Goal: Task Accomplishment & Management: Manage account settings

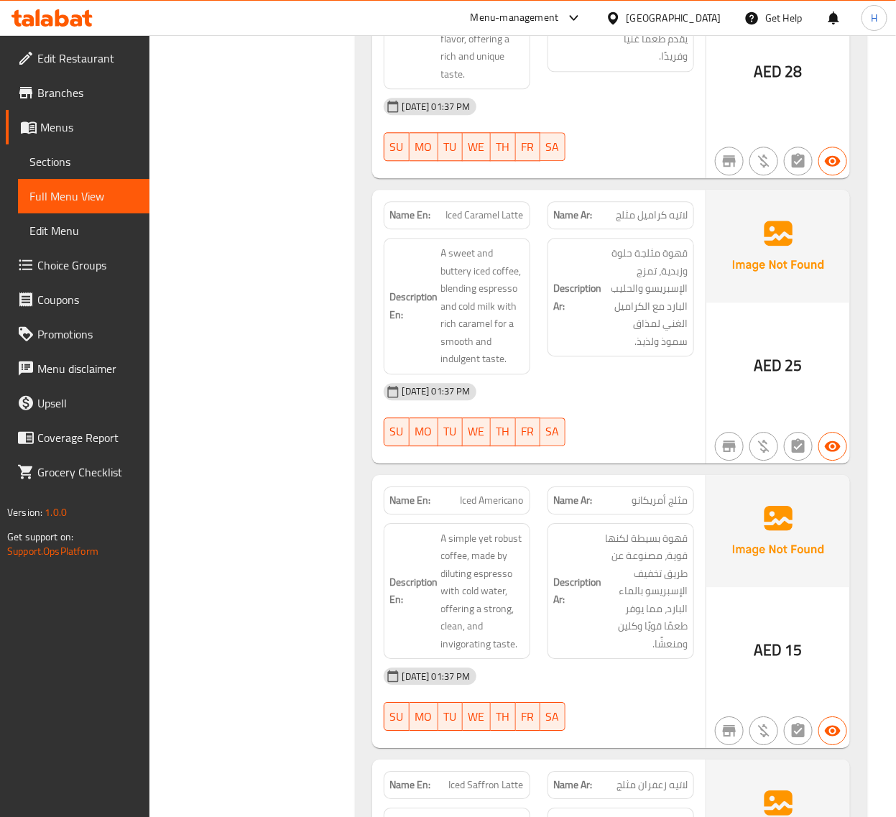
scroll to position [2934, 0]
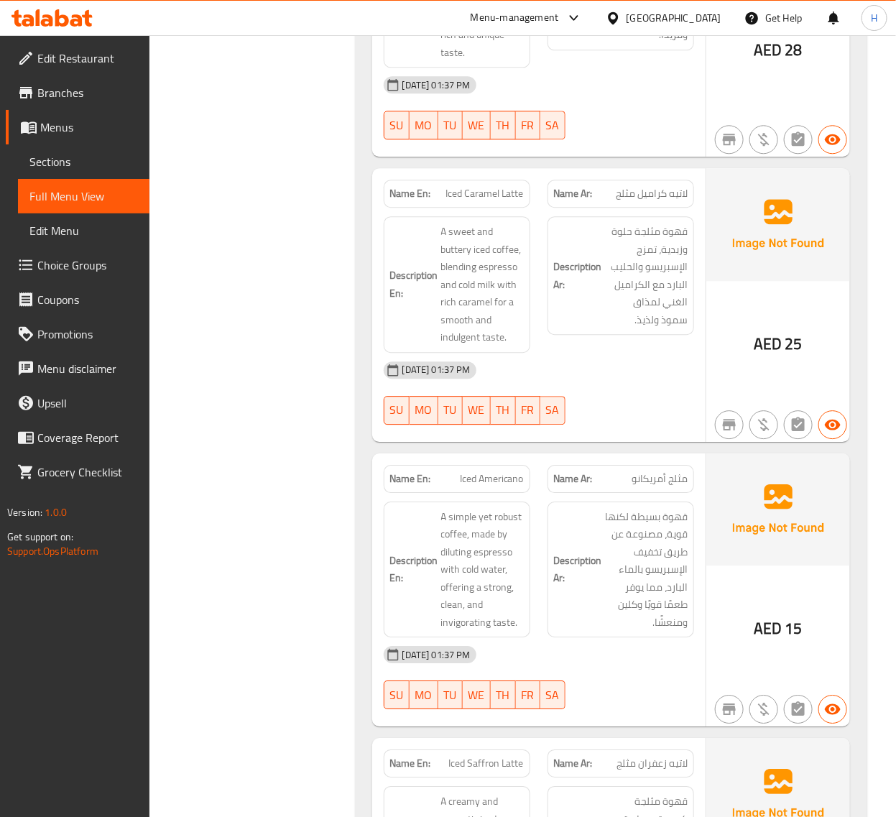
drag, startPoint x: 255, startPoint y: 392, endPoint x: 267, endPoint y: 390, distance: 11.7
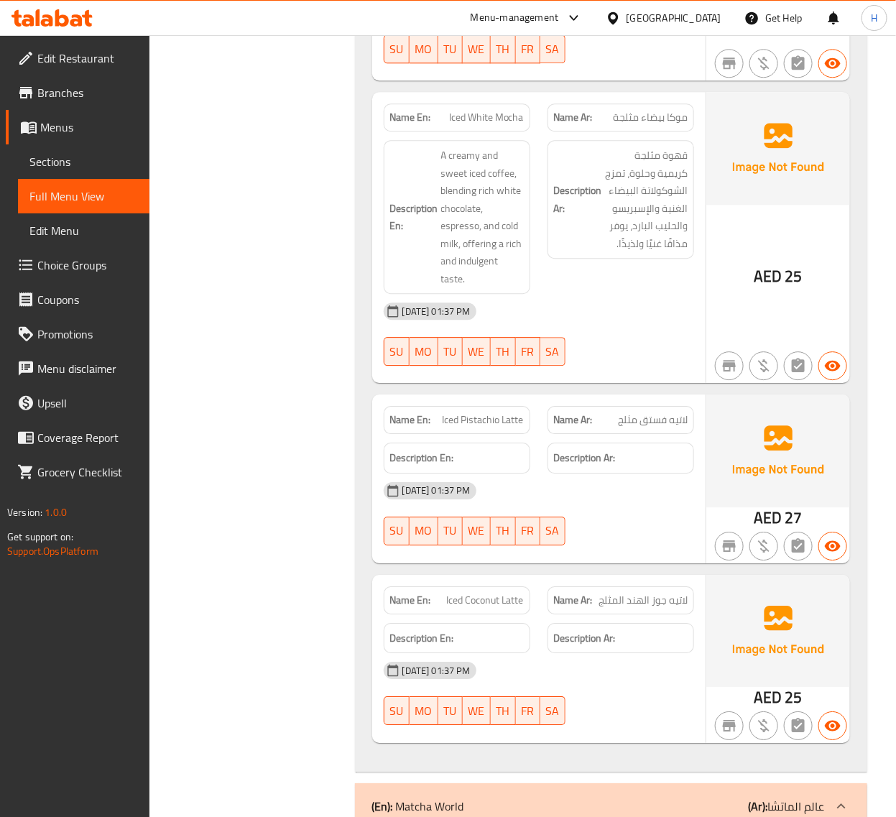
scroll to position [4850, 0]
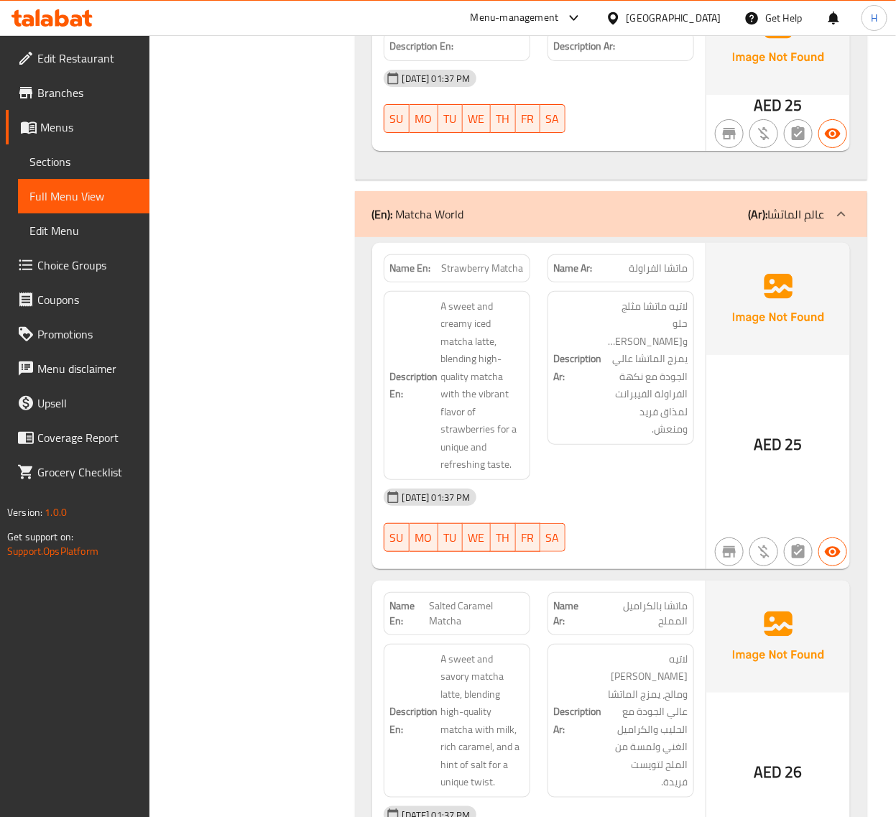
scroll to position [5389, 0]
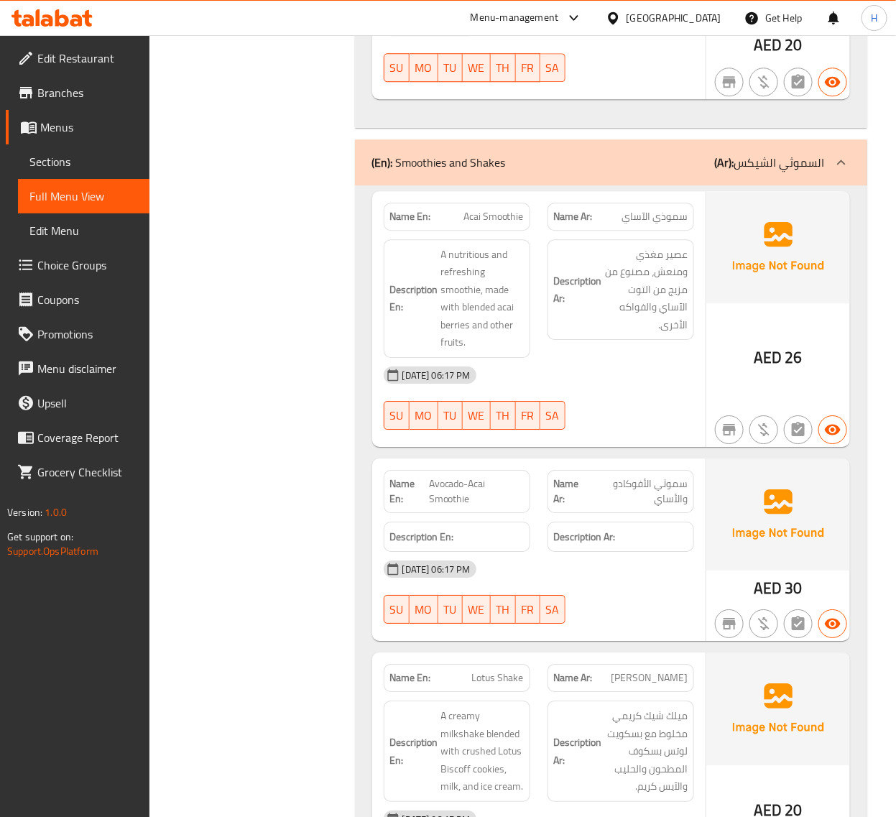
scroll to position [10298, 0]
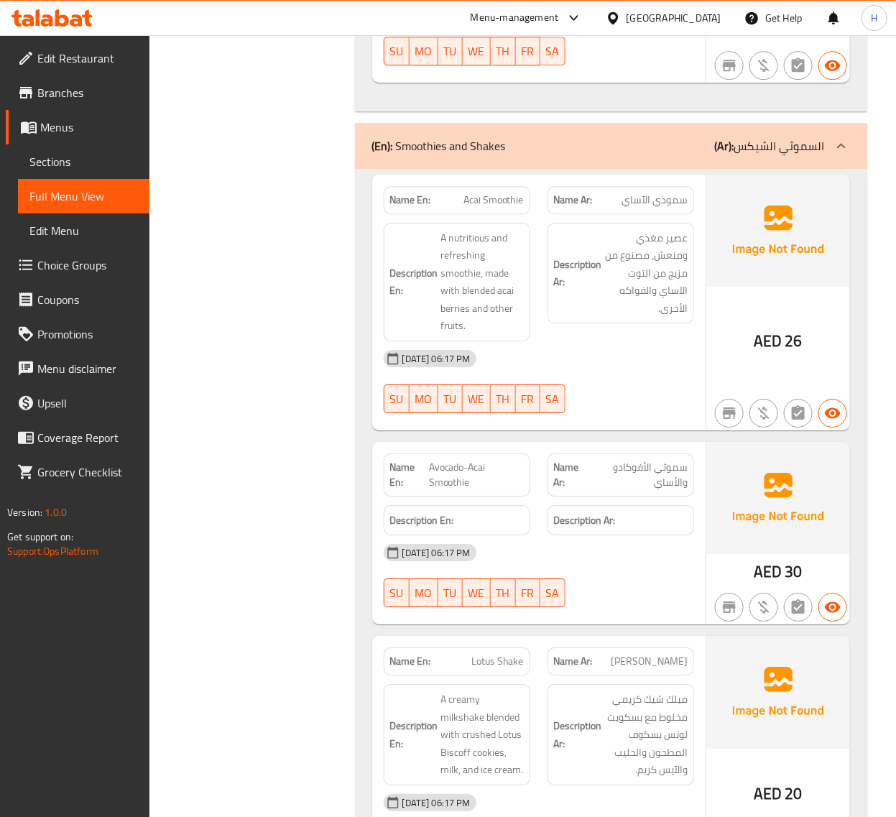
scroll to position [10323, 0]
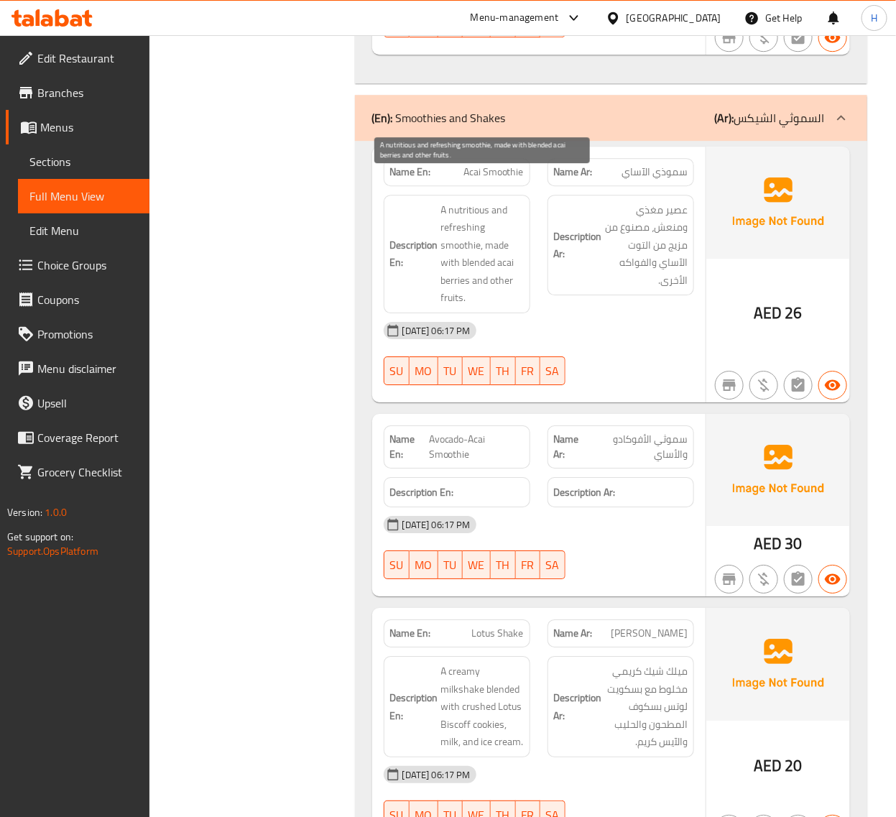
click at [453, 210] on span "A nutritious and refreshing smoothie, made with blended acai berries and other …" at bounding box center [482, 254] width 83 height 106
copy span "smoothie"
click at [482, 165] on span "Acai Smoothie" at bounding box center [493, 172] width 60 height 15
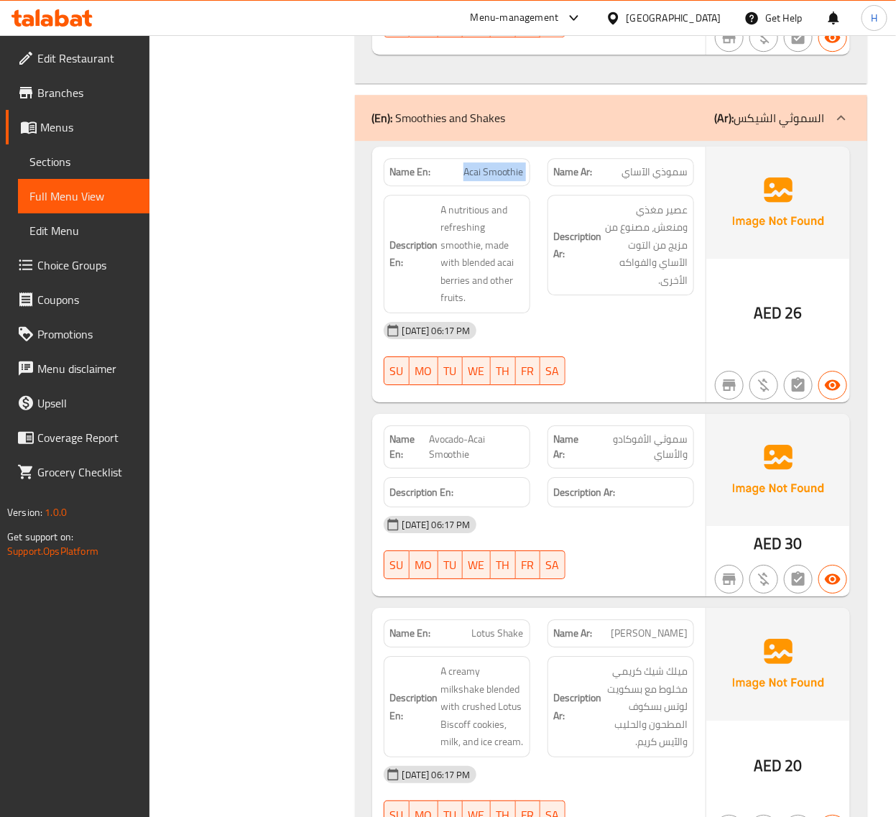
click at [482, 165] on span "Acai Smoothie" at bounding box center [493, 172] width 60 height 15
copy span "Acai Smoothie"
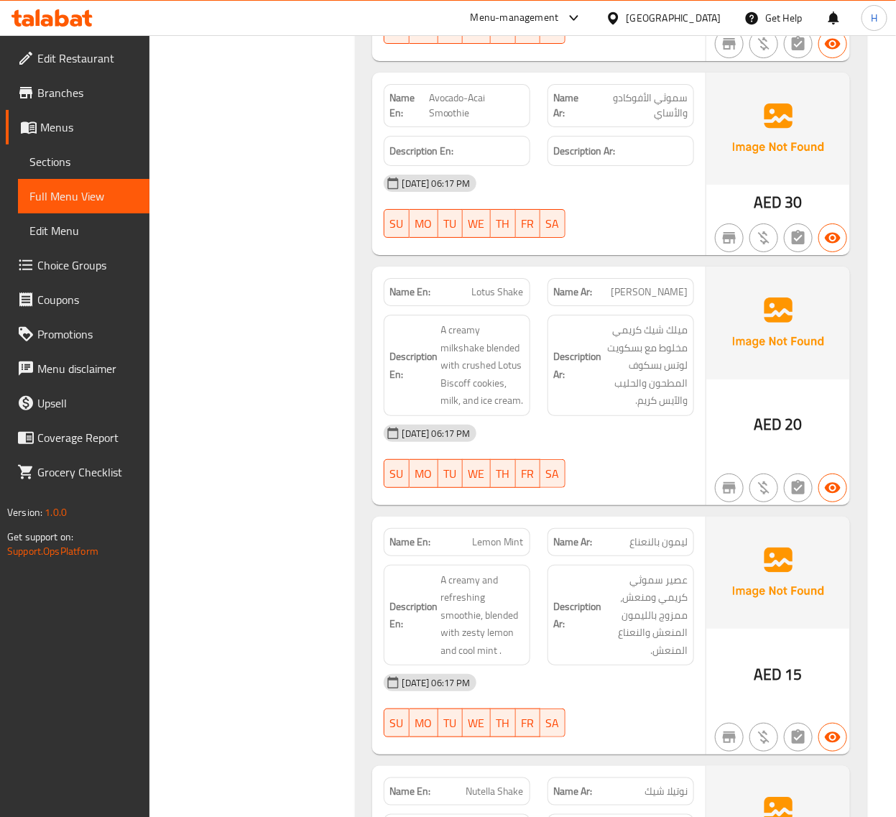
scroll to position [10682, 0]
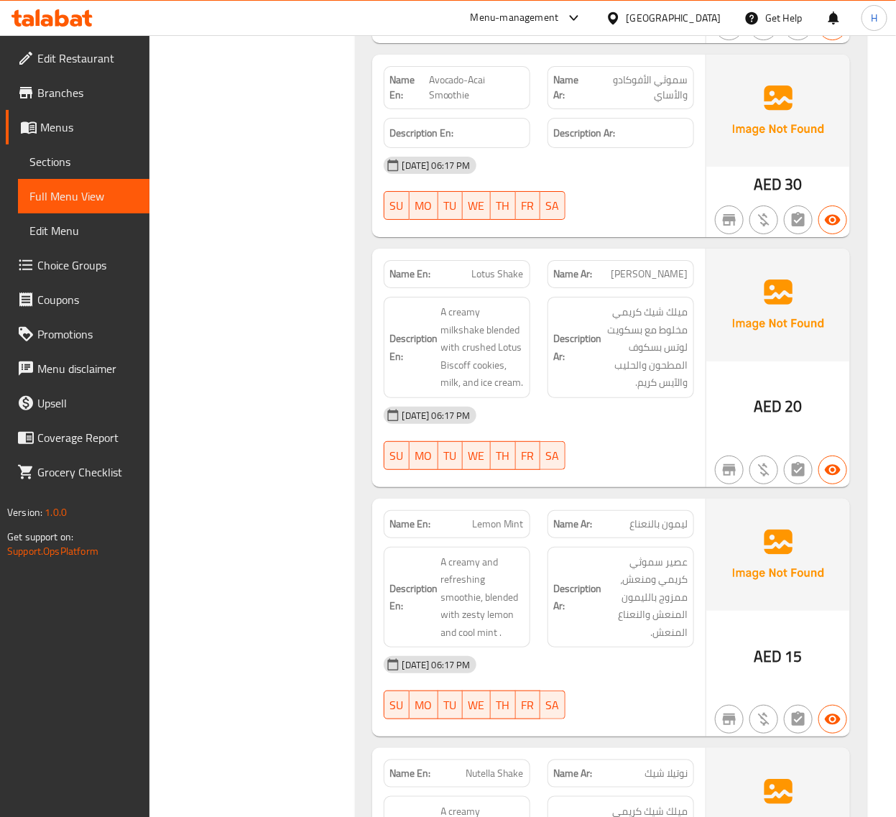
drag, startPoint x: 315, startPoint y: 426, endPoint x: 324, endPoint y: 428, distance: 9.6
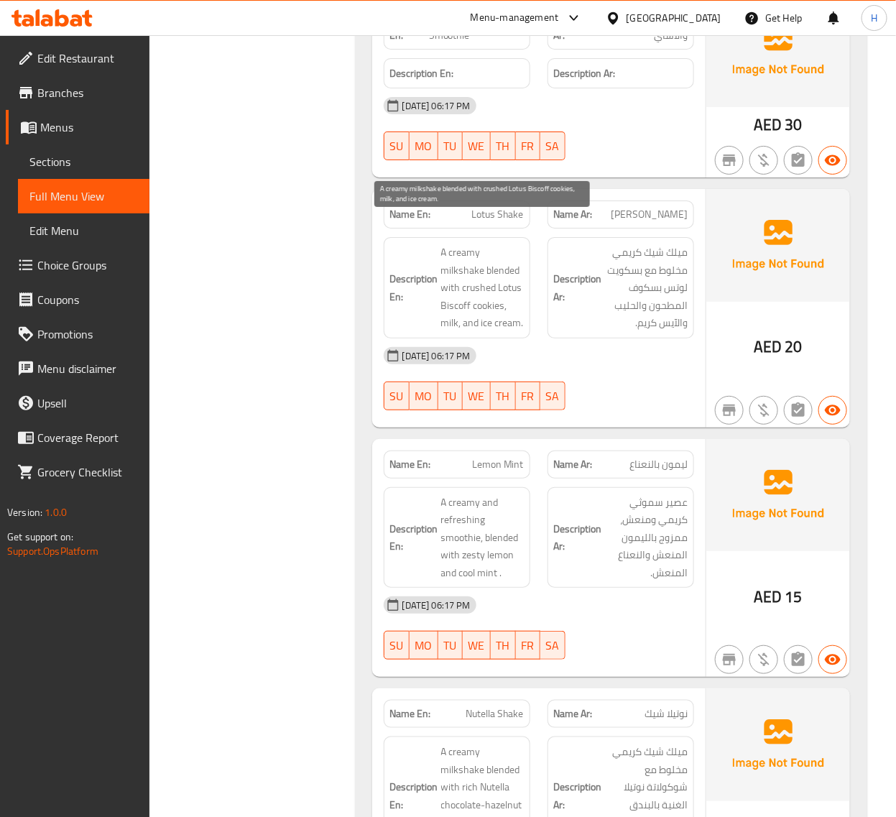
click at [484, 281] on span "A creamy milkshake blended with crushed Lotus Biscoff cookies, milk, and ice cr…" at bounding box center [482, 288] width 83 height 88
copy span "cookies"
click at [494, 207] on span "Lotus Shake" at bounding box center [497, 214] width 52 height 15
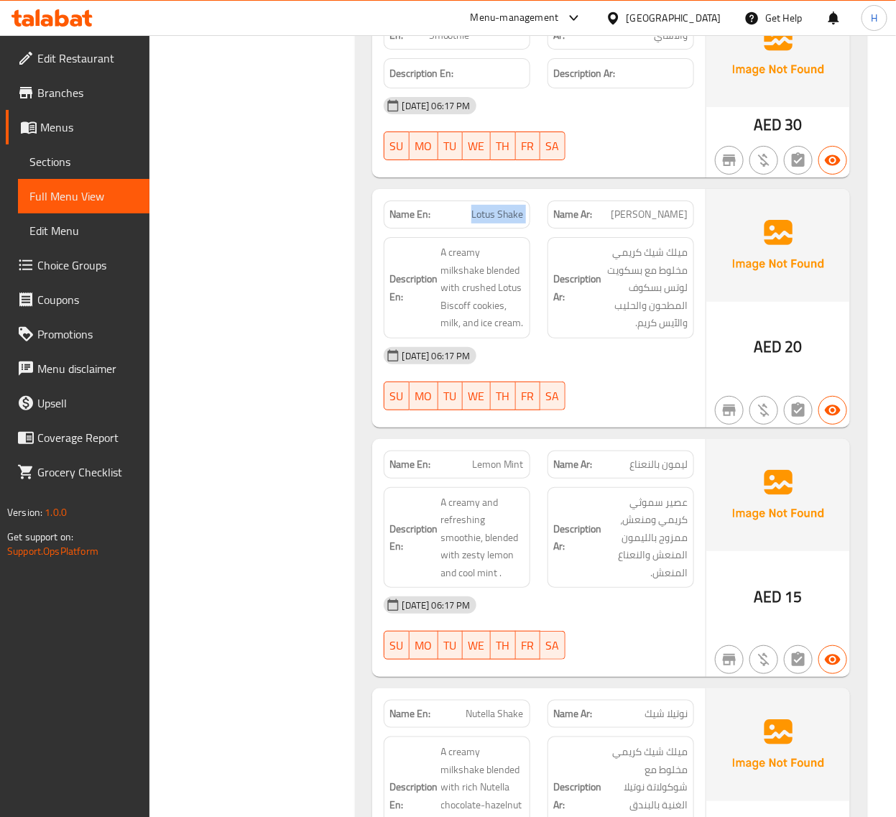
click at [494, 207] on span "Lotus Shake" at bounding box center [497, 214] width 52 height 15
copy span "Lotus Shake"
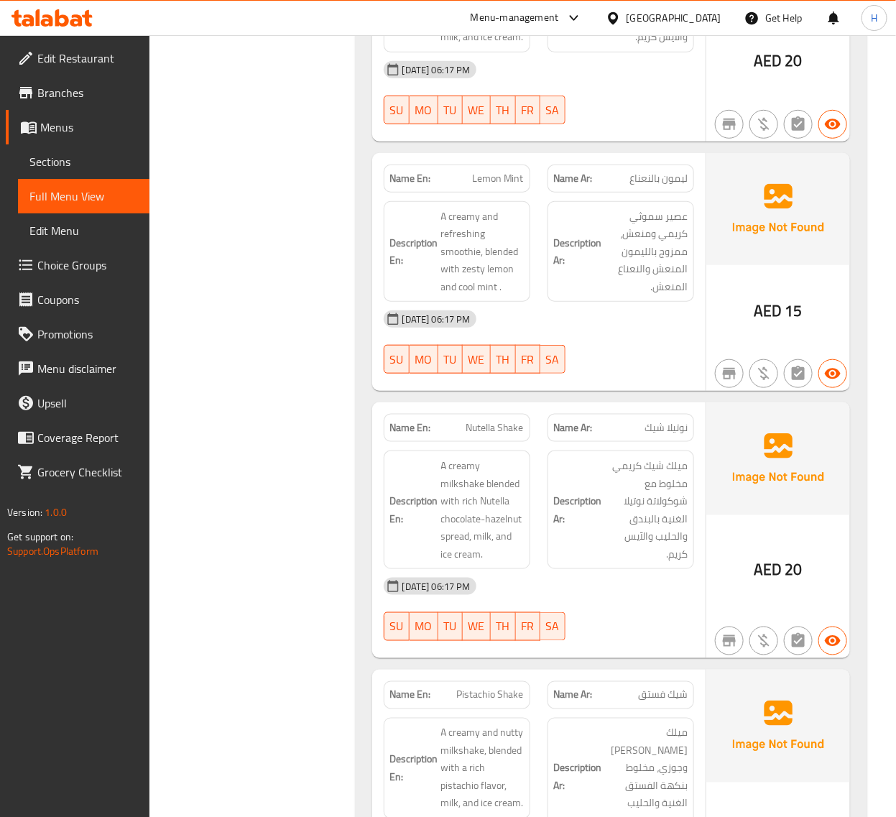
scroll to position [11041, 0]
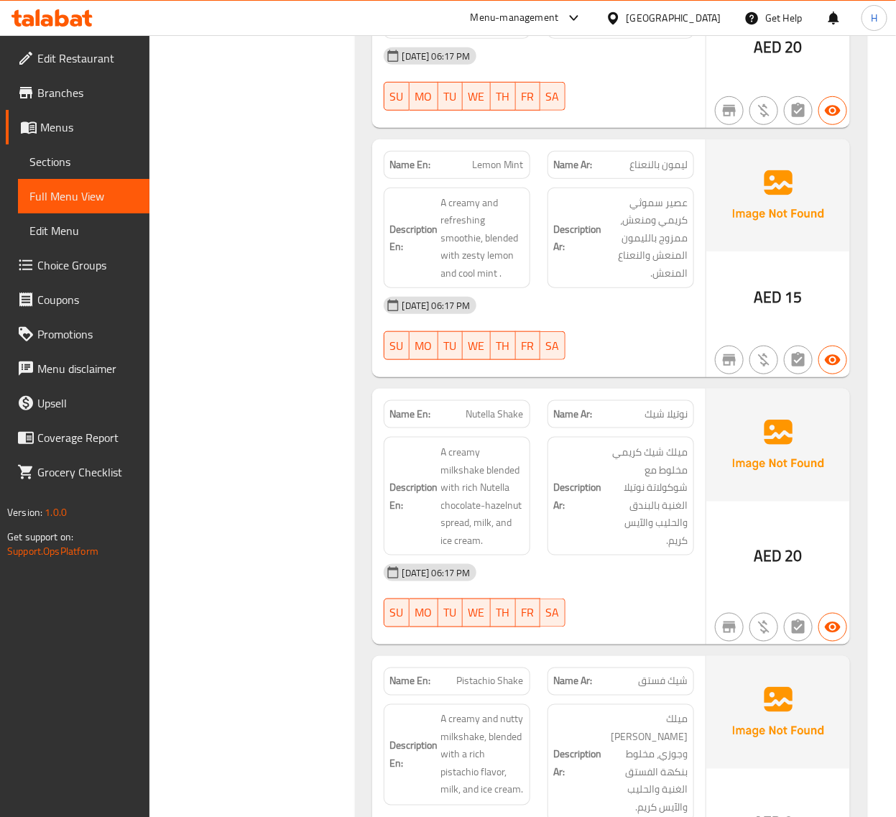
click at [490, 157] on span "Lemon Mint" at bounding box center [498, 164] width 52 height 15
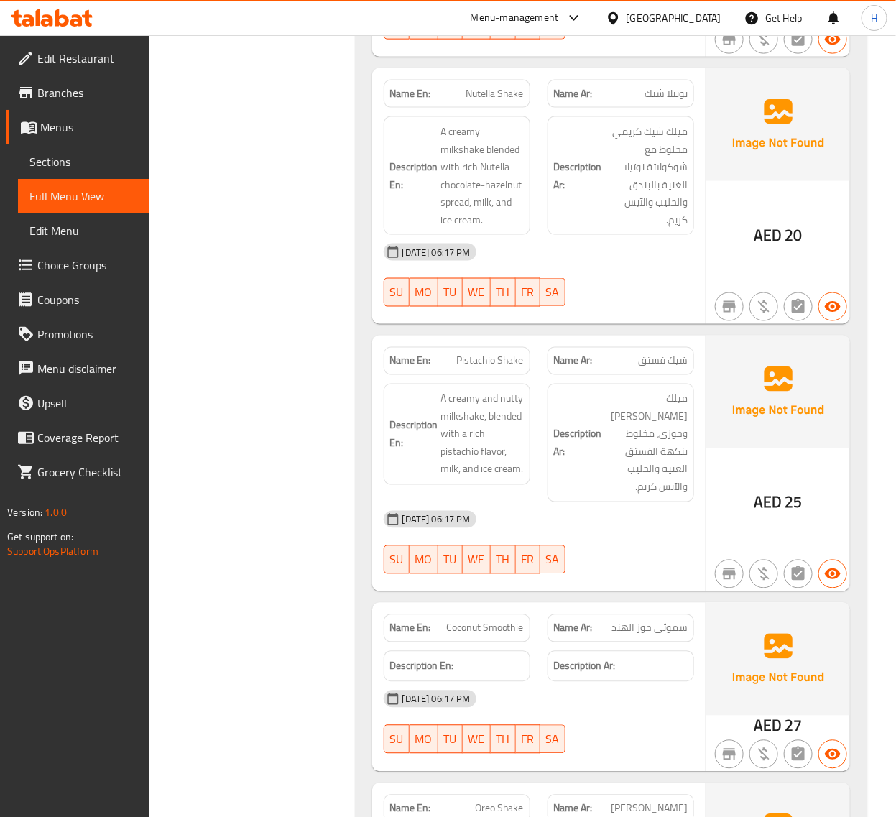
scroll to position [11340, 0]
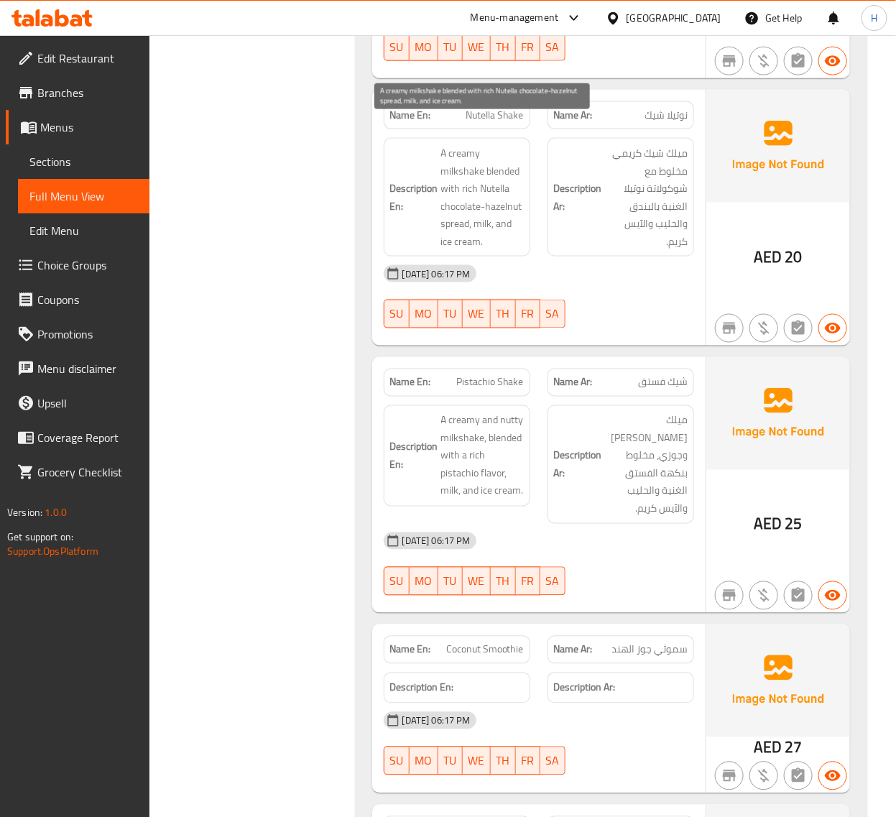
click at [451, 196] on span "A creamy milkshake blended with rich Nutella chocolate-hazelnut spread, milk, a…" at bounding box center [482, 197] width 83 height 106
copy span "spread"
click at [504, 108] on span "Nutella Shake" at bounding box center [495, 115] width 58 height 15
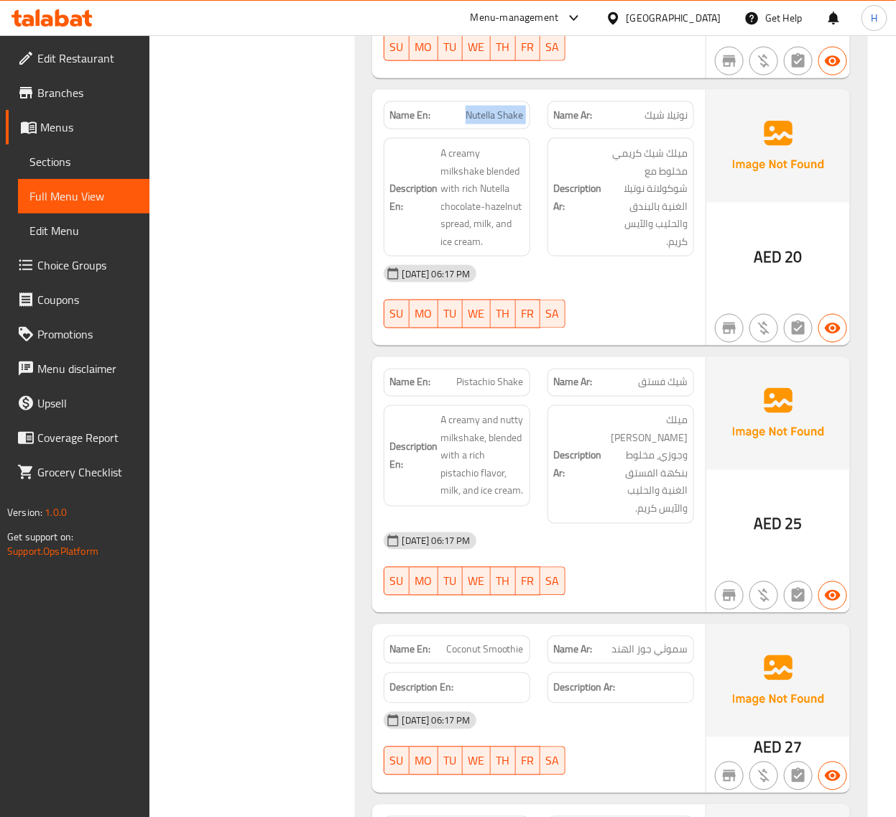
click at [504, 108] on span "Nutella Shake" at bounding box center [495, 115] width 58 height 15
copy span "Nutella Shake"
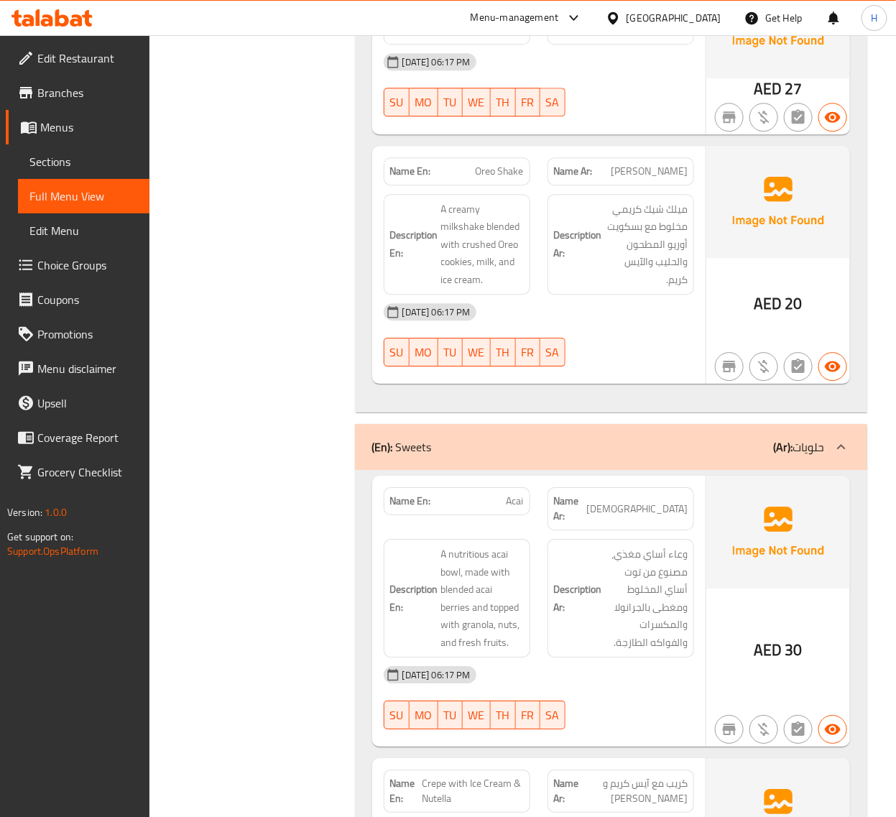
scroll to position [12059, 0]
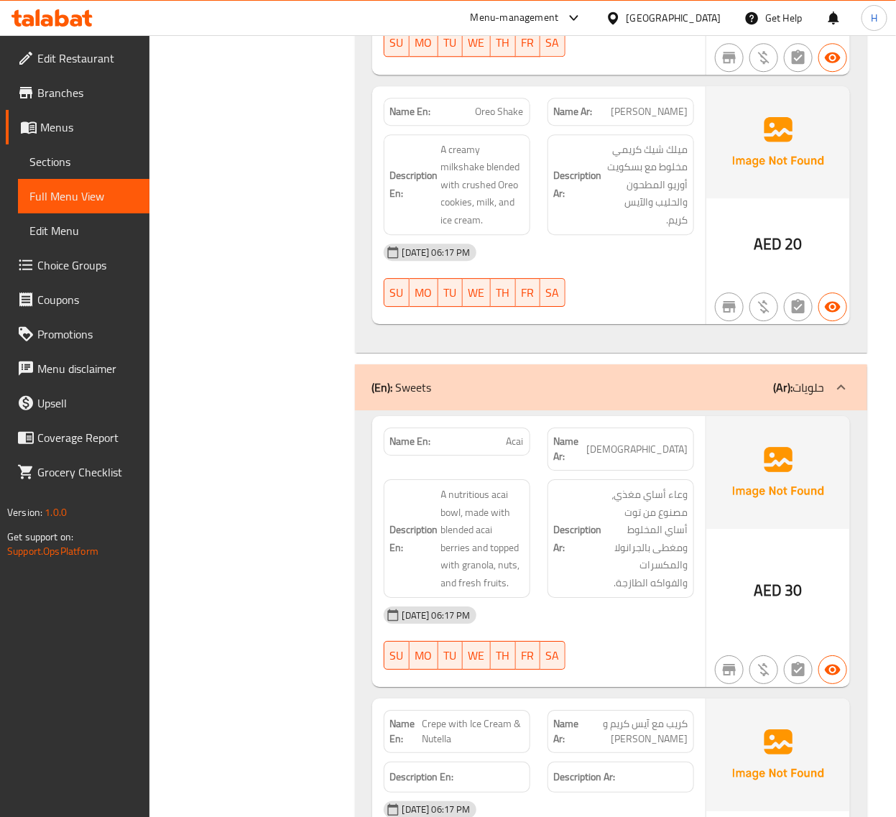
click at [486, 104] on span "Oreo Shake" at bounding box center [499, 111] width 49 height 15
copy span "Oreo Shake"
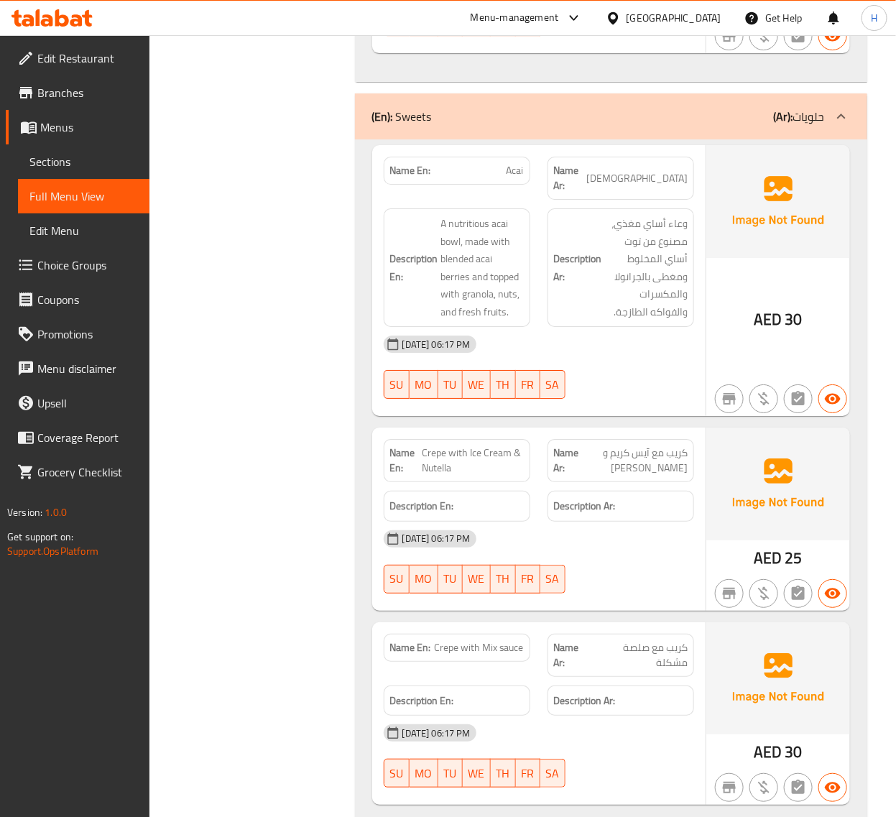
scroll to position [12358, 0]
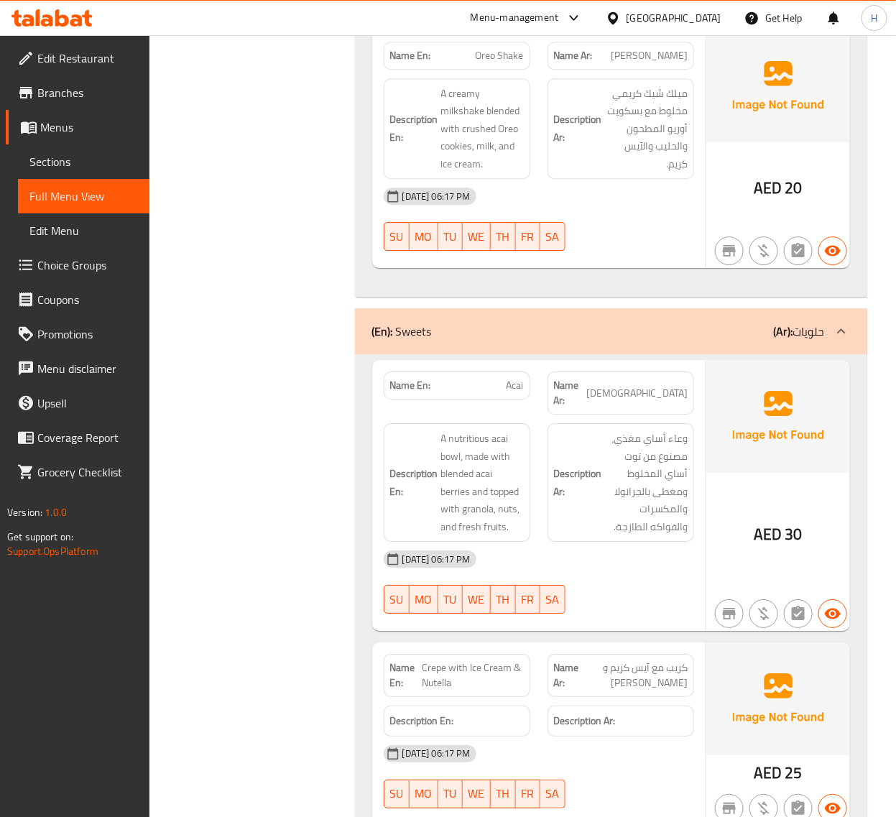
scroll to position [12119, 0]
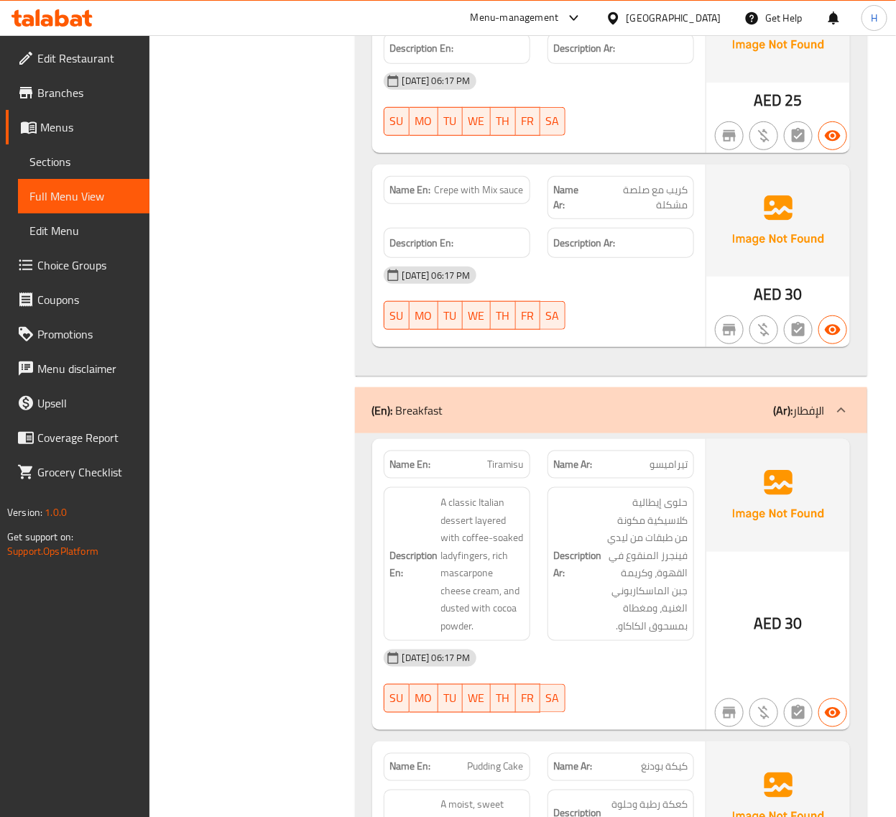
click at [70, 170] on span "Sections" at bounding box center [83, 161] width 108 height 17
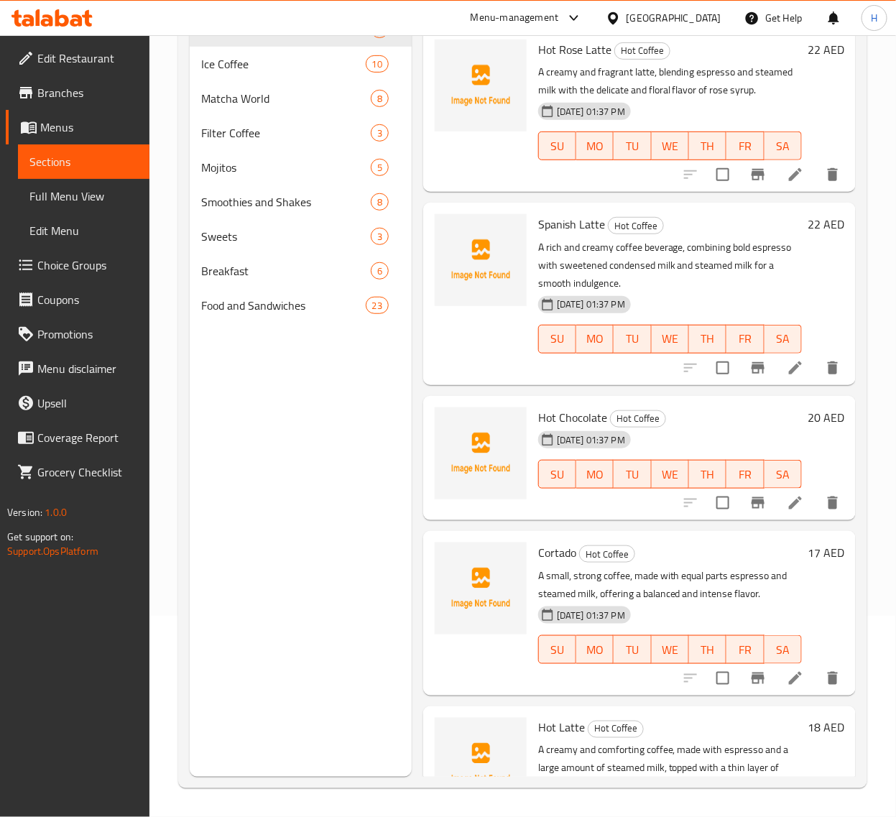
scroll to position [202, 0]
click at [262, 278] on span "Breakfast" at bounding box center [265, 270] width 129 height 17
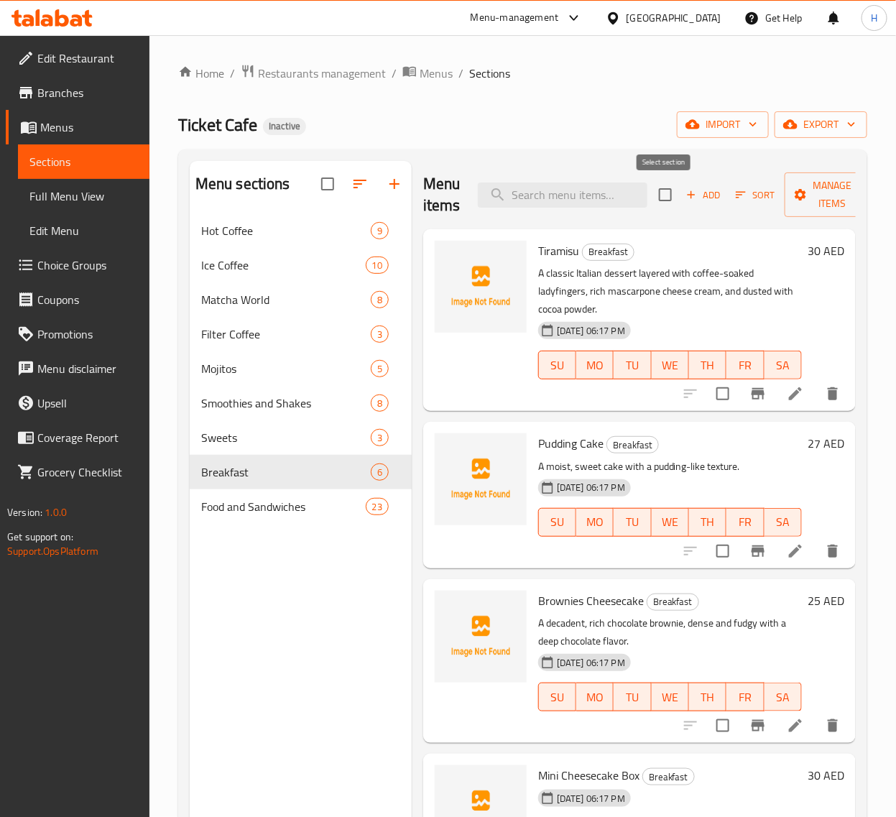
click at [667, 192] on input "checkbox" at bounding box center [665, 195] width 30 height 30
checkbox input "true"
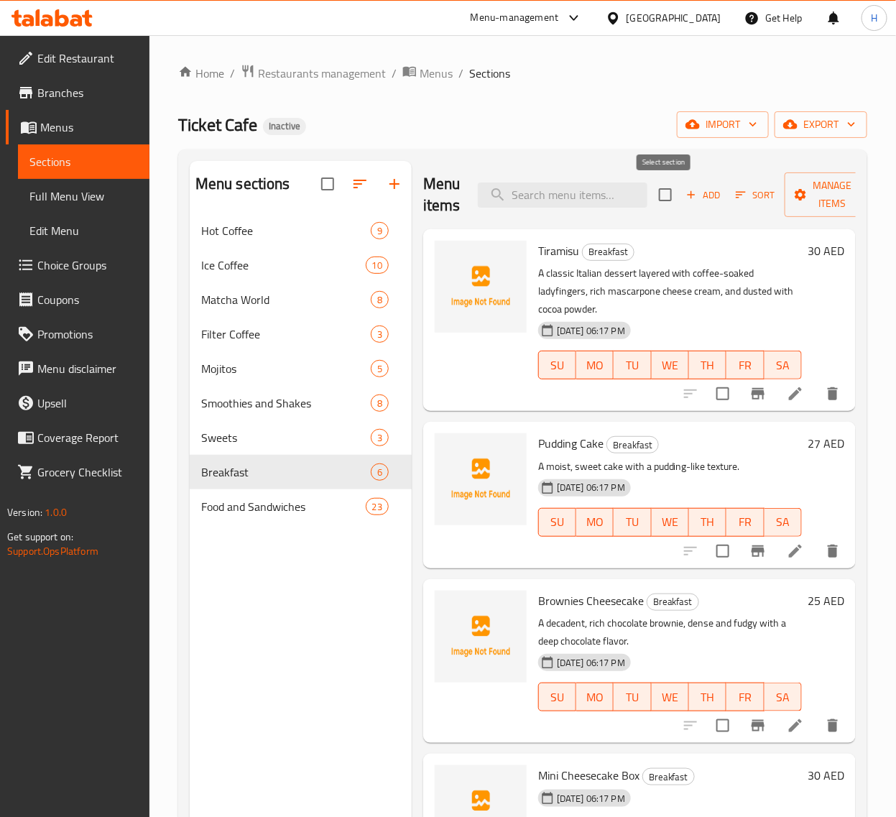
checkbox input "true"
click at [798, 205] on span "Manage items" at bounding box center [832, 195] width 73 height 36
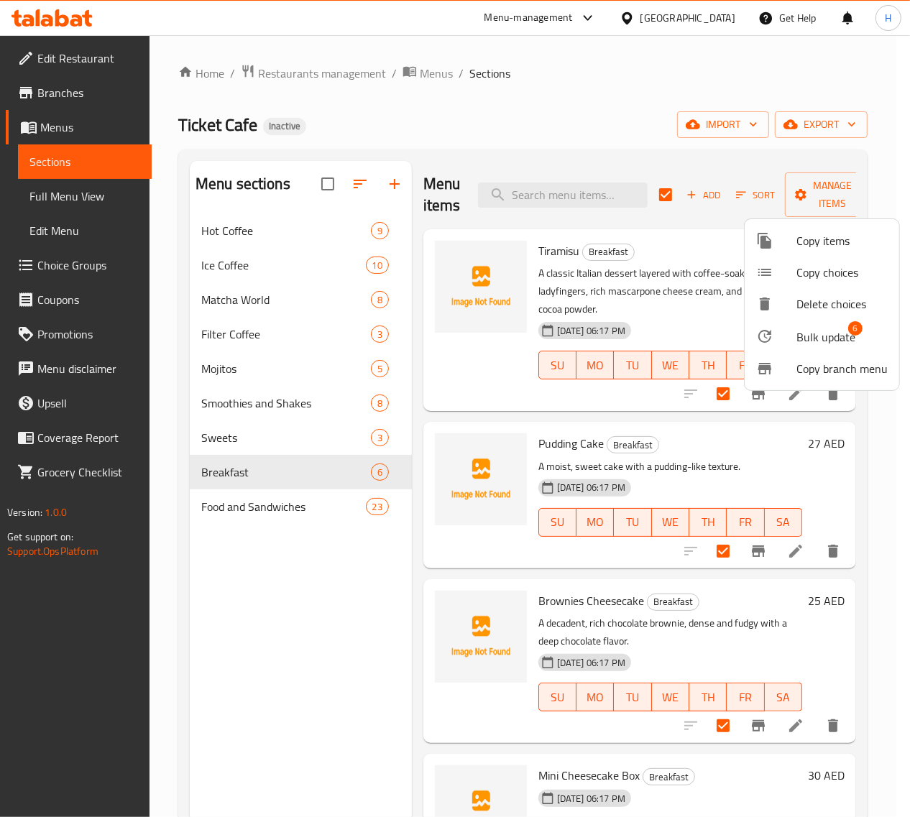
click at [810, 342] on span "Bulk update" at bounding box center [825, 336] width 59 height 17
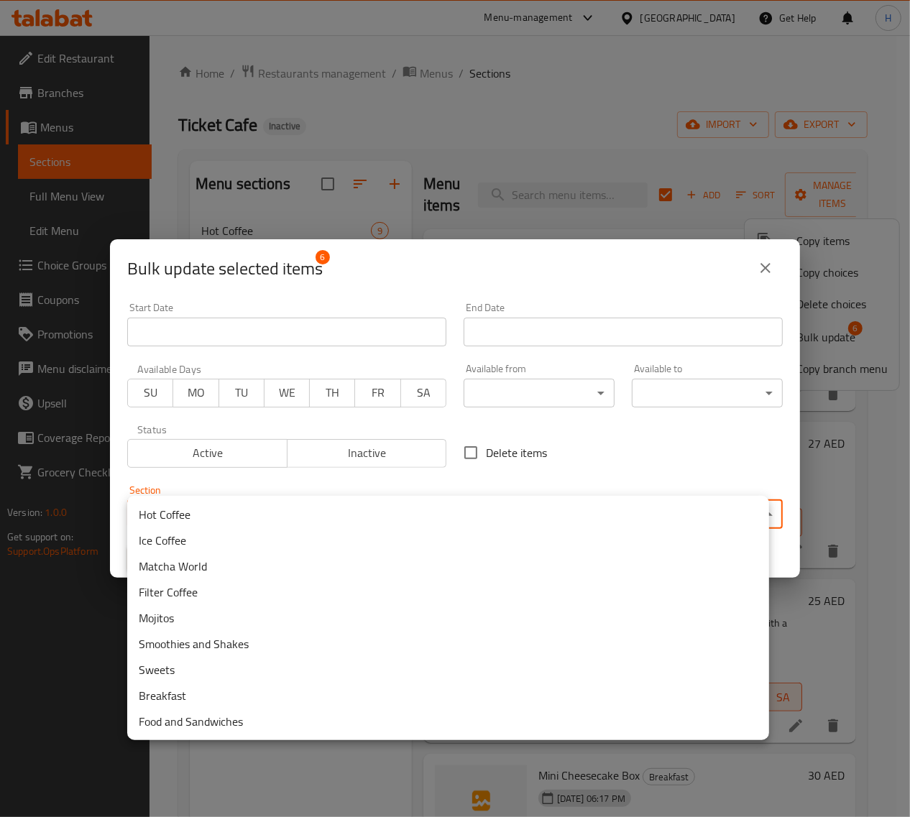
click at [392, 504] on body "​ Menu-management [GEOGRAPHIC_DATA] Get Help H Edit Restaurant Branches Menus S…" at bounding box center [455, 426] width 910 height 782
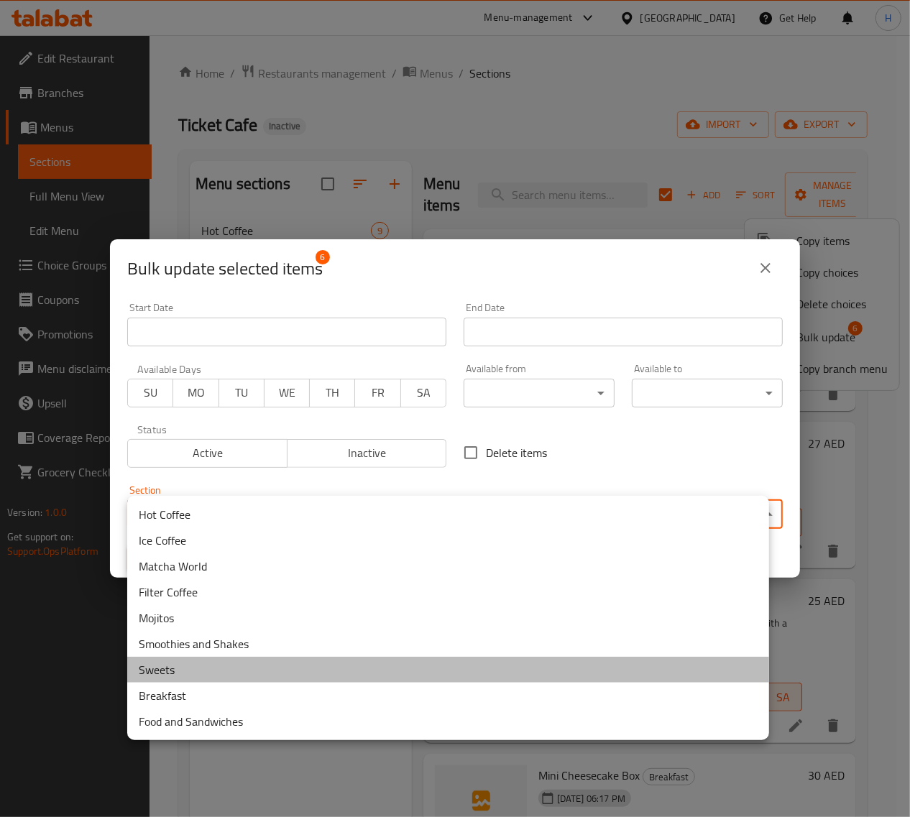
click at [227, 673] on li "Sweets" at bounding box center [448, 670] width 642 height 26
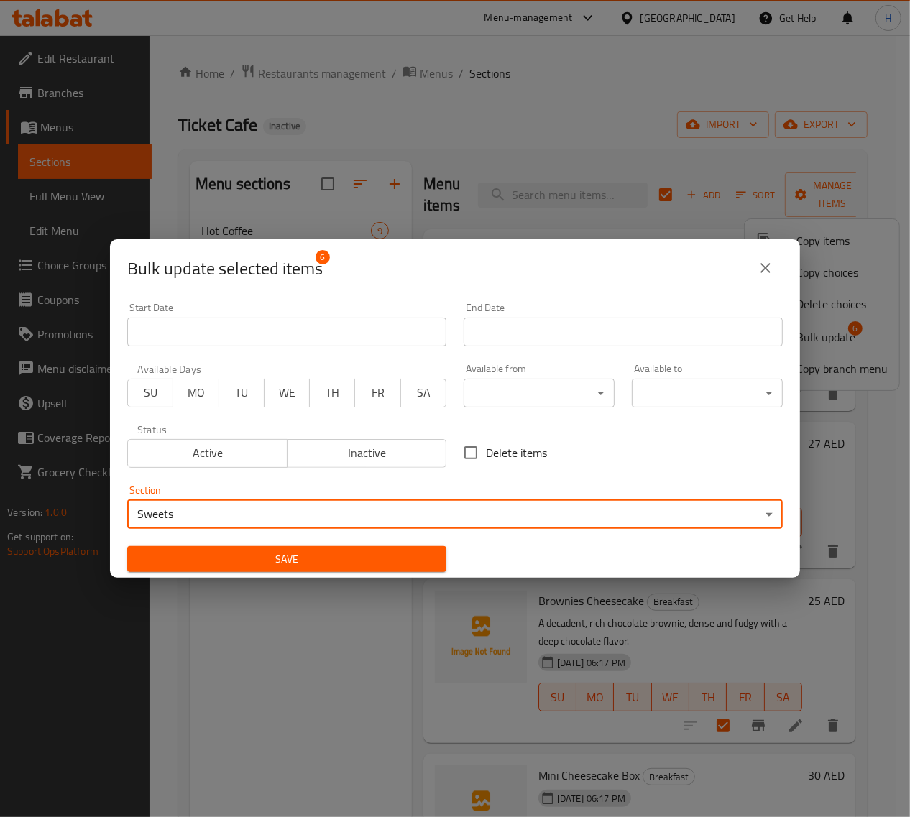
click at [397, 558] on span "Save" at bounding box center [287, 559] width 296 height 18
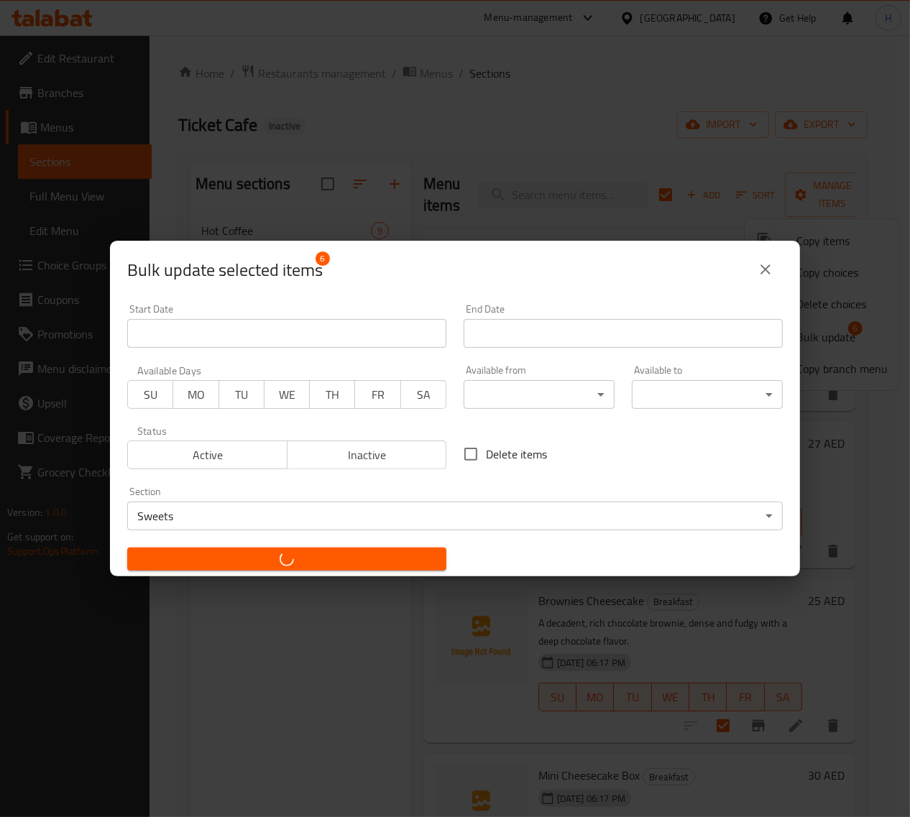
checkbox input "false"
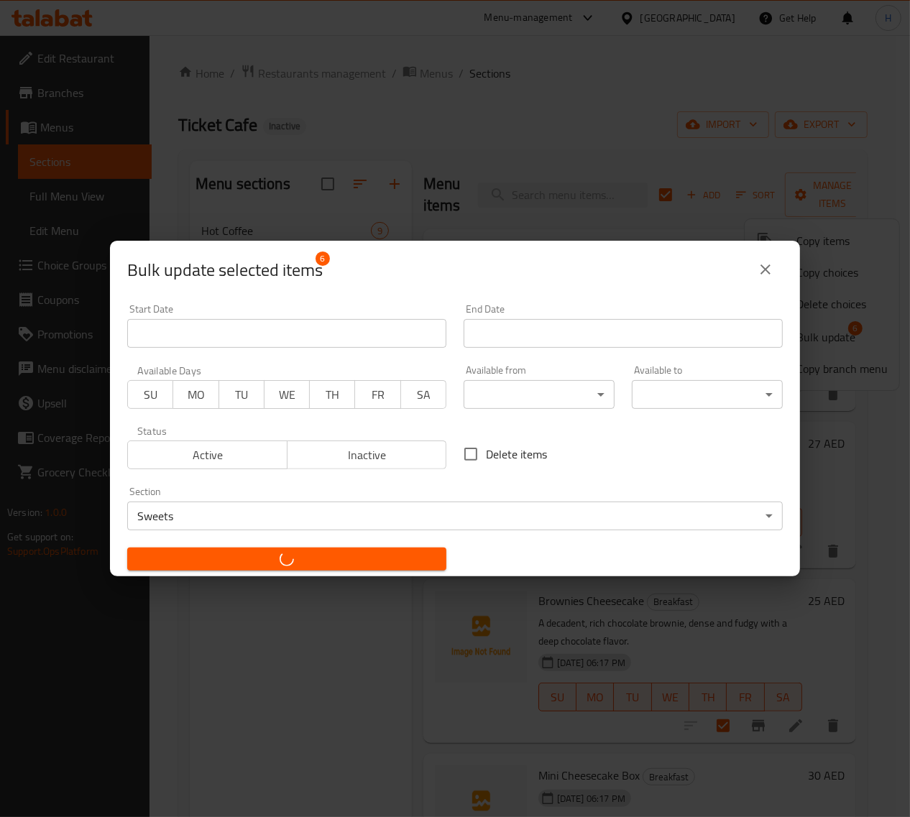
checkbox input "false"
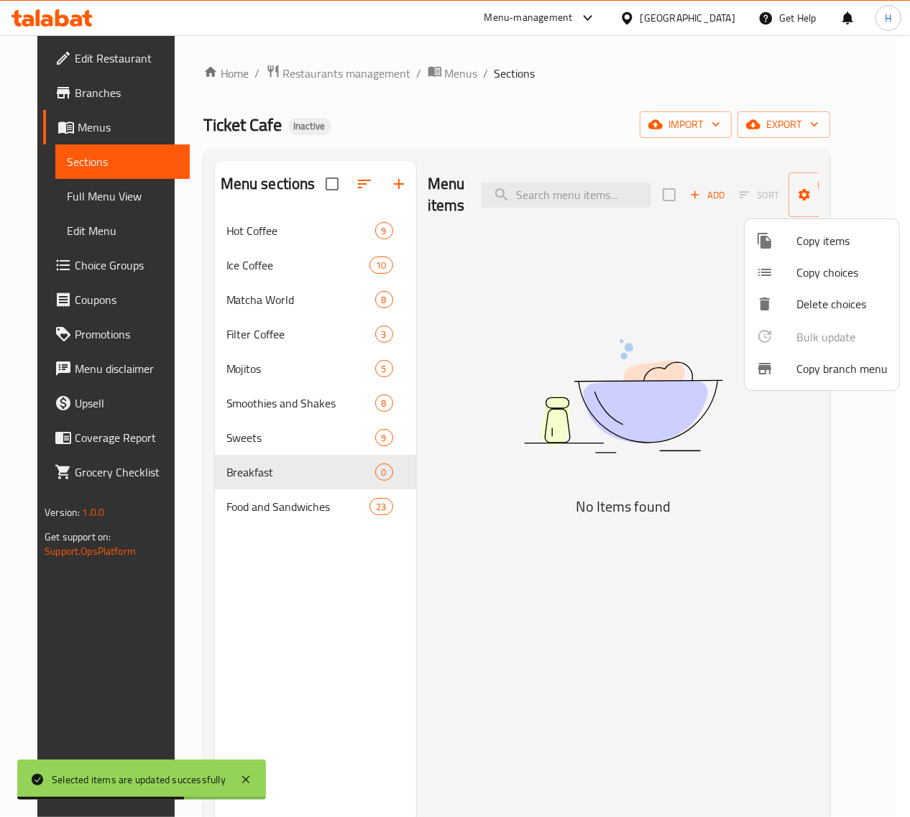
click at [76, 198] on div at bounding box center [455, 408] width 910 height 817
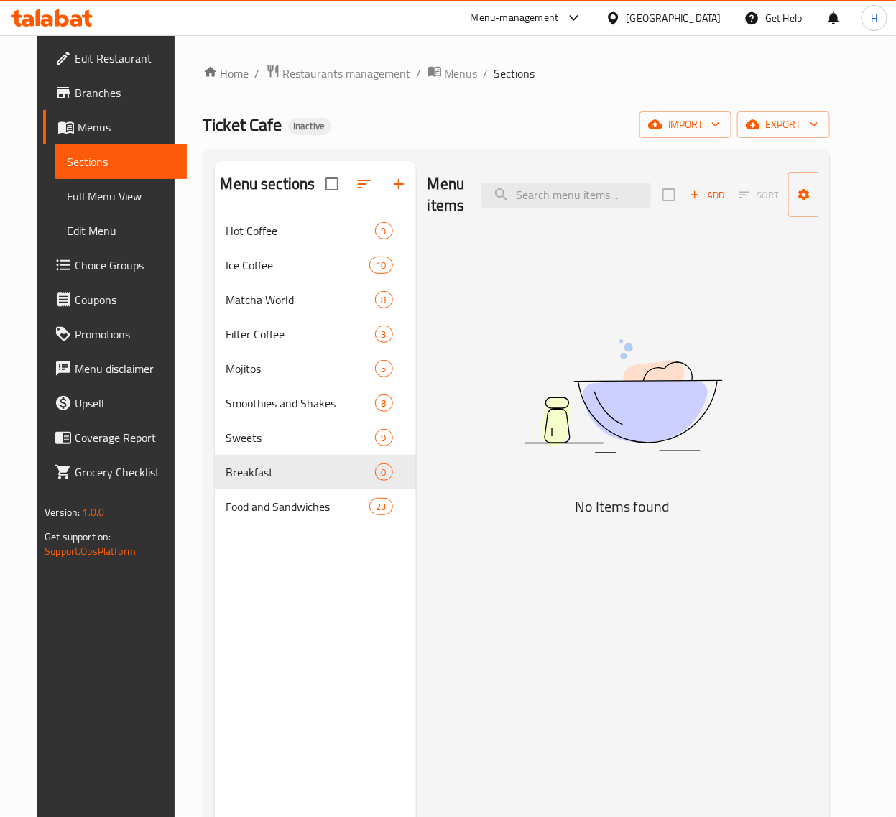
click at [95, 194] on span "Full Menu View" at bounding box center [121, 196] width 108 height 17
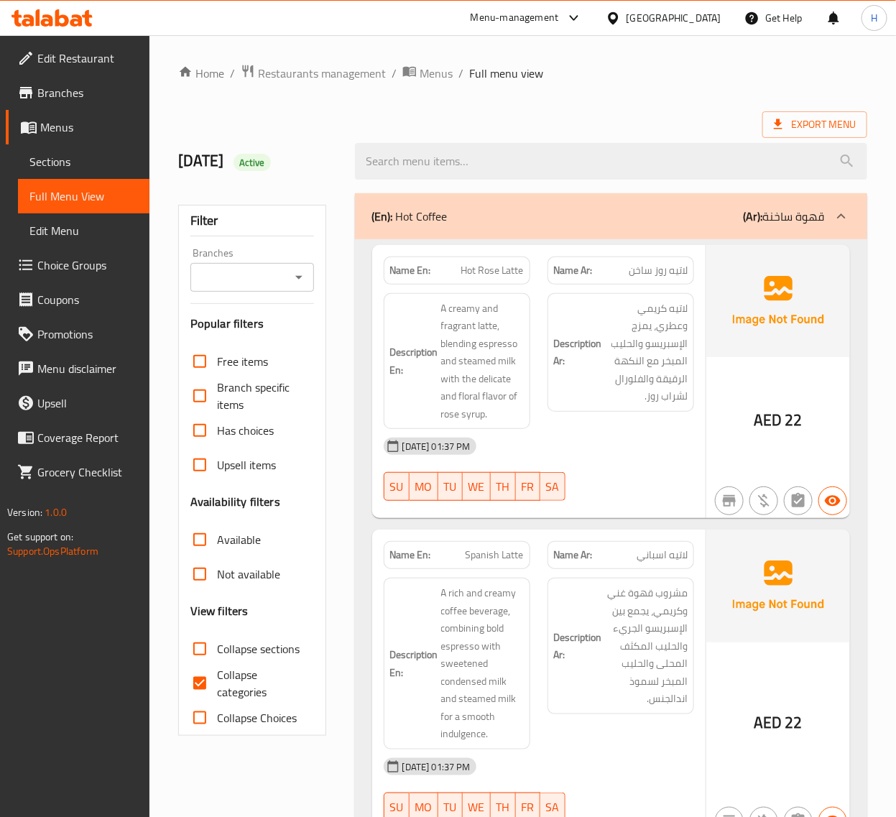
scroll to position [239, 0]
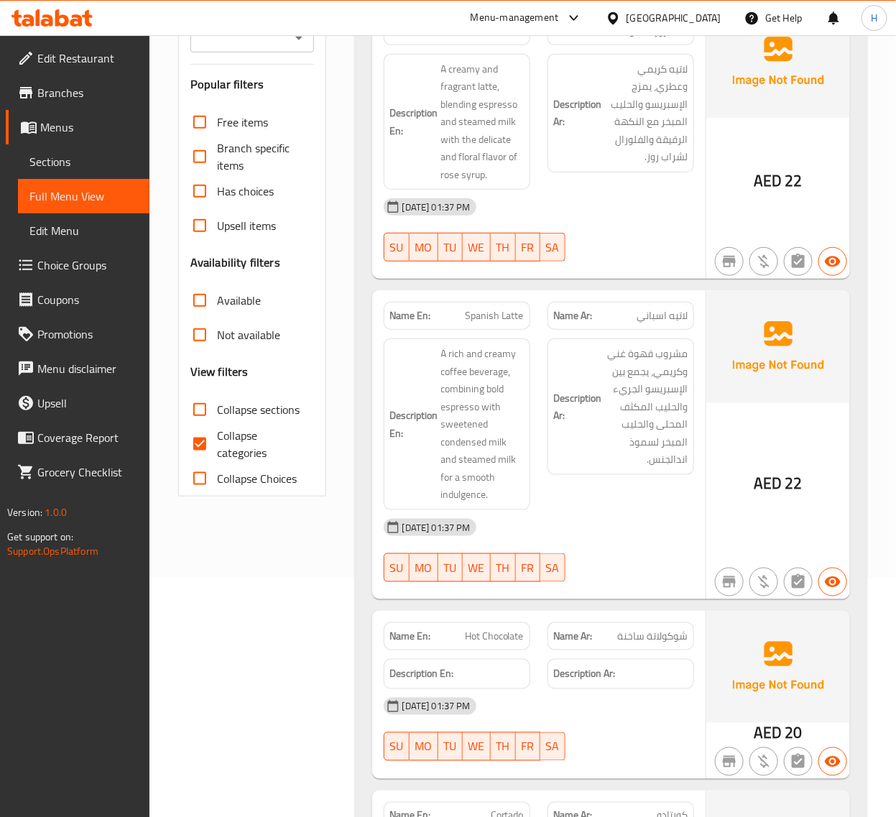
click at [216, 438] on input "Collapse categories" at bounding box center [200, 444] width 34 height 34
checkbox input "false"
click at [231, 408] on span "Collapse sections" at bounding box center [258, 409] width 83 height 17
click at [217, 408] on input "Collapse sections" at bounding box center [200, 409] width 34 height 34
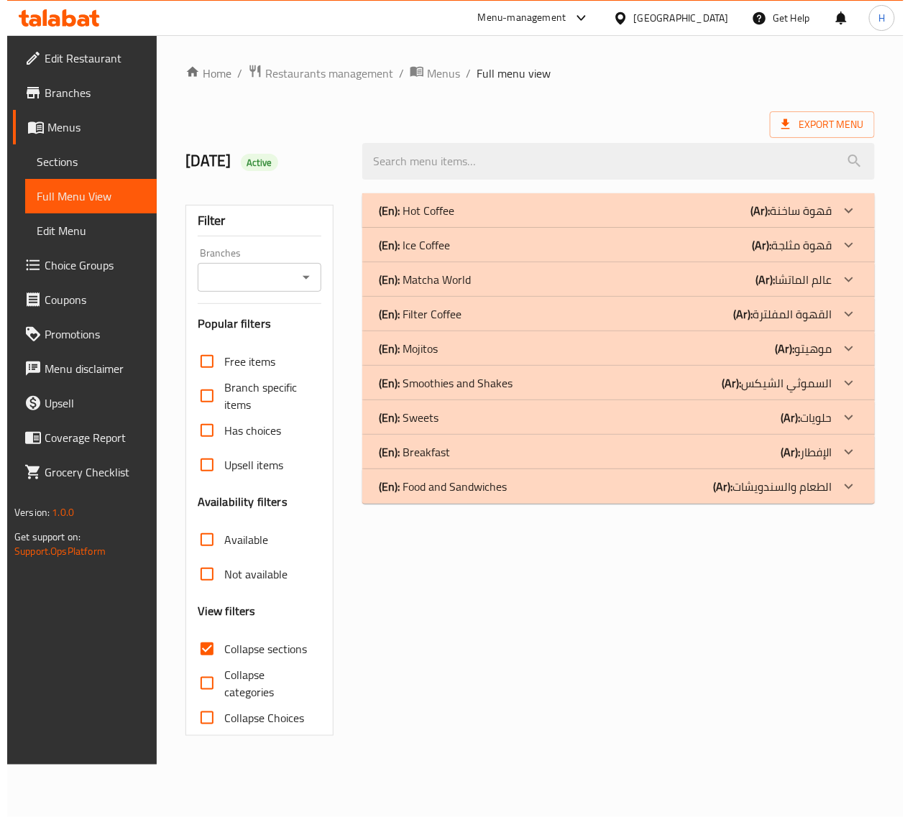
scroll to position [0, 0]
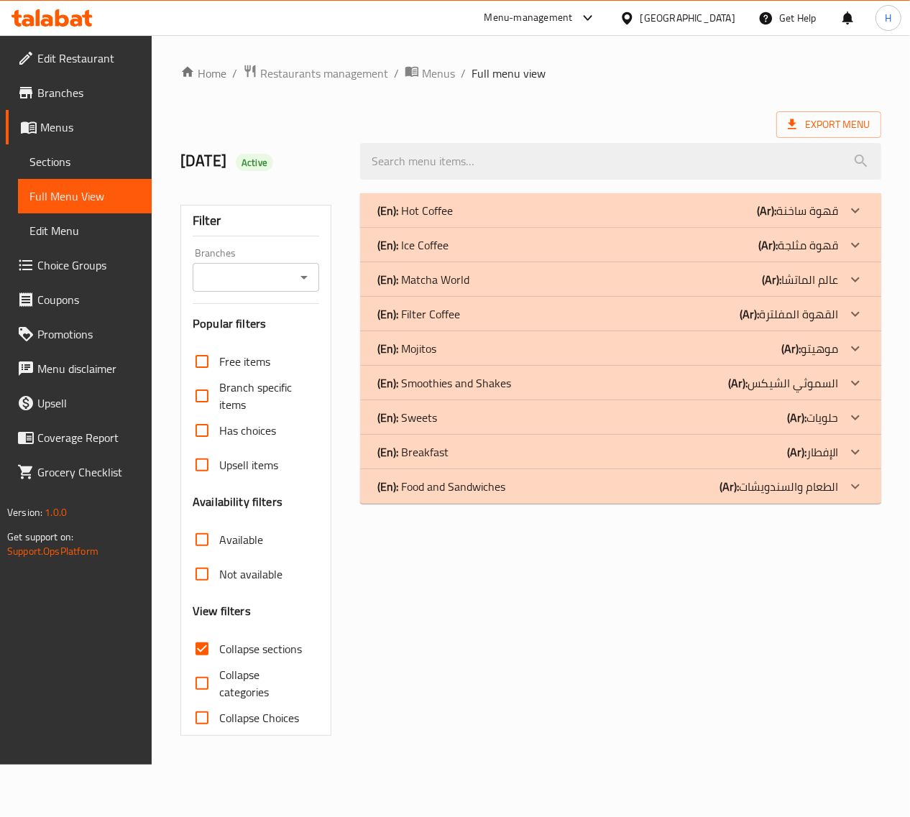
click at [471, 424] on div "(En): Sweets (Ar): حلويات" at bounding box center [607, 417] width 461 height 17
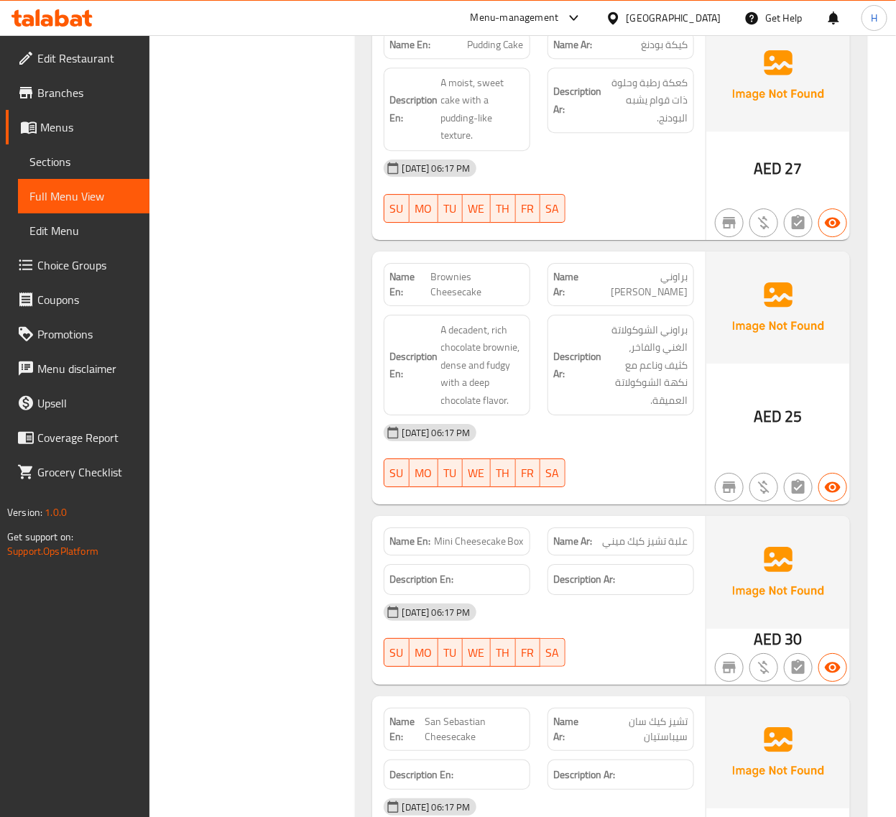
scroll to position [1437, 0]
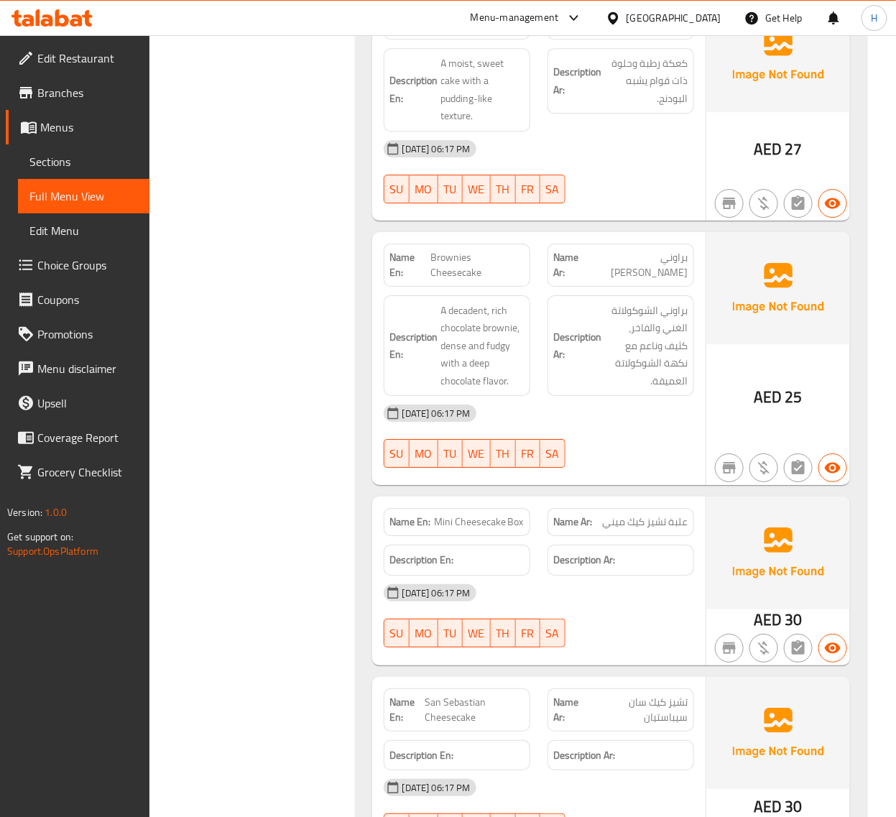
click at [504, 250] on span "Brownies Cheesecake" at bounding box center [476, 265] width 93 height 30
copy span "Brownies Cheesecake"
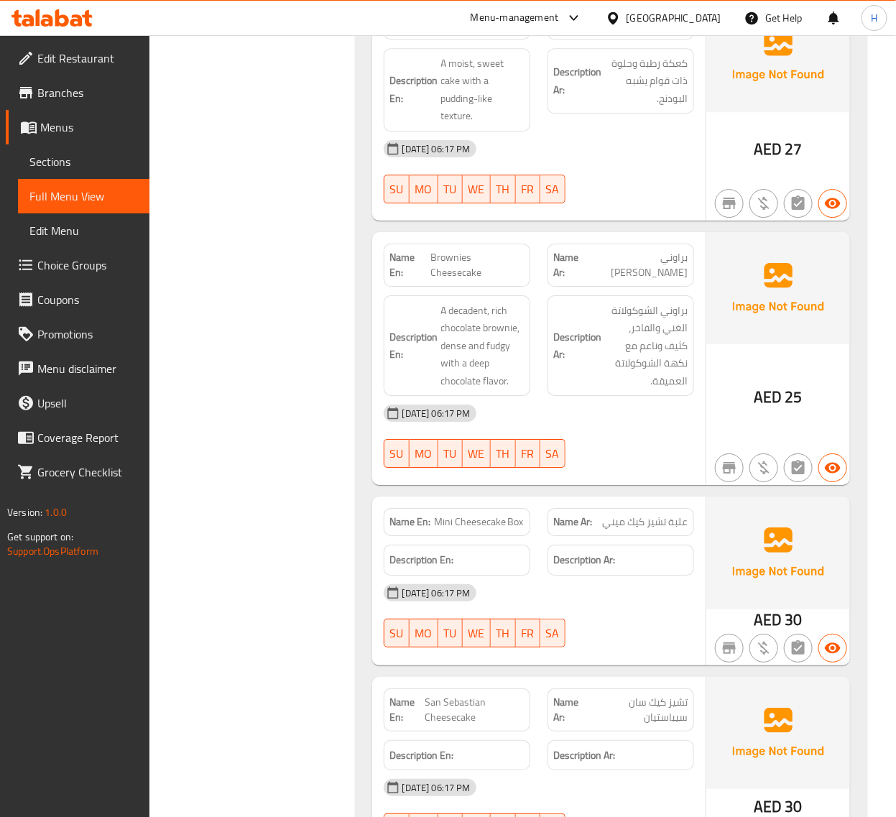
click at [471, 514] on span "Mini Cheesecake Box" at bounding box center [479, 521] width 90 height 15
copy span "Mini Cheesecake Box"
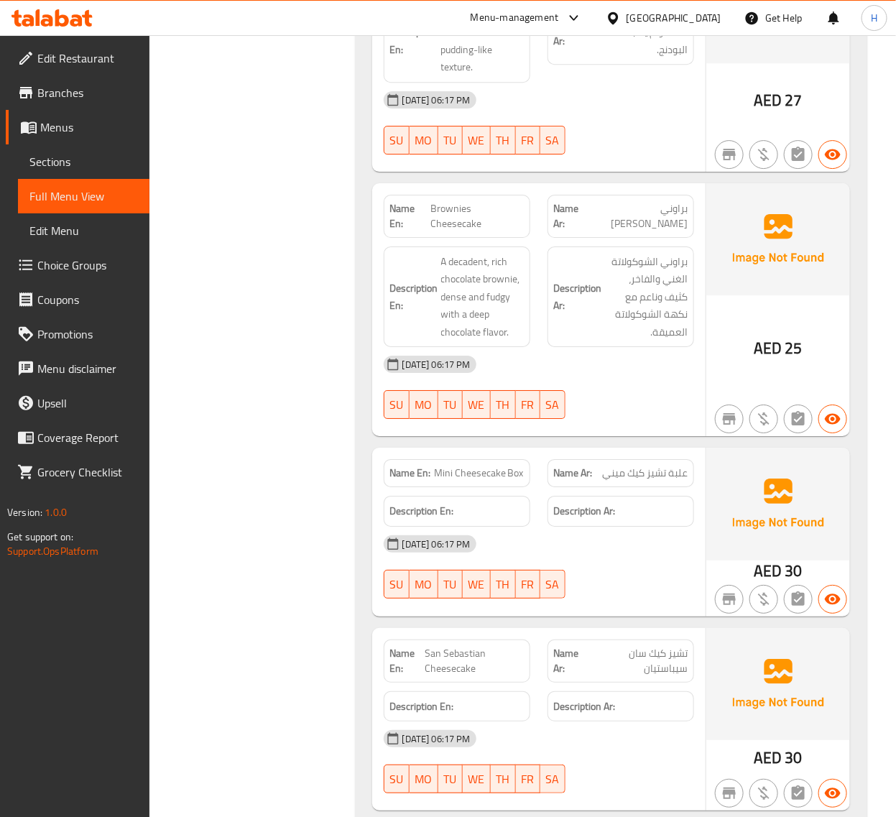
scroll to position [1556, 0]
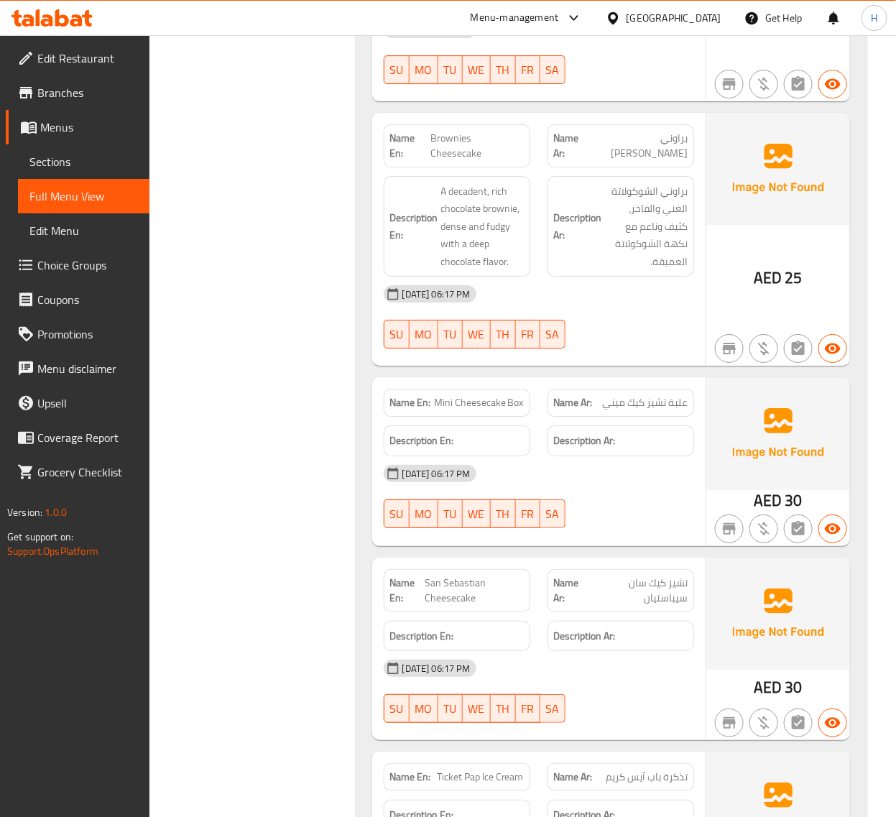
click at [473, 576] on span "San Sebastian Cheesecake" at bounding box center [474, 591] width 98 height 30
copy span "San Sebastian Cheesecake"
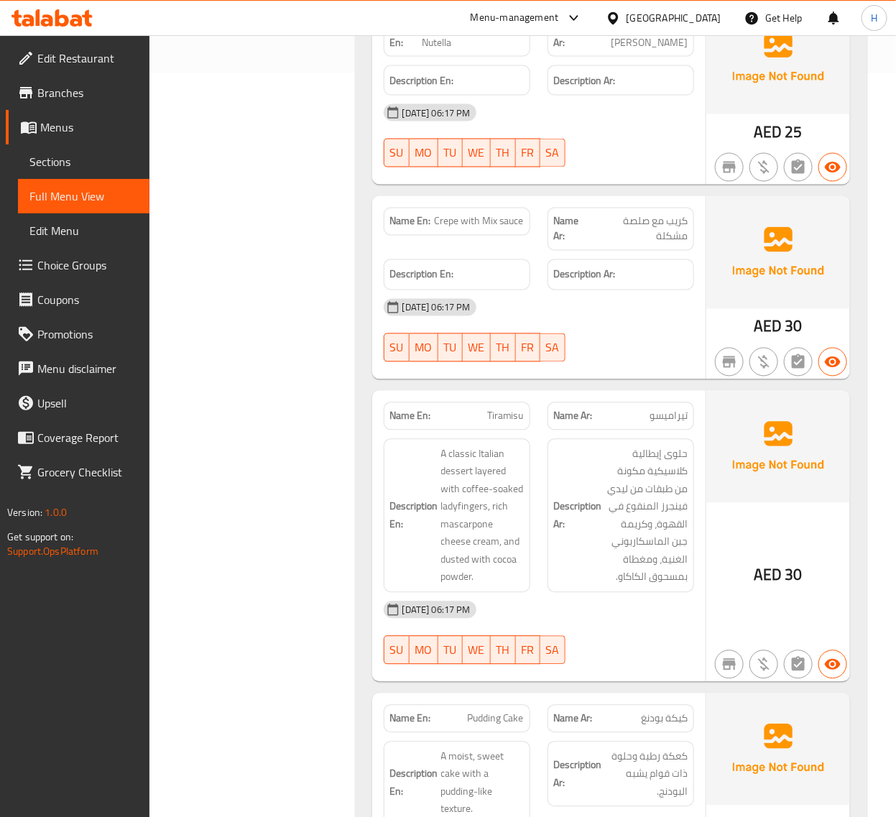
scroll to position [0, 0]
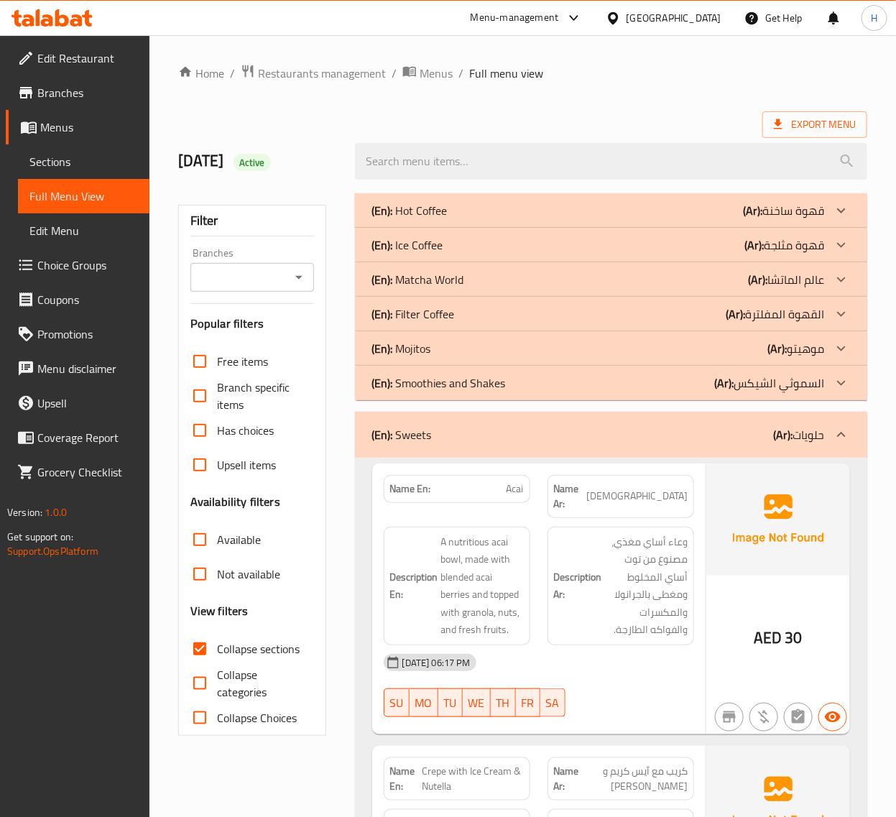
click at [236, 643] on span "Collapse sections" at bounding box center [258, 648] width 83 height 17
click at [217, 643] on input "Collapse sections" at bounding box center [200, 649] width 34 height 34
checkbox input "false"
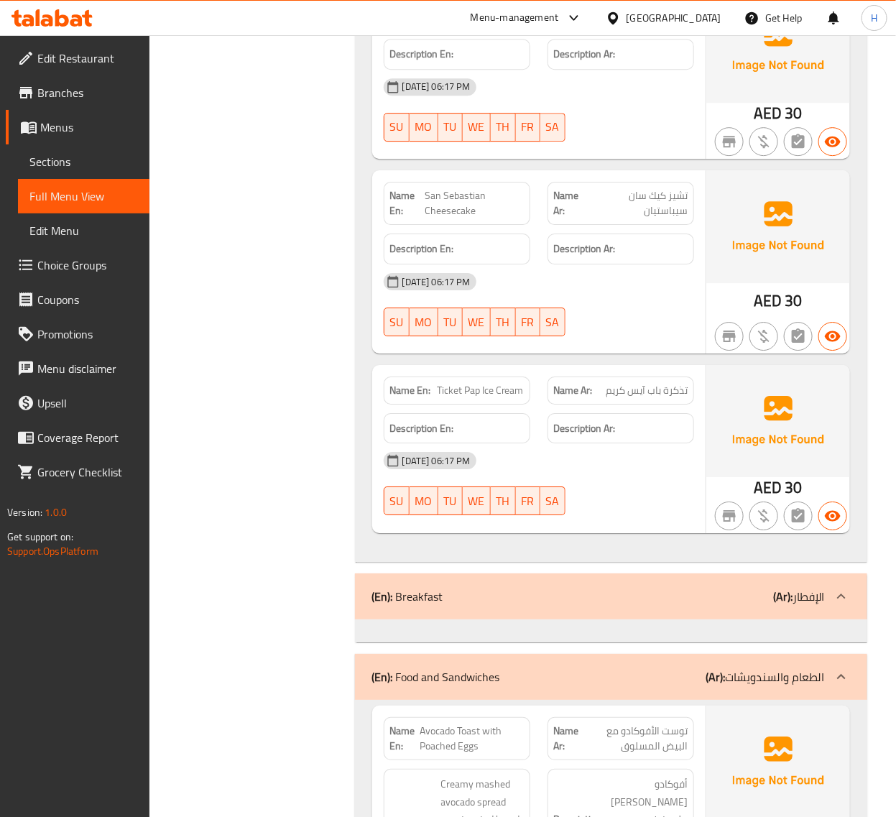
scroll to position [13971, 0]
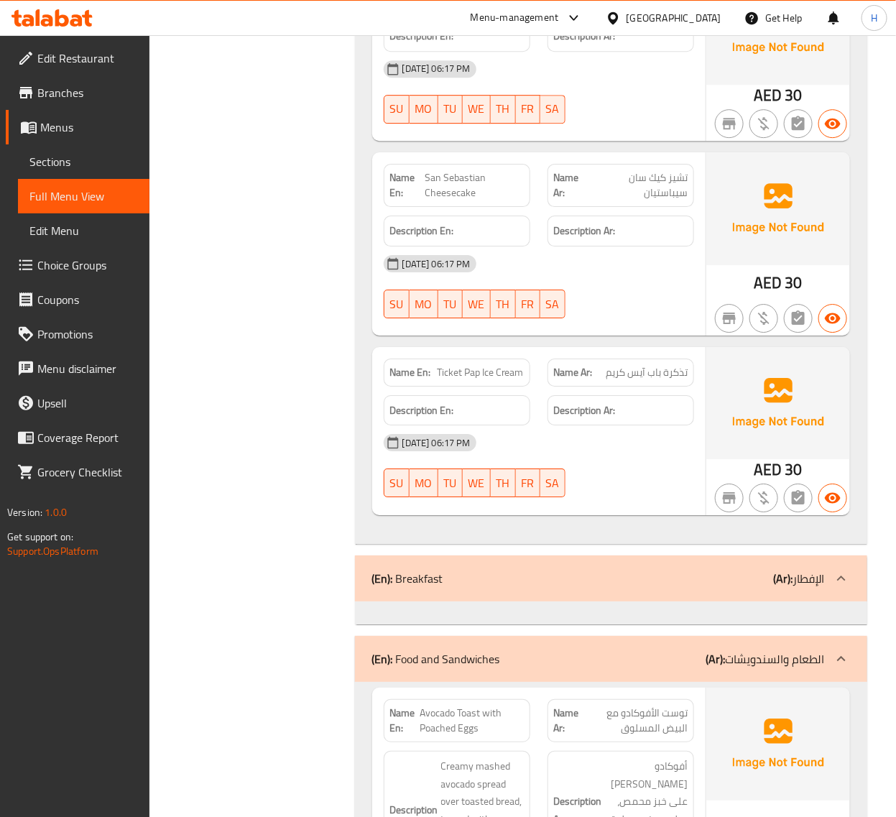
click at [94, 157] on span "Sections" at bounding box center [83, 161] width 108 height 17
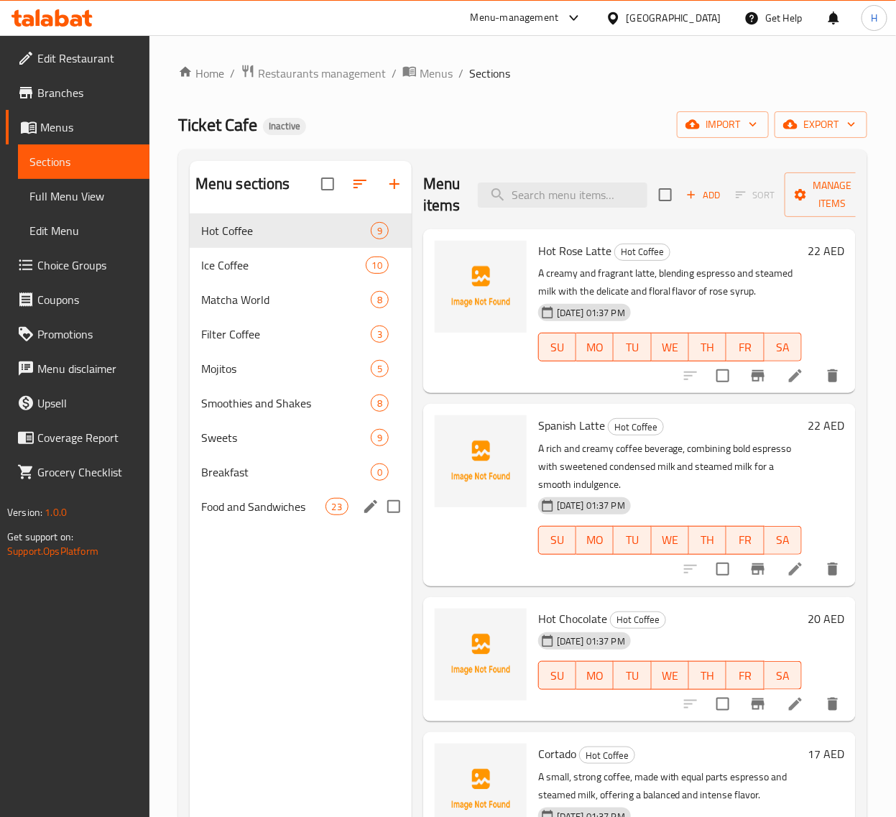
click at [257, 503] on span "Food and Sandwiches" at bounding box center [263, 506] width 124 height 17
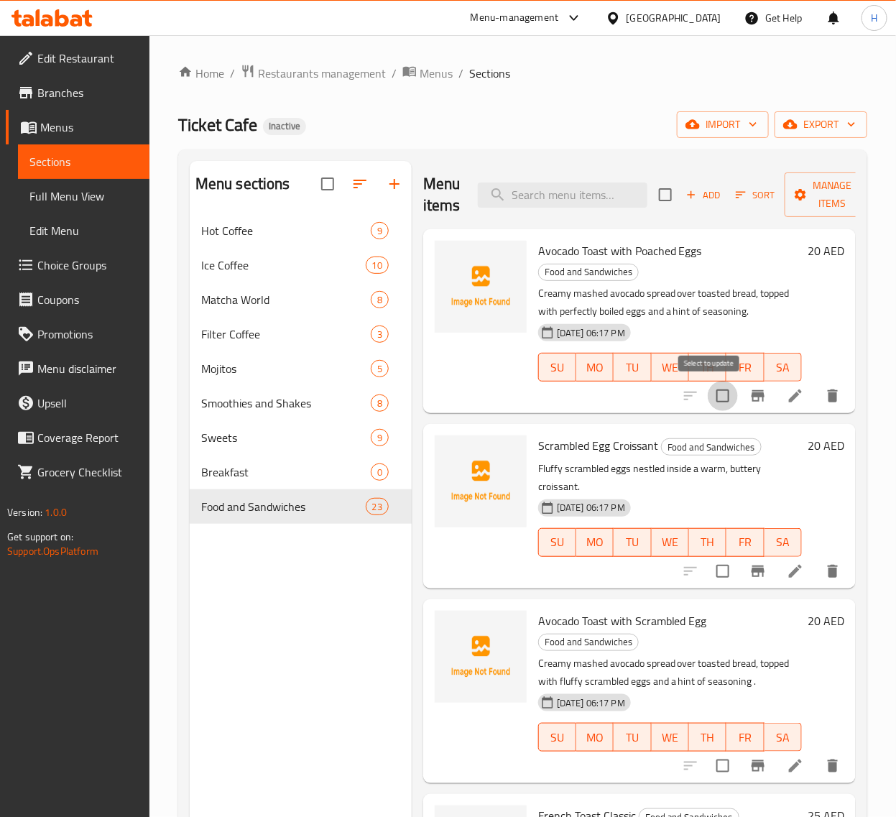
drag, startPoint x: 717, startPoint y: 393, endPoint x: 711, endPoint y: 460, distance: 67.1
click at [716, 394] on input "checkbox" at bounding box center [723, 396] width 30 height 30
checkbox input "true"
click at [711, 565] on input "checkbox" at bounding box center [723, 571] width 30 height 30
checkbox input "true"
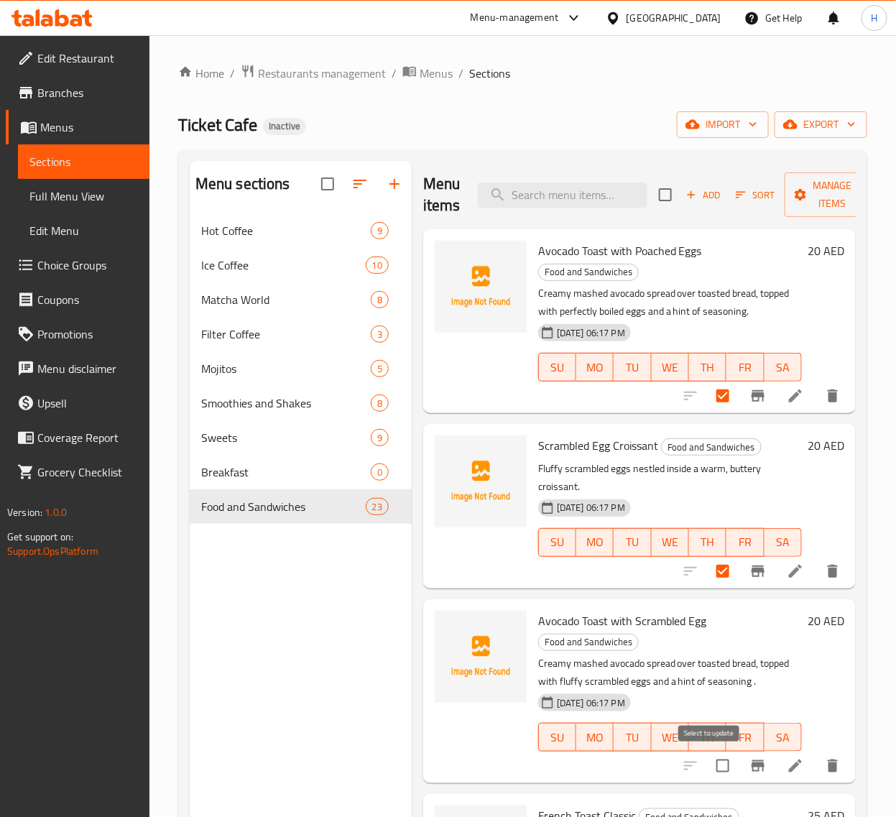
click at [716, 760] on input "checkbox" at bounding box center [723, 766] width 30 height 30
checkbox input "true"
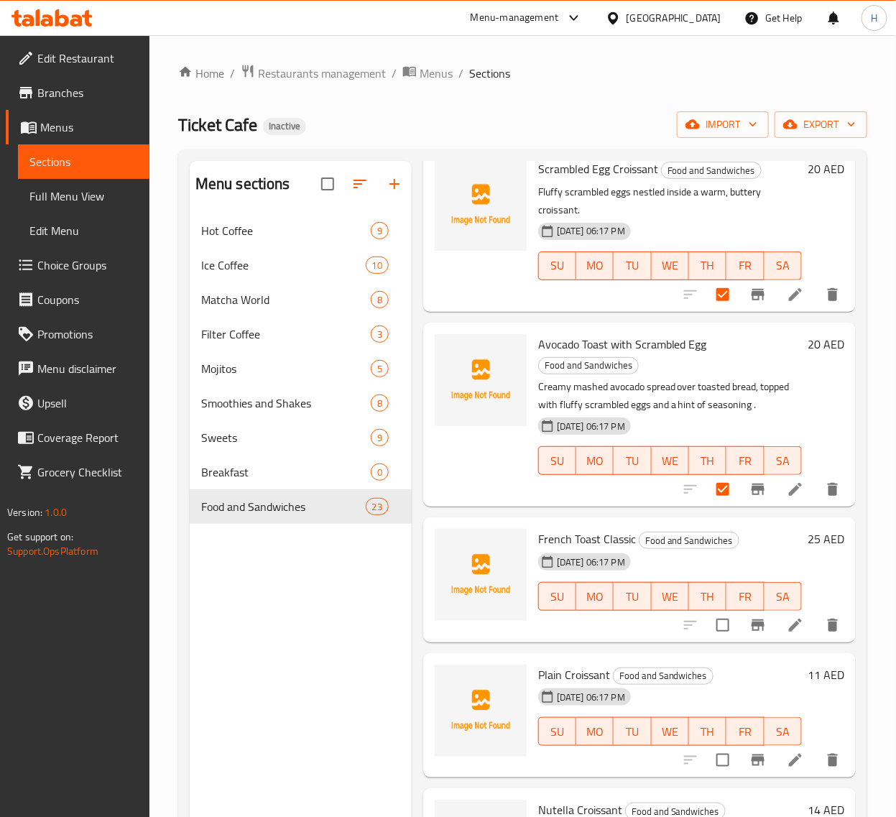
scroll to position [299, 0]
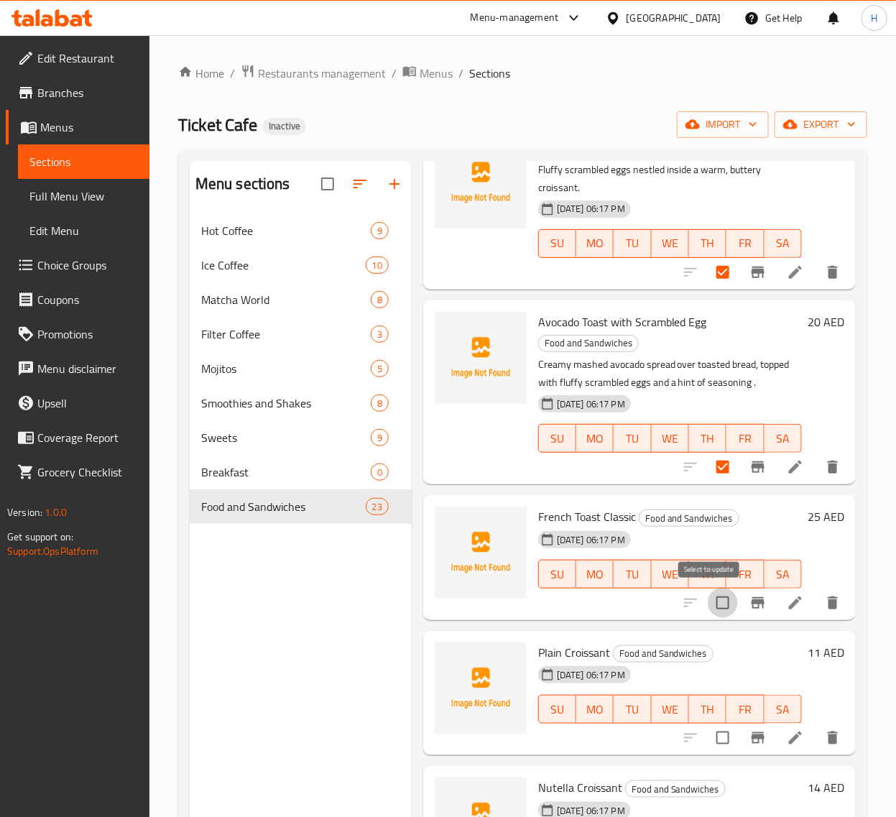
click at [716, 595] on input "checkbox" at bounding box center [723, 603] width 30 height 30
checkbox input "true"
click at [708, 726] on input "checkbox" at bounding box center [723, 738] width 30 height 30
checkbox input "true"
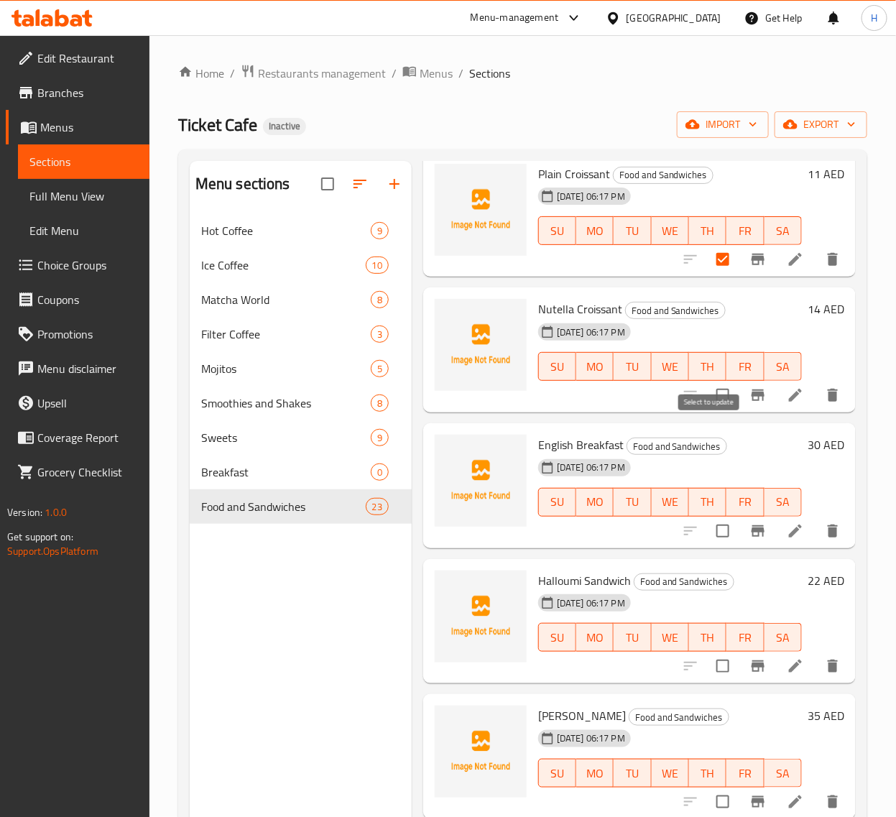
scroll to position [778, 0]
drag, startPoint x: 716, startPoint y: 394, endPoint x: 702, endPoint y: 411, distance: 22.0
click at [716, 394] on input "checkbox" at bounding box center [723, 394] width 30 height 30
checkbox input "true"
click at [708, 528] on input "checkbox" at bounding box center [723, 530] width 30 height 30
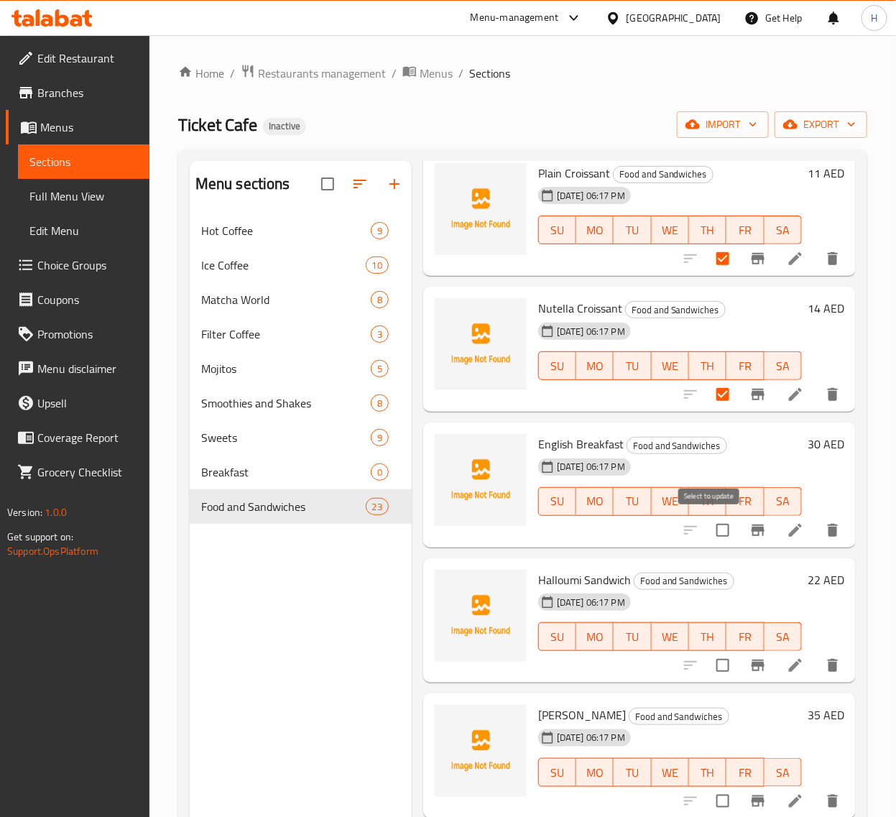
checkbox input "true"
click at [713, 662] on input "checkbox" at bounding box center [723, 665] width 30 height 30
checkbox input "true"
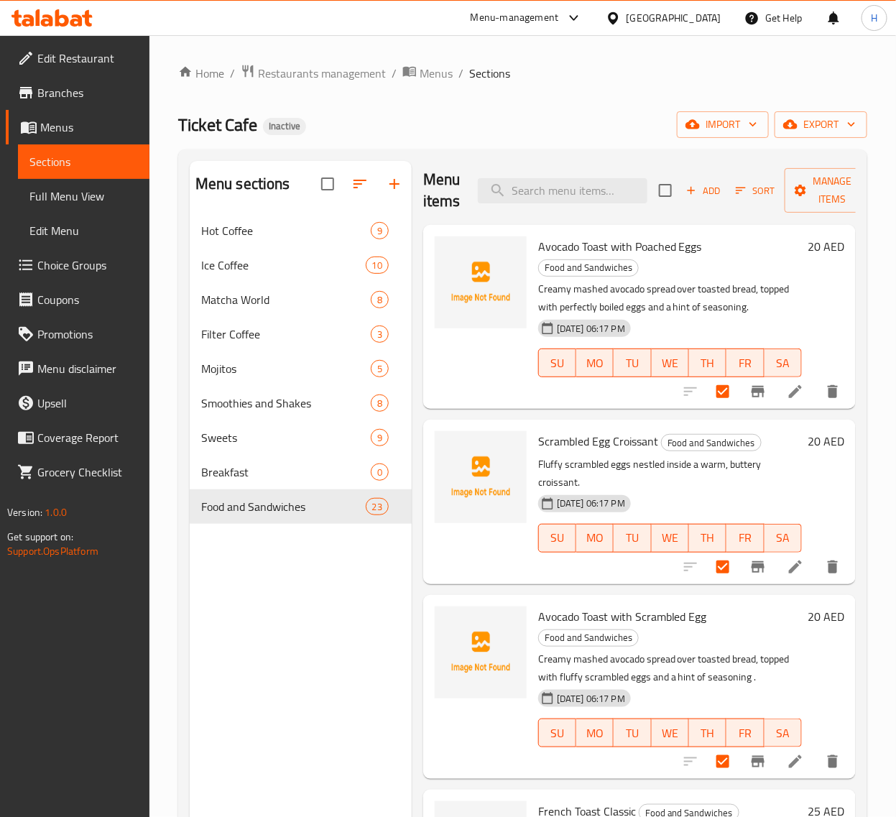
scroll to position [0, 0]
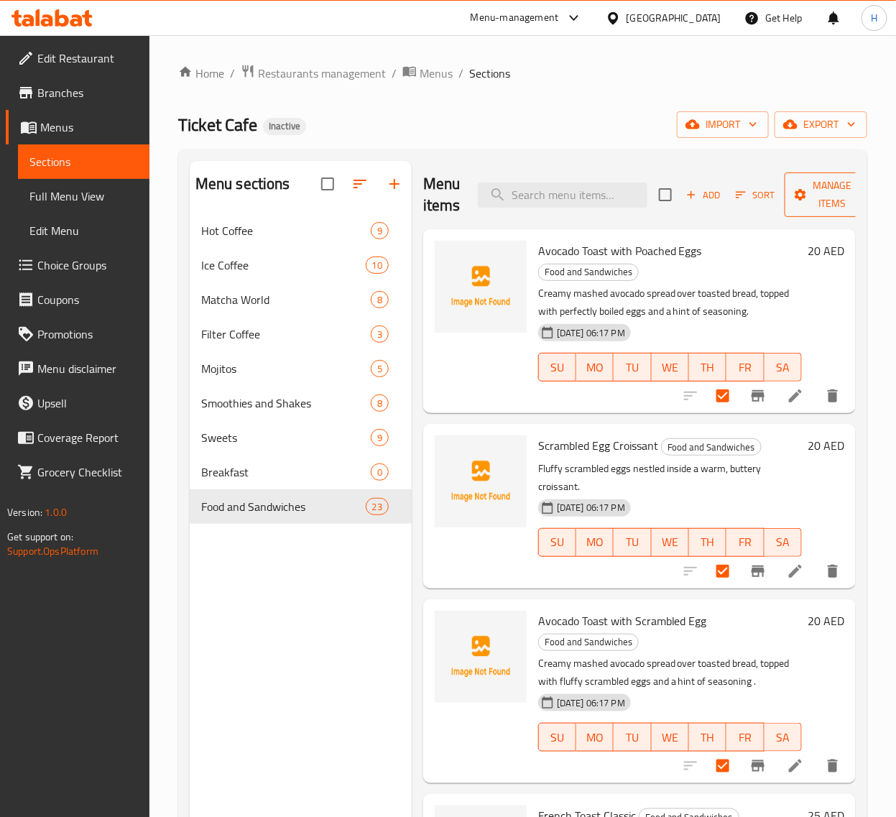
click at [803, 201] on icon "button" at bounding box center [800, 195] width 14 height 14
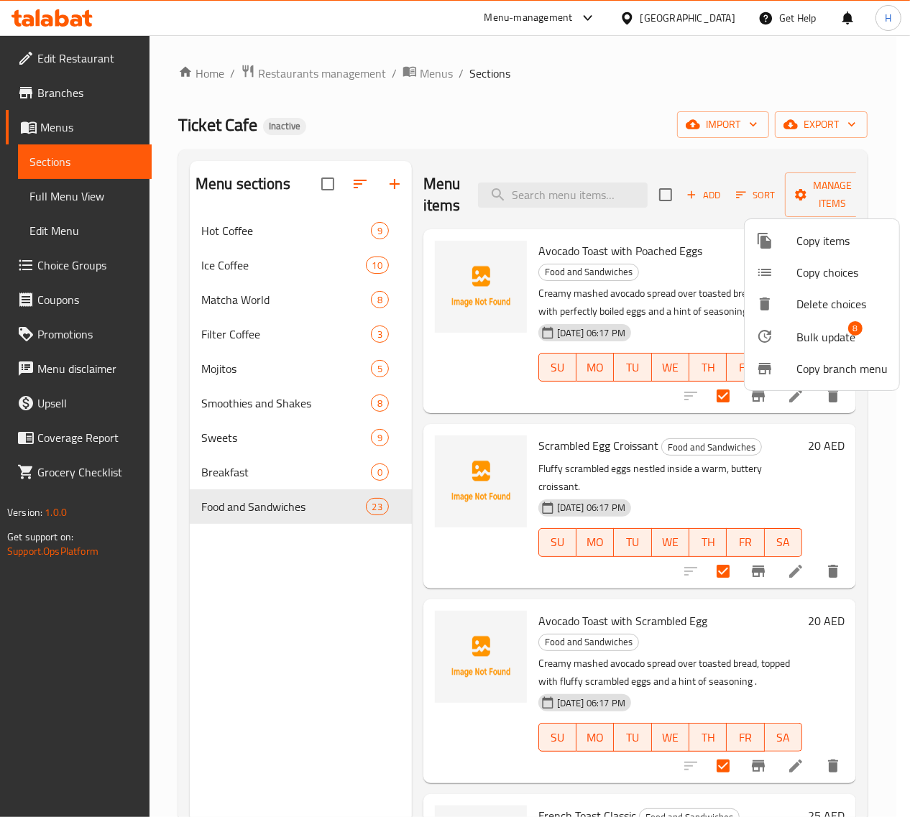
click at [818, 336] on span "Bulk update" at bounding box center [825, 336] width 59 height 17
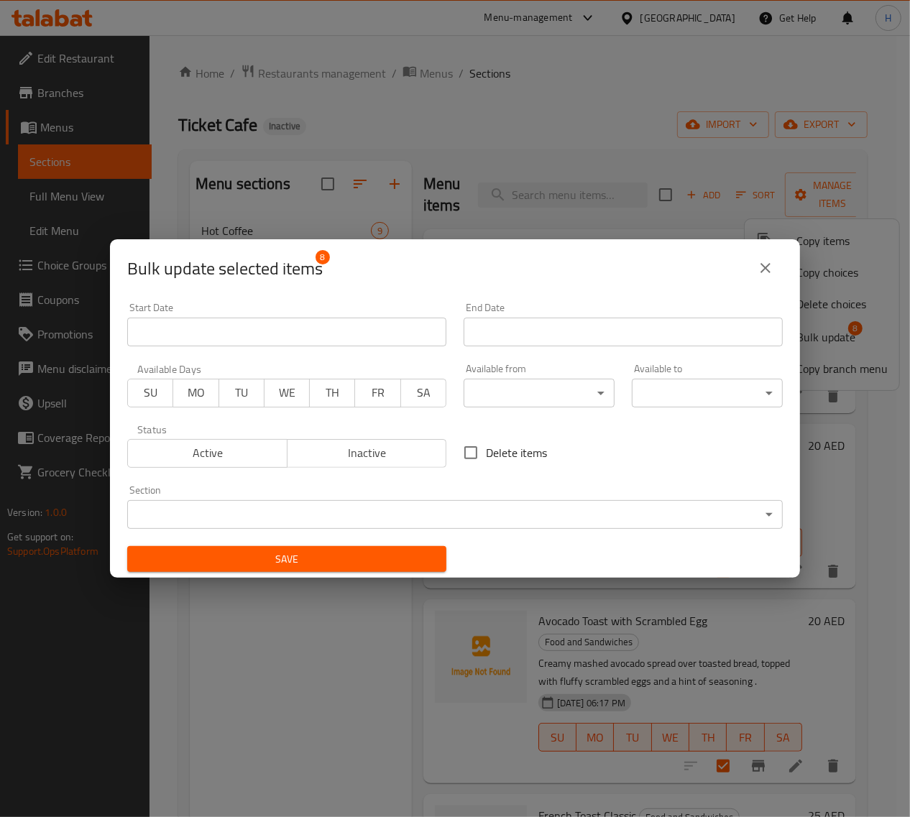
click at [381, 519] on body "​ Menu-management [GEOGRAPHIC_DATA] Get Help H Edit Restaurant Branches Menus S…" at bounding box center [455, 426] width 910 height 782
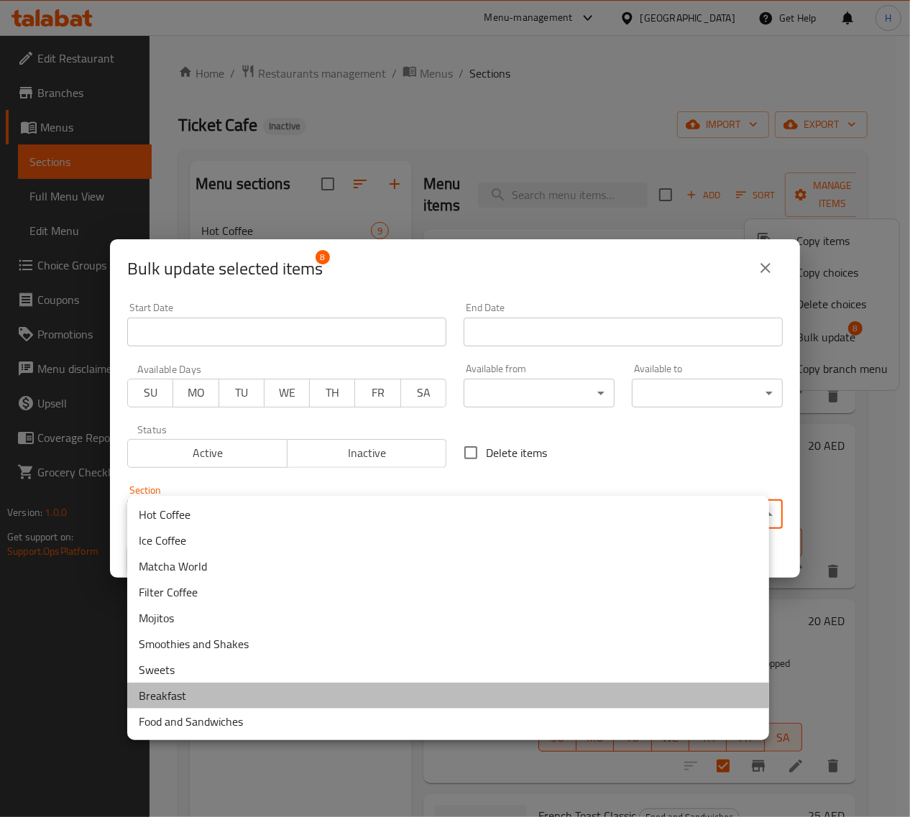
click at [261, 704] on li "Breakfast" at bounding box center [448, 696] width 642 height 26
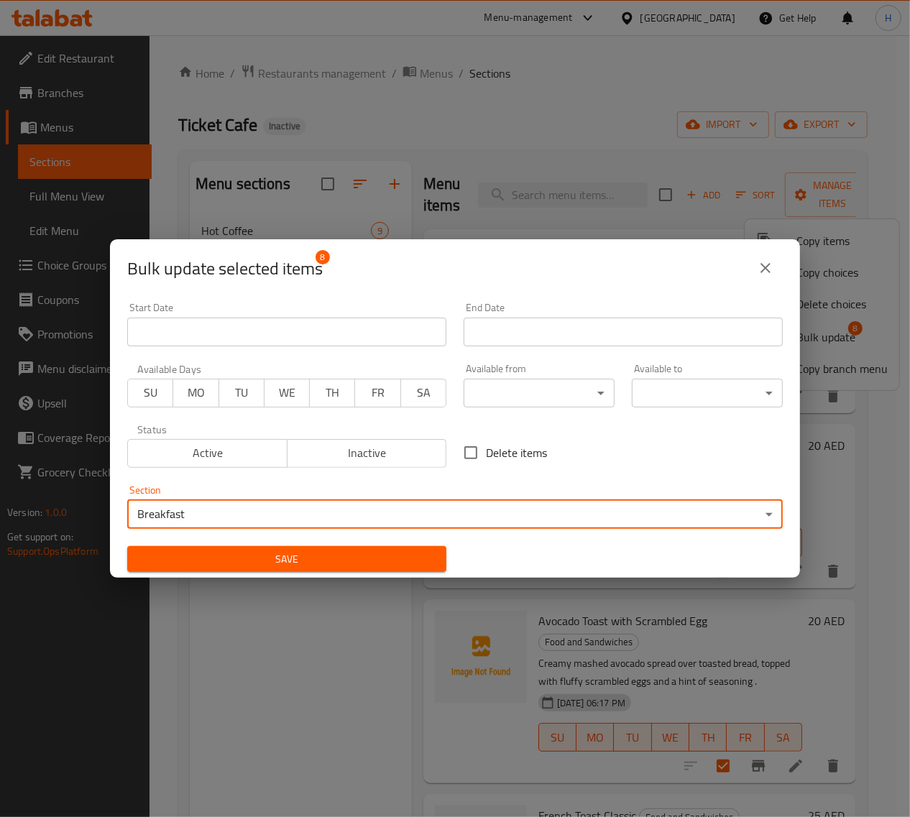
click at [356, 570] on button "Save" at bounding box center [286, 559] width 319 height 27
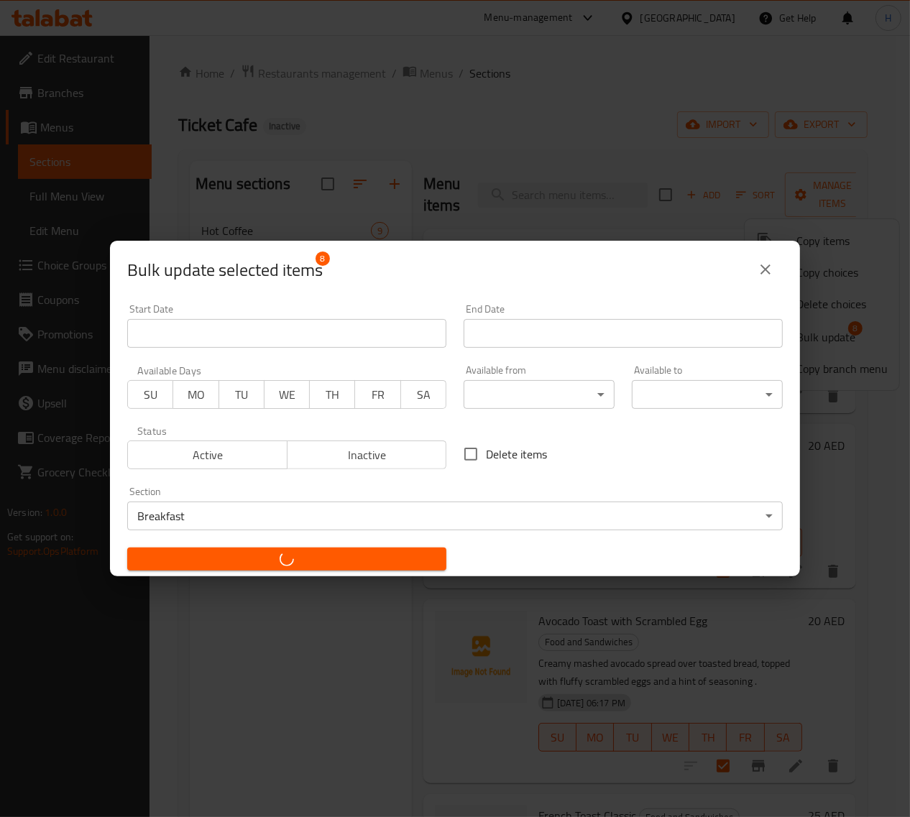
checkbox input "false"
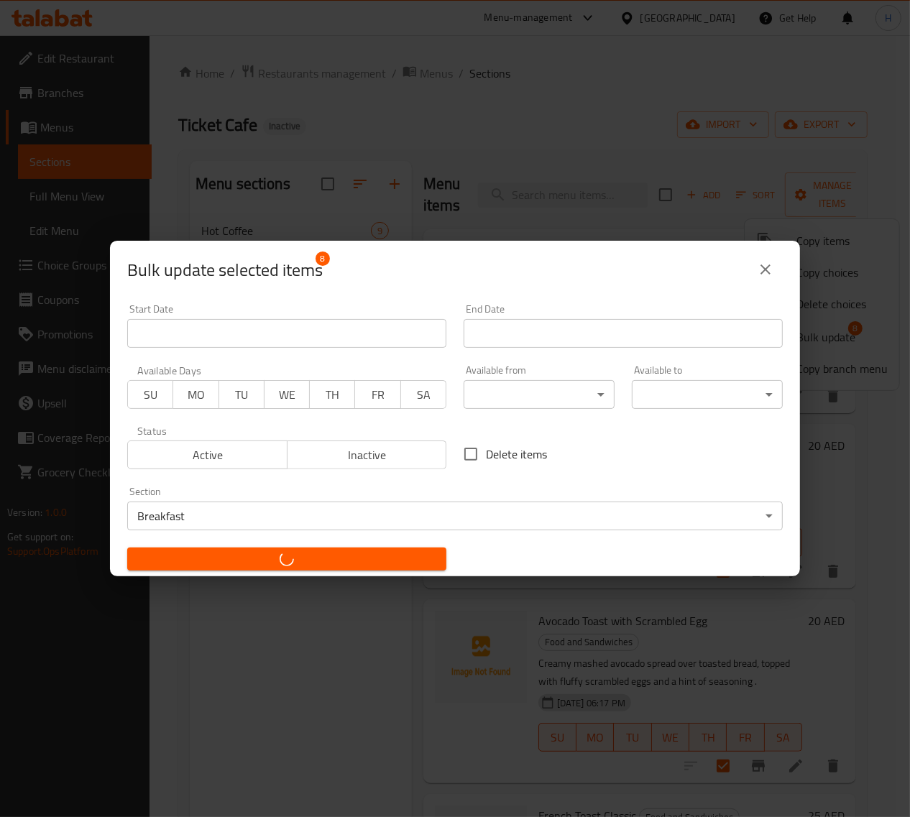
checkbox input "false"
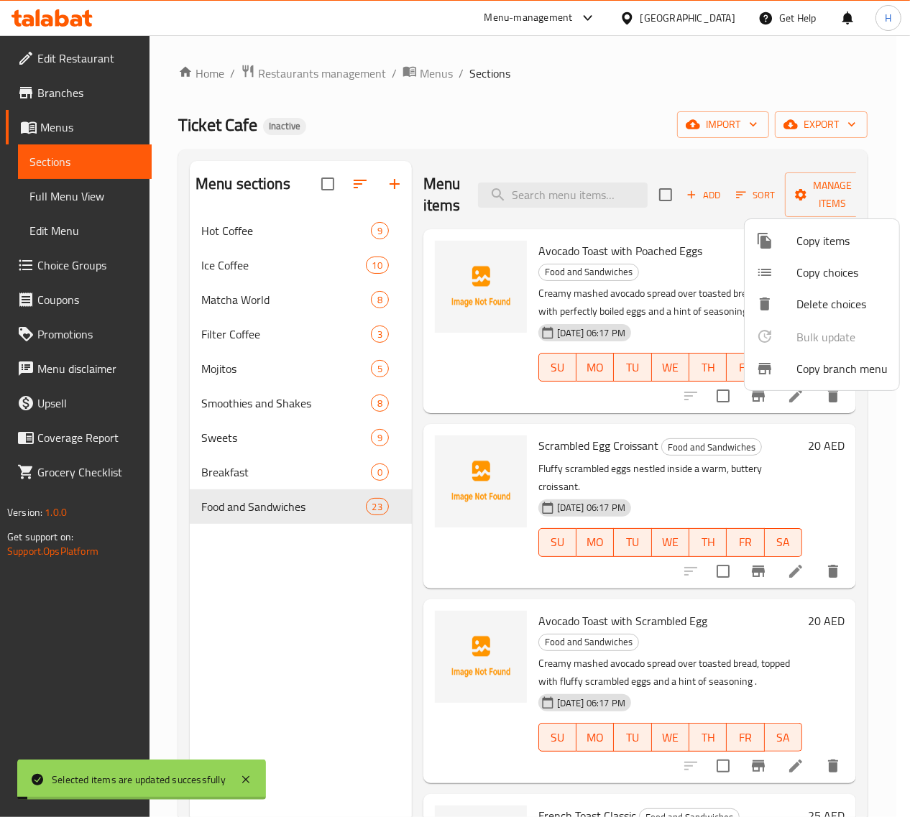
click at [124, 195] on div at bounding box center [455, 408] width 910 height 817
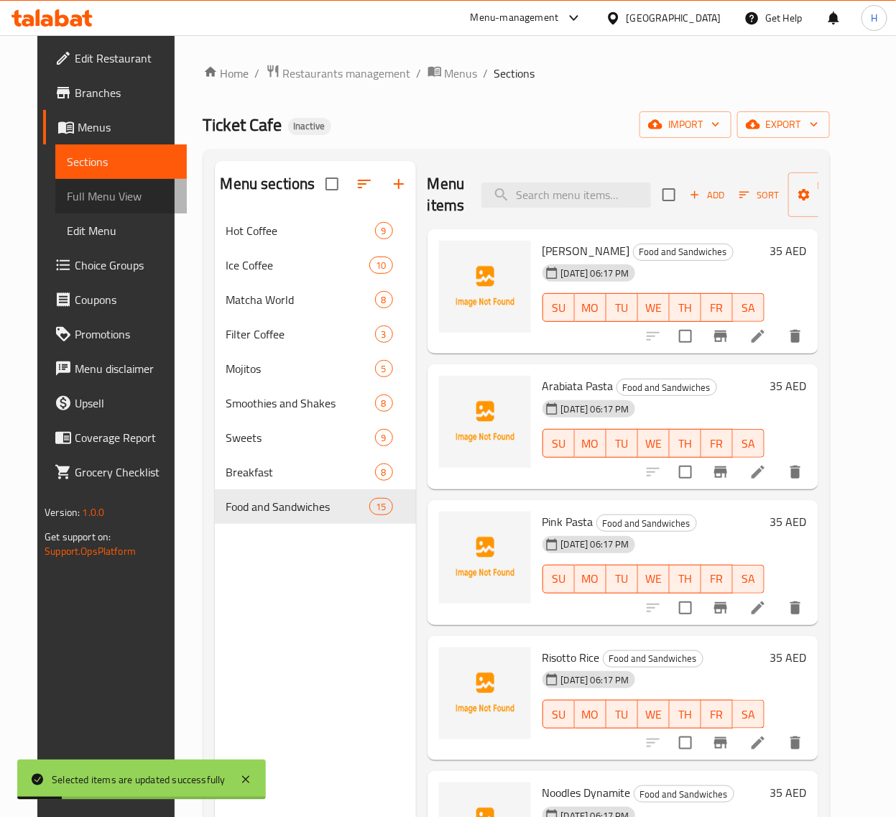
click at [83, 198] on span "Full Menu View" at bounding box center [121, 196] width 108 height 17
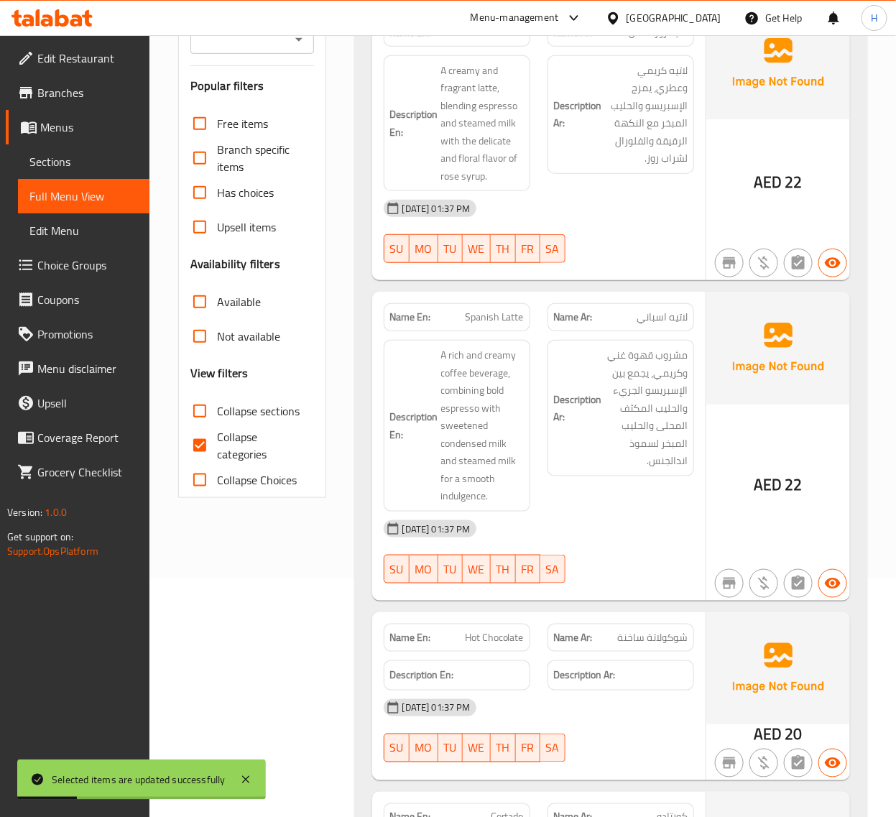
scroll to position [239, 0]
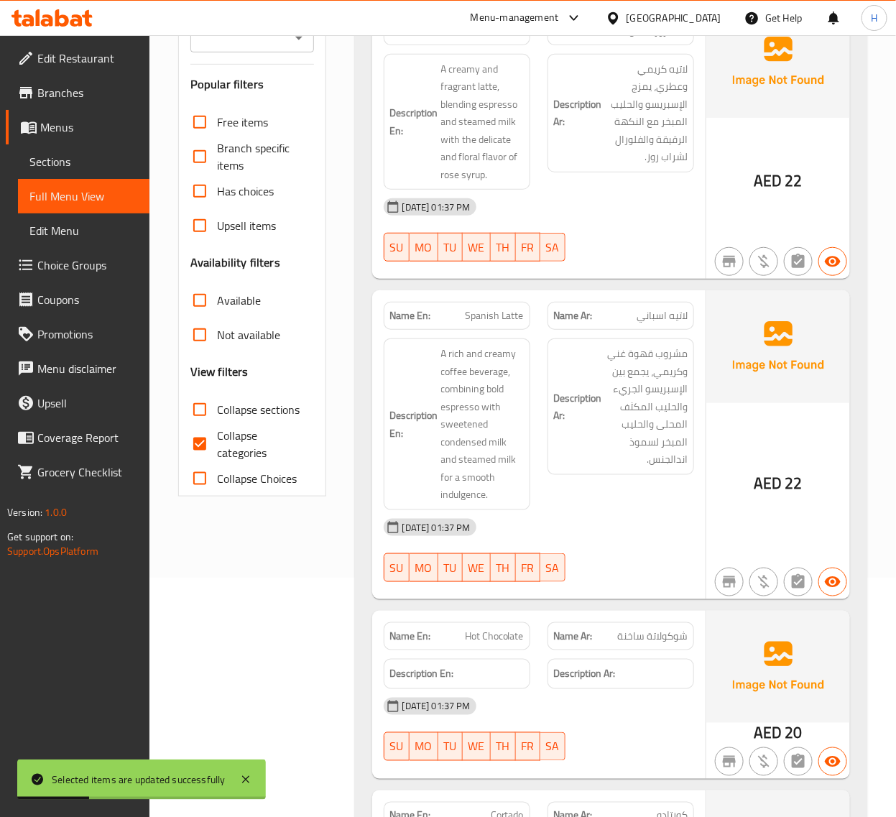
click at [231, 411] on span "Collapse sections" at bounding box center [258, 409] width 83 height 17
click at [217, 411] on input "Collapse sections" at bounding box center [200, 409] width 34 height 34
checkbox input "true"
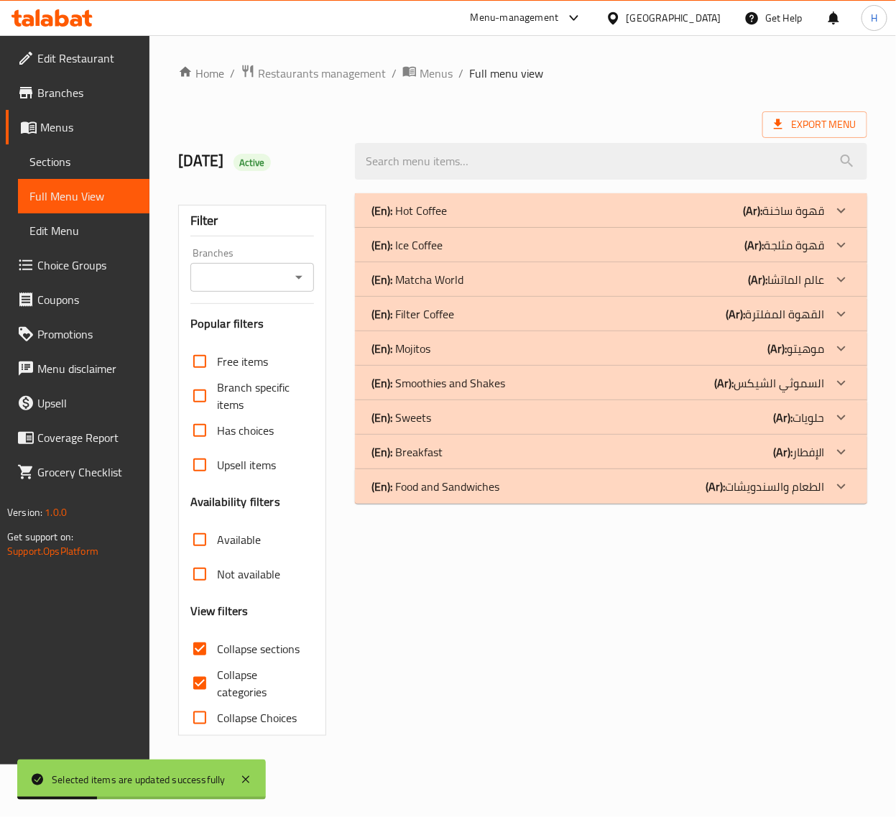
click at [232, 666] on span "Collapse categories" at bounding box center [260, 683] width 86 height 34
click at [217, 666] on input "Collapse categories" at bounding box center [200, 683] width 34 height 34
checkbox input "false"
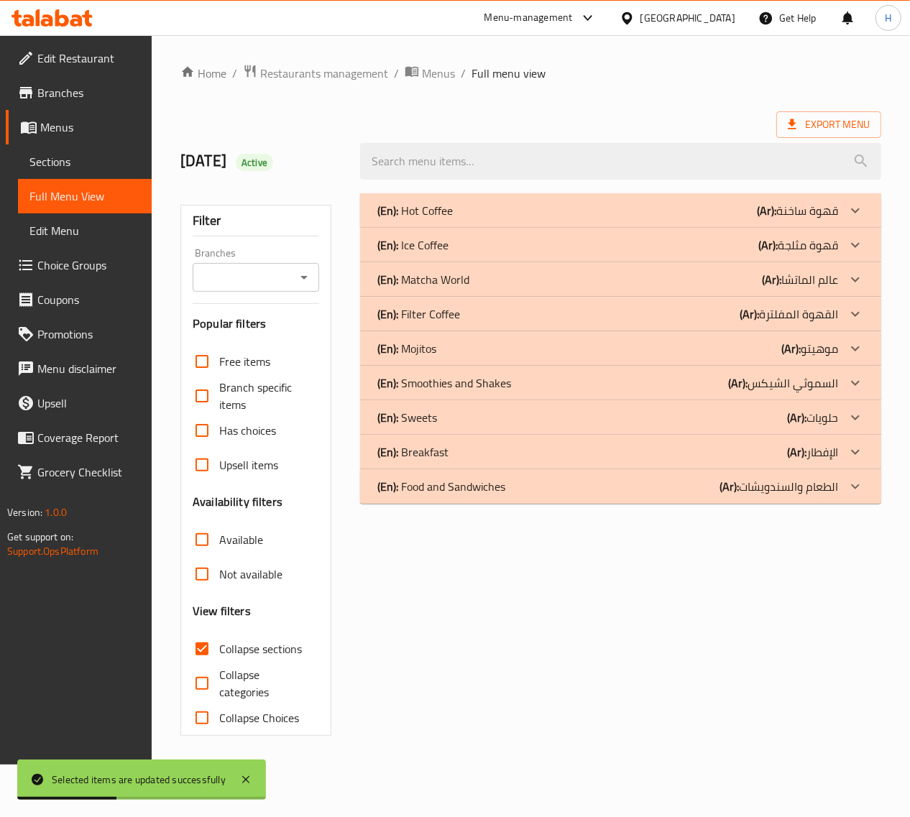
click at [499, 493] on p "(En): Food and Sandwiches" at bounding box center [441, 486] width 128 height 17
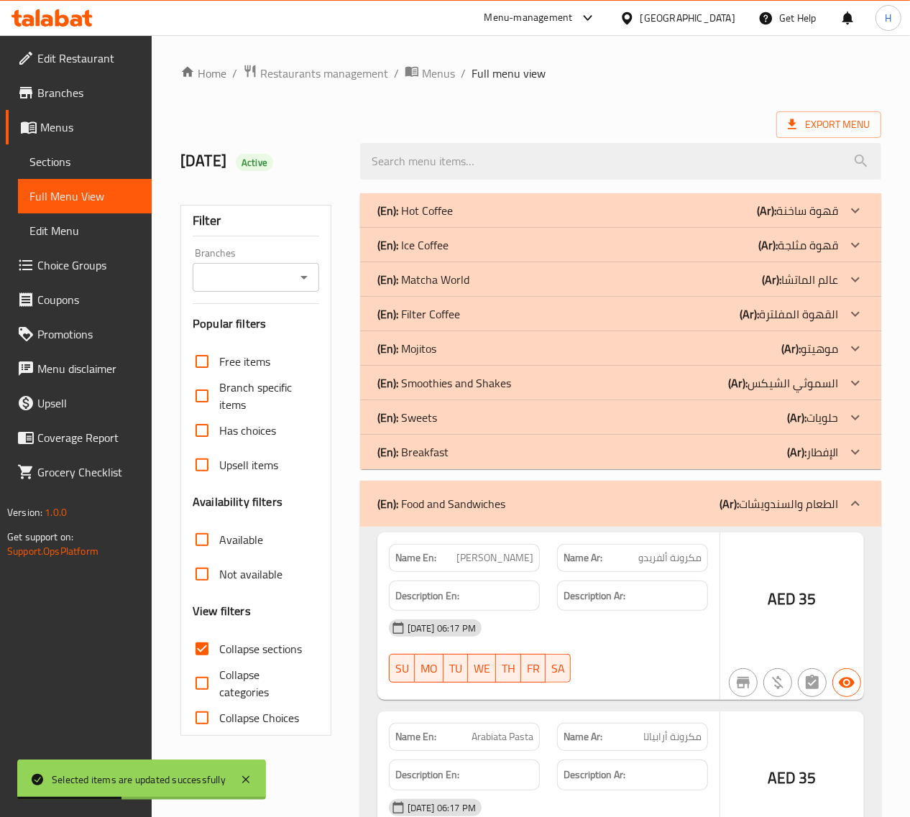
click at [499, 449] on div "(En): Breakfast (Ar): الإفطار" at bounding box center [607, 451] width 461 height 17
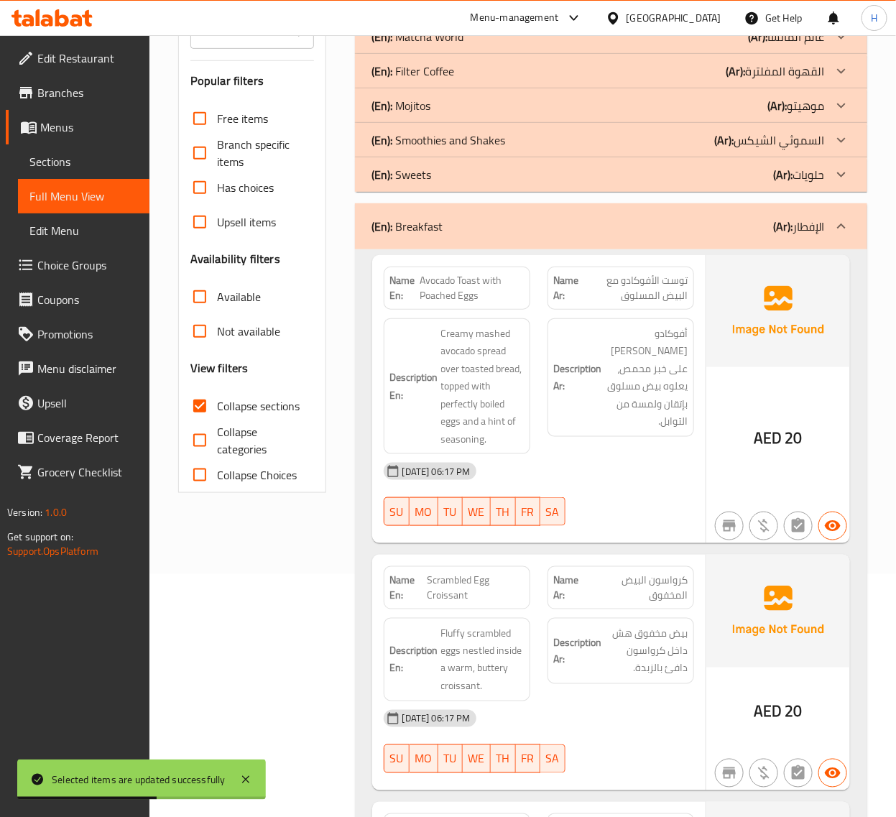
scroll to position [299, 0]
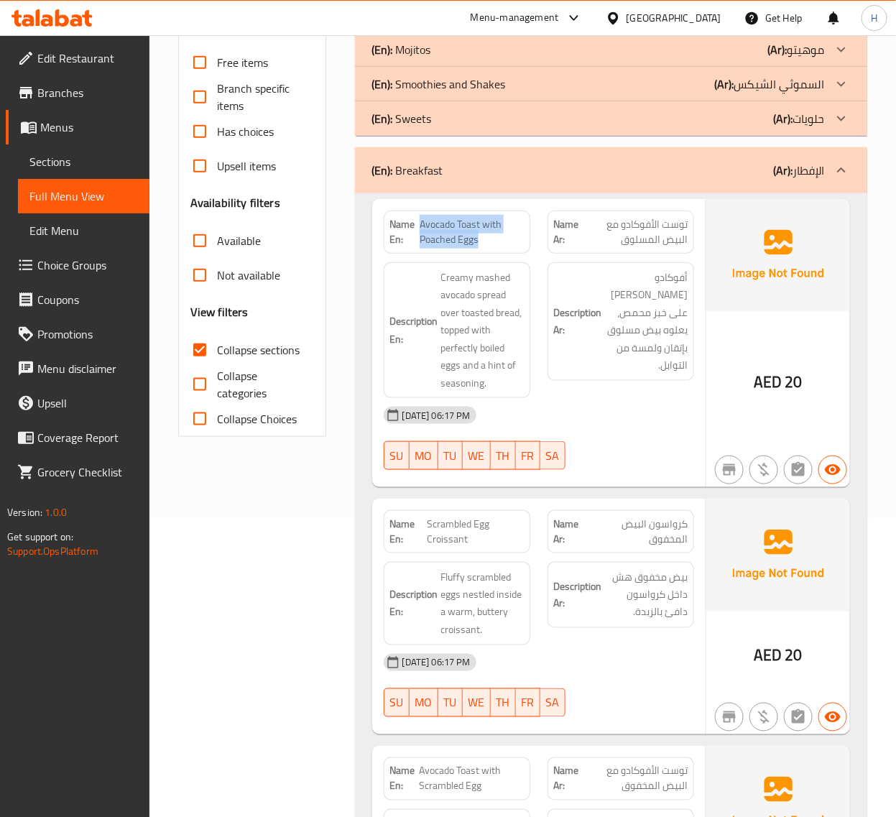
drag, startPoint x: 415, startPoint y: 242, endPoint x: 486, endPoint y: 244, distance: 71.2
click at [486, 244] on p "Name En: Avocado Toast with Poached Eggs" at bounding box center [457, 232] width 134 height 30
click at [486, 244] on span "Avocado Toast with Poached Eggs" at bounding box center [472, 232] width 104 height 30
drag, startPoint x: 419, startPoint y: 241, endPoint x: 481, endPoint y: 245, distance: 62.7
click at [481, 245] on span "Avocado Toast with Poached Eggs" at bounding box center [472, 232] width 104 height 30
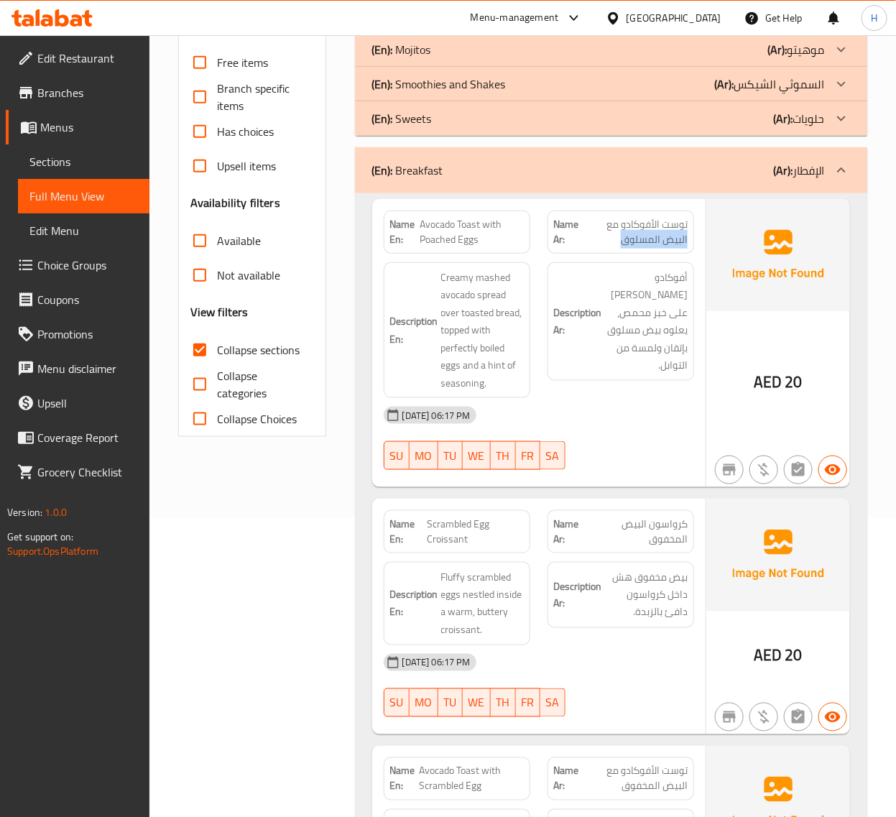
drag, startPoint x: 611, startPoint y: 239, endPoint x: 688, endPoint y: 242, distance: 76.9
click at [688, 242] on div "Name Ar: توست الأفوكادو مع البيض المسلوق" at bounding box center [621, 232] width 147 height 43
click at [481, 221] on span "Avocado Toast with Poached Eggs" at bounding box center [472, 232] width 104 height 30
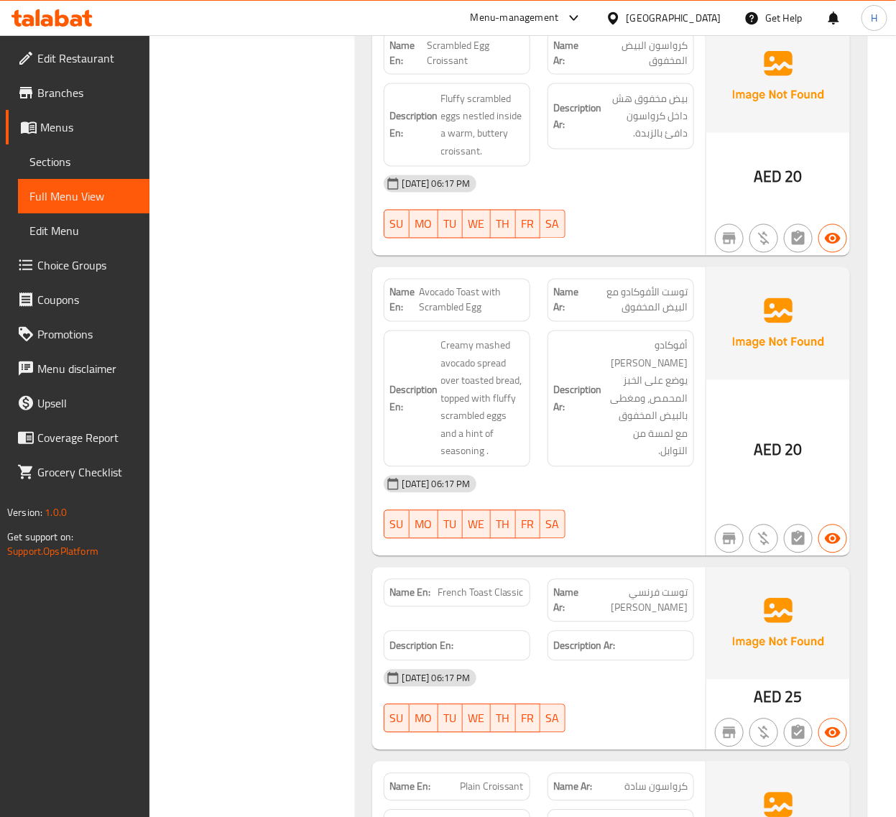
scroll to position [778, 0]
click at [437, 297] on span "Avocado Toast with Scrambled Egg" at bounding box center [471, 300] width 105 height 30
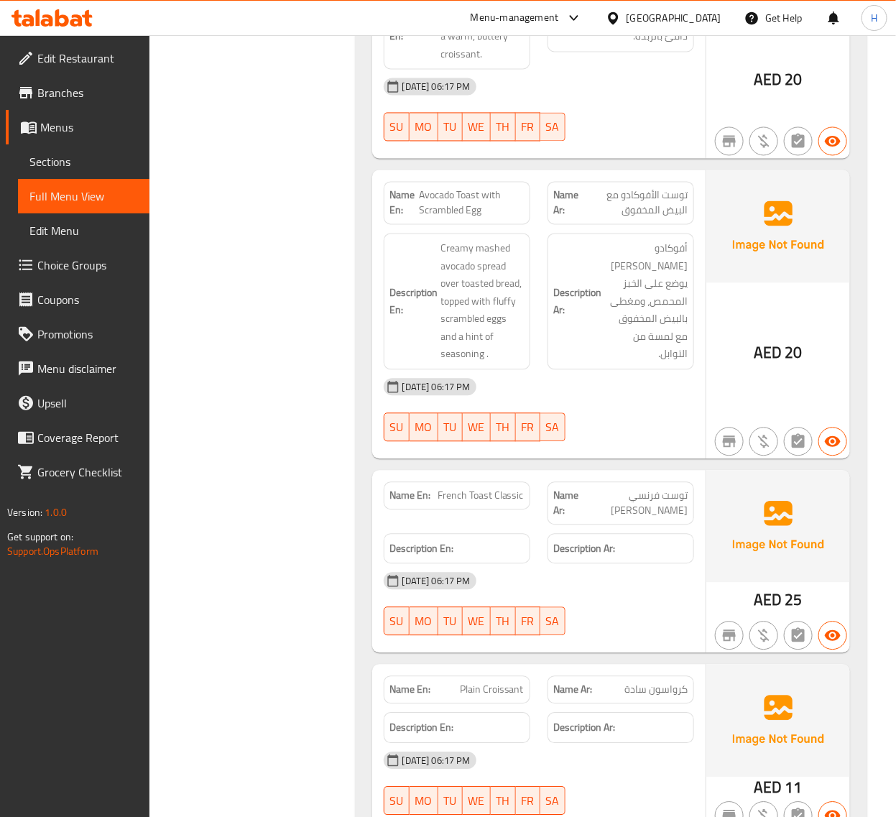
scroll to position [898, 0]
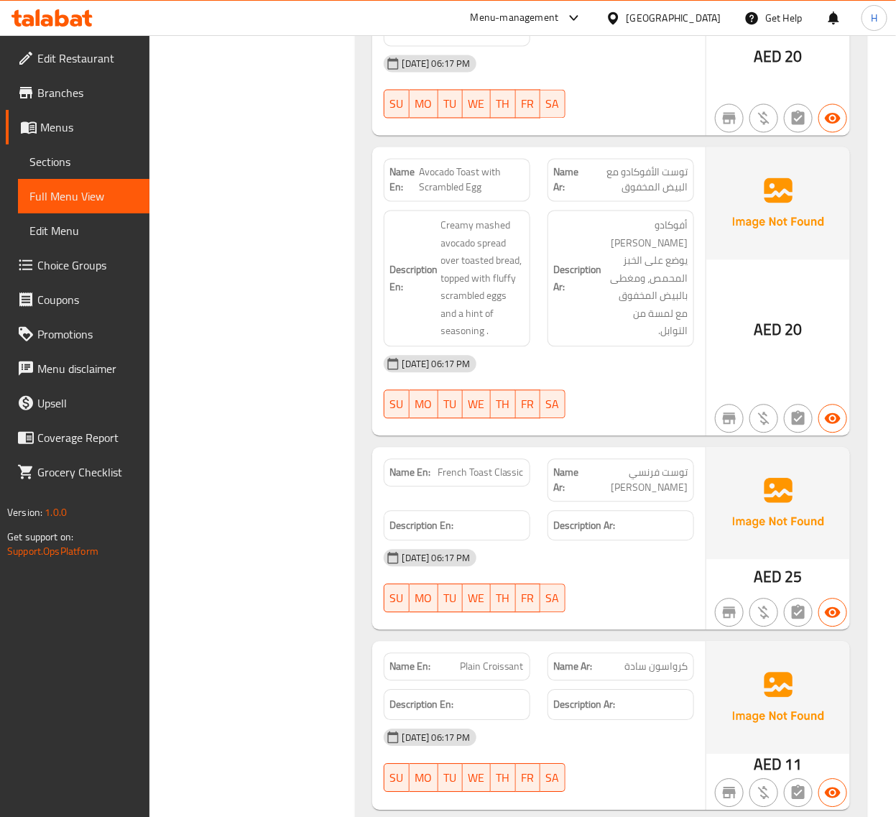
click at [484, 479] on span "French Toast Classic" at bounding box center [481, 472] width 86 height 15
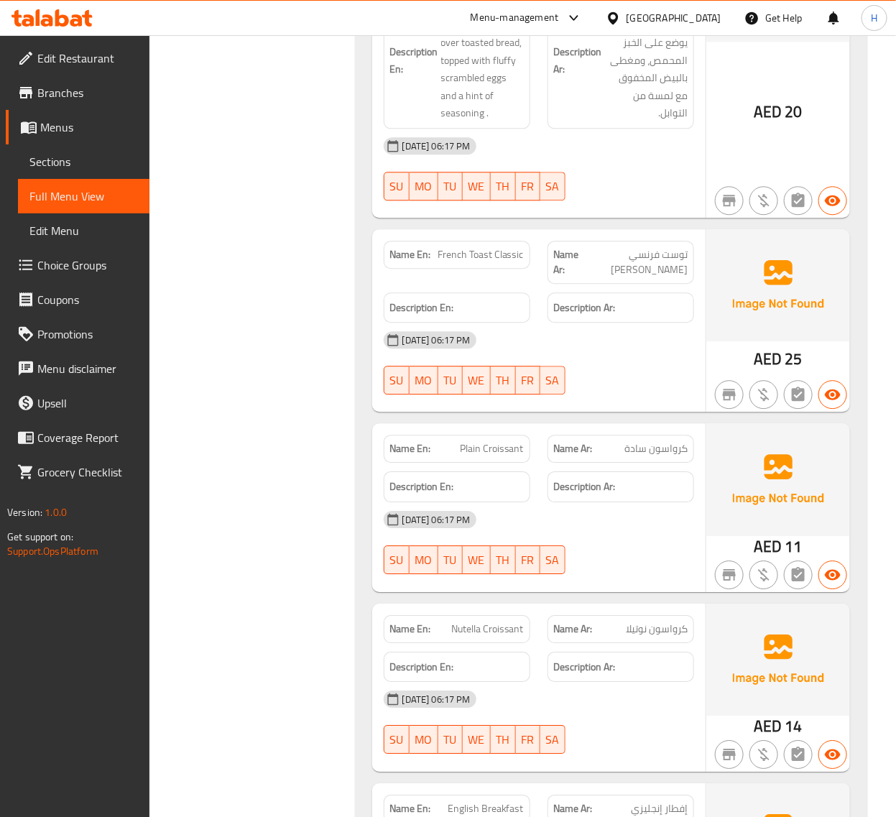
scroll to position [1137, 0]
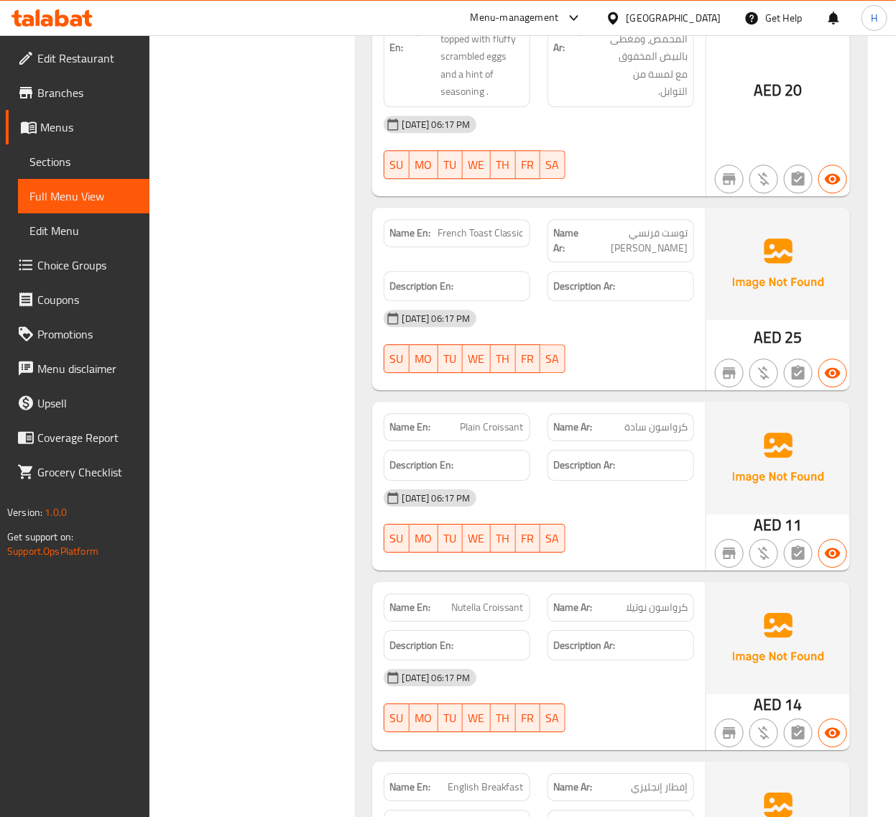
click at [478, 433] on span "Plain Croissant" at bounding box center [492, 427] width 64 height 15
click at [358, 285] on div "Name En: Avocado Toast with Poached Eggs Name Ar: توست الأفوكادو مع البيض المسل…" at bounding box center [611, 246] width 512 height 1783
click at [496, 428] on span "Plain Croissant" at bounding box center [492, 427] width 64 height 15
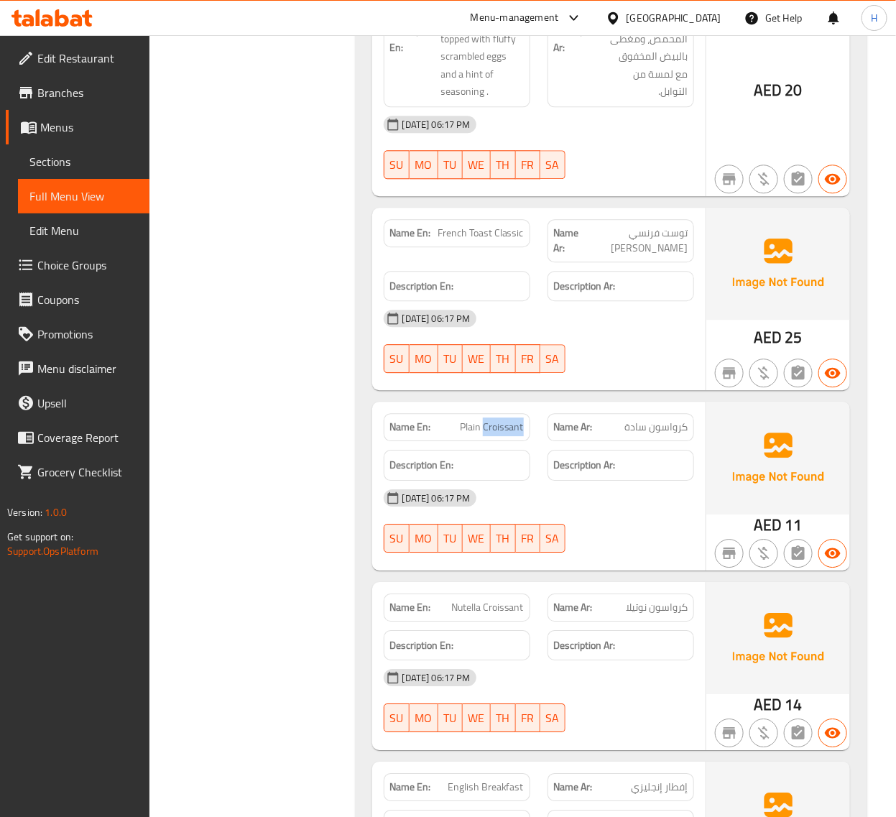
click at [496, 428] on span "Plain Croissant" at bounding box center [492, 427] width 64 height 15
click at [493, 607] on span "Nutella Croissant" at bounding box center [487, 607] width 73 height 15
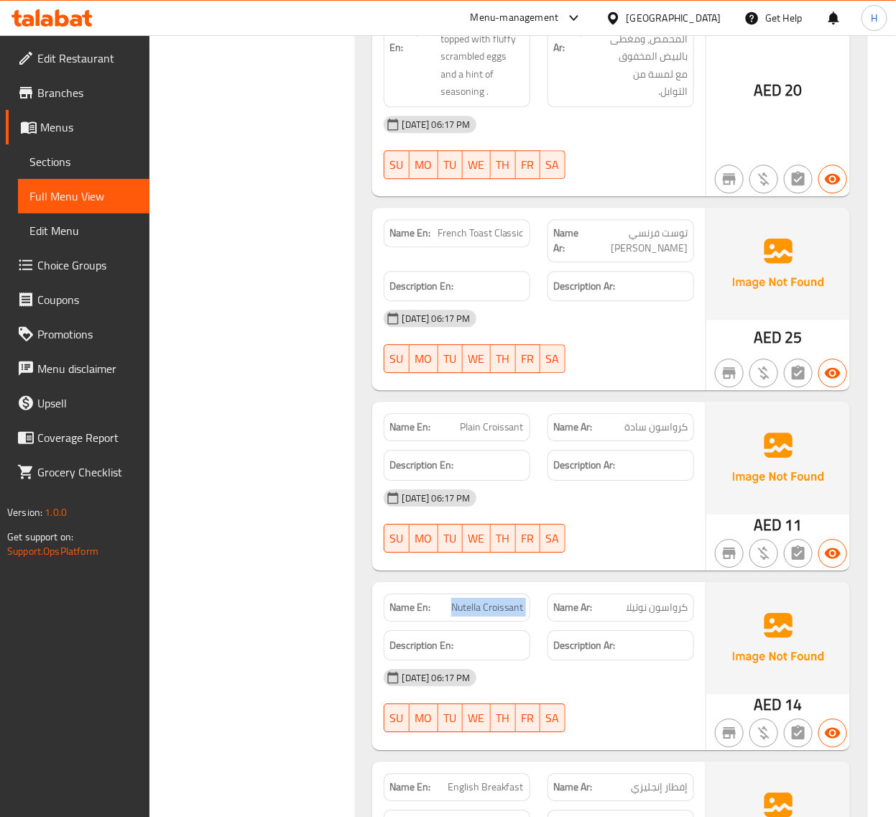
click at [493, 607] on span "Nutella Croissant" at bounding box center [487, 607] width 73 height 15
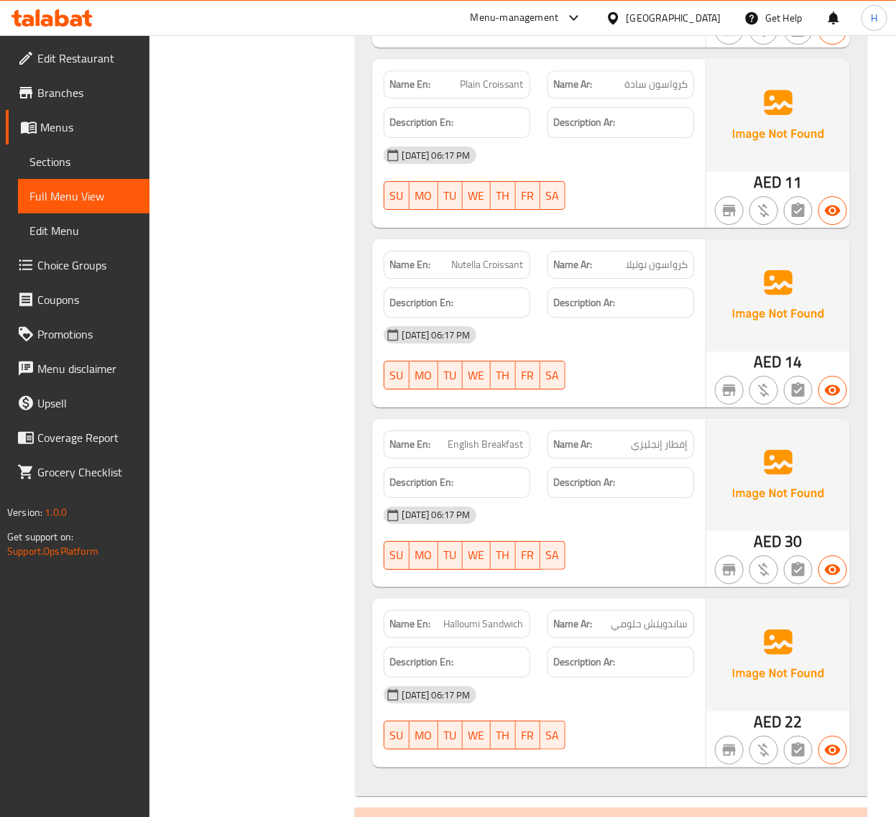
scroll to position [1470, 0]
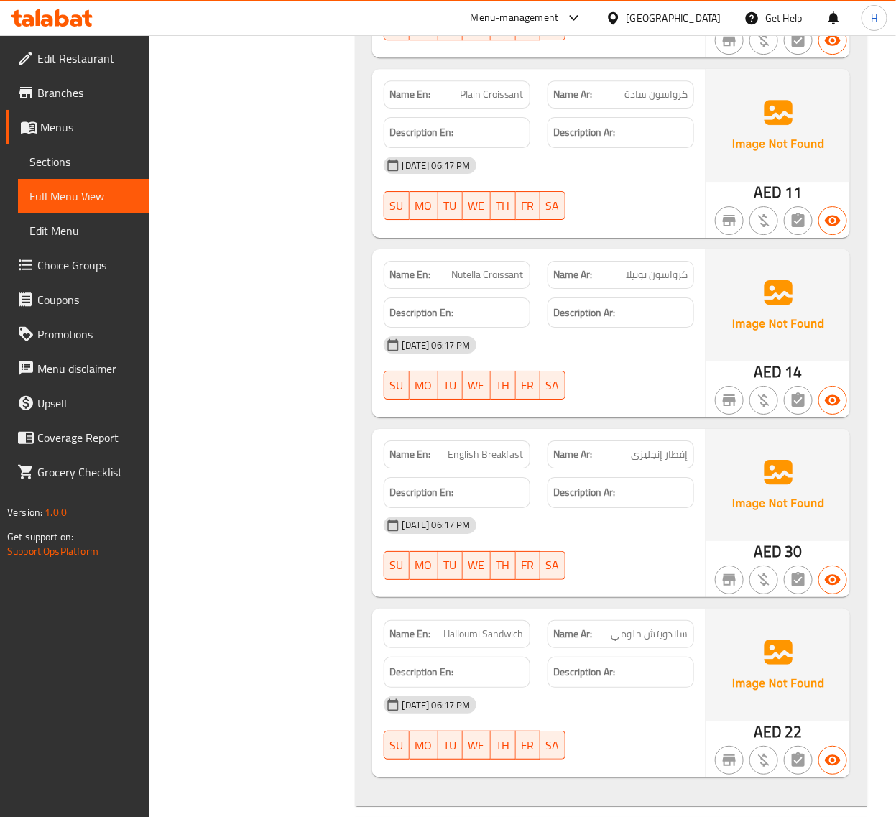
click at [492, 458] on span "English Breakfast" at bounding box center [486, 454] width 76 height 15
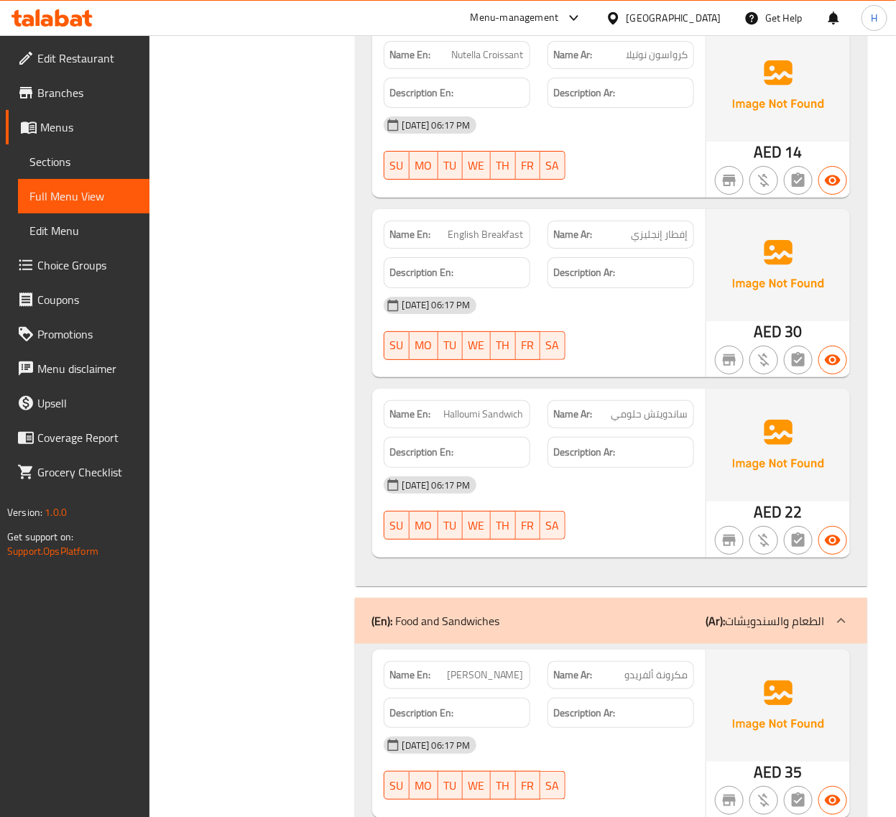
scroll to position [1709, 0]
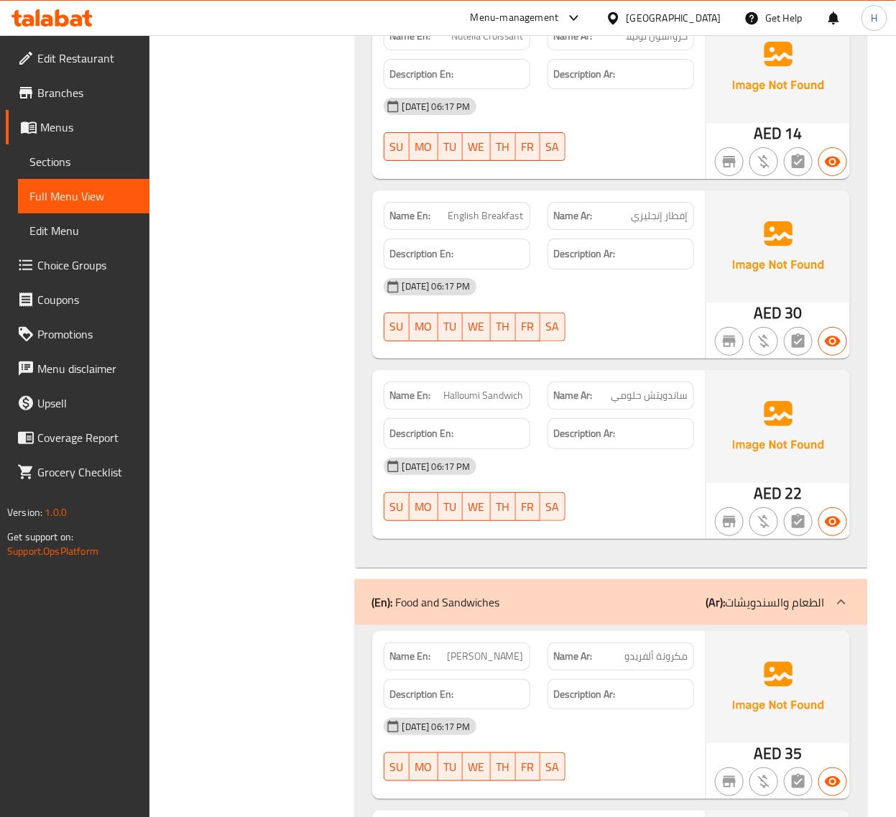
click at [504, 392] on span "Halloumi Sandwich" at bounding box center [483, 395] width 80 height 15
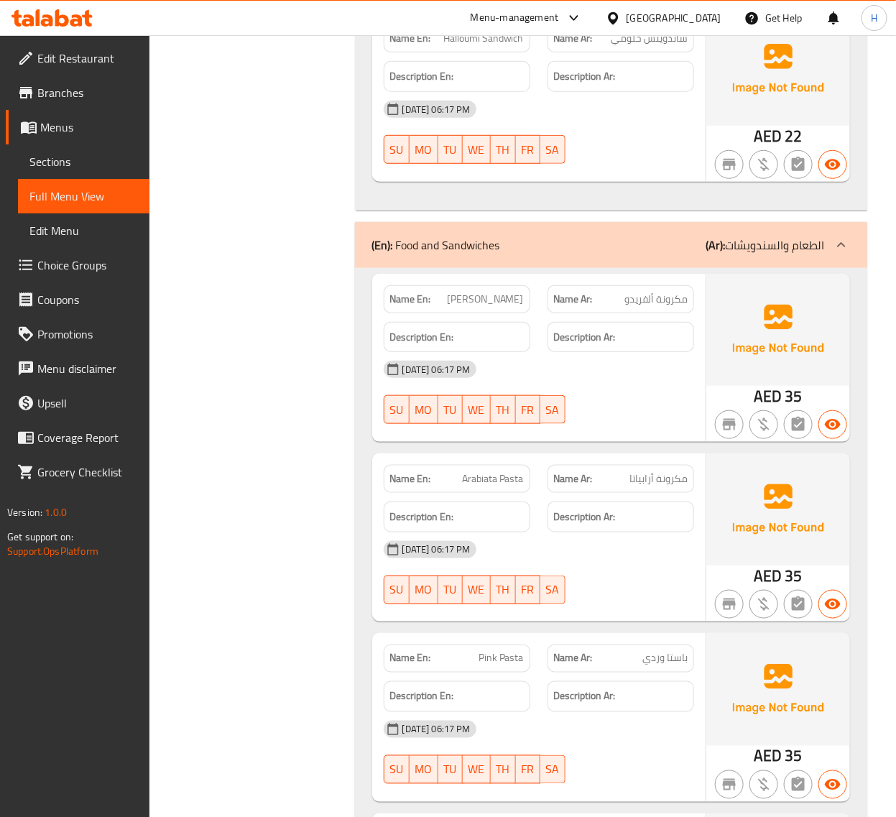
scroll to position [2068, 0]
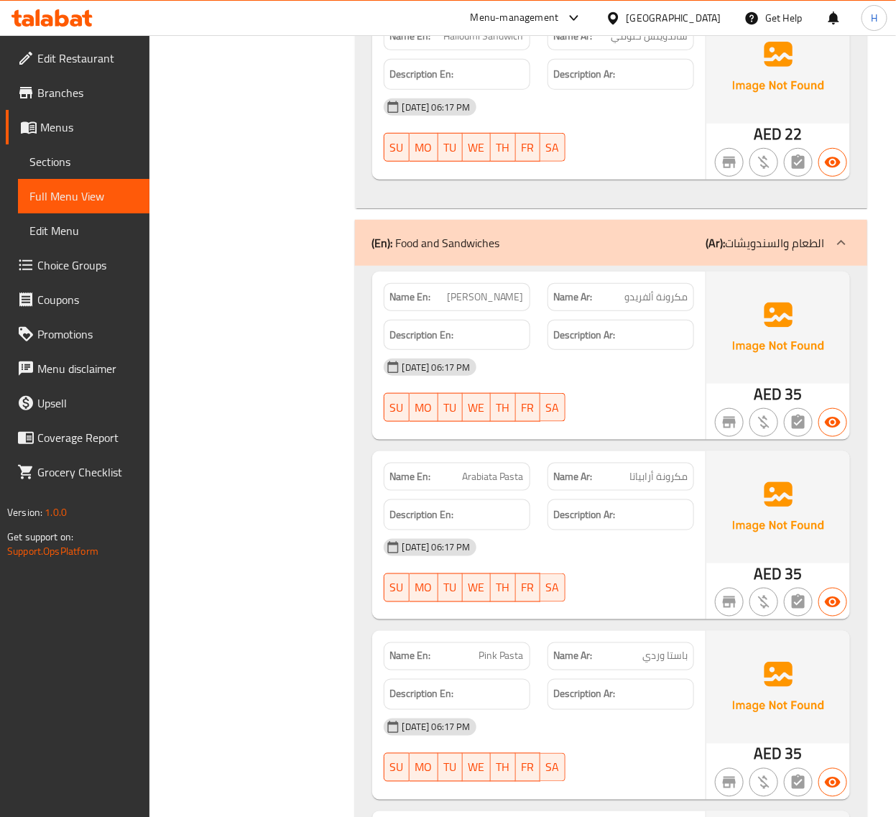
click at [521, 299] on span "[PERSON_NAME]" at bounding box center [485, 297] width 77 height 15
click at [498, 483] on span "Arabiata Pasta" at bounding box center [493, 476] width 62 height 15
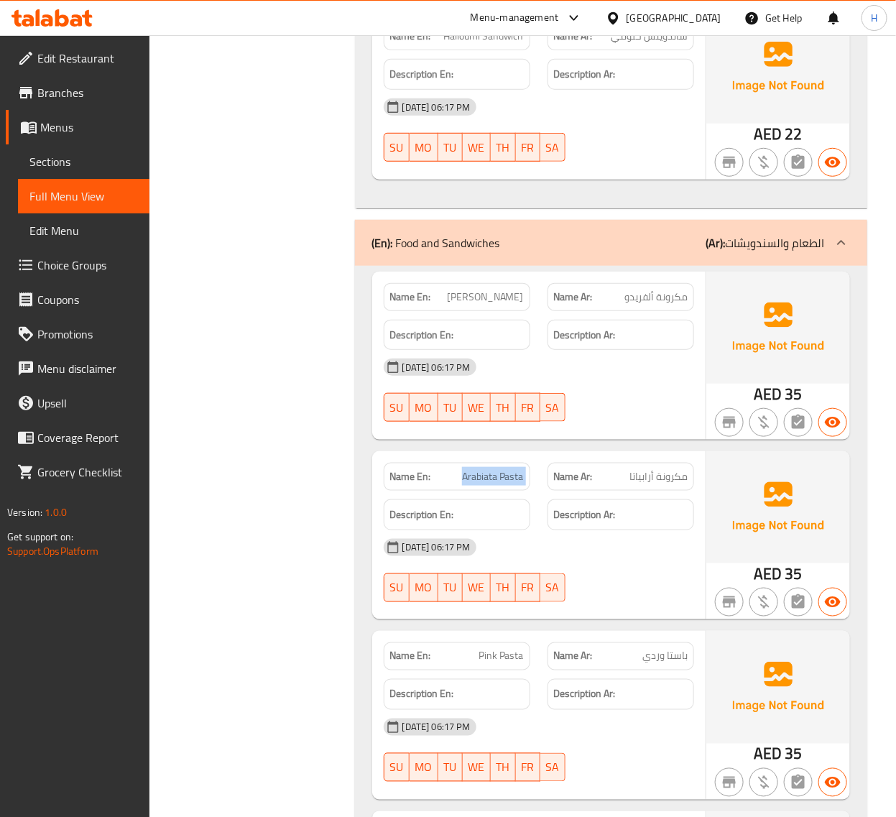
click at [498, 483] on span "Arabiata Pasta" at bounding box center [493, 476] width 62 height 15
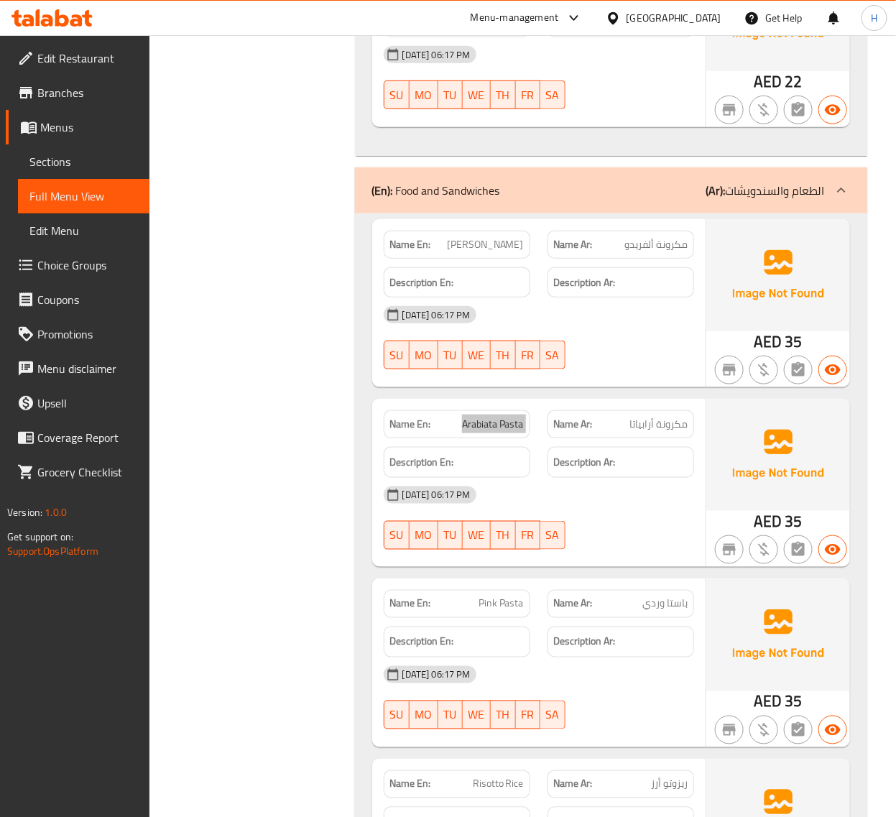
scroll to position [2247, 0]
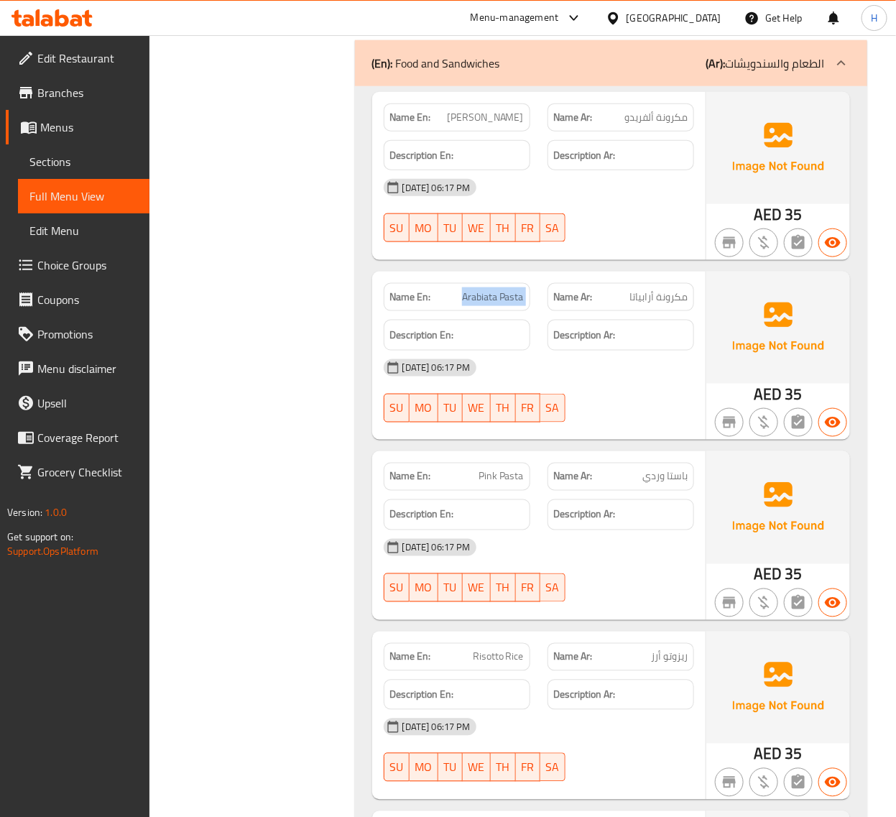
click at [511, 479] on span "Pink Pasta" at bounding box center [501, 476] width 45 height 15
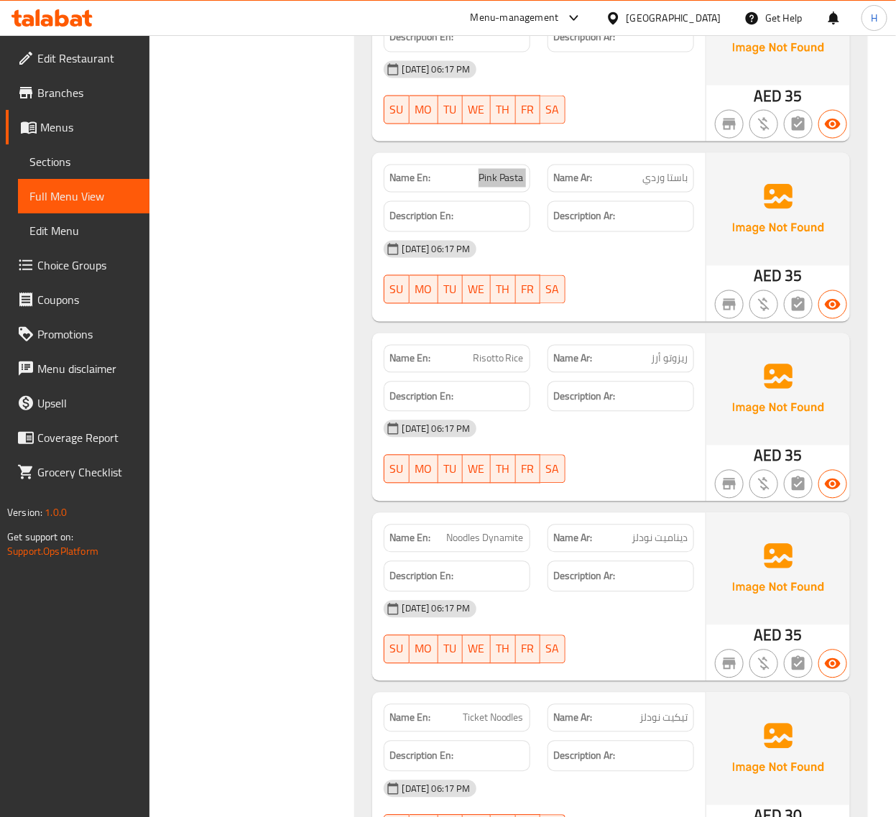
scroll to position [2548, 0]
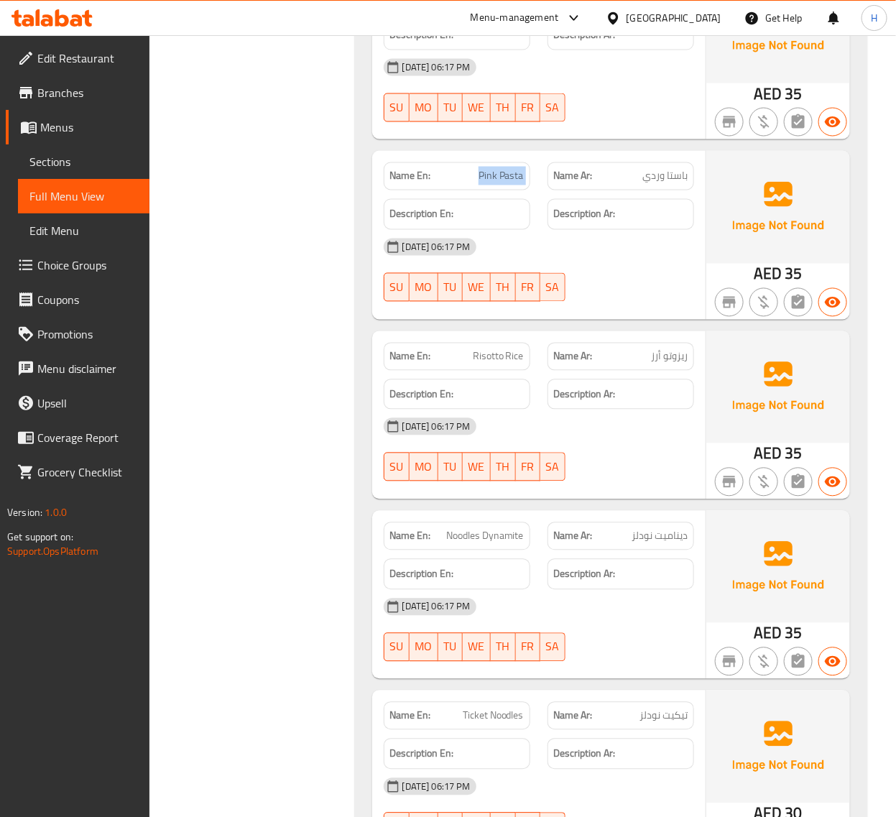
click at [501, 359] on span "Risotto Rice" at bounding box center [498, 356] width 51 height 15
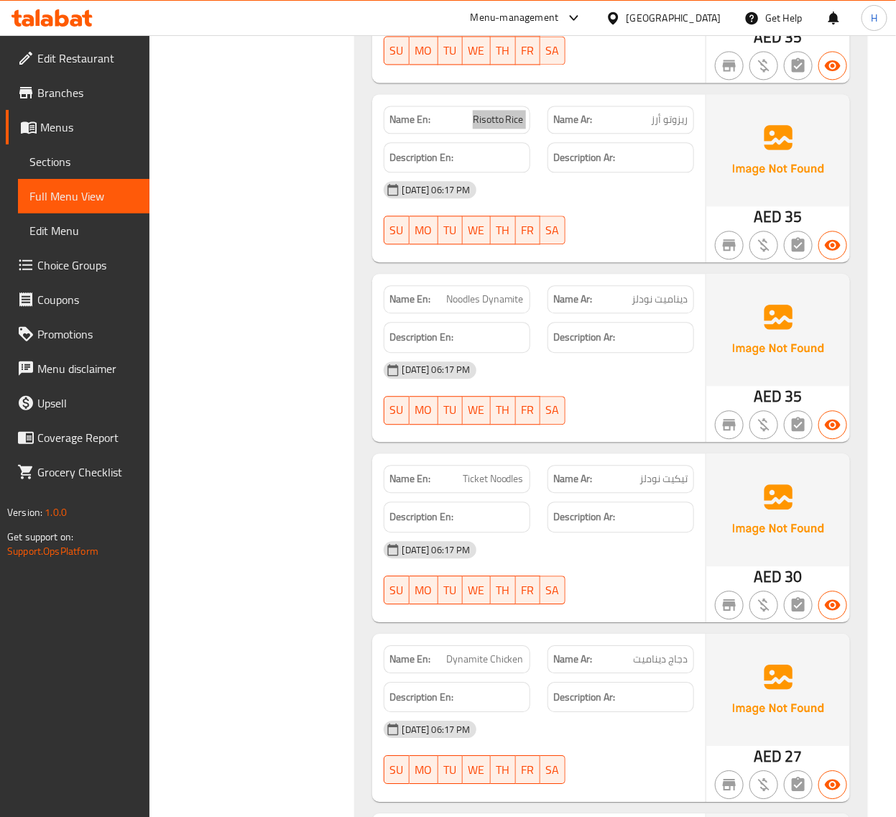
scroll to position [2786, 0]
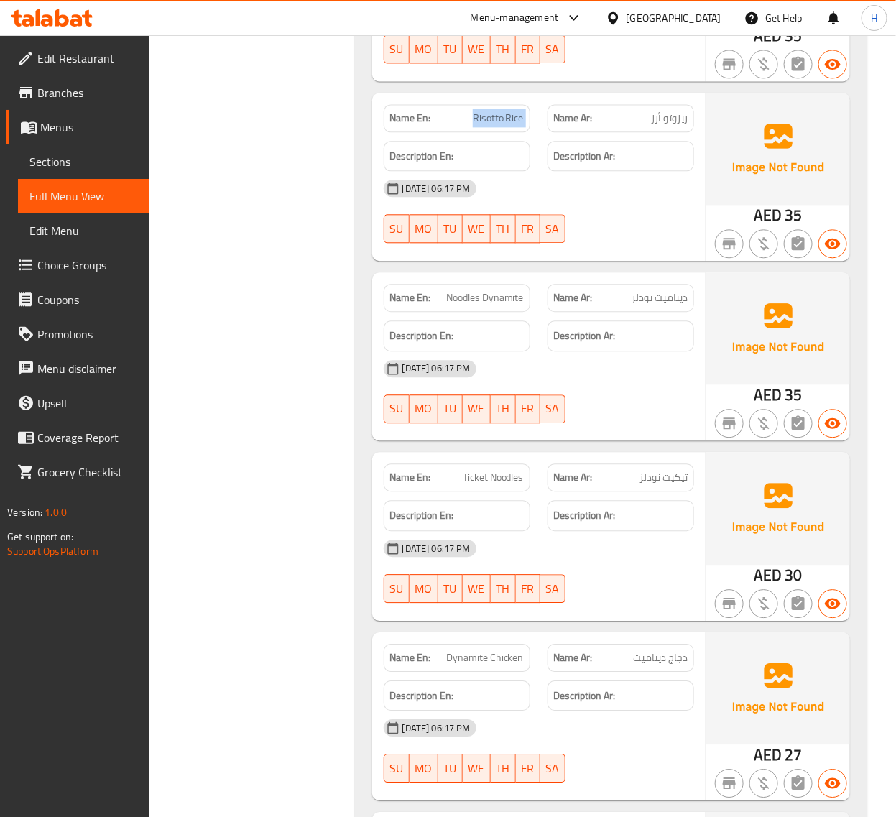
click at [504, 304] on span "Noodles Dynamite" at bounding box center [485, 297] width 78 height 15
click at [516, 304] on span "Noodles Dynamite" at bounding box center [485, 297] width 78 height 15
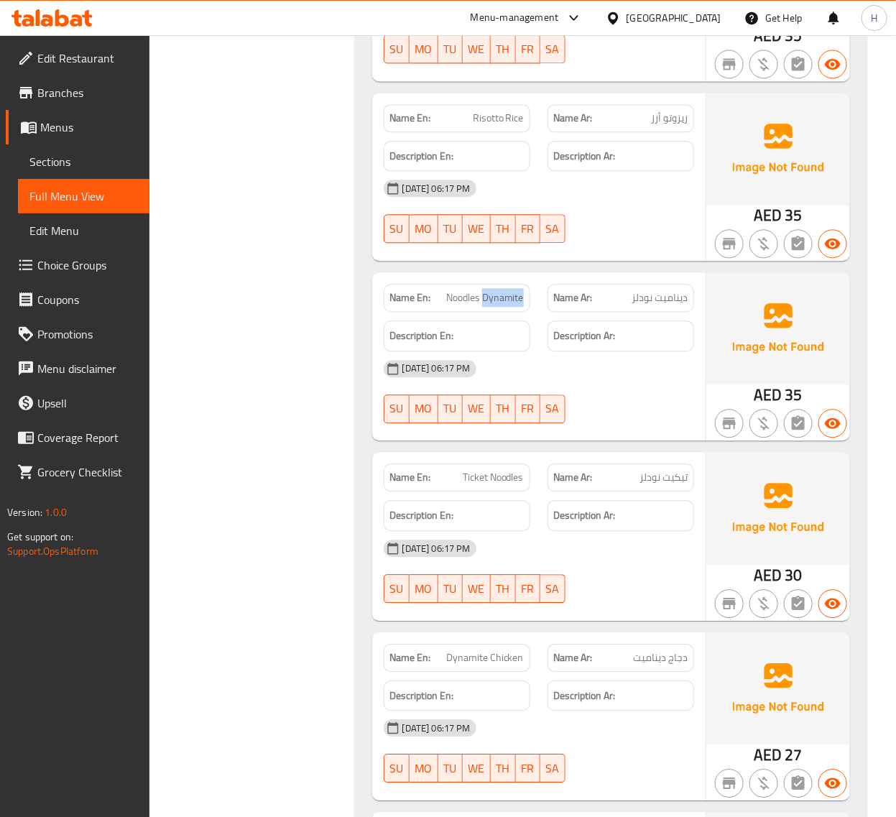
click at [516, 304] on span "Noodles Dynamite" at bounding box center [485, 297] width 78 height 15
click at [496, 476] on span "Ticket Noodles" at bounding box center [493, 477] width 61 height 15
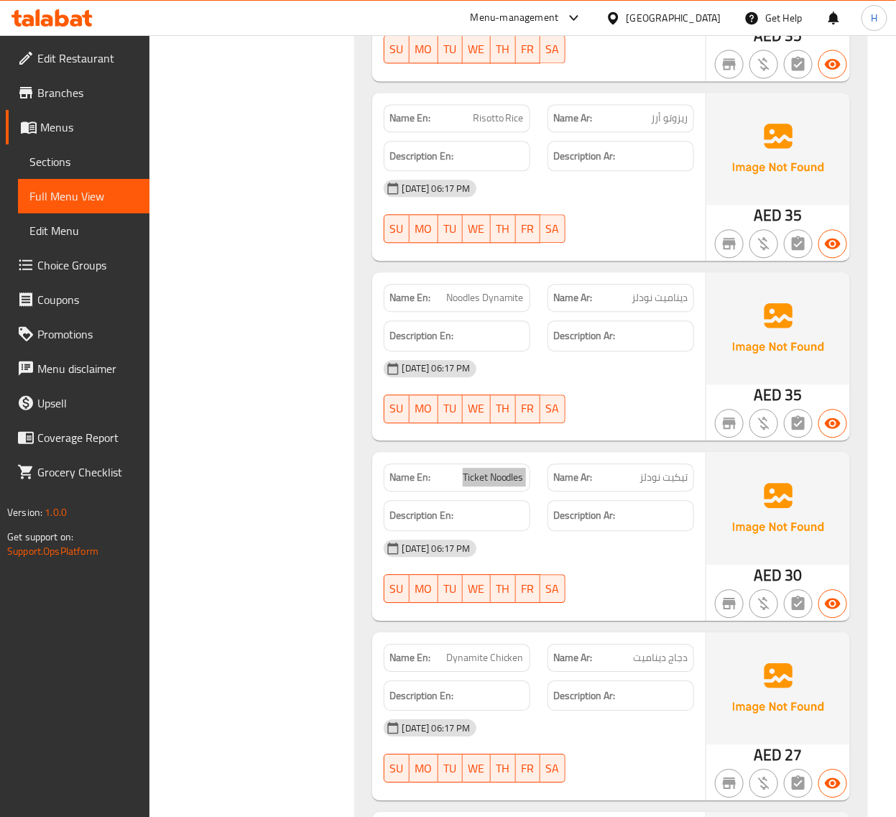
scroll to position [2966, 0]
click at [507, 478] on span "Dynamite Chicken" at bounding box center [485, 478] width 78 height 15
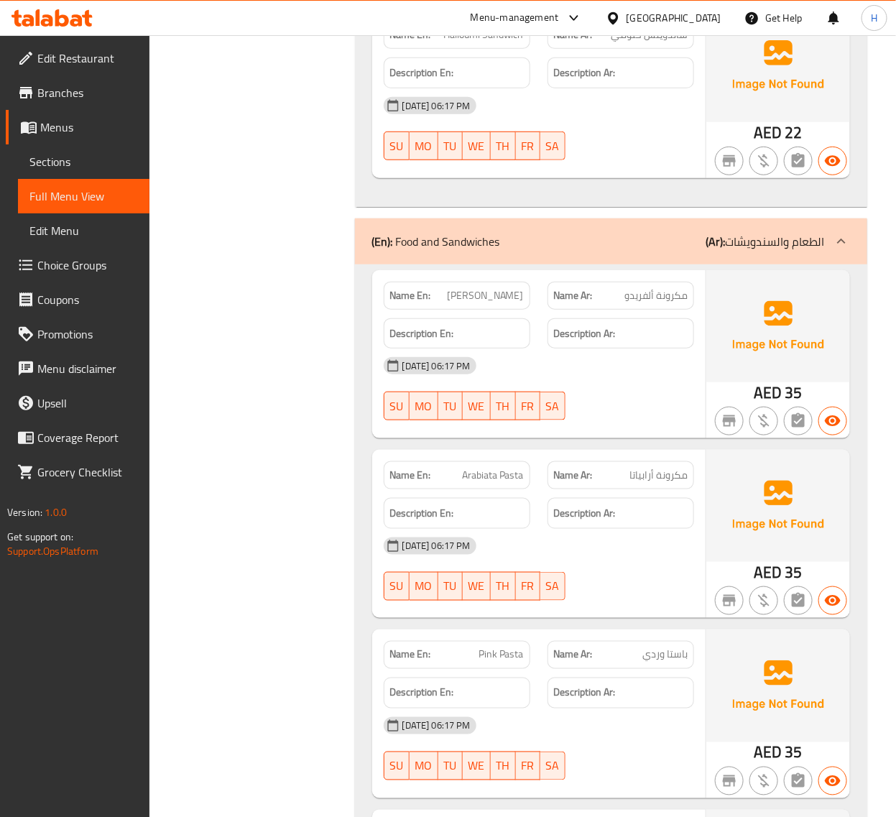
scroll to position [2068, 0]
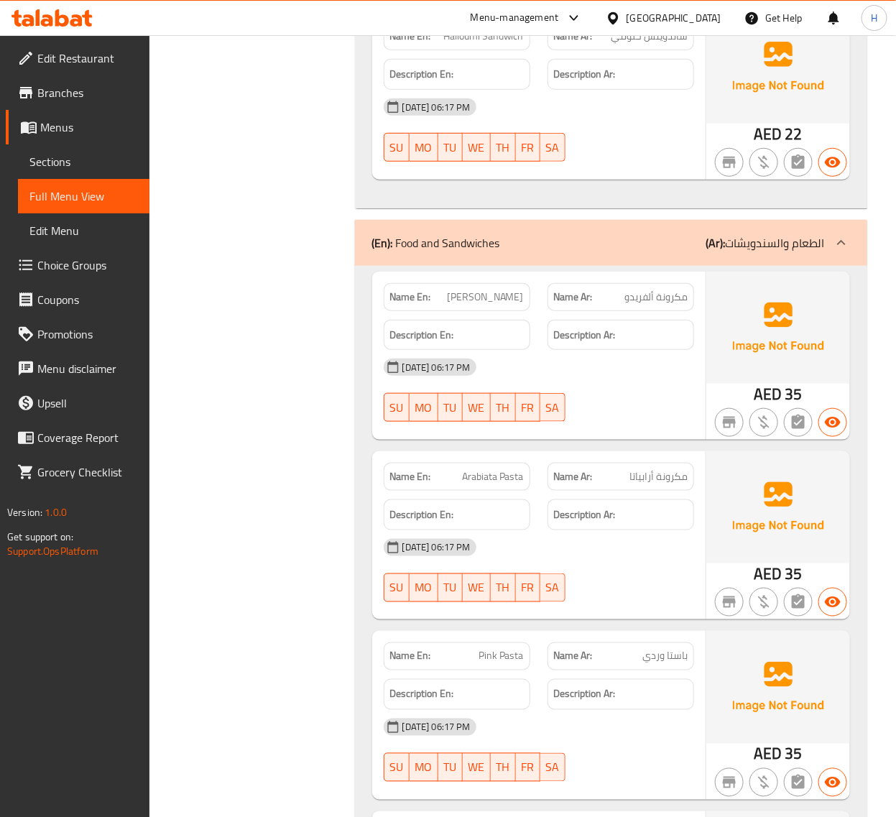
click at [302, 430] on div "Filter Branches Branches Popular filters Free items Branch specific items Has c…" at bounding box center [258, 563] width 177 height 4893
click at [290, 275] on div "Filter Branches Branches Popular filters Free items Branch specific items Has c…" at bounding box center [258, 563] width 177 height 4893
click at [289, 280] on div "Filter Branches Branches Popular filters Free items Branch specific items Has c…" at bounding box center [258, 563] width 177 height 4893
click at [285, 469] on div "Filter Branches Branches Popular filters Free items Branch specific items Has c…" at bounding box center [258, 563] width 177 height 4893
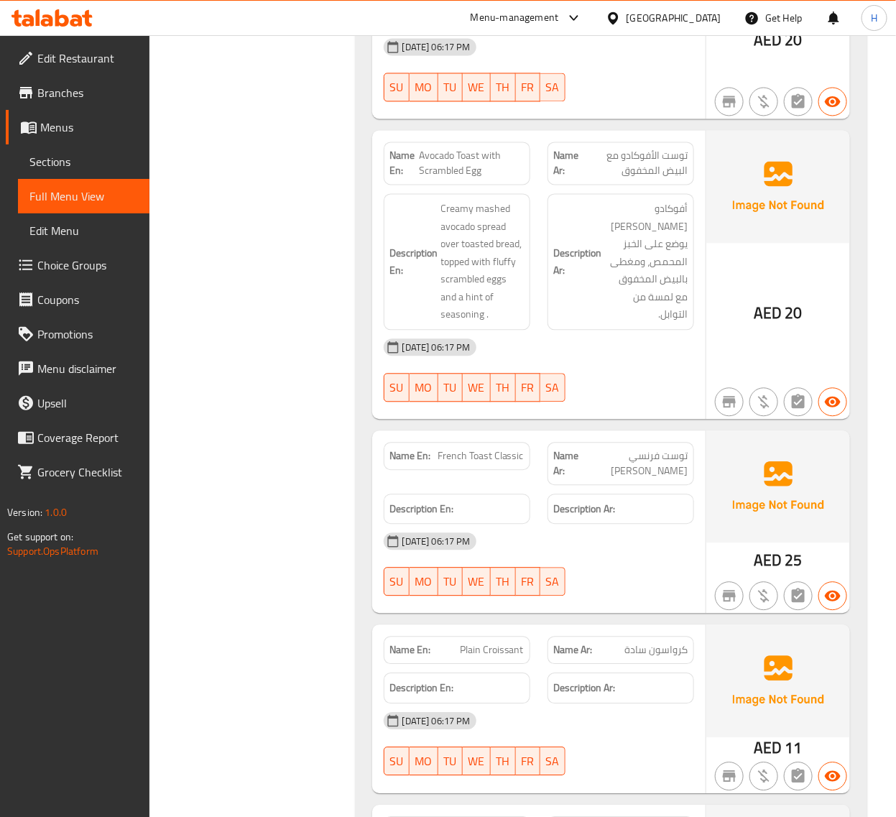
scroll to position [0, 0]
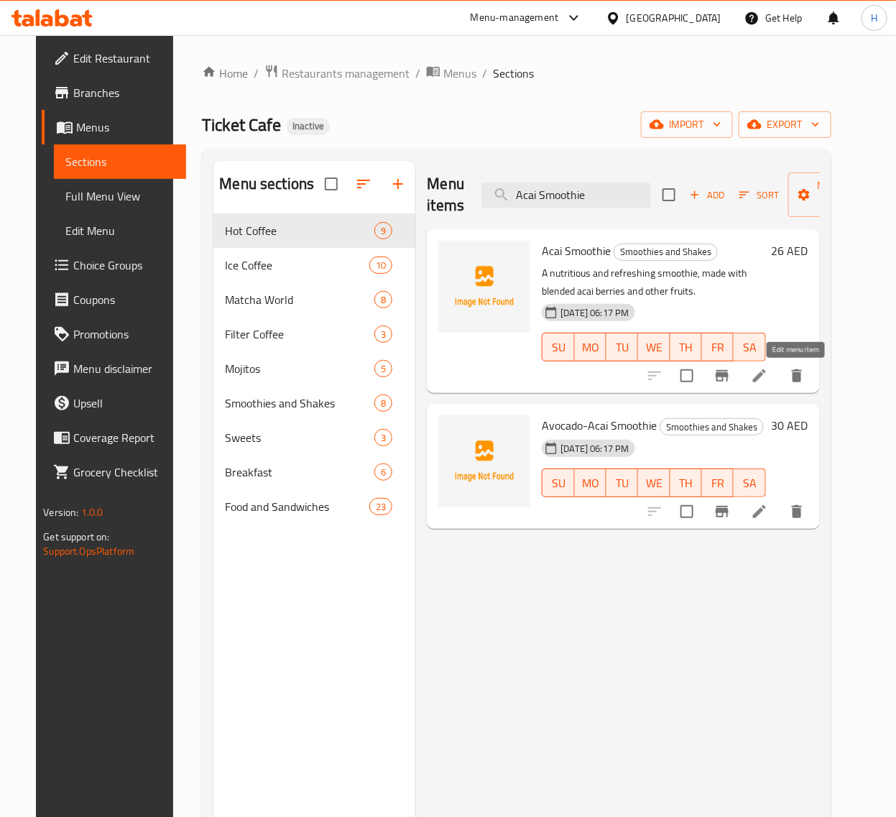
type input "Acai Smoothie"
click at [768, 374] on icon at bounding box center [759, 375] width 17 height 17
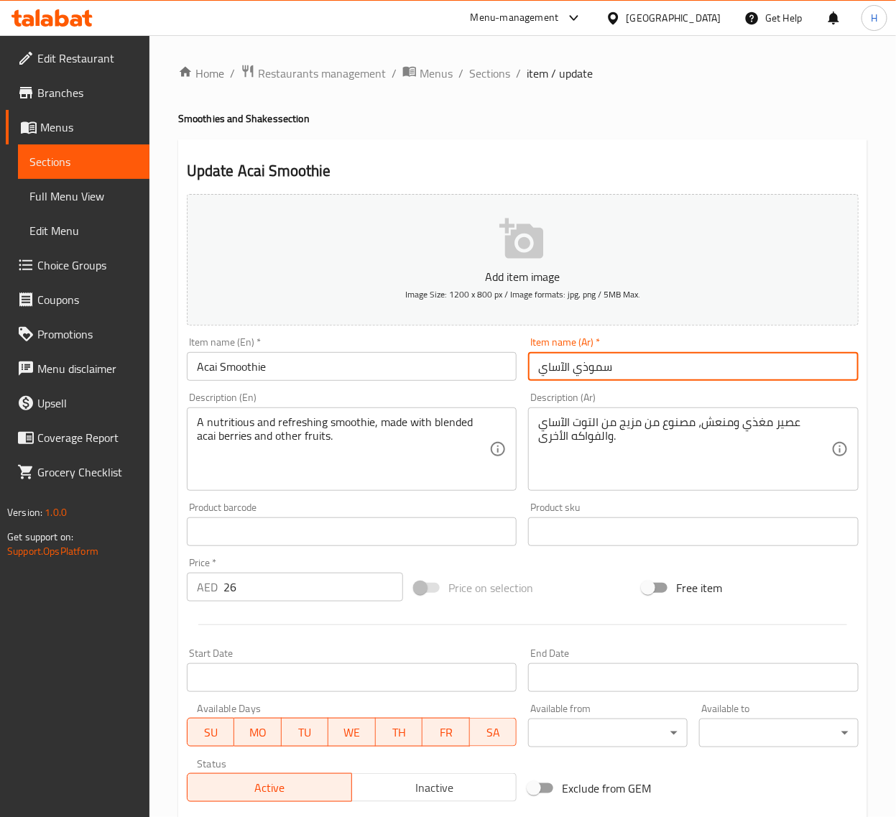
click at [584, 366] on input "سموذي الآساي" at bounding box center [693, 366] width 331 height 29
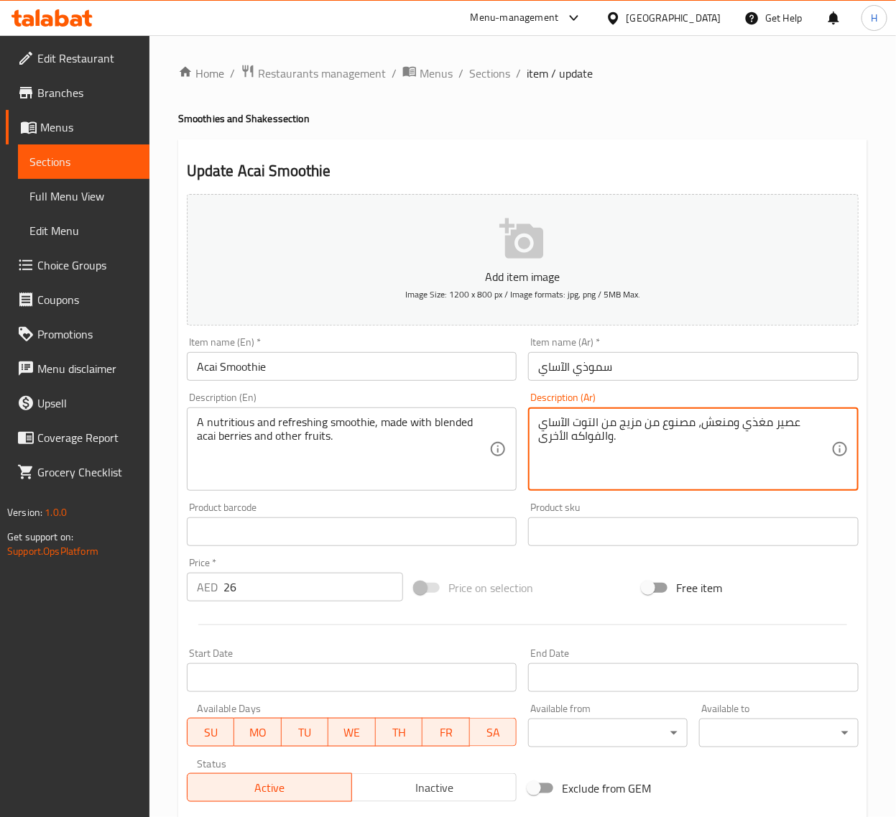
click at [790, 424] on textarea "عصير مغذي ومنعش، مصنوع من مزيج من التوت الآساي والفواكه الأخرى." at bounding box center [684, 449] width 293 height 68
paste textarea "موذي"
type textarea "سموذي مغذي ومنعش، مصنوع من مزيج من التوت الآساي والفواكه الأخرى."
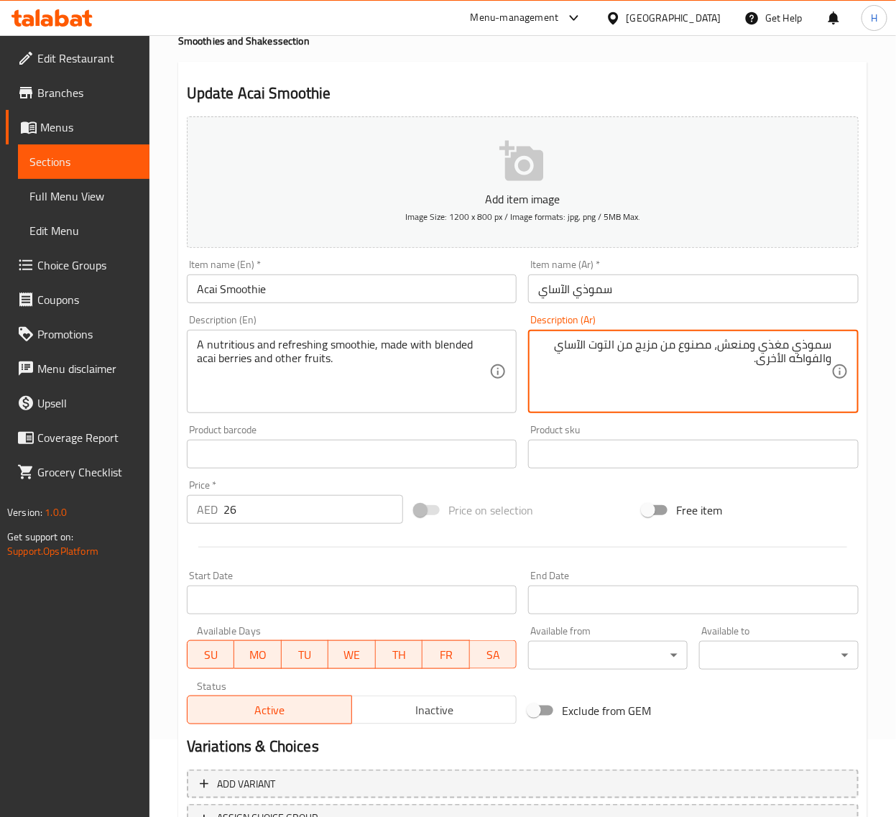
scroll to position [195, 0]
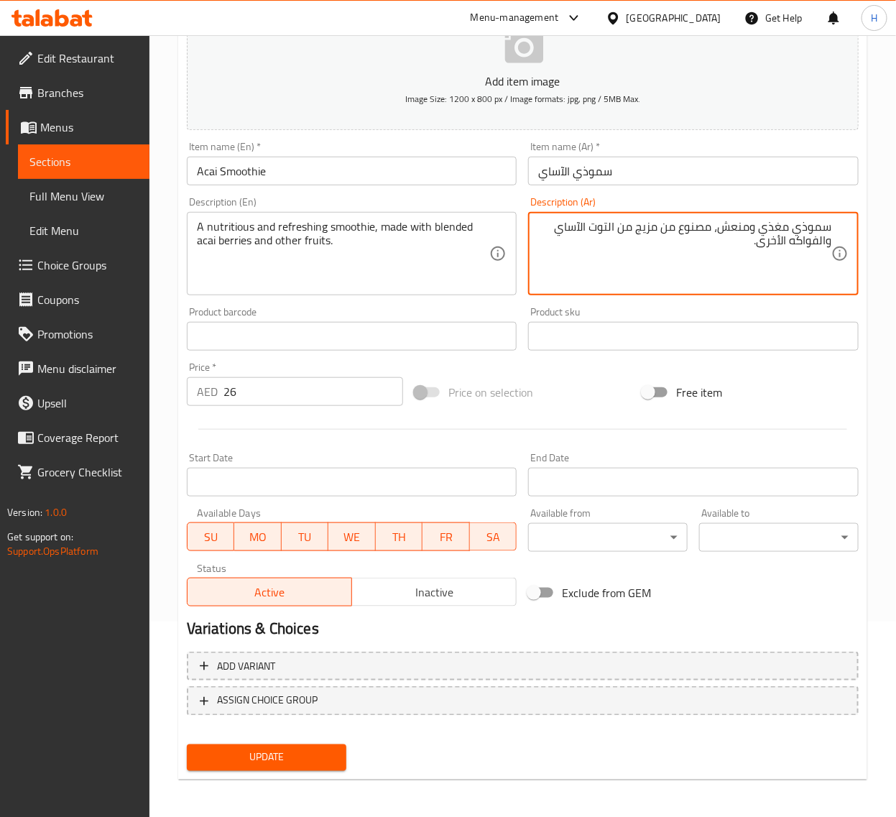
click at [336, 745] on button "Update" at bounding box center [267, 757] width 160 height 27
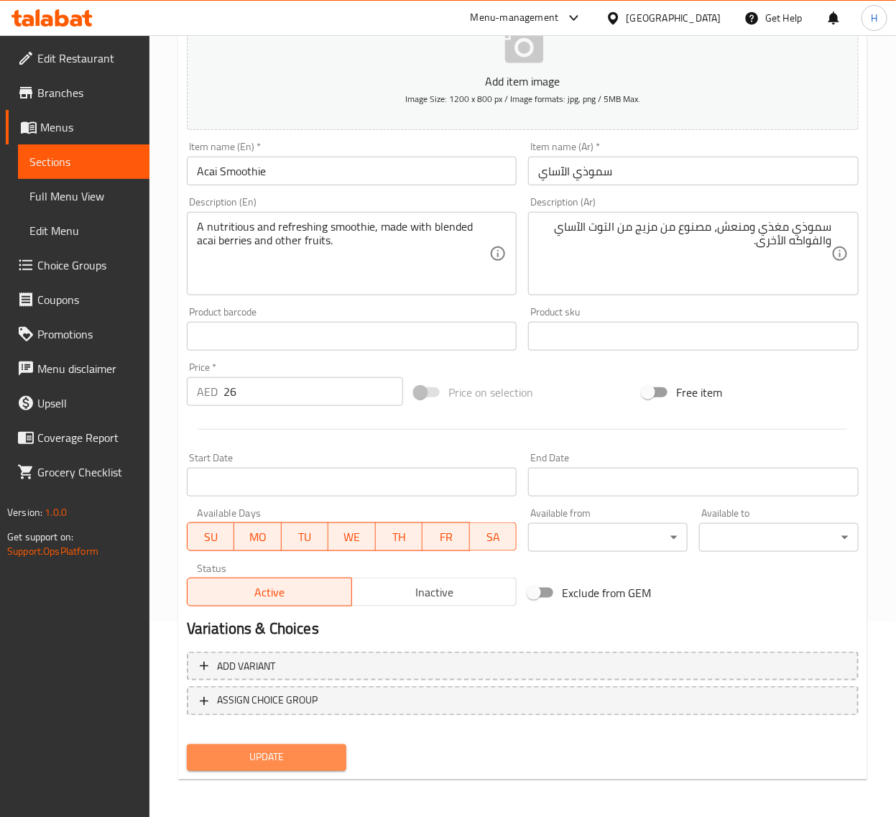
click at [313, 764] on button "Update" at bounding box center [267, 757] width 160 height 27
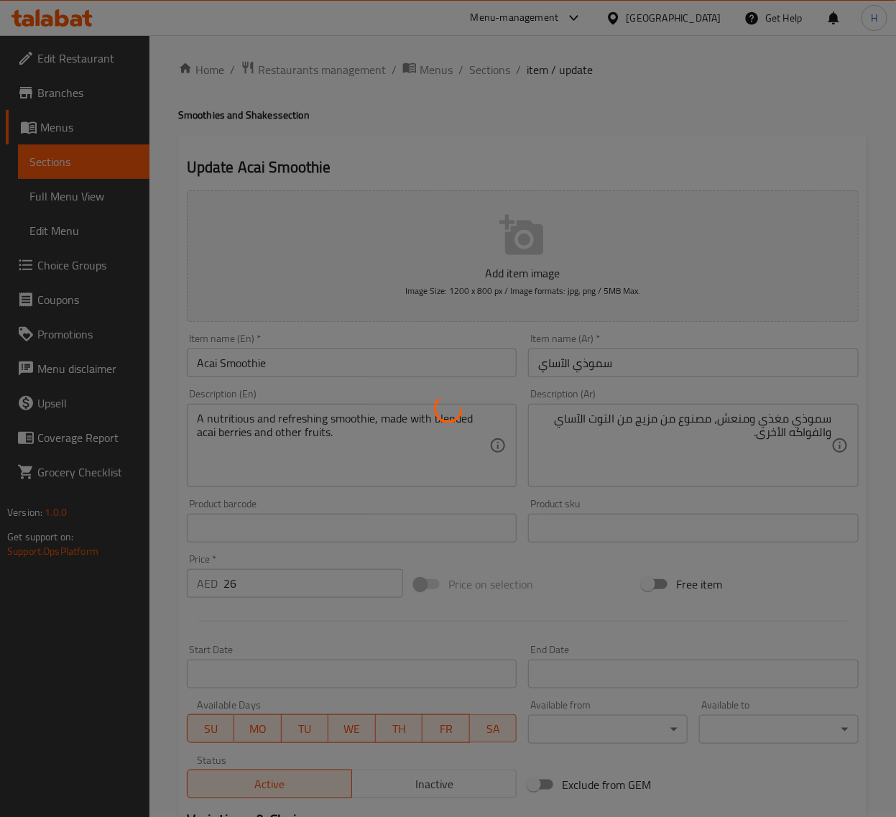
scroll to position [0, 0]
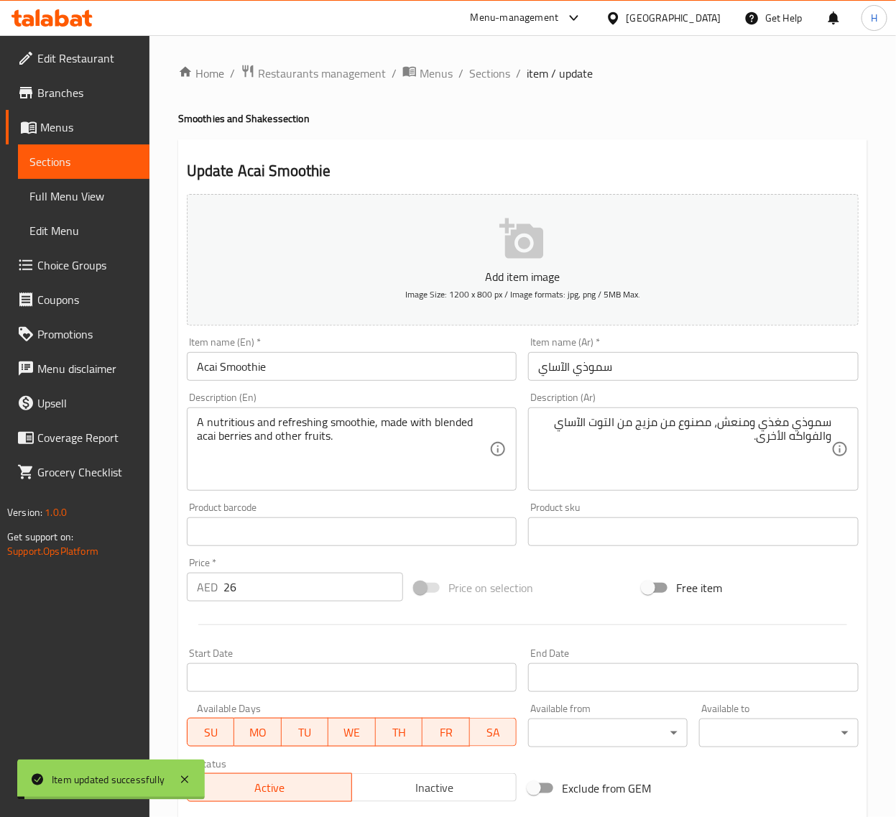
drag, startPoint x: 496, startPoint y: 77, endPoint x: 376, endPoint y: 2, distance: 141.4
click at [496, 77] on span "Sections" at bounding box center [489, 73] width 41 height 17
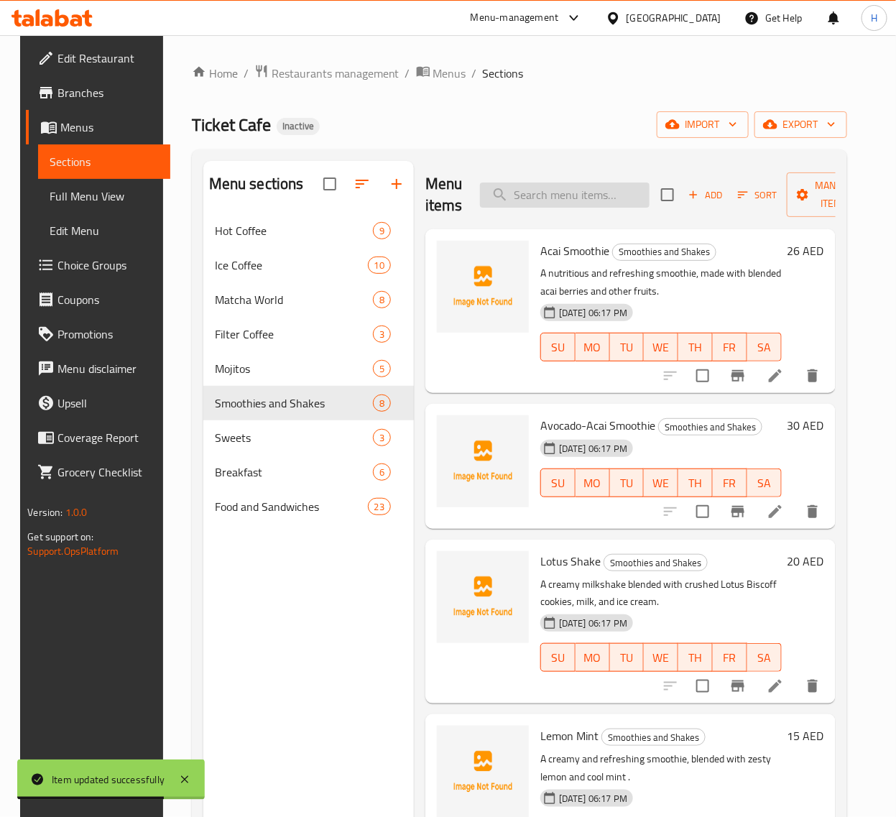
click at [620, 192] on input "search" at bounding box center [565, 195] width 170 height 25
paste input "Lotus Shake"
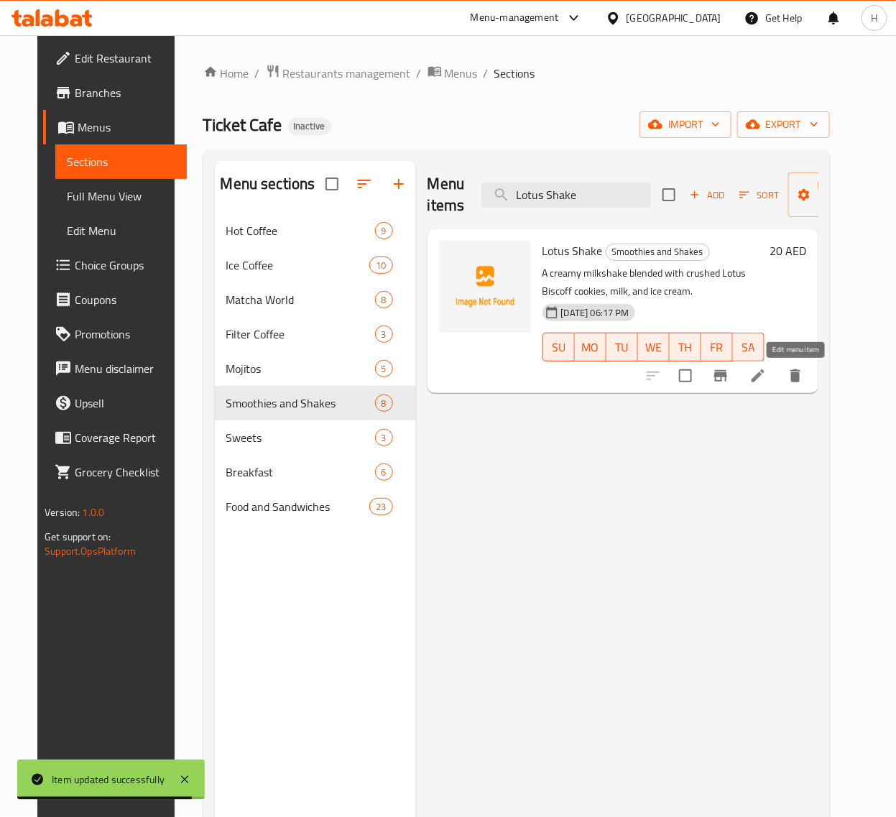
type input "Lotus Shake"
click at [767, 368] on icon at bounding box center [757, 375] width 17 height 17
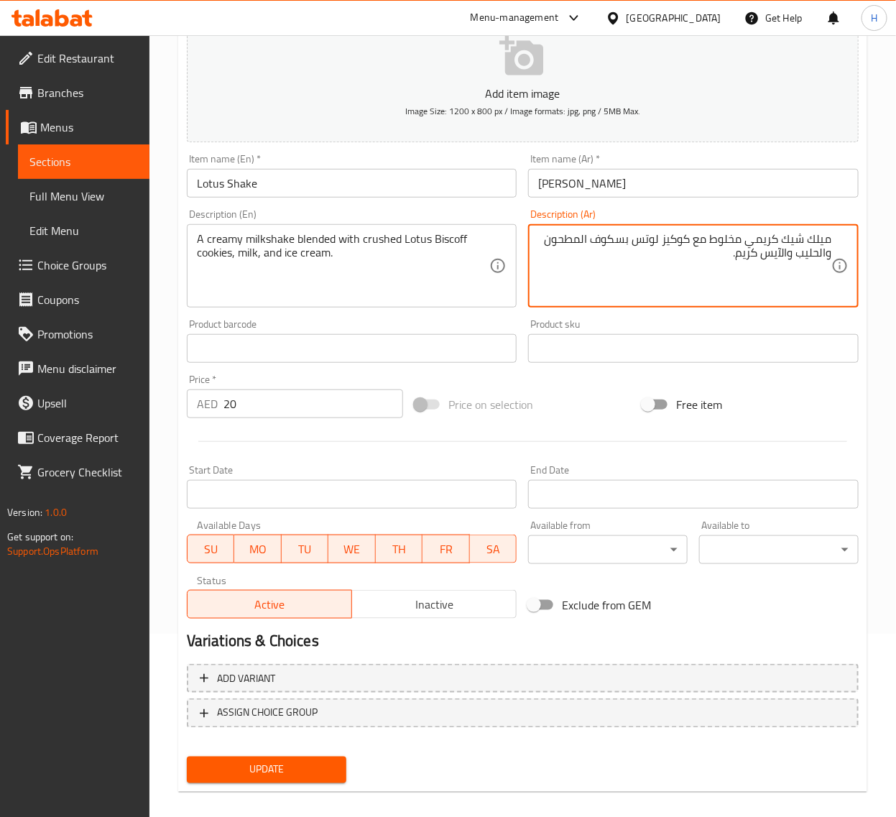
scroll to position [195, 0]
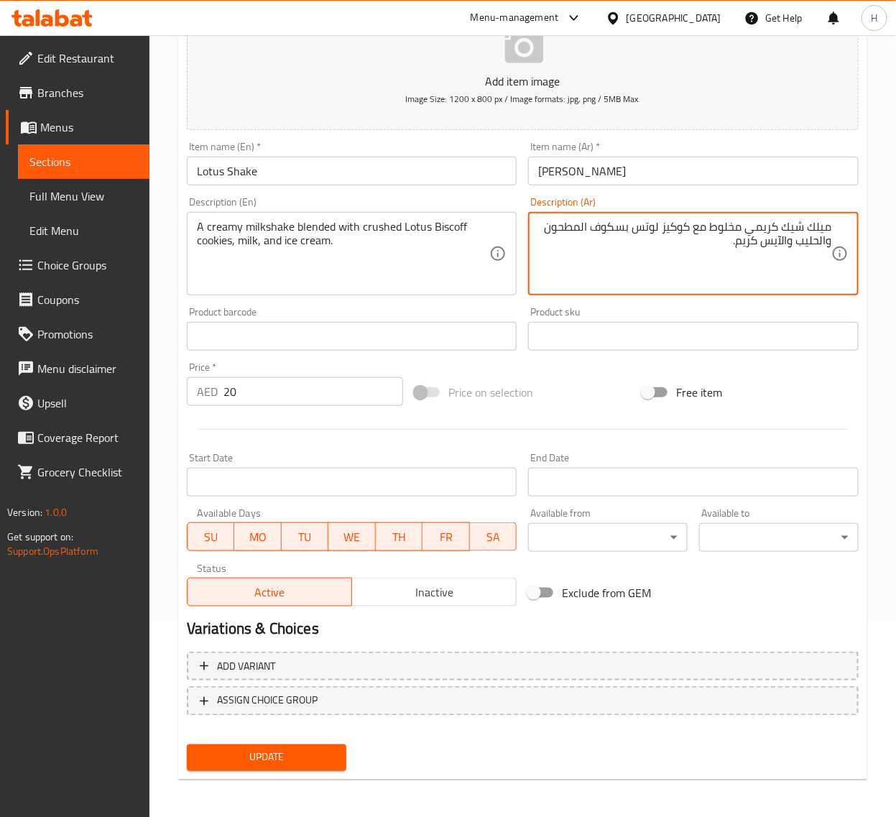
type textarea "ميلك شيك كريمي مخلوط مع كوكيز لوتس بسكوف المطحون والحليب والآيس كريم."
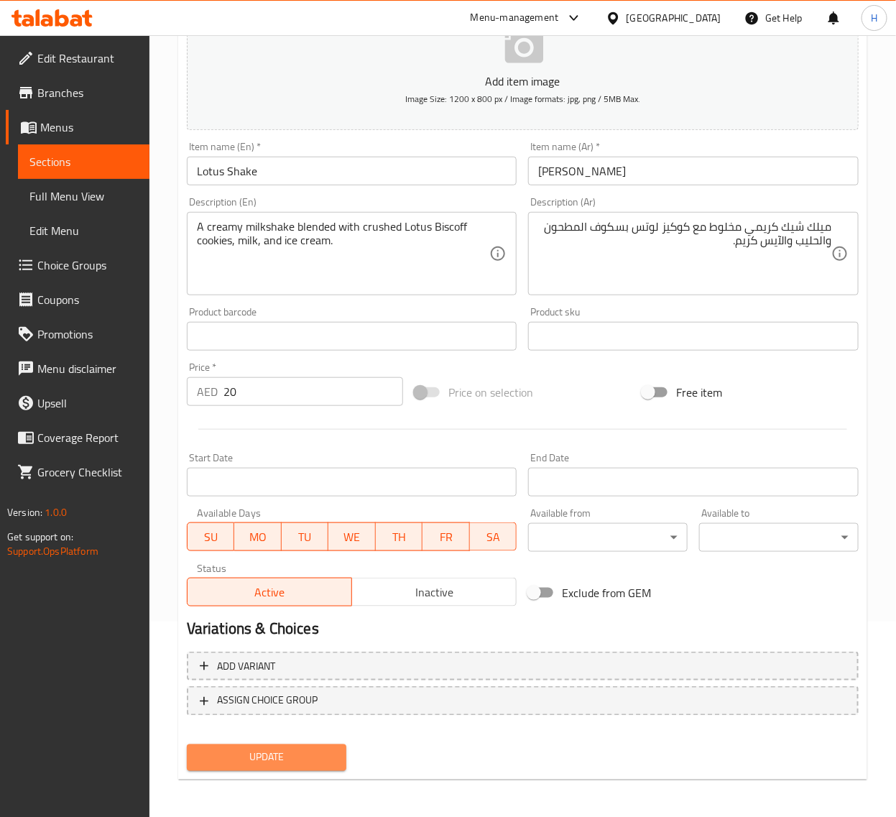
click at [292, 754] on span "Update" at bounding box center [266, 758] width 137 height 18
click at [314, 744] on button "Update" at bounding box center [267, 757] width 160 height 27
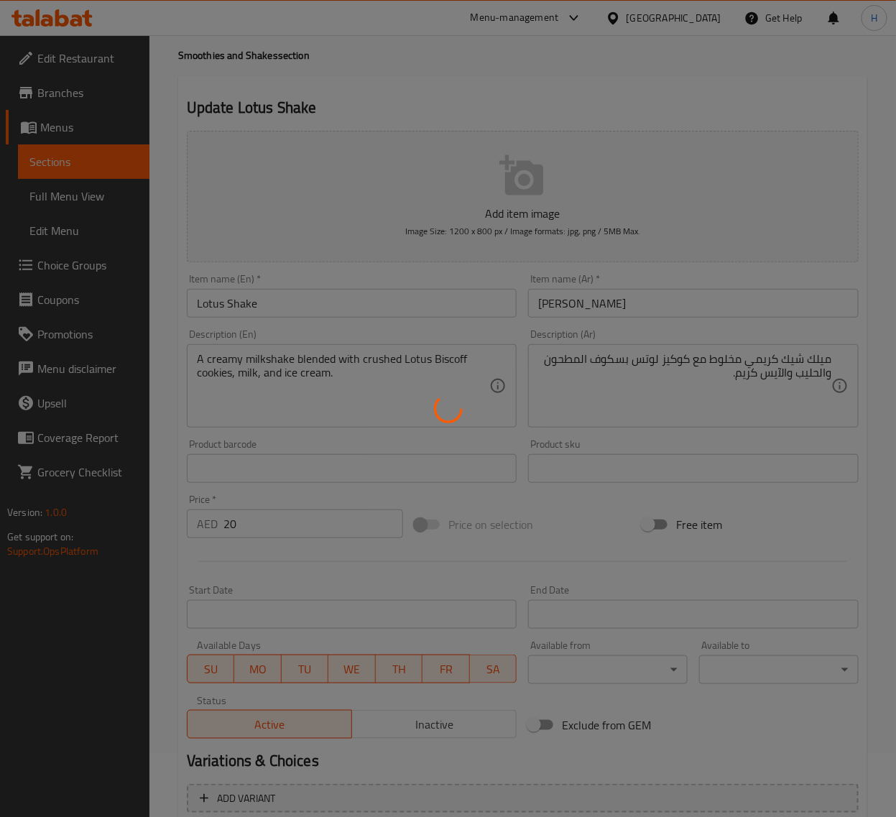
scroll to position [0, 0]
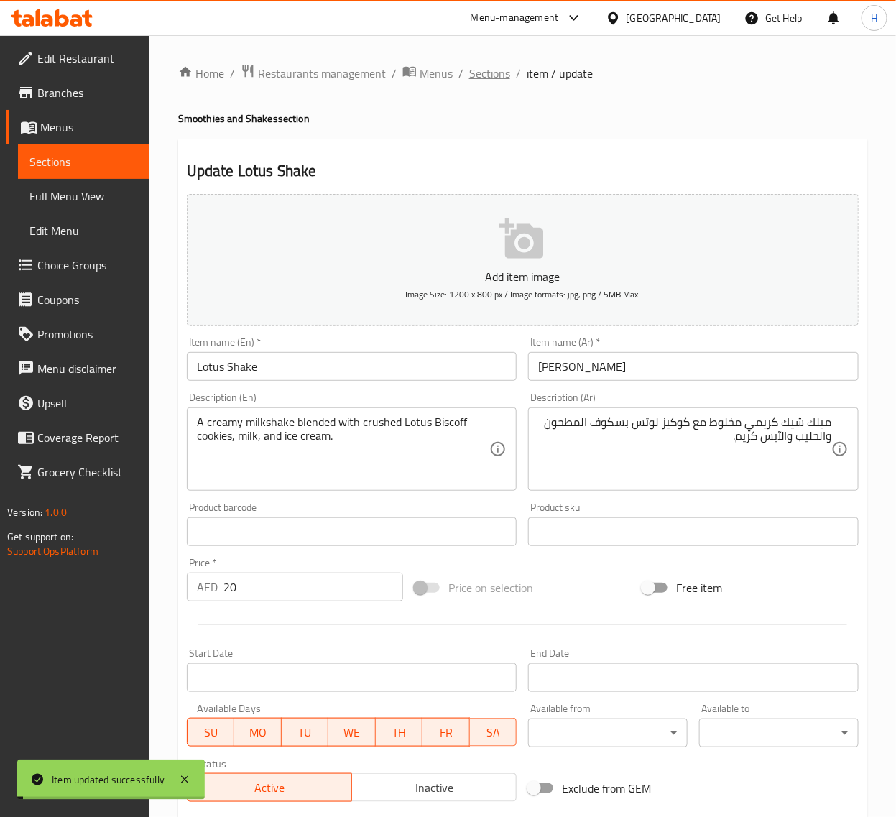
click at [494, 78] on span "Sections" at bounding box center [489, 73] width 41 height 17
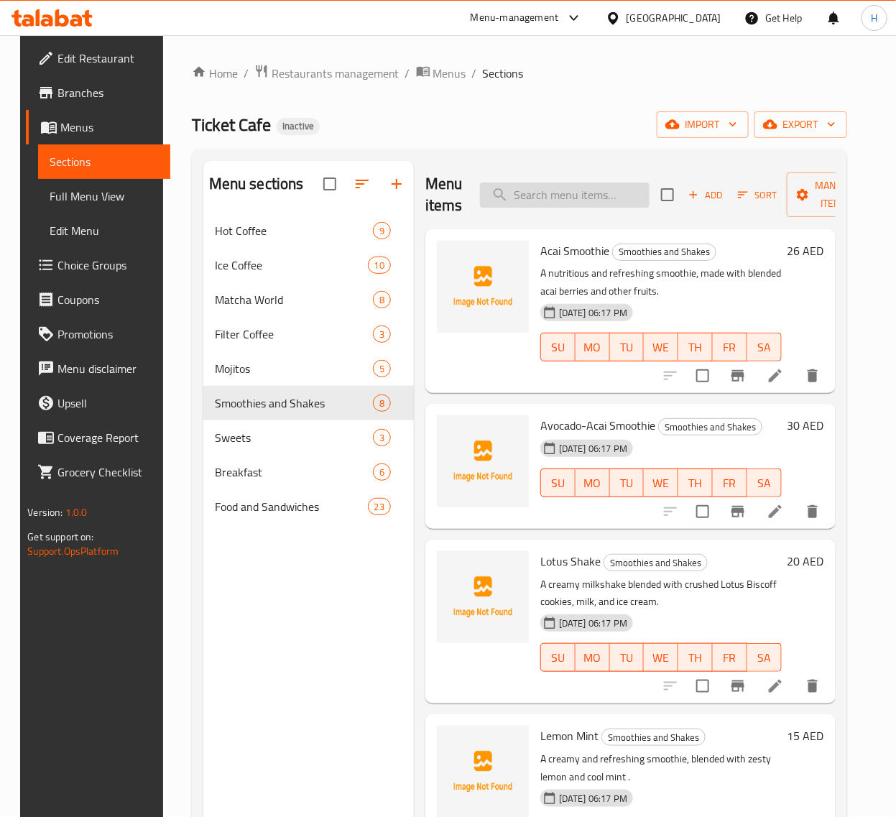
click at [586, 198] on input "search" at bounding box center [565, 195] width 170 height 25
paste input "Lemon Mint"
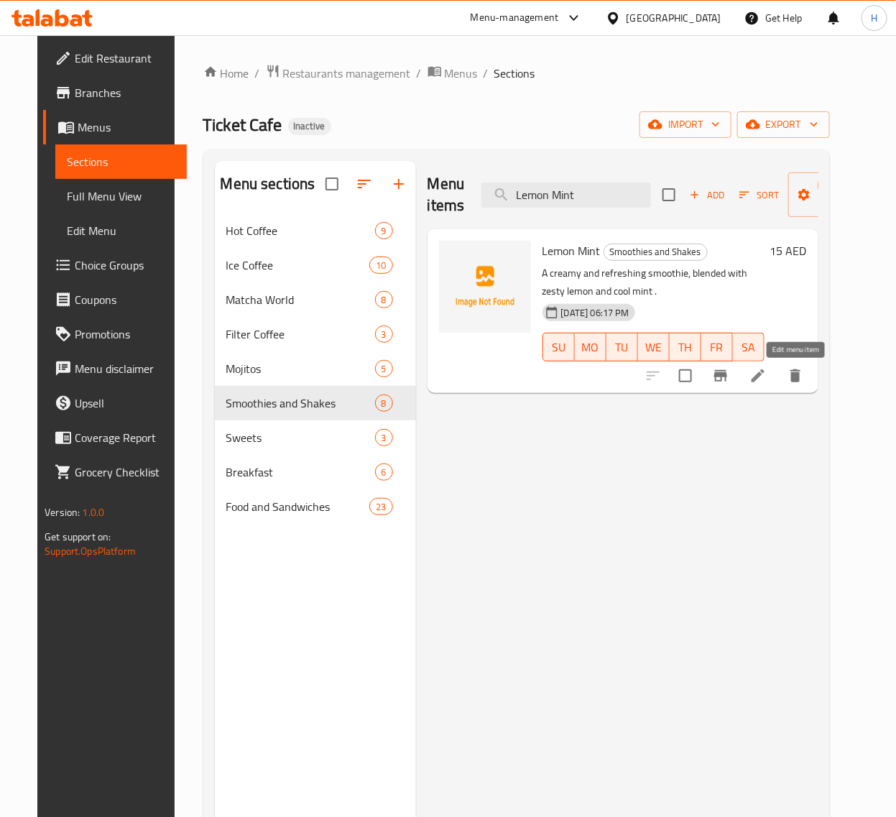
type input "Lemon Mint"
click at [767, 374] on icon at bounding box center [757, 375] width 17 height 17
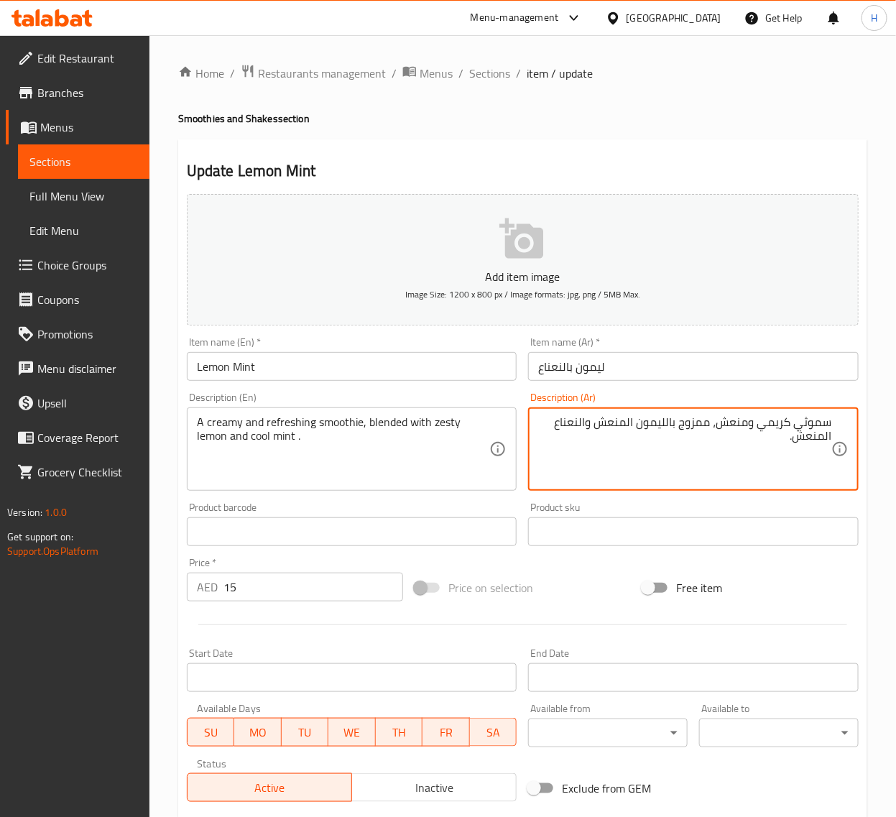
click at [601, 424] on textarea "سموثي كريمي ومنعش، ممزوج بالليمون المنعش والنعناع المنعش." at bounding box center [684, 449] width 293 height 68
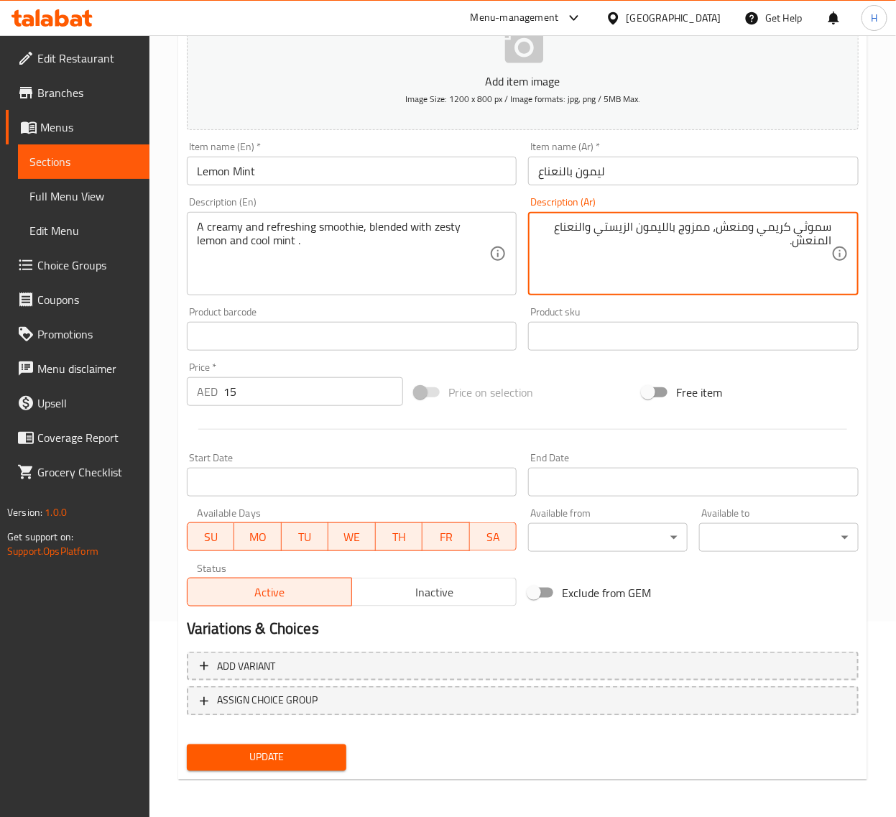
type textarea "سموثي كريمي ومنعش، ممزوج بالليمون الزيستي والنعناع المنعش."
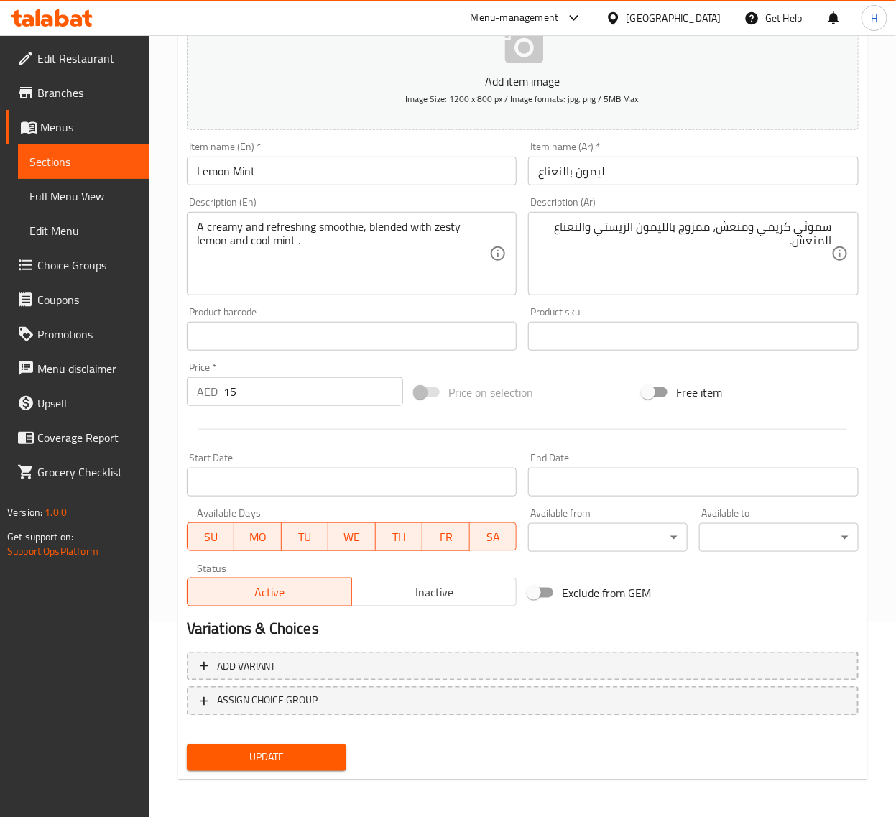
click at [336, 740] on div "Update" at bounding box center [266, 758] width 171 height 38
click at [342, 751] on button "Update" at bounding box center [267, 757] width 160 height 27
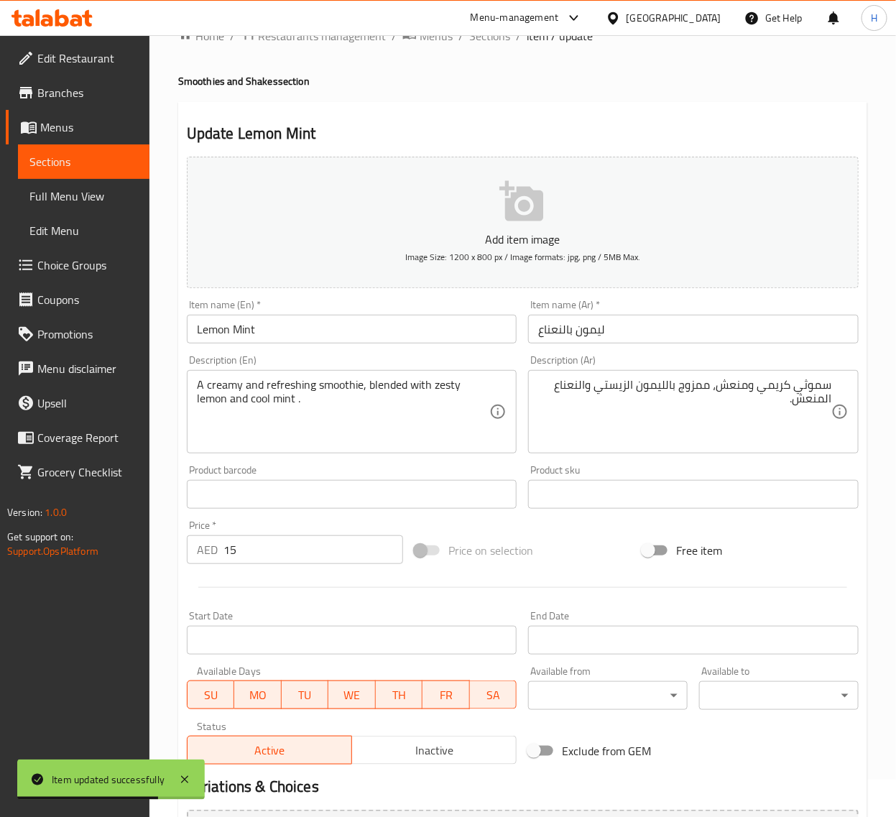
scroll to position [0, 0]
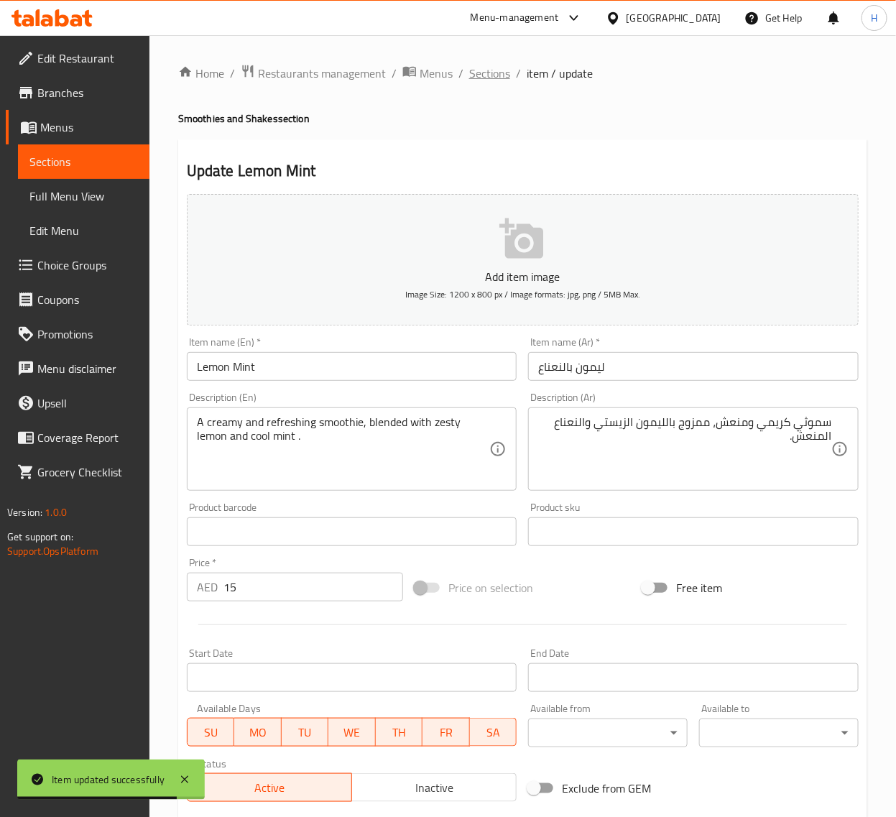
click at [489, 77] on span "Sections" at bounding box center [489, 73] width 41 height 17
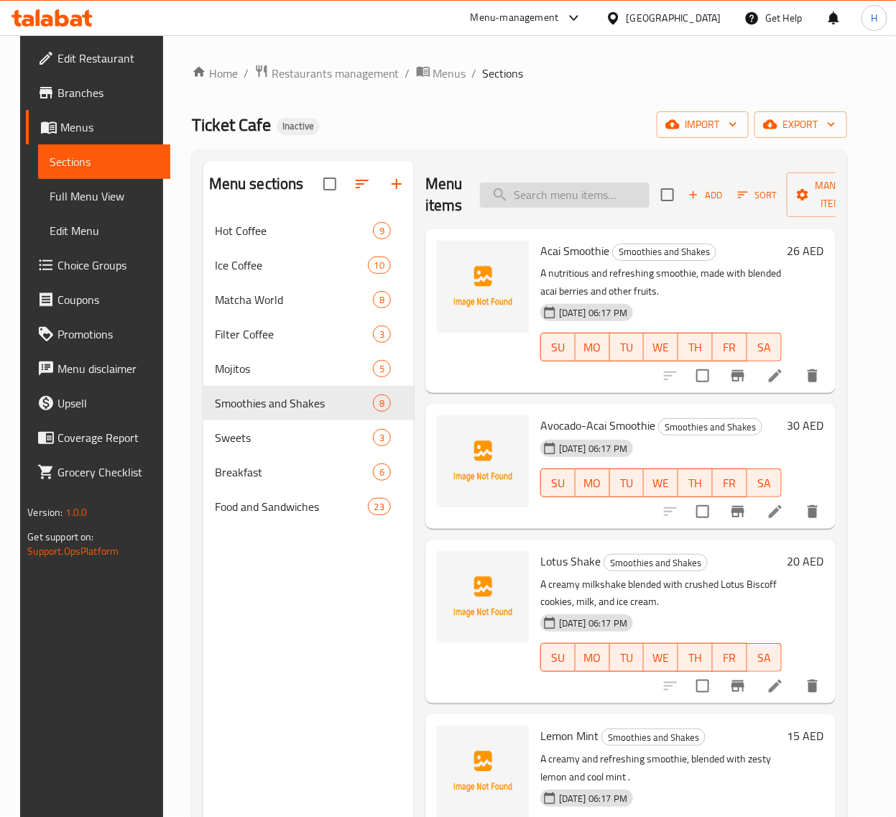
click at [591, 188] on input "search" at bounding box center [565, 195] width 170 height 25
paste input "Nutella Shake"
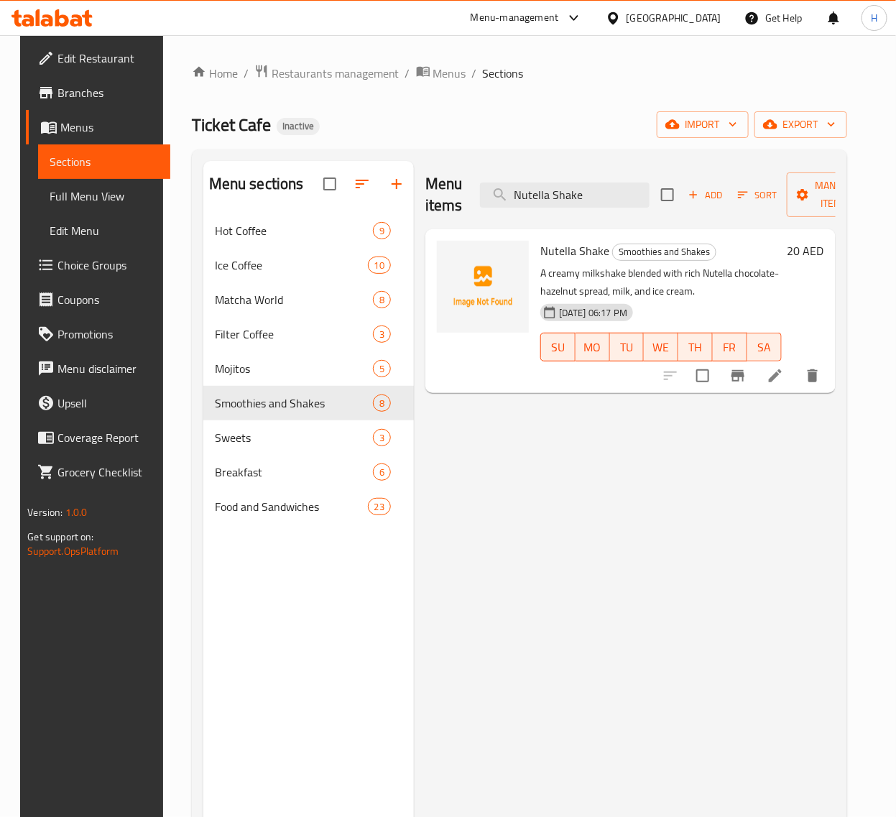
type input "Nutella Shake"
click at [784, 372] on icon at bounding box center [775, 375] width 17 height 17
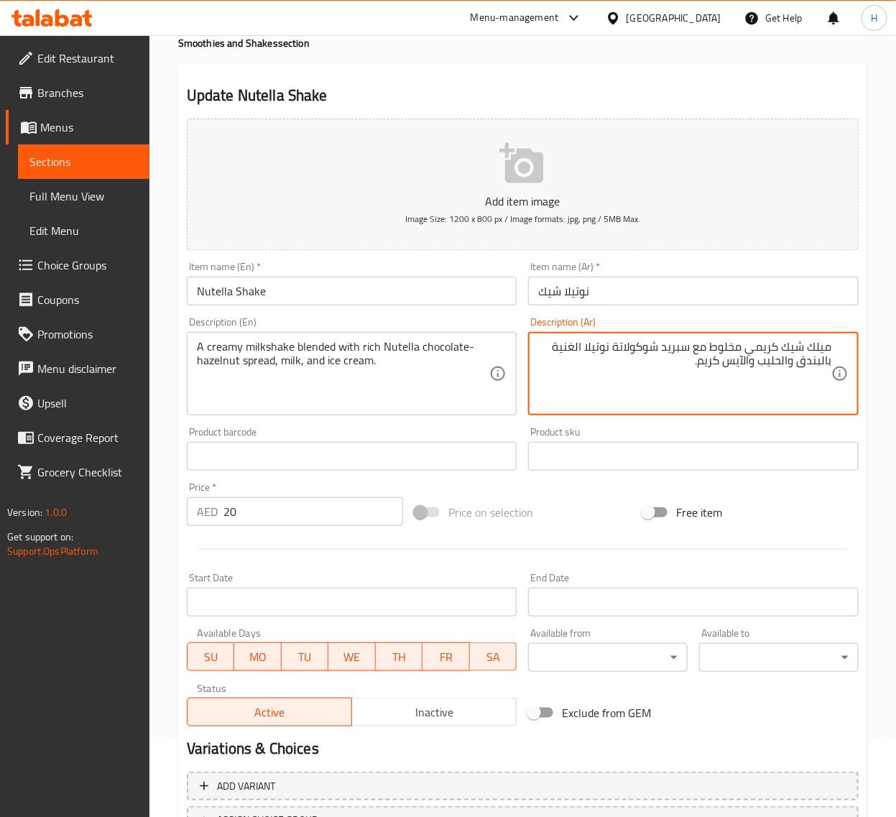
scroll to position [195, 0]
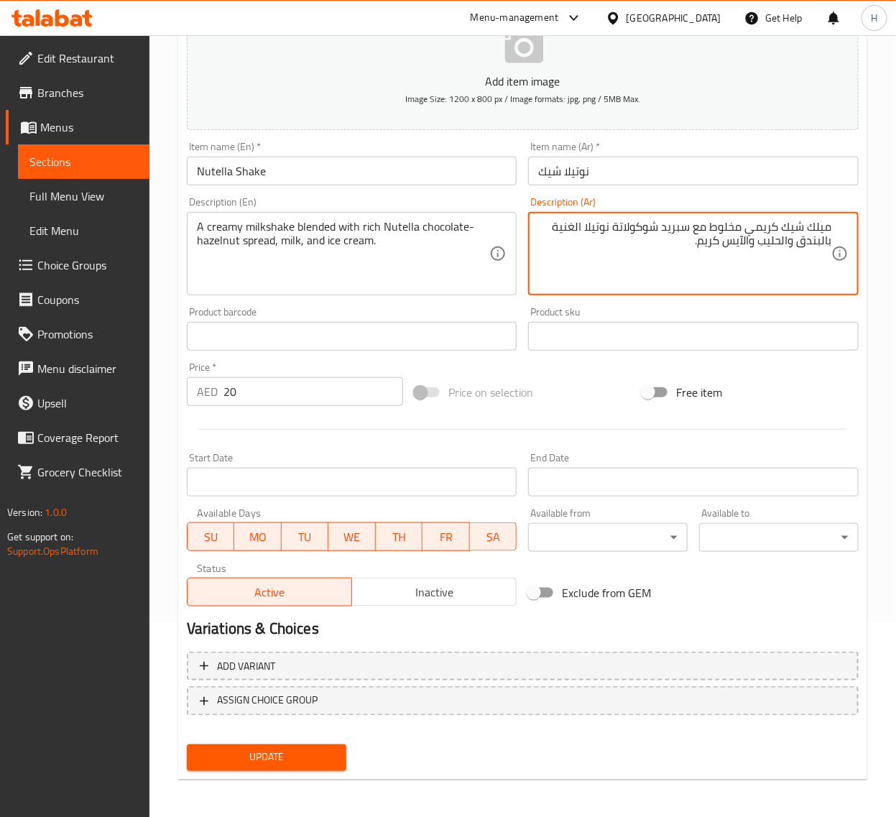
type textarea "ميلك شيك كريمي مخلوط مع سبريد شوكولاتة نوتيلا الغنية بالبندق والحليب والآيس كري…"
click at [325, 749] on span "Update" at bounding box center [266, 758] width 137 height 18
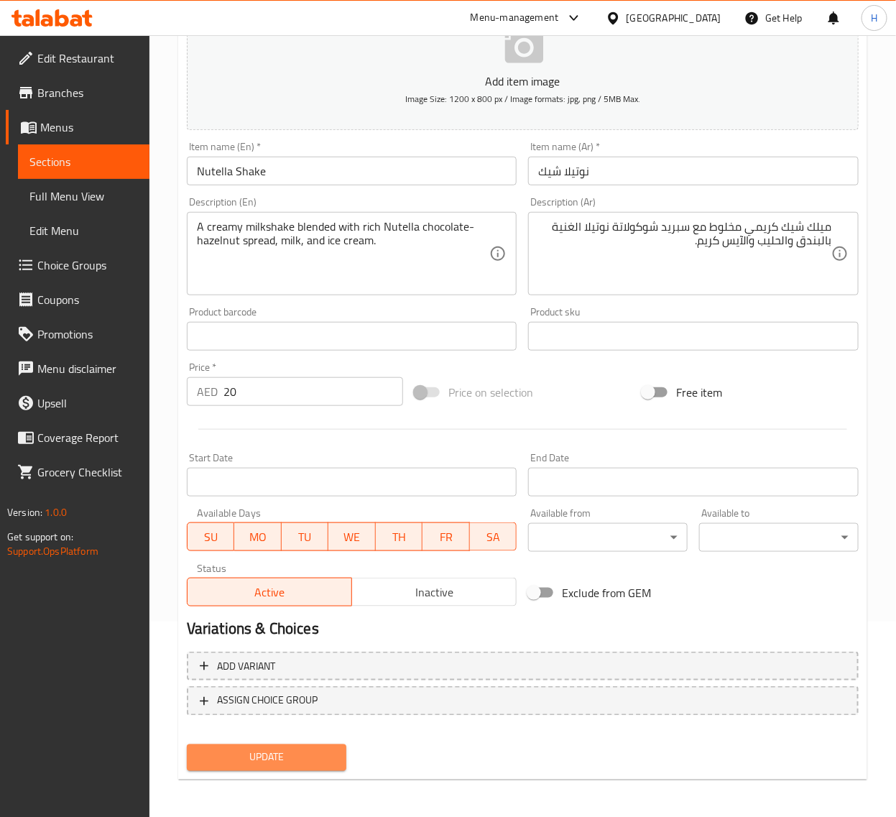
click at [325, 755] on span "Update" at bounding box center [266, 758] width 137 height 18
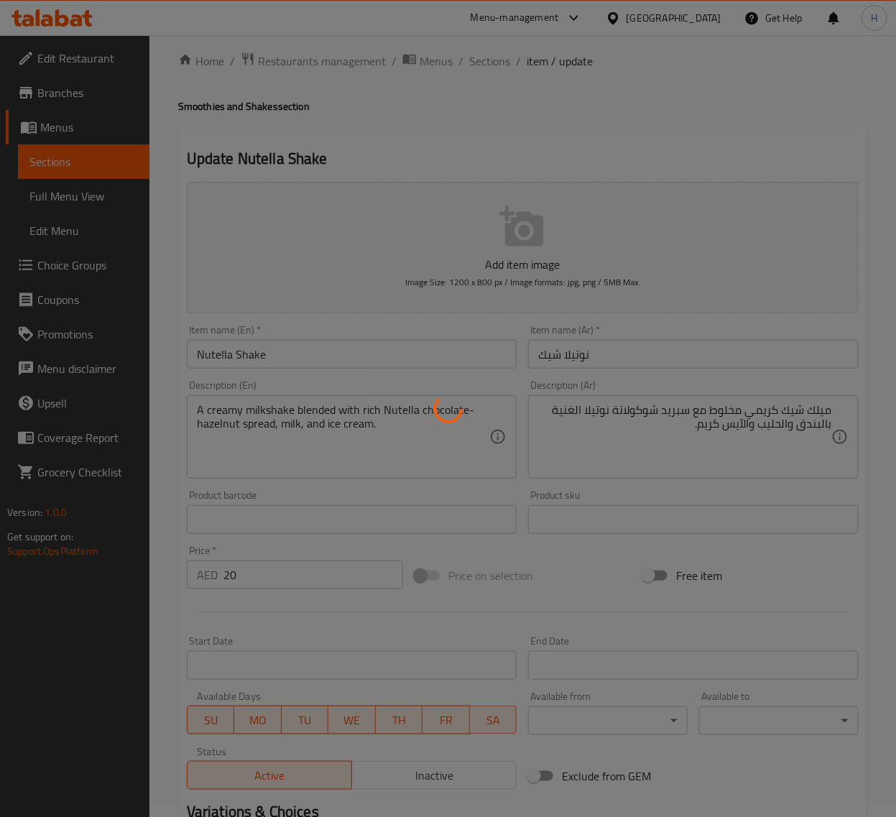
scroll to position [0, 0]
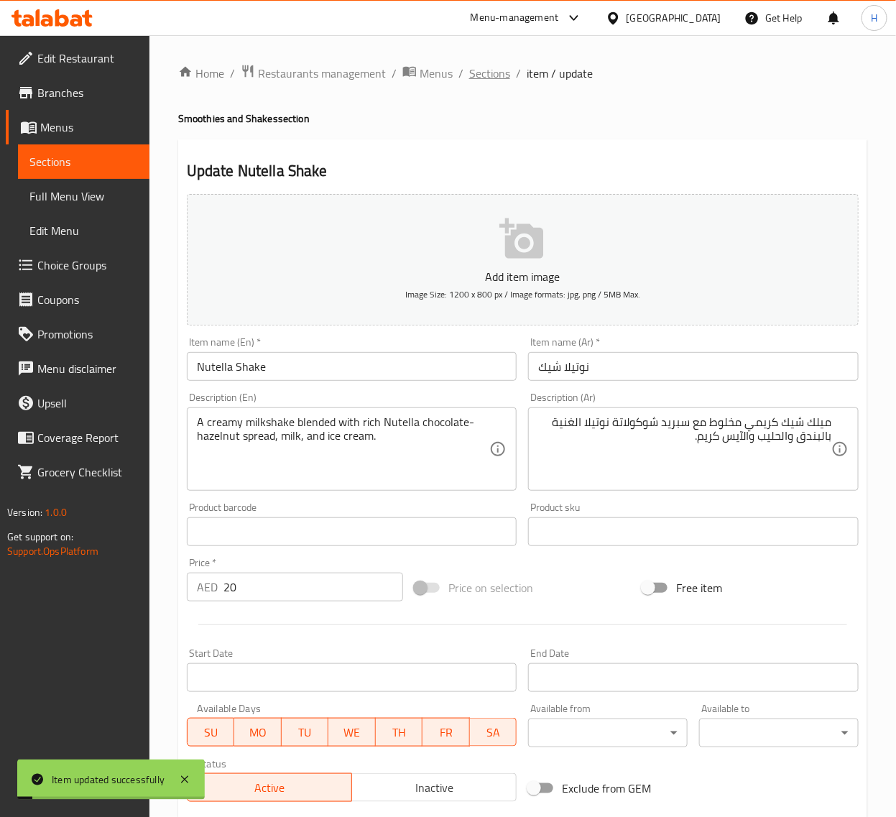
click at [498, 76] on span "Sections" at bounding box center [489, 73] width 41 height 17
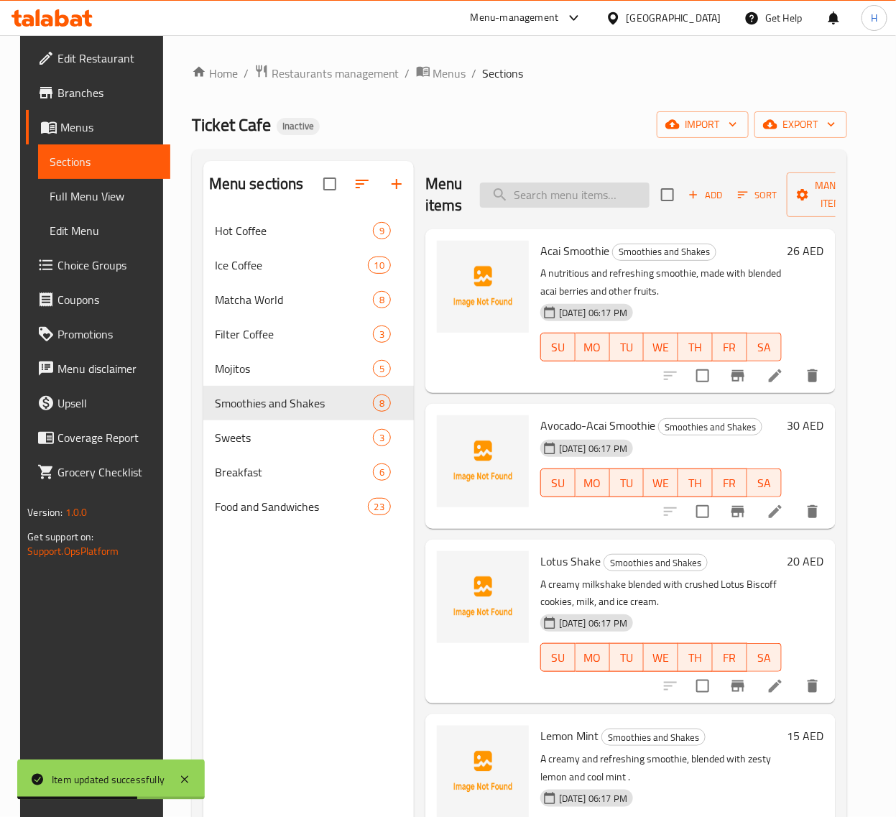
click at [594, 205] on input "search" at bounding box center [565, 195] width 170 height 25
paste input "Oreo Shake"
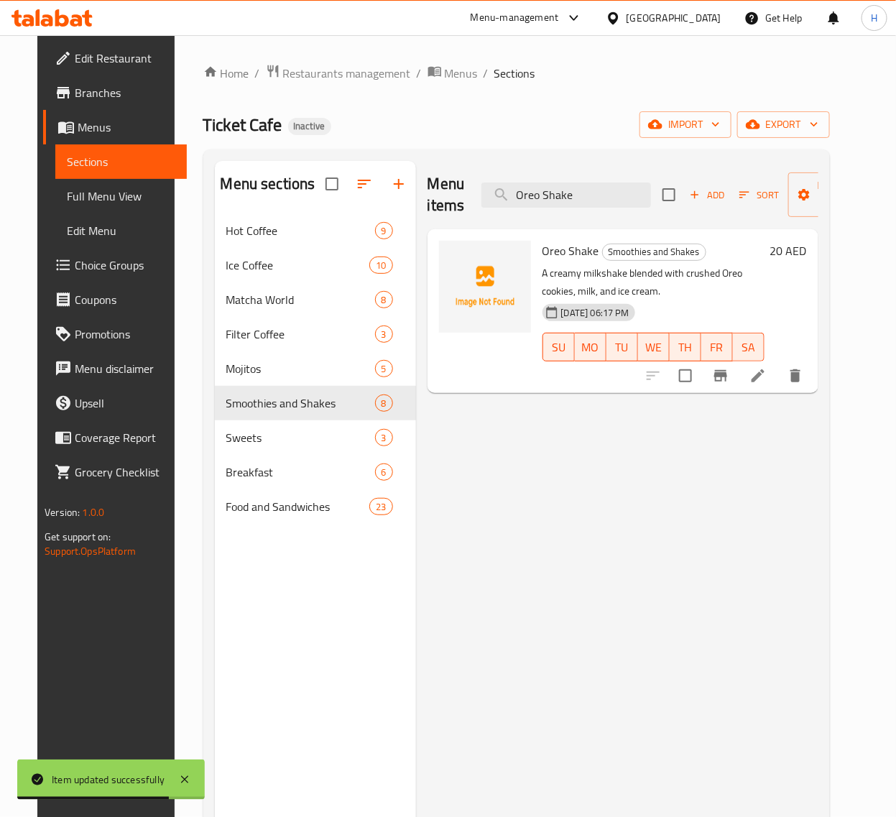
type input "Oreo Shake"
click at [767, 381] on icon at bounding box center [757, 375] width 17 height 17
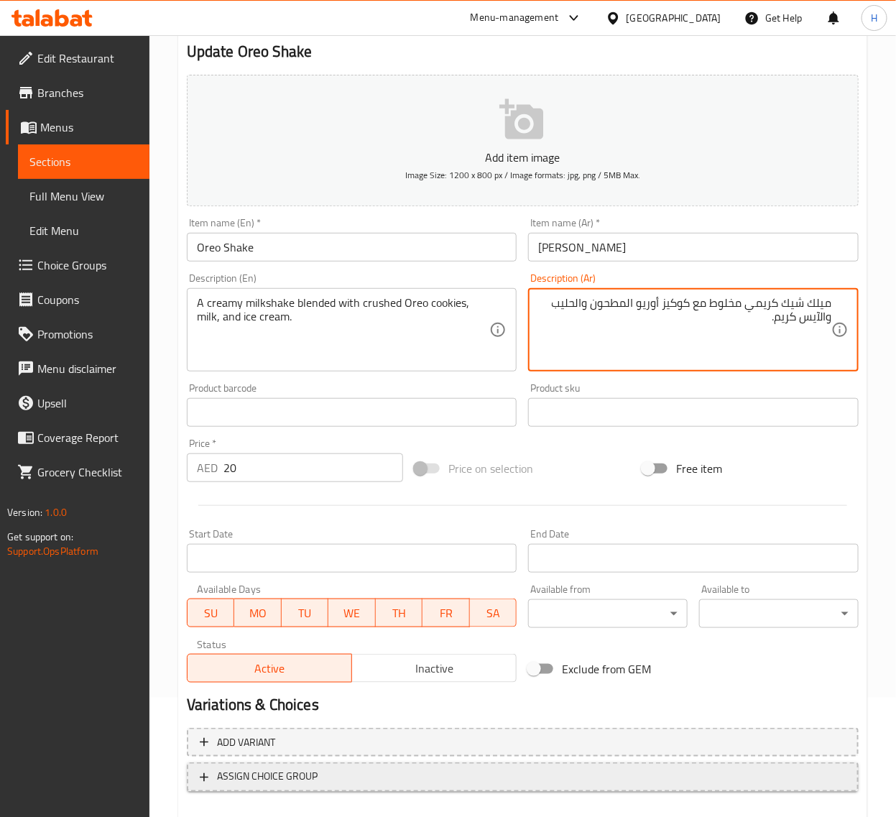
scroll to position [195, 0]
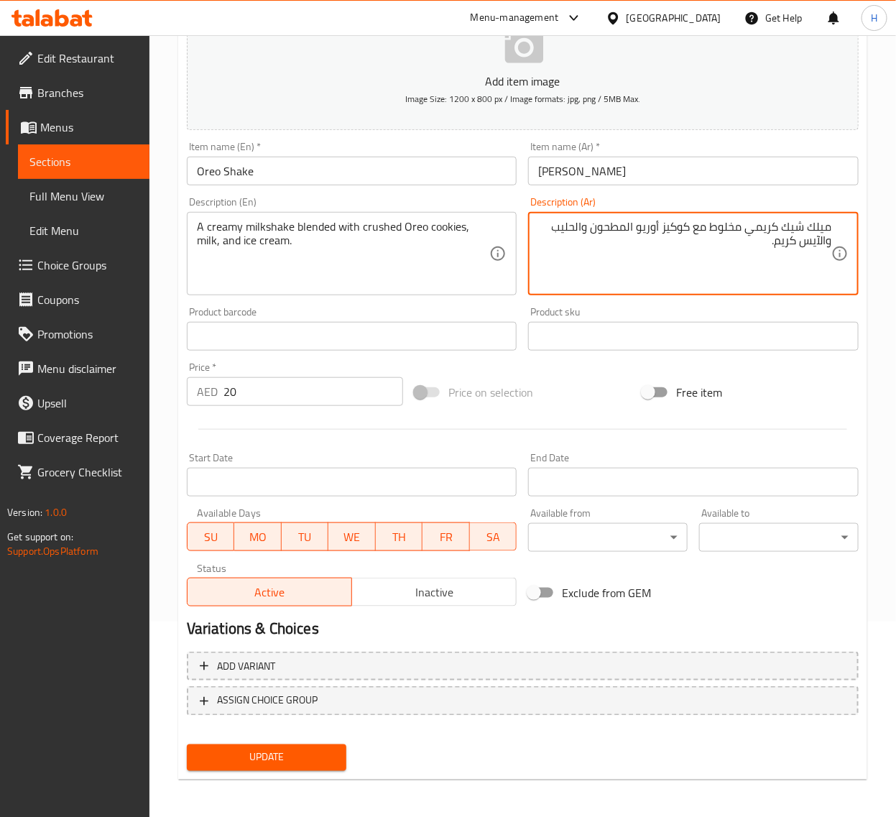
type textarea "ميلك شيك كريمي مخلوط مع كوكيز أوريو المطحون والحليب والآيس كريم."
click at [334, 757] on span "Update" at bounding box center [266, 758] width 137 height 18
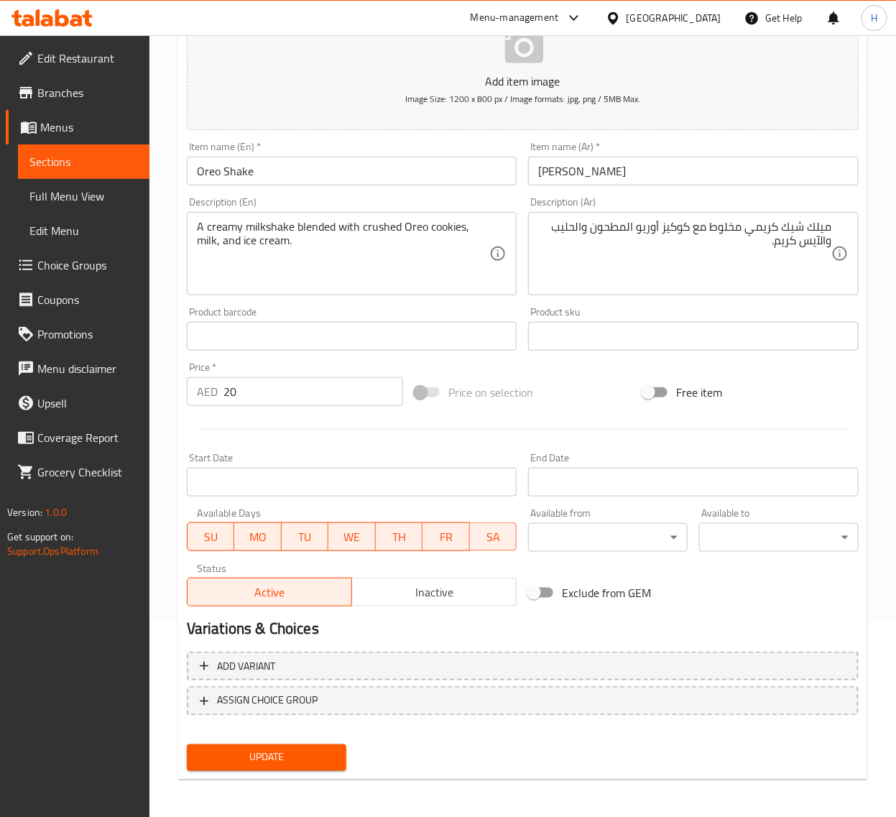
click at [292, 754] on span "Update" at bounding box center [266, 758] width 137 height 18
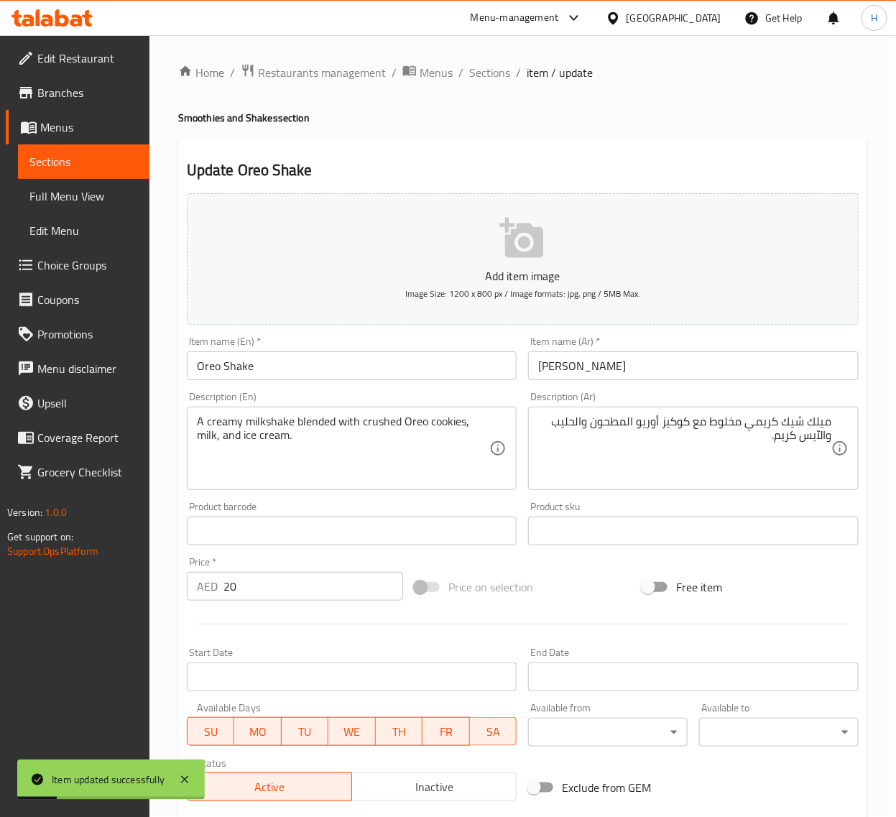
scroll to position [0, 0]
click at [500, 73] on span "Sections" at bounding box center [489, 73] width 41 height 17
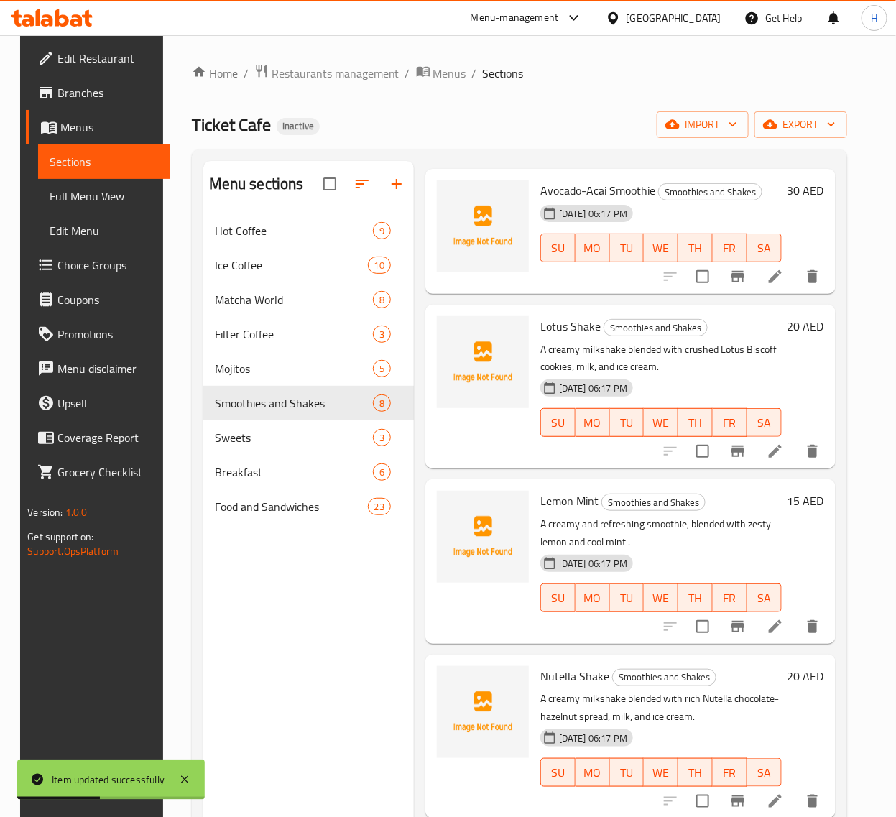
scroll to position [239, 0]
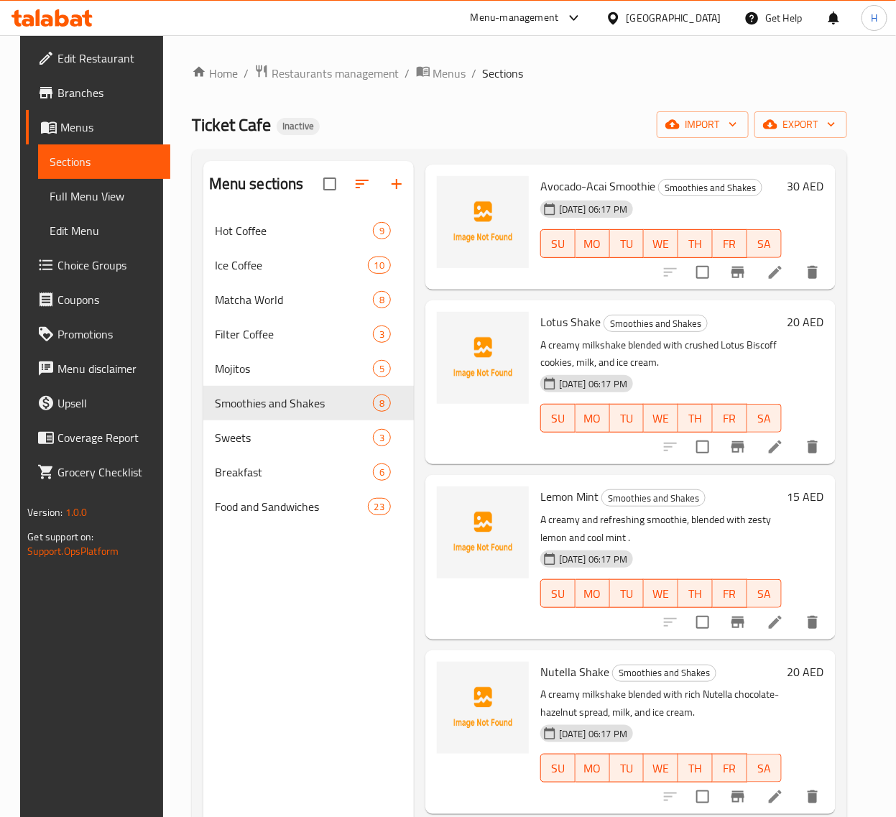
click at [91, 167] on span "Sections" at bounding box center [104, 161] width 108 height 17
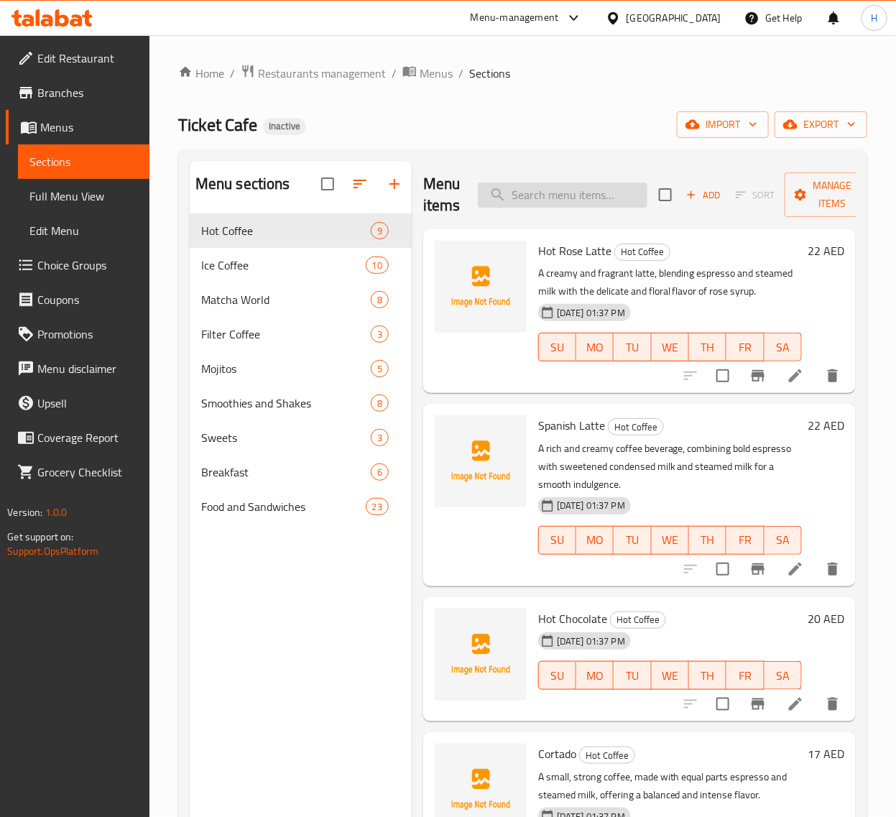
click at [599, 196] on input "search" at bounding box center [563, 195] width 170 height 25
paste input "Brownies Cheesecake"
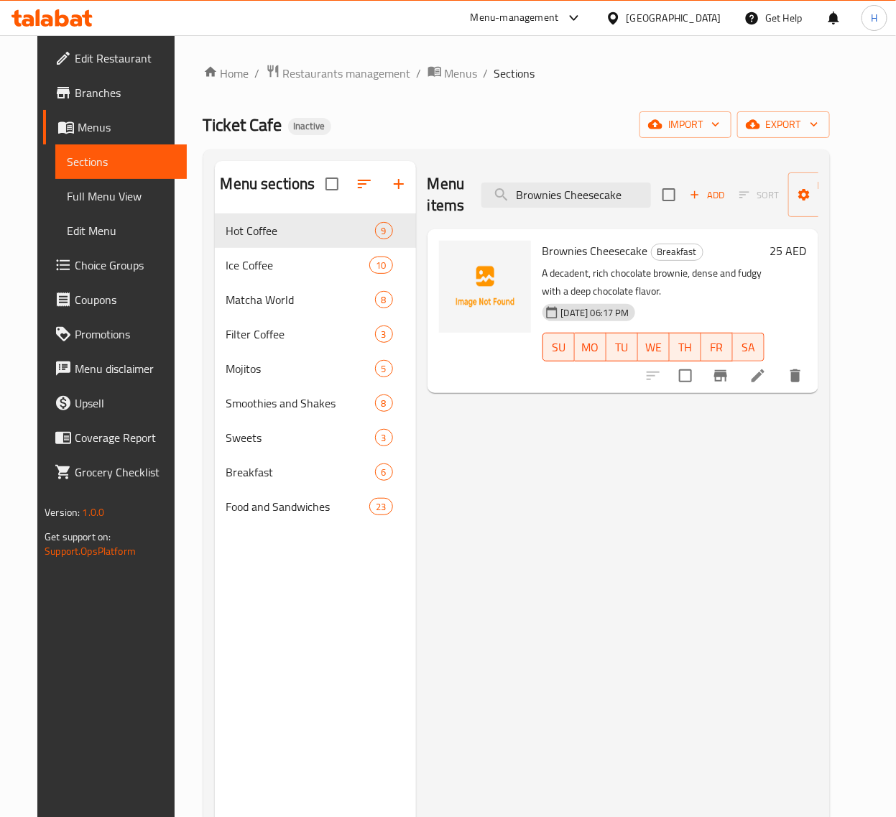
type input "Brownies Cheesecake"
click at [767, 371] on icon at bounding box center [757, 375] width 17 height 17
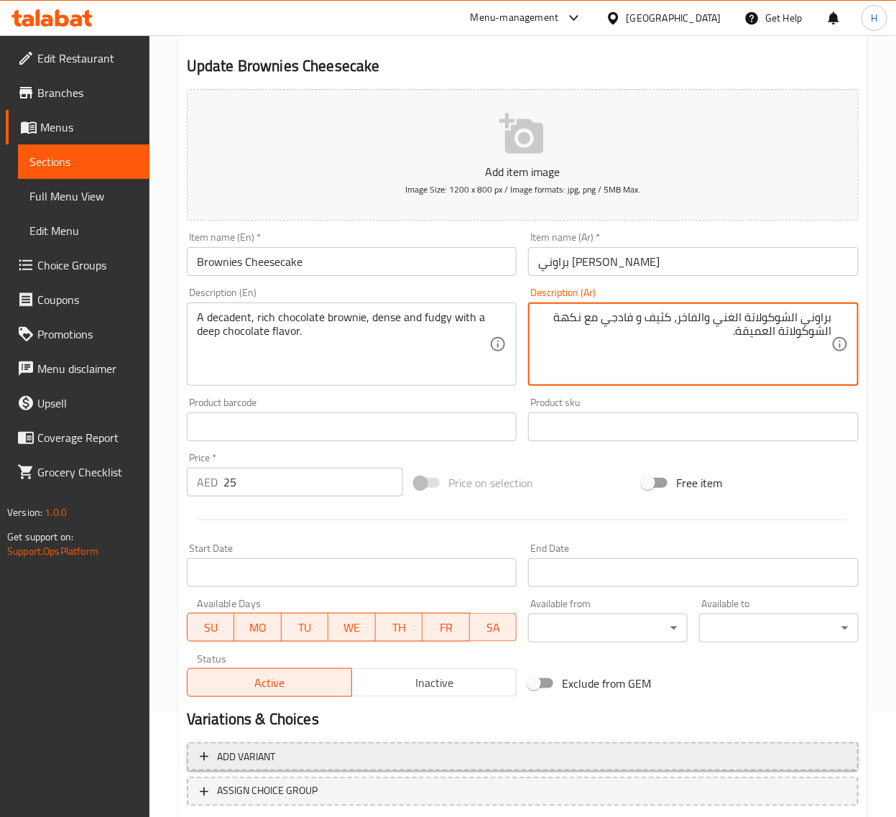
scroll to position [195, 0]
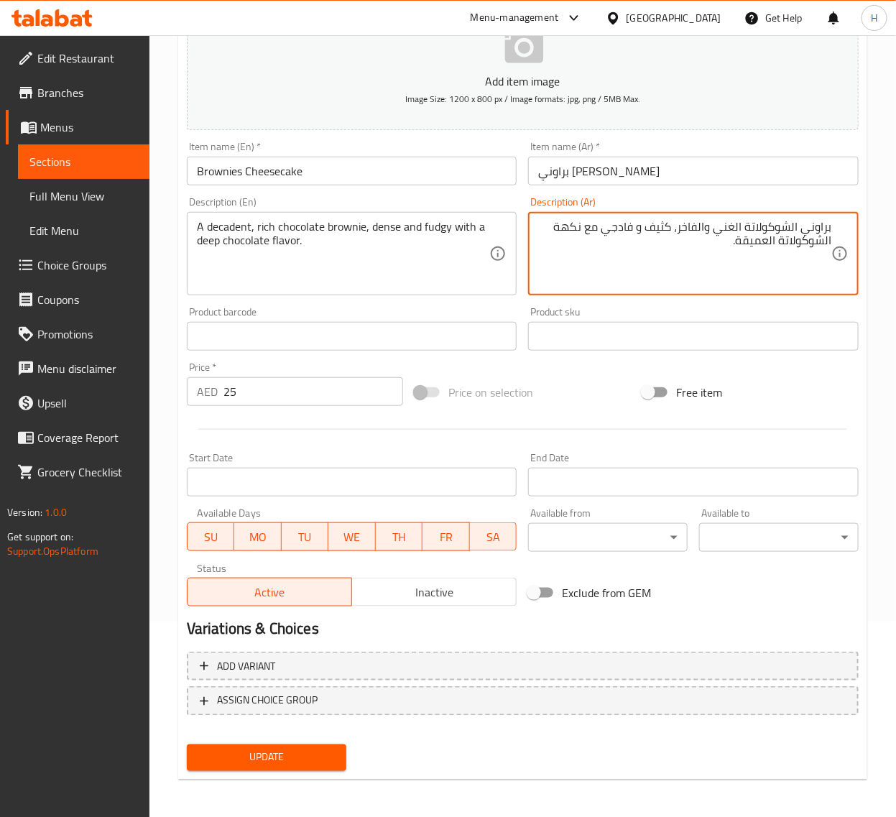
type textarea "براوني الشوكولاتة الغني والفاخر، كثيف و فادجي مع نكهة الشوكولاتة العميقة."
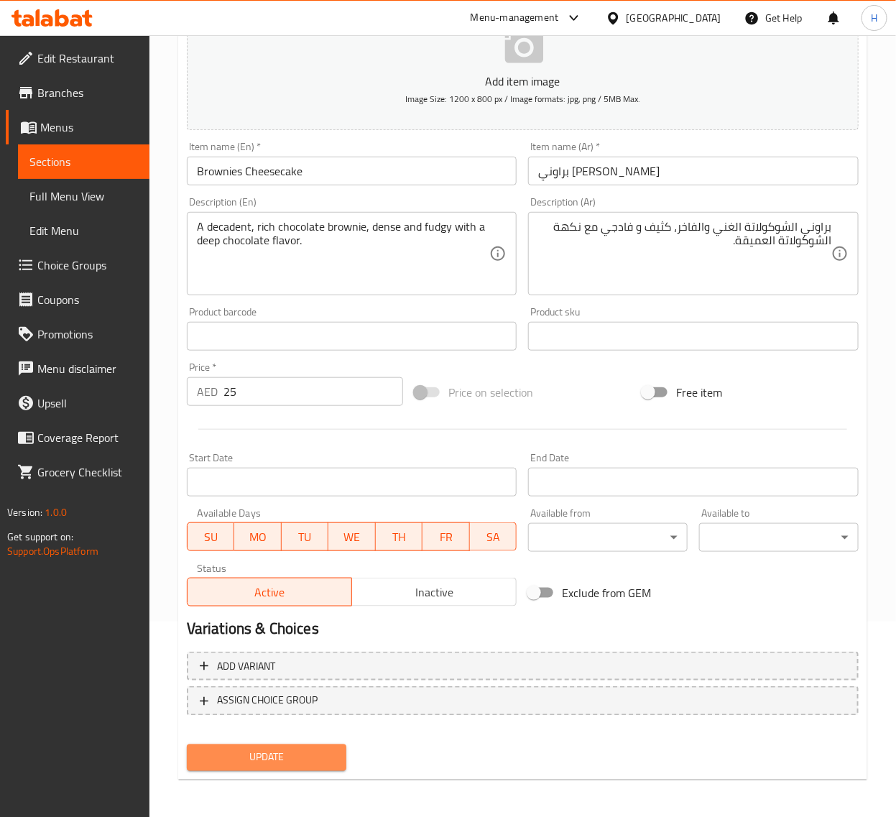
click at [343, 763] on button "Update" at bounding box center [267, 757] width 160 height 27
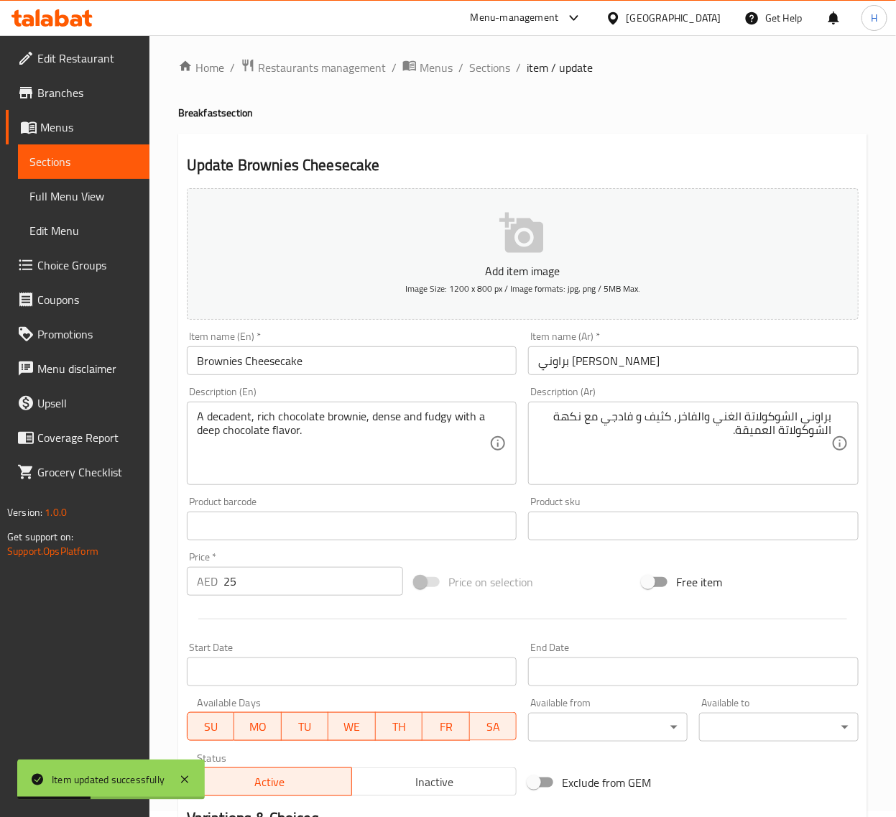
scroll to position [0, 0]
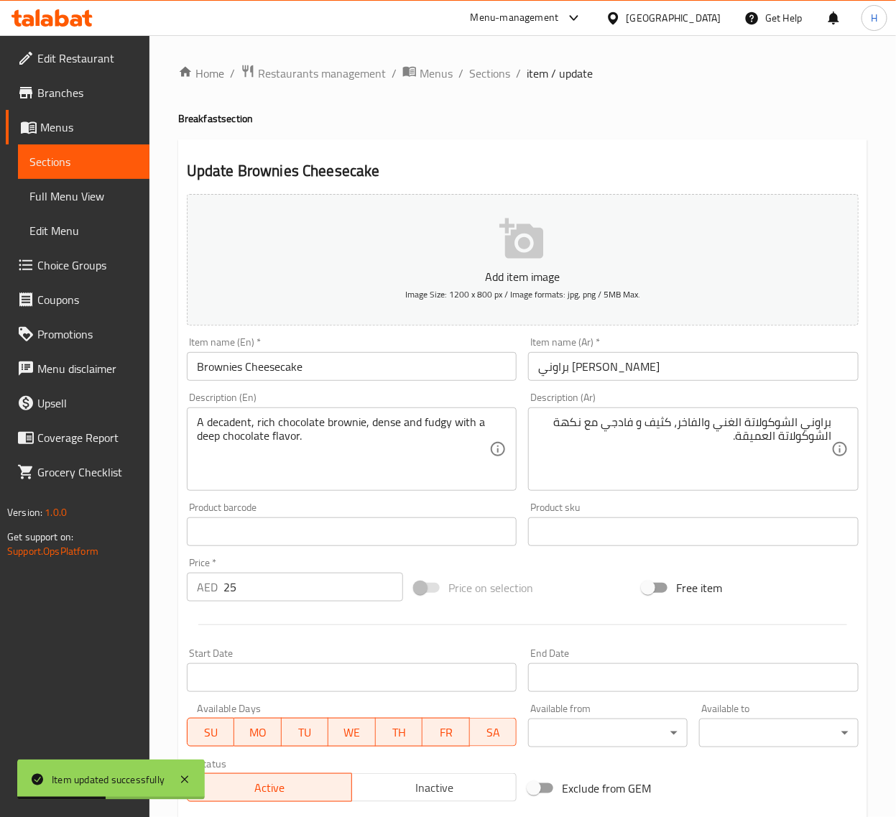
drag, startPoint x: 480, startPoint y: 73, endPoint x: 480, endPoint y: 0, distance: 72.6
click at [480, 73] on span "Sections" at bounding box center [489, 73] width 41 height 17
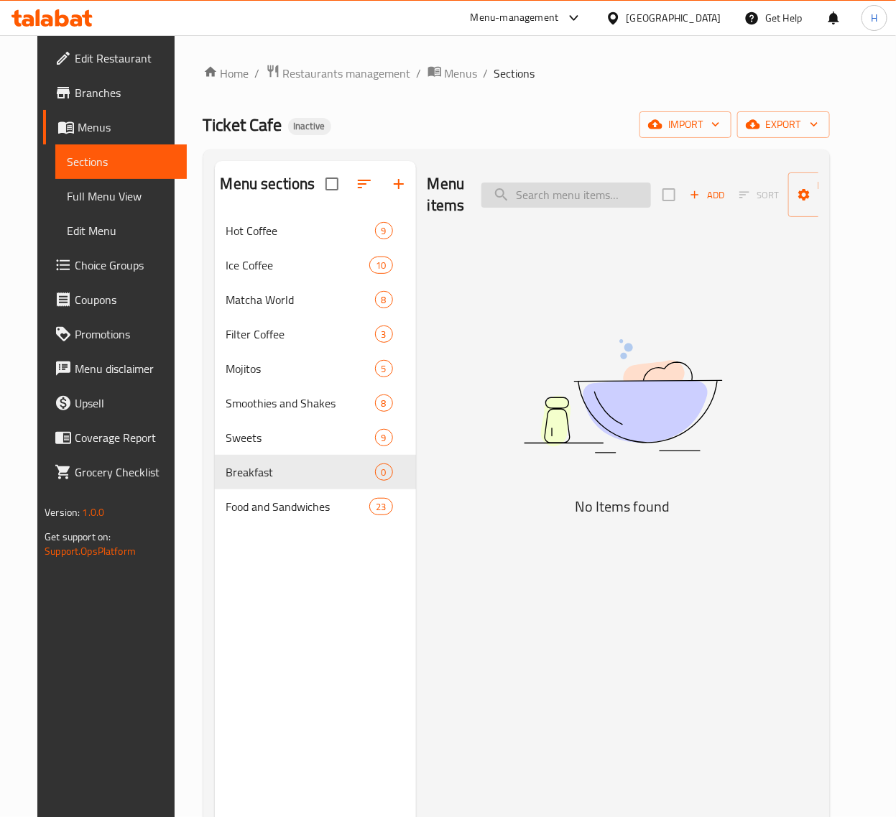
click at [577, 195] on input "search" at bounding box center [566, 195] width 170 height 25
paste input "Avocado Toast with Poached Eggs"
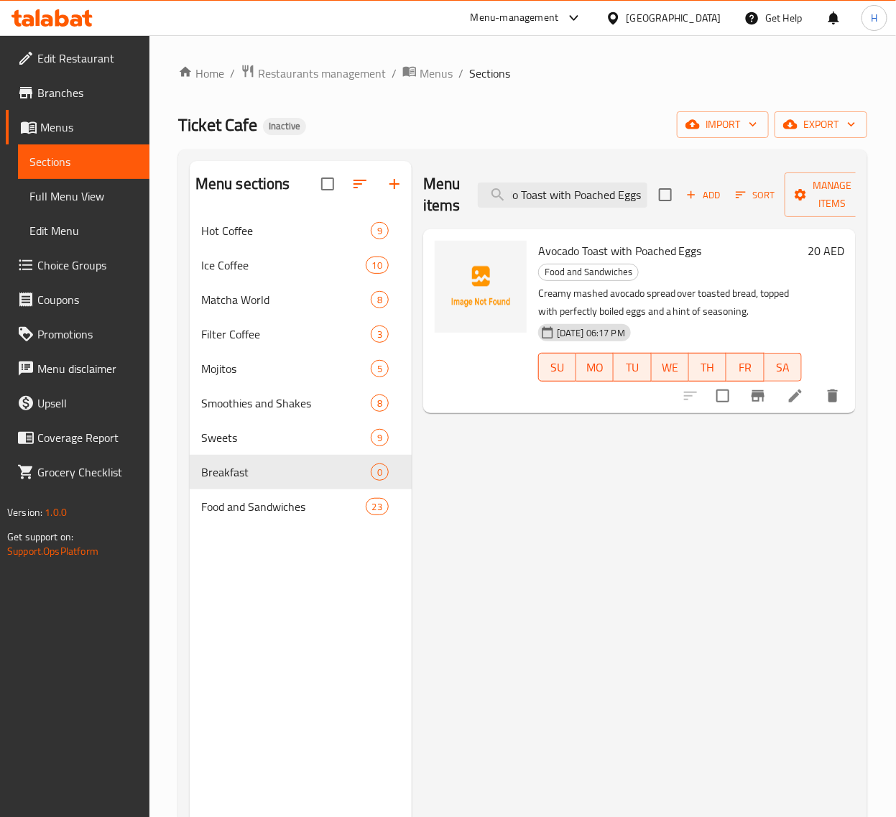
type input "Avocado Toast with Poached Eggs"
click at [790, 387] on icon at bounding box center [795, 395] width 17 height 17
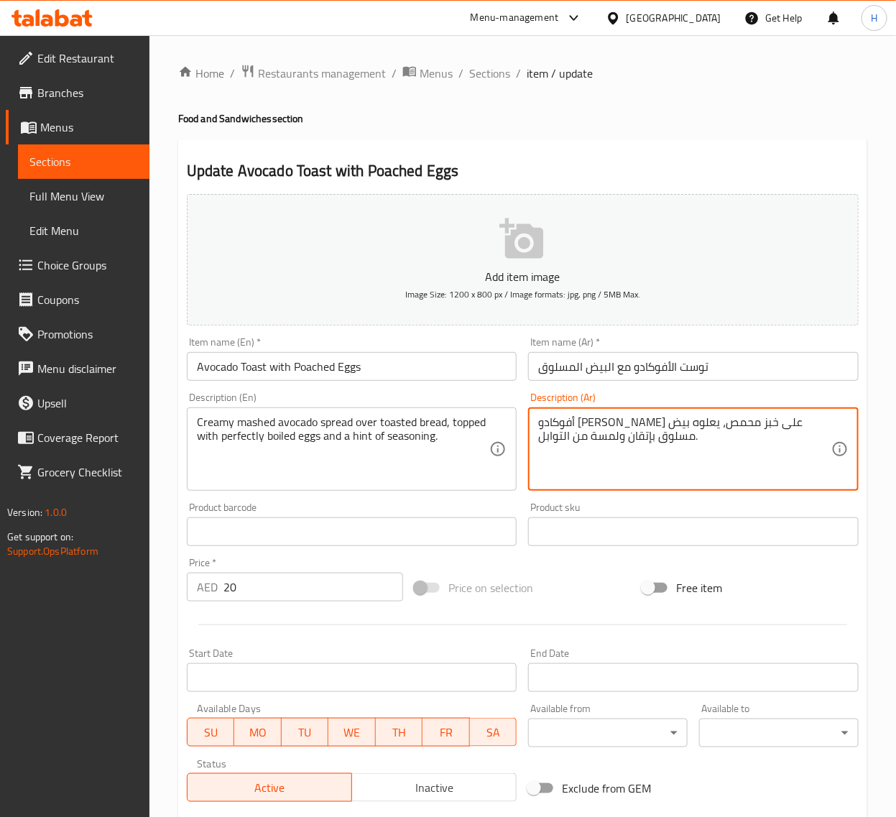
click at [774, 375] on input "توست الأفوكادو مع البيض المسلوق" at bounding box center [693, 366] width 331 height 29
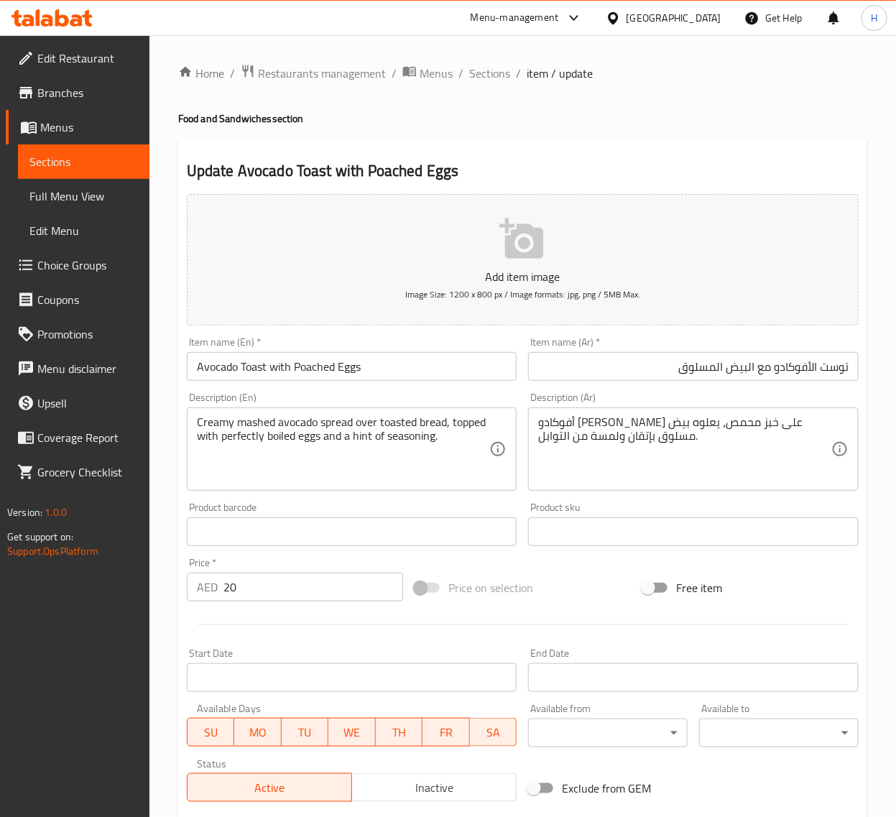
click at [599, 385] on div "Item name (Ar)   * توست الأفوكادو مع البيض المسلوق Item name (Ar) *" at bounding box center [693, 358] width 342 height 55
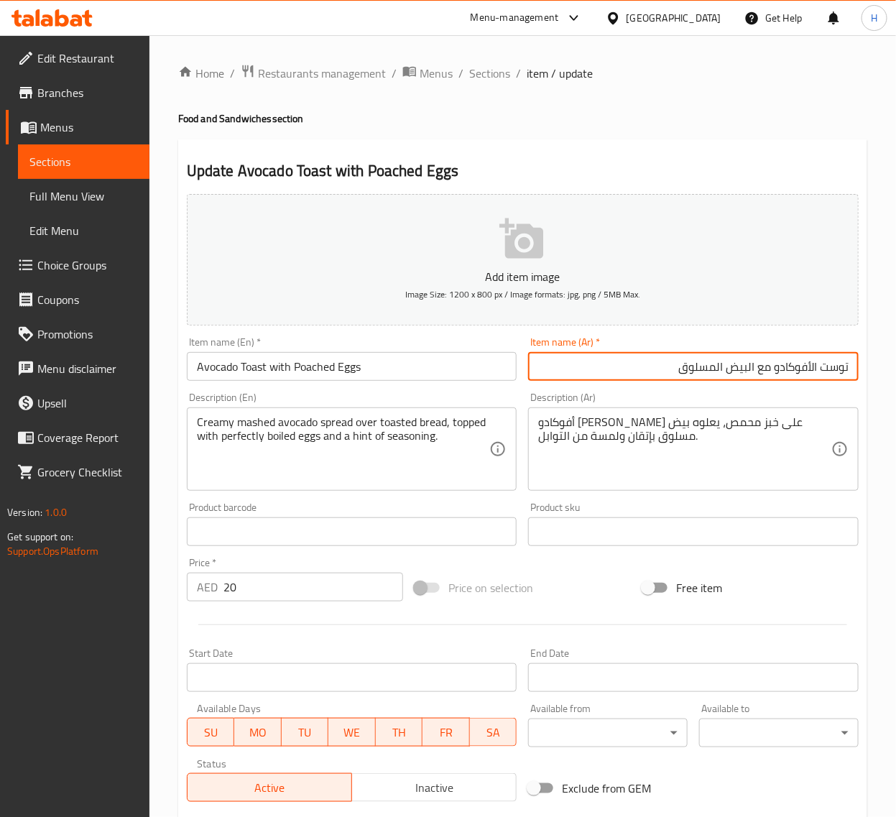
click at [609, 370] on input "توست الأفوكادو مع البيض المسلوق" at bounding box center [693, 366] width 331 height 29
paste input "يض نصف"
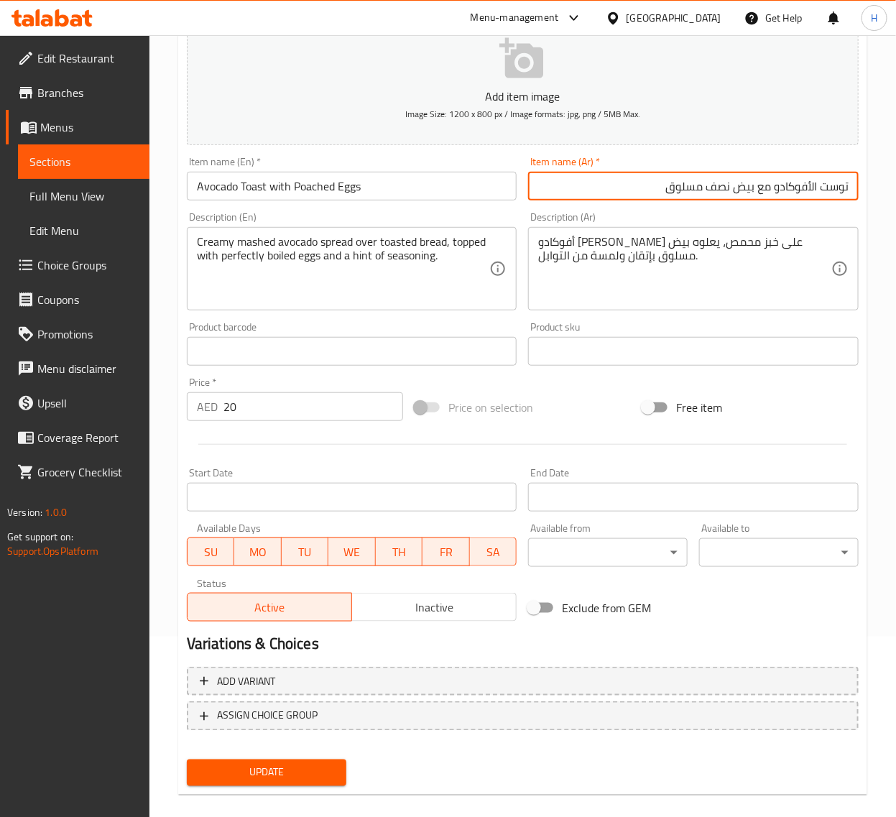
scroll to position [195, 0]
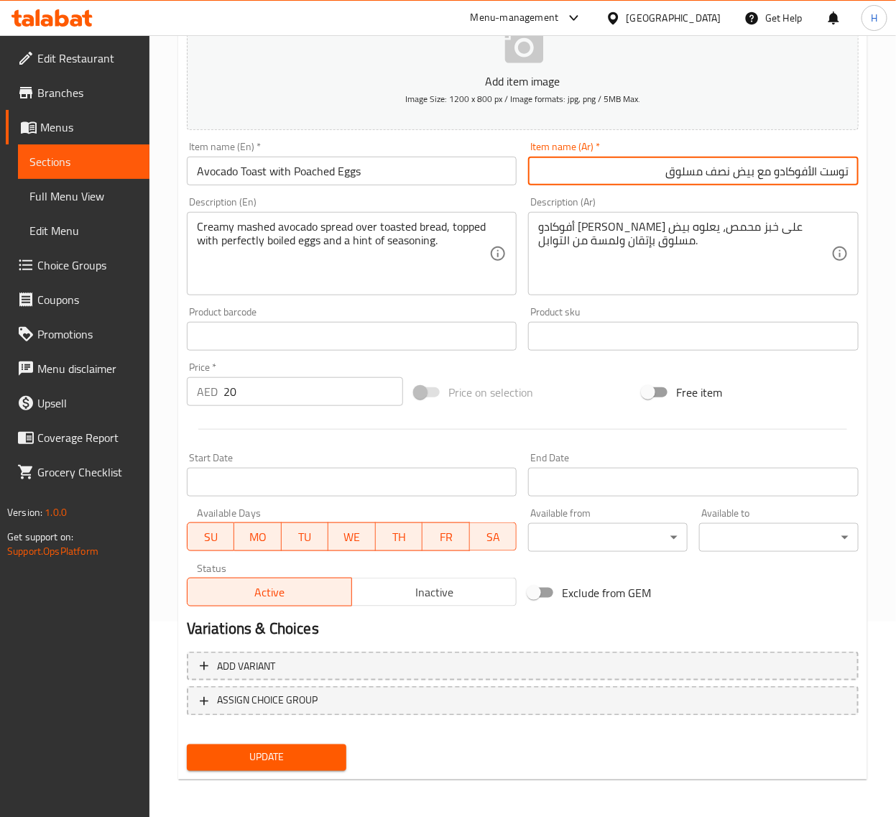
type input "توست الأفوكادو مع بيض نصف مسلوق"
click at [316, 751] on span "Update" at bounding box center [266, 758] width 137 height 18
click at [336, 752] on button "Update" at bounding box center [267, 757] width 160 height 27
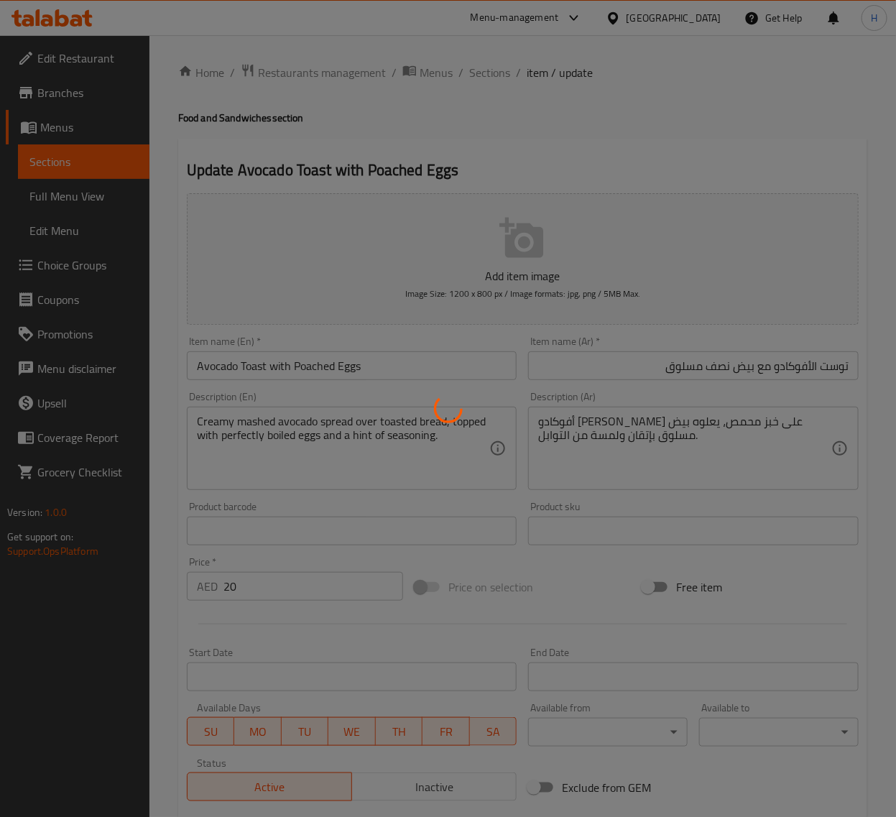
scroll to position [0, 0]
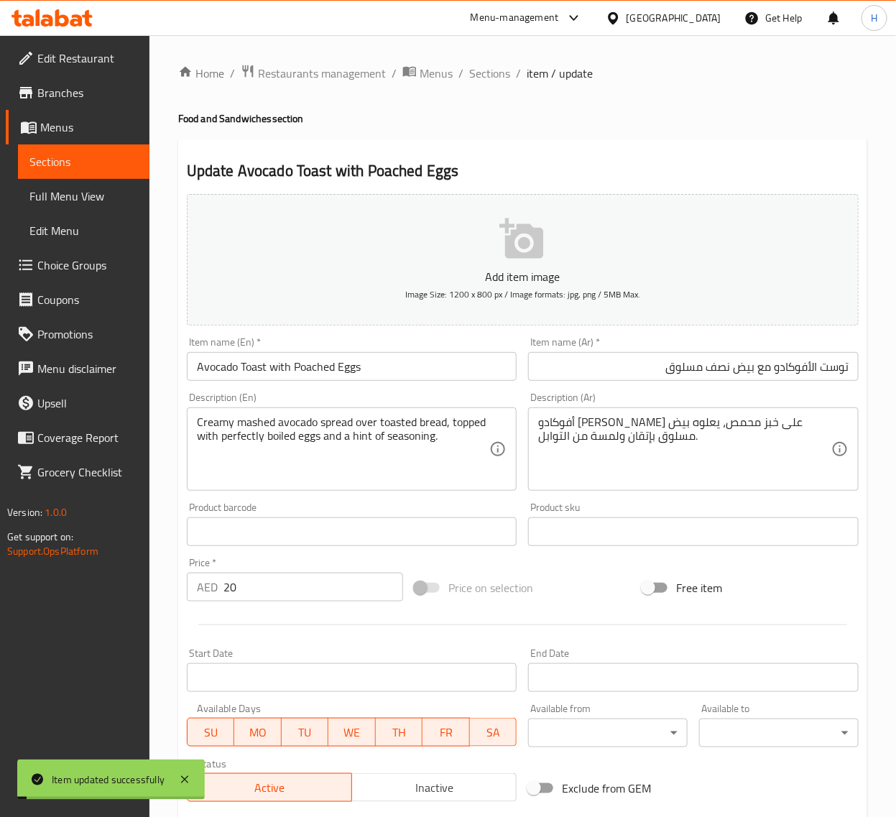
drag, startPoint x: 480, startPoint y: 73, endPoint x: 512, endPoint y: 2, distance: 77.5
click at [480, 73] on span "Sections" at bounding box center [489, 73] width 41 height 17
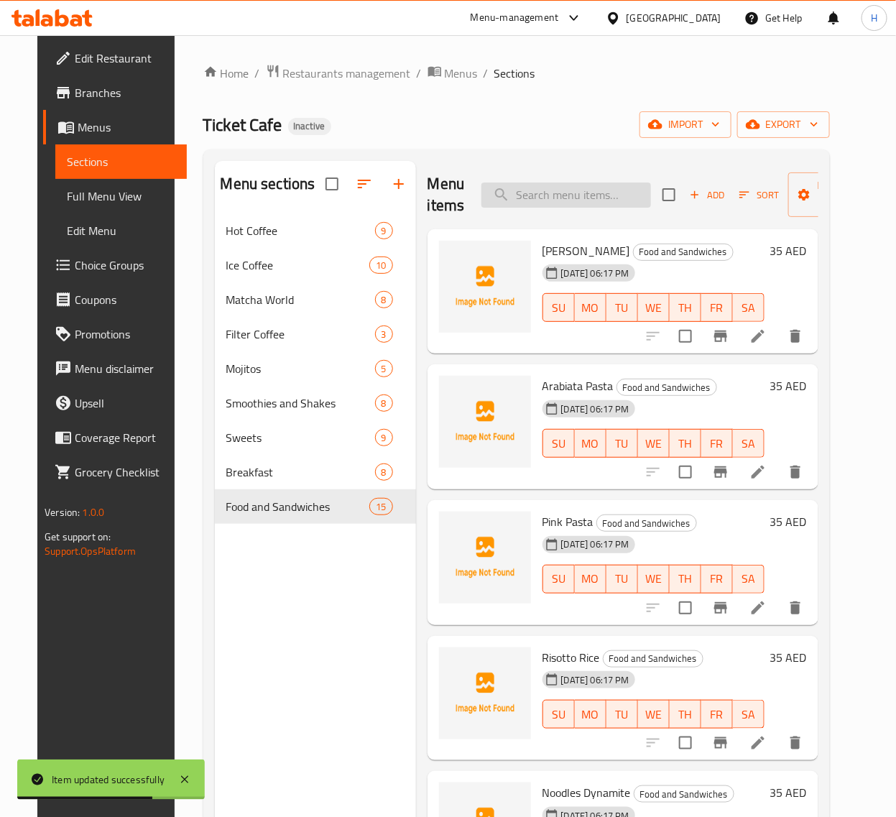
click at [519, 188] on input "search" at bounding box center [566, 195] width 170 height 25
paste input "Avocado Toast with Scrambled Egg"
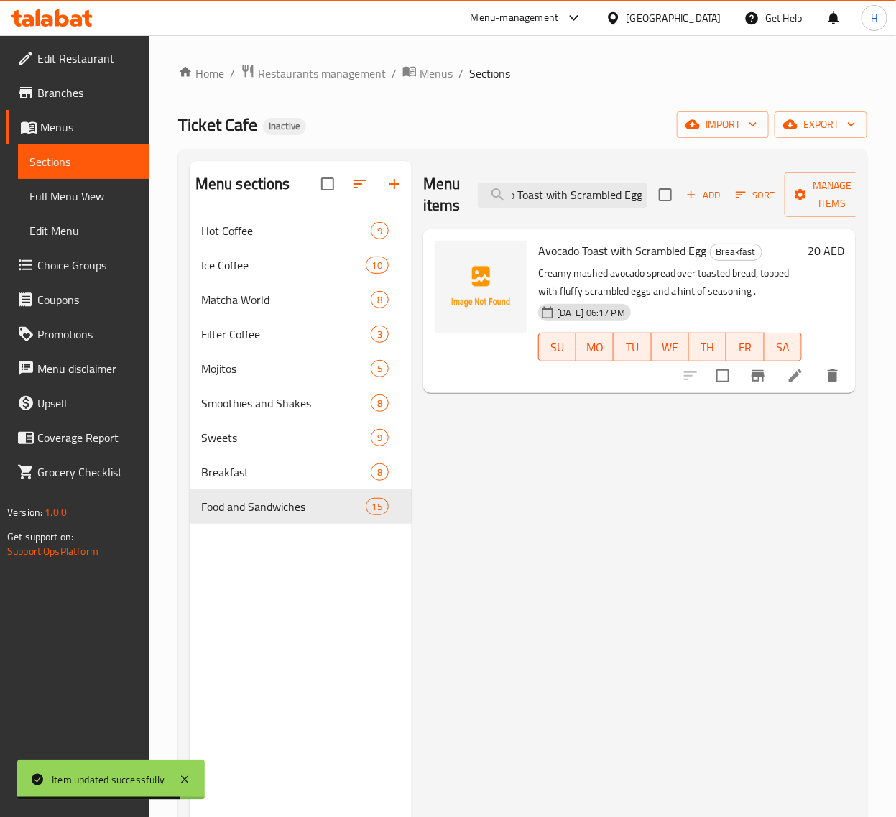
type input "Avocado Toast with Scrambled Egg"
click at [785, 381] on li at bounding box center [795, 376] width 40 height 26
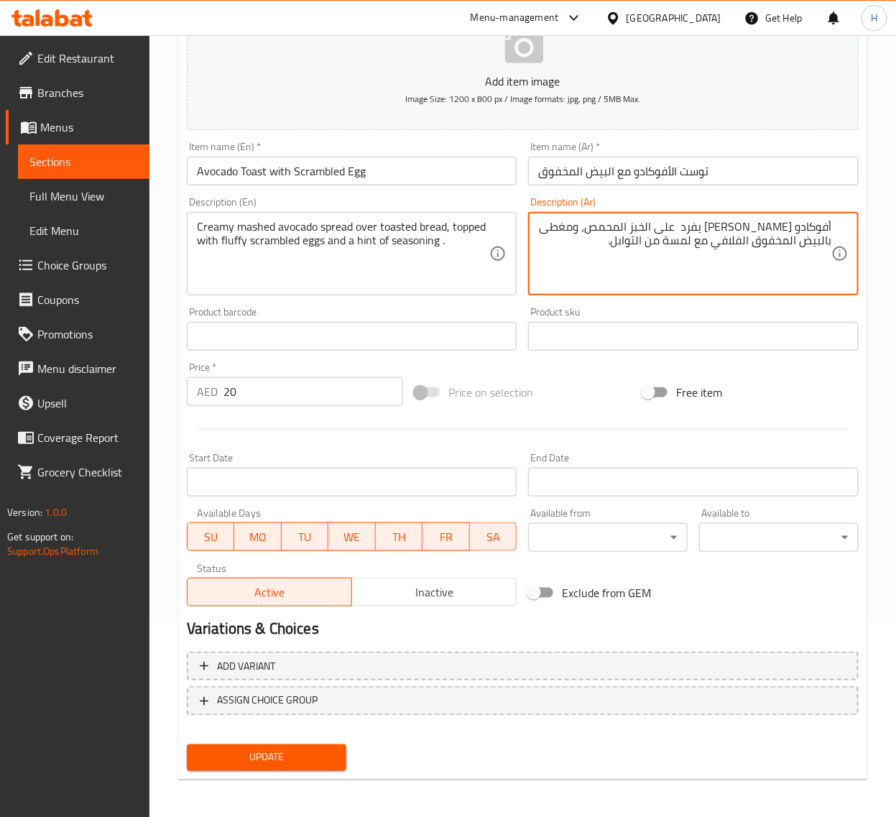
type textarea "أفوكادو مهروس كريمي يفرد على الخبز المحمص، ومغطى بالبيض المخفوق الفلافي مع لمسة…"
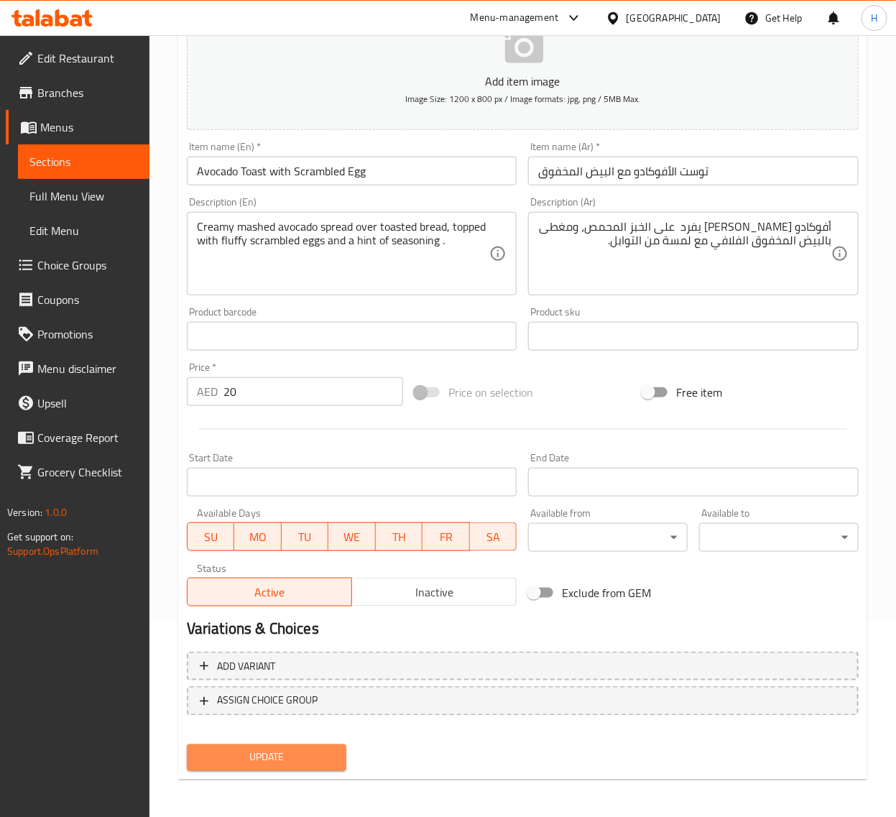
click at [331, 749] on span "Update" at bounding box center [266, 758] width 137 height 18
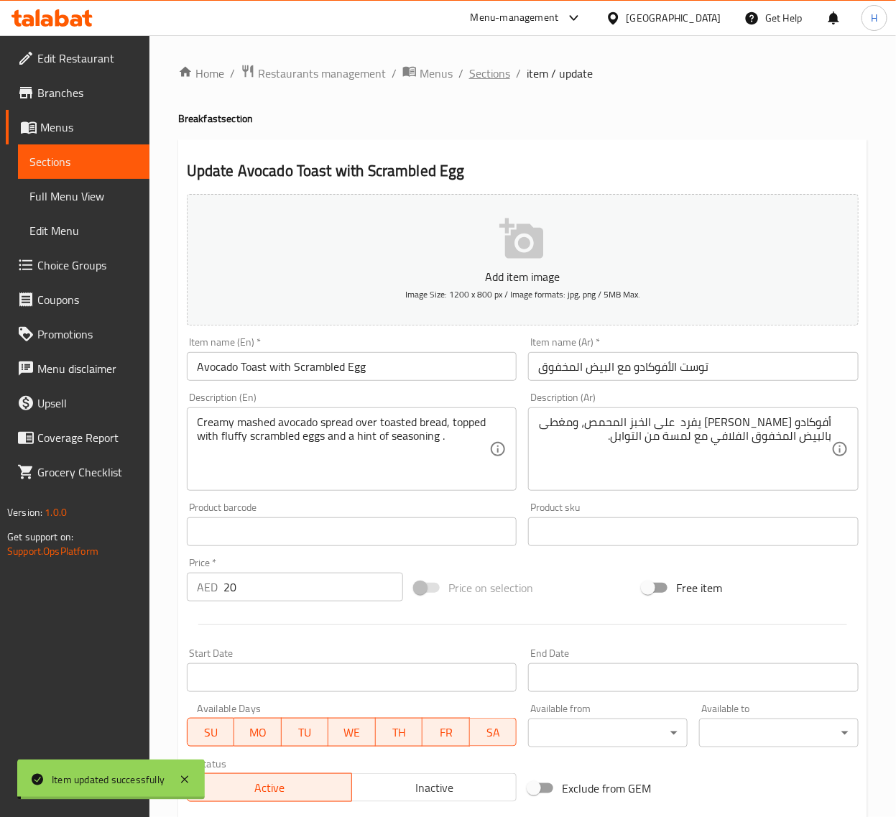
click at [486, 74] on span "Sections" at bounding box center [489, 73] width 41 height 17
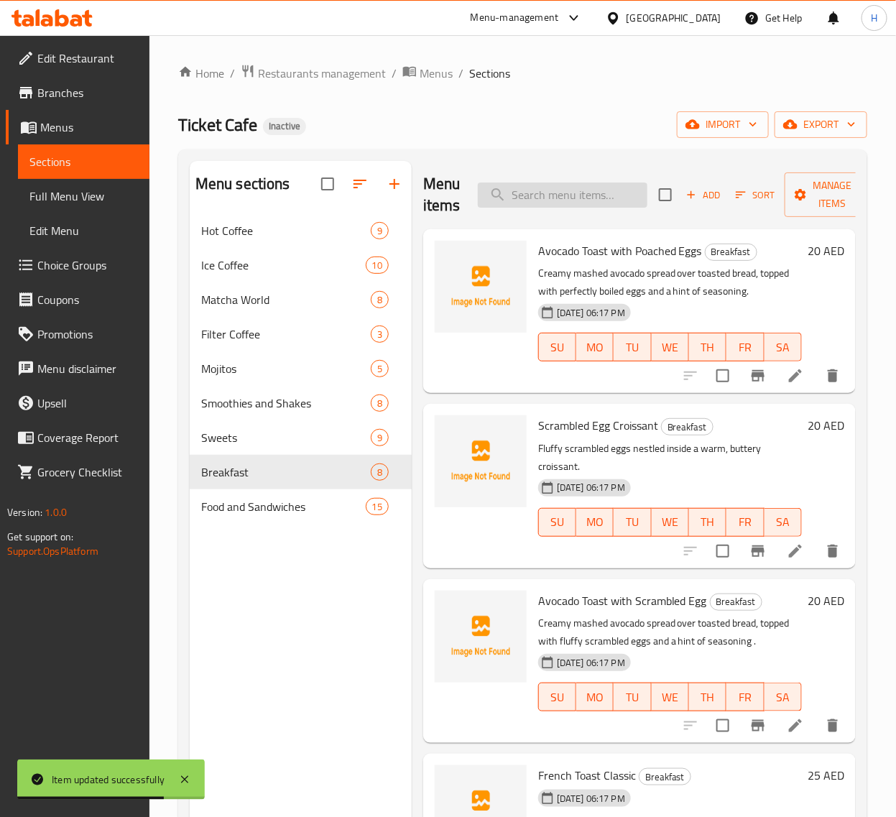
click at [558, 189] on input "search" at bounding box center [563, 195] width 170 height 25
paste input "Plain Croissant"
type input "Plain Croissant"
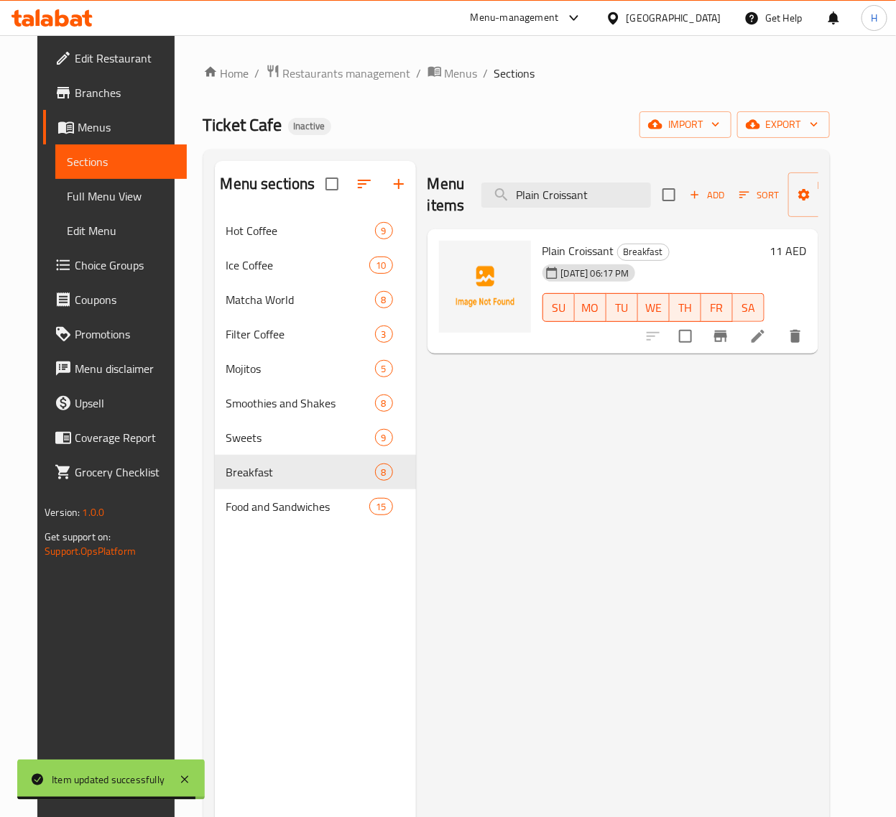
click at [767, 336] on icon at bounding box center [757, 336] width 17 height 17
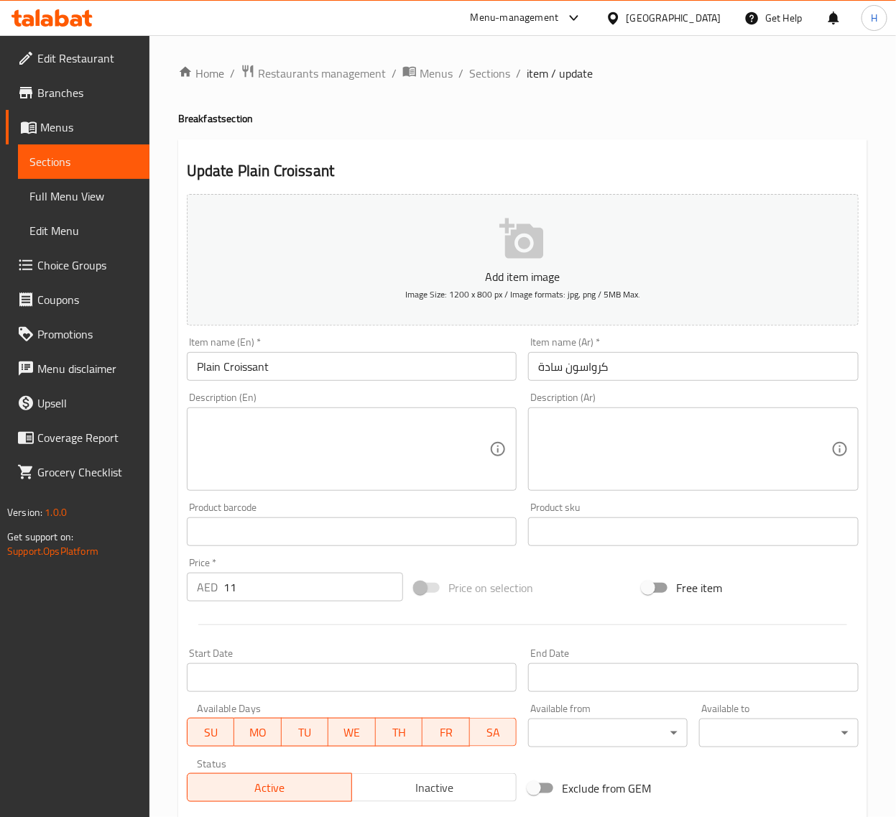
click at [405, 425] on textarea at bounding box center [343, 449] width 293 height 68
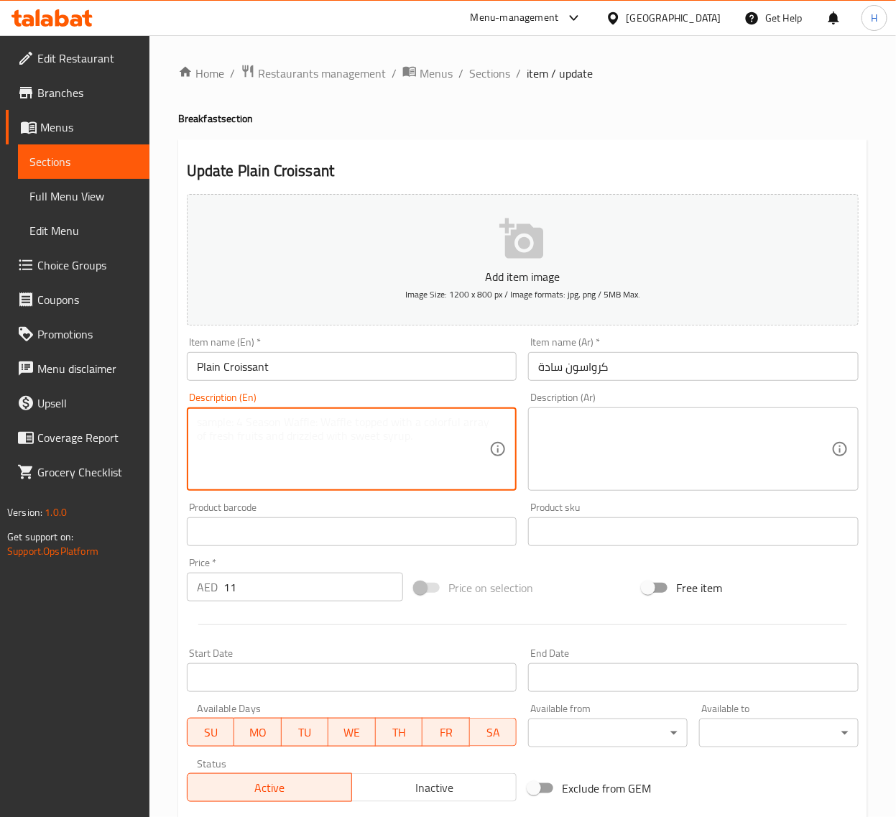
paste textarea "Plain croissant: A buttery, flaky pastry made with flour, yeast, butter, sugar,…"
type textarea "A buttery, flaky pastry made with flour, yeast, butter, sugar, salt, and water."
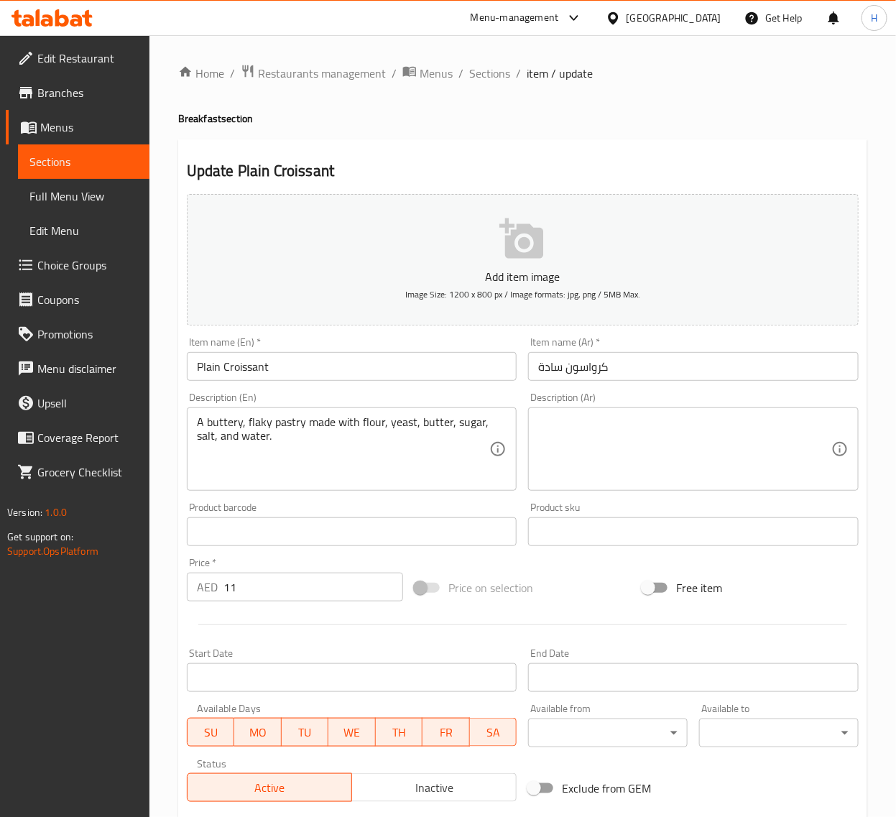
click at [654, 447] on textarea at bounding box center [684, 449] width 293 height 68
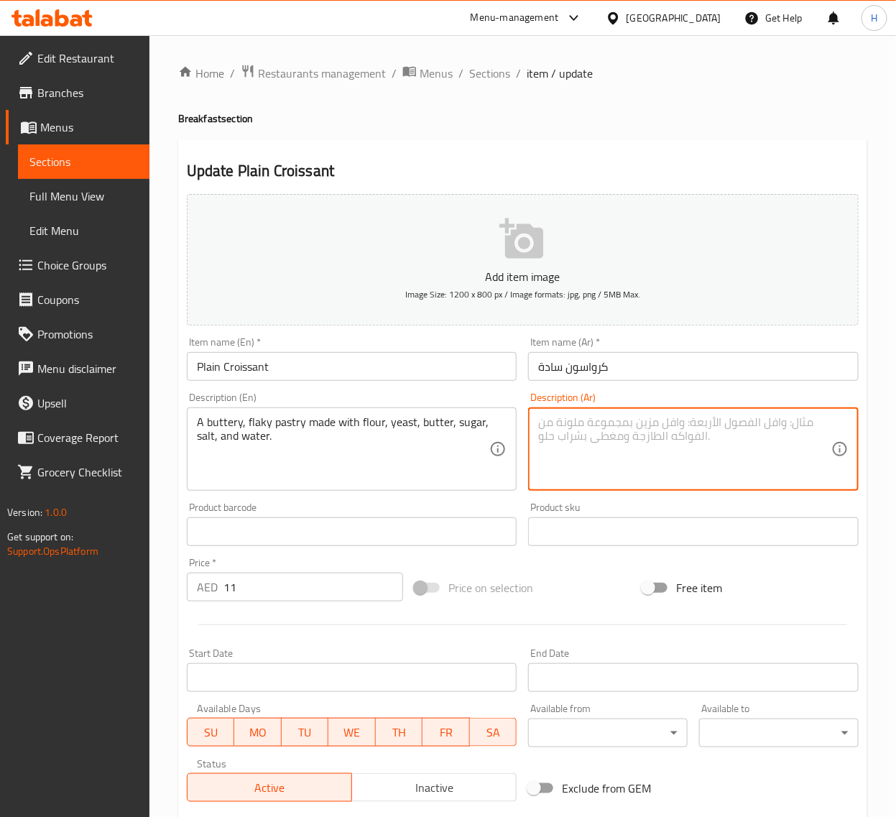
paste textarea "معجنات زبدانية متقشرة مصنوعة من الدقيق والخميرة والزبدة والسكر والملح والماء."
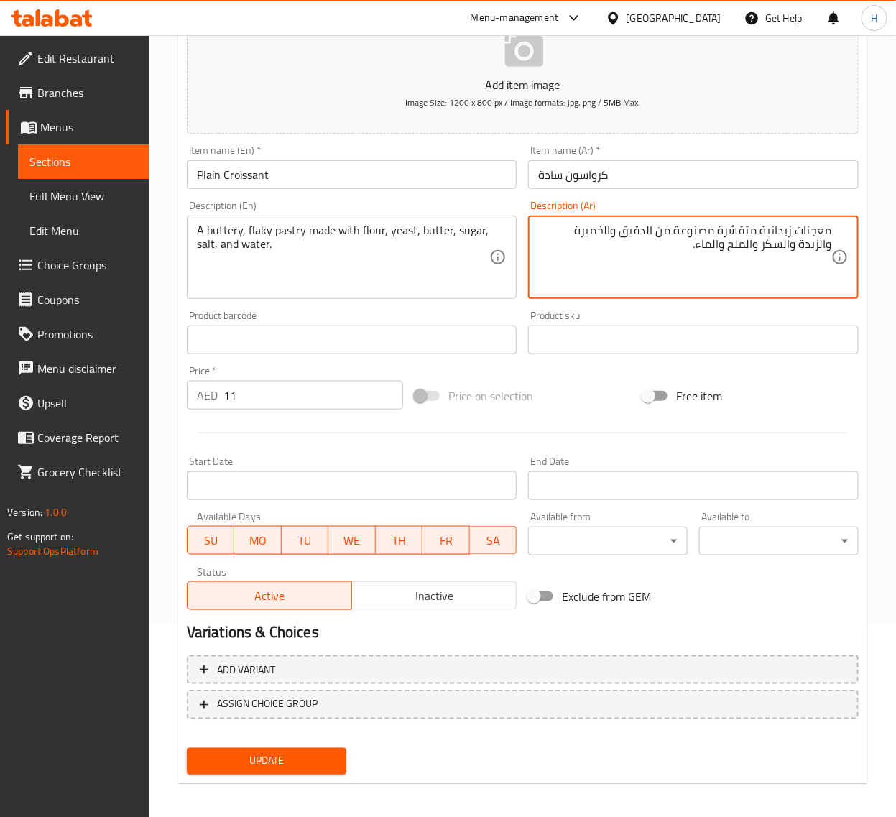
scroll to position [195, 0]
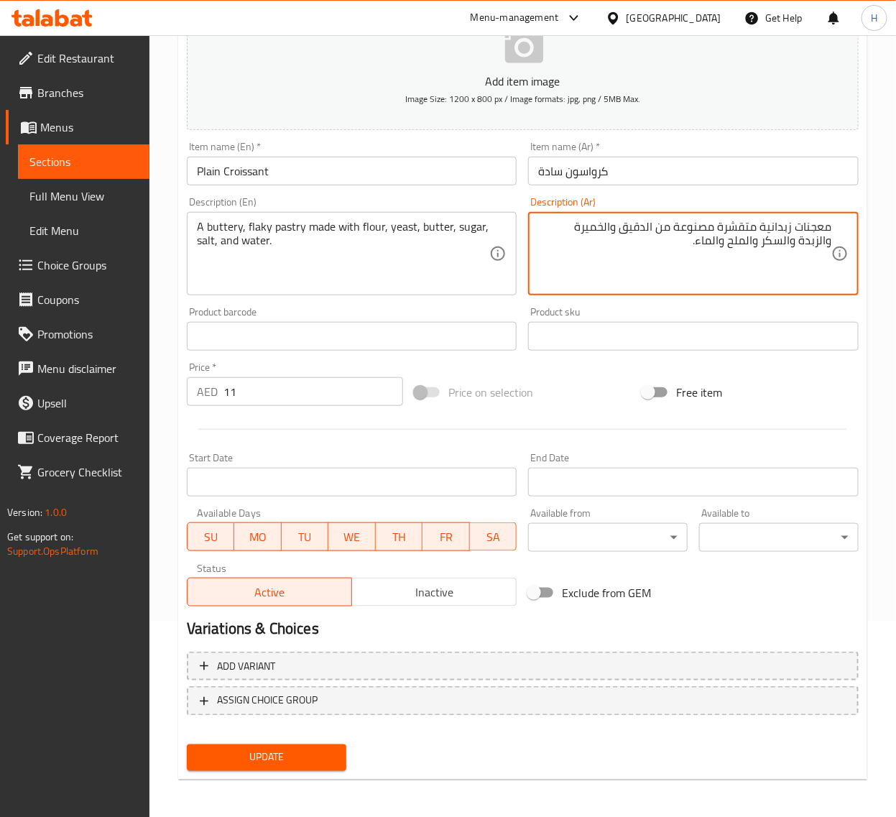
type textarea "معجنات زبدانية متقشرة مصنوعة من الدقيق والخميرة والزبدة والسكر والملح والماء."
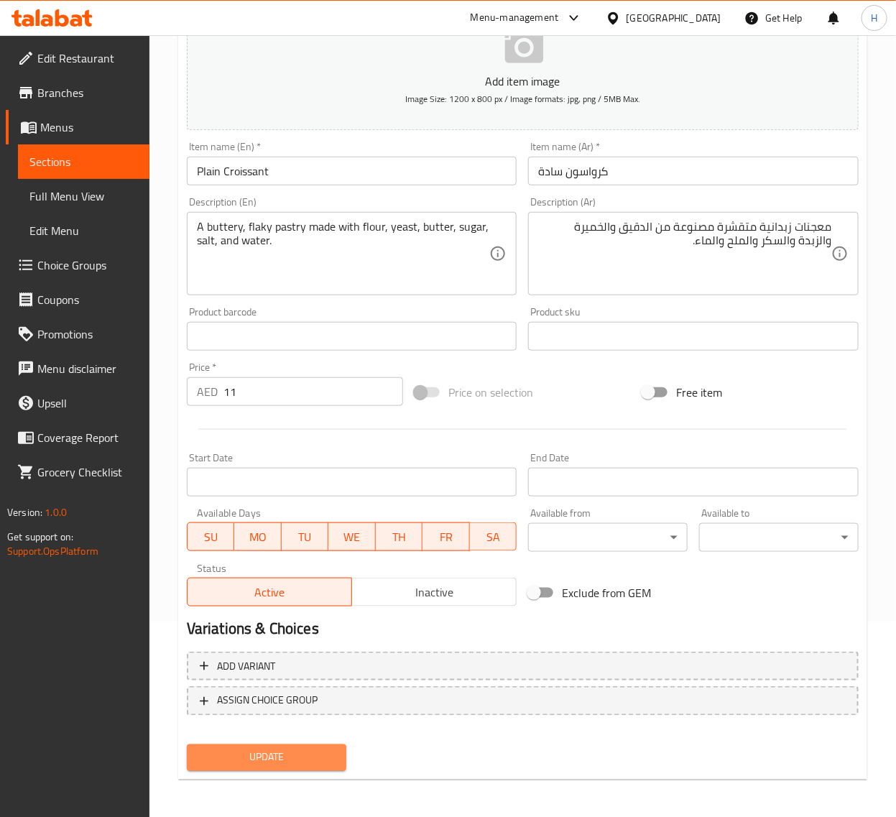
click at [320, 745] on button "Update" at bounding box center [267, 757] width 160 height 27
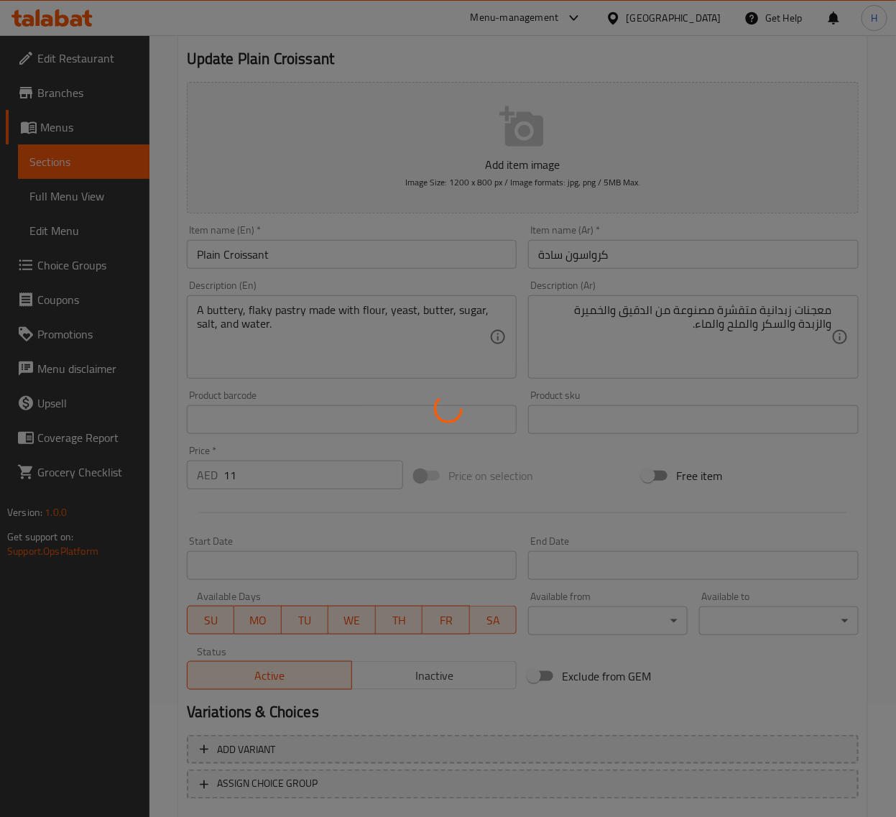
scroll to position [0, 0]
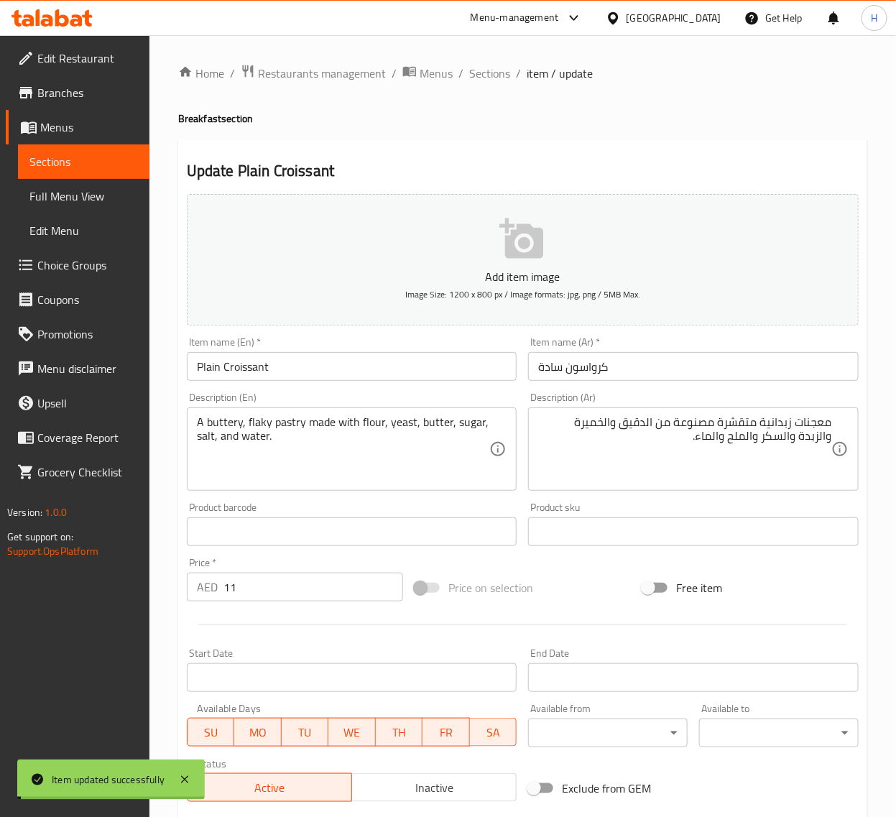
drag, startPoint x: 504, startPoint y: 70, endPoint x: 504, endPoint y: 4, distance: 65.4
click at [504, 70] on span "Sections" at bounding box center [489, 73] width 41 height 17
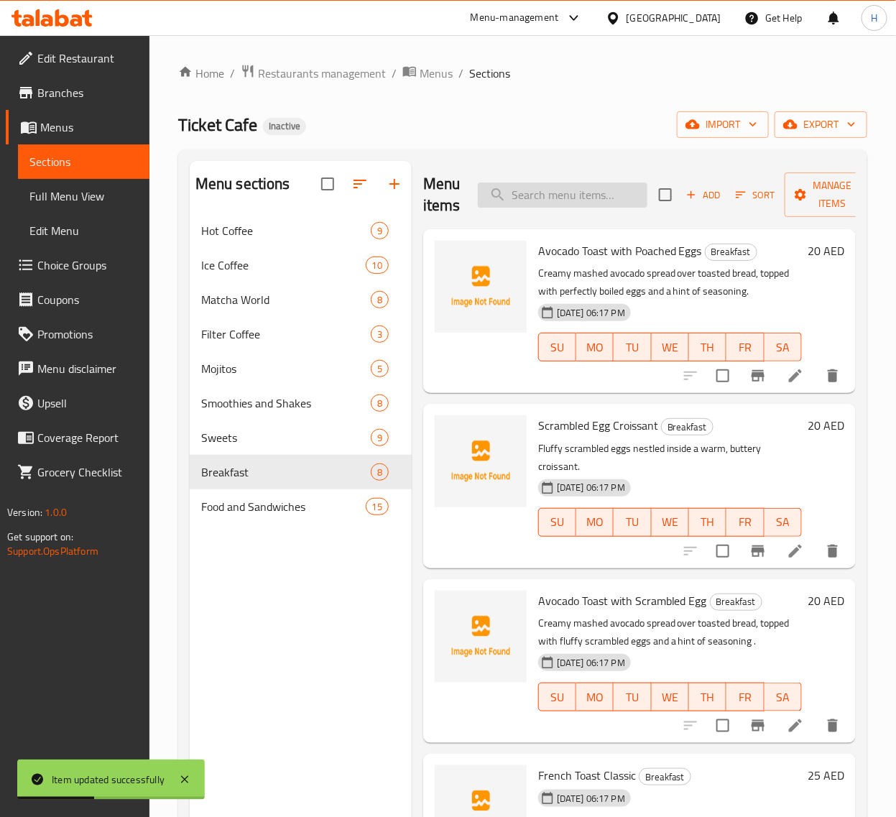
click at [602, 192] on input "search" at bounding box center [563, 195] width 170 height 25
paste input "Nutella Croissant"
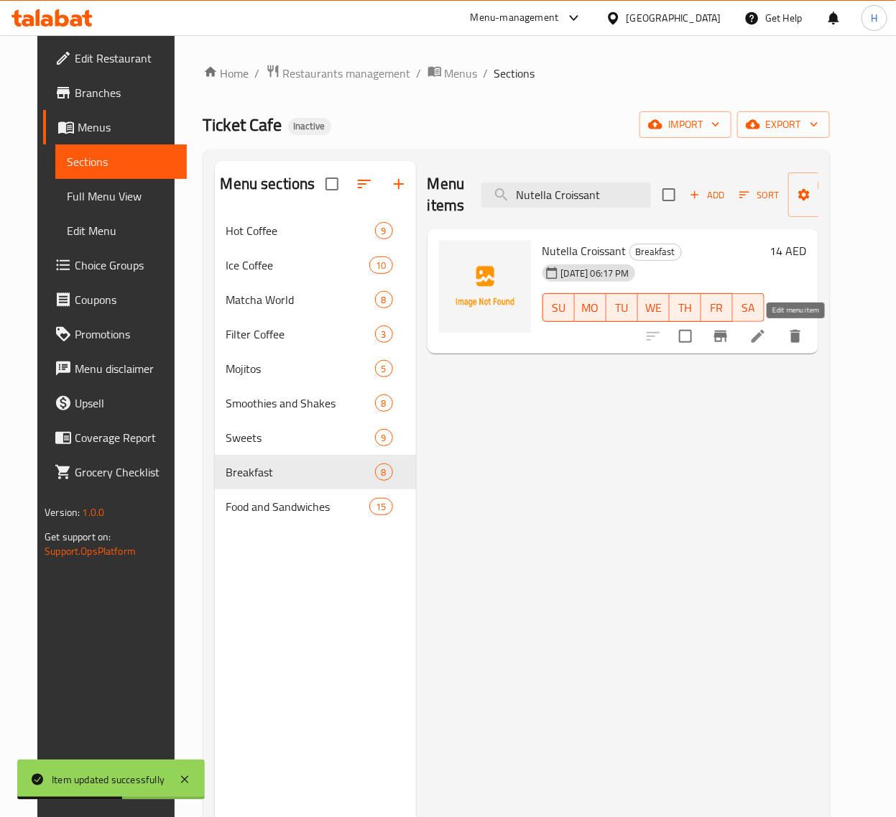
type input "Nutella Croissant"
click at [767, 334] on icon at bounding box center [757, 336] width 17 height 17
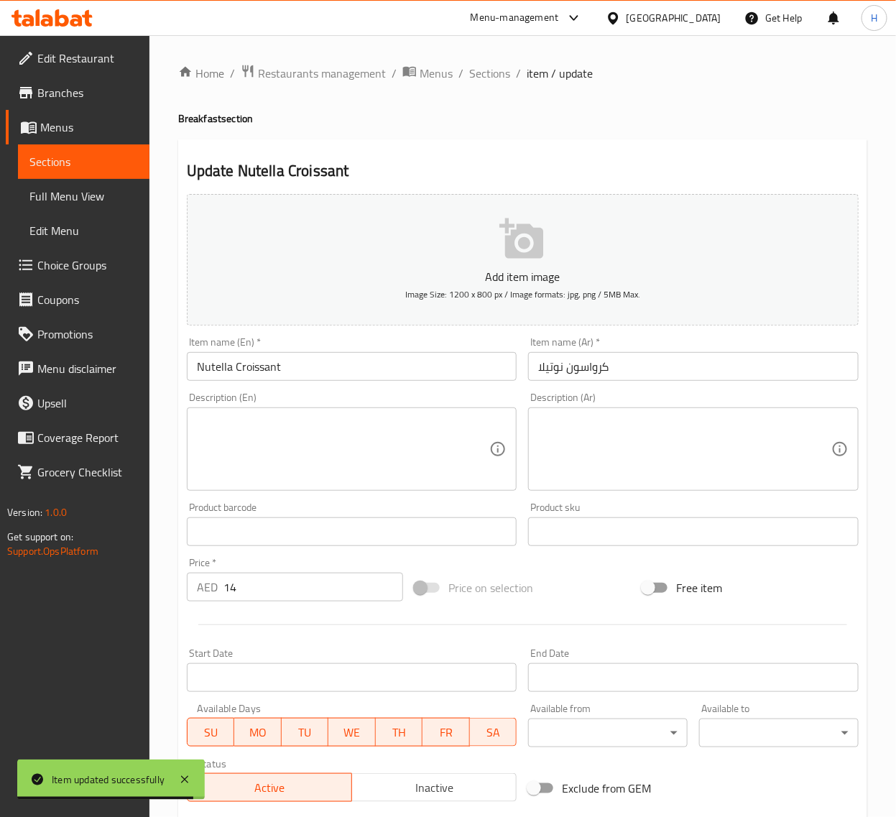
click at [412, 440] on textarea at bounding box center [343, 449] width 293 height 68
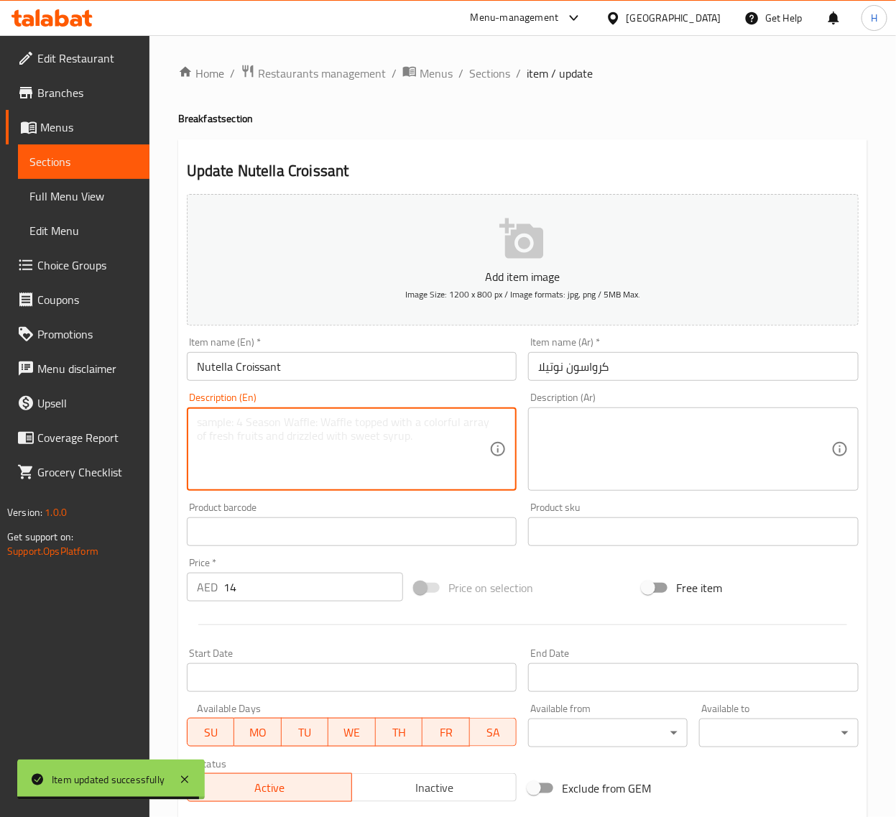
paste textarea "Nutella croissant: A flaky pastry filled with a chocolate and hazelnut spread."
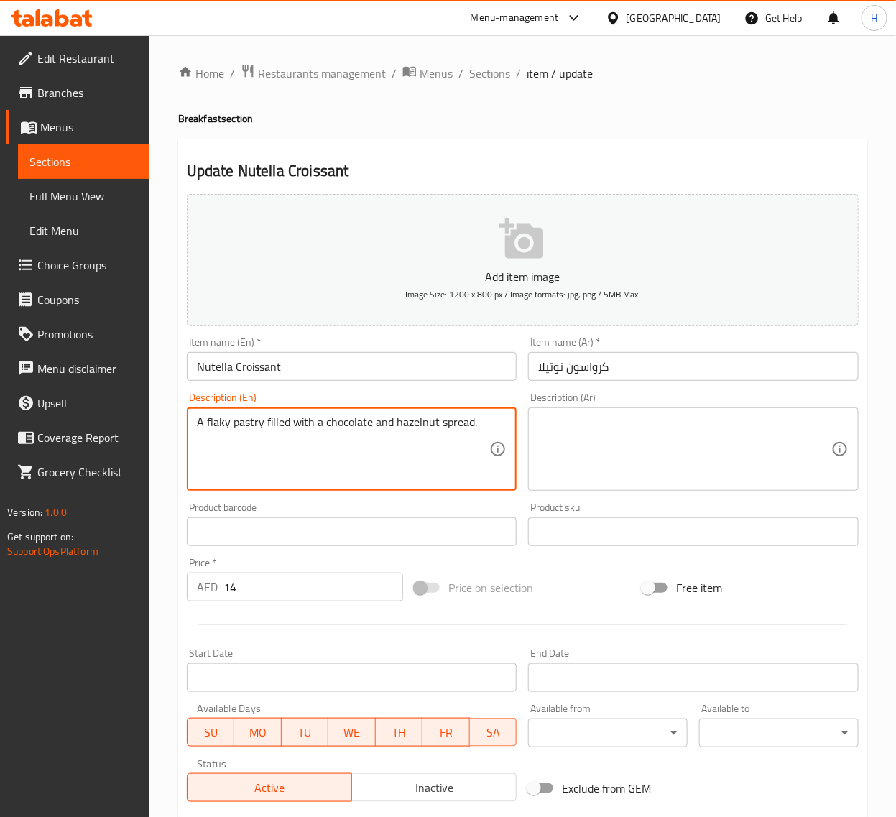
type textarea "A flaky pastry filled with a chocolate and hazelnut spread."
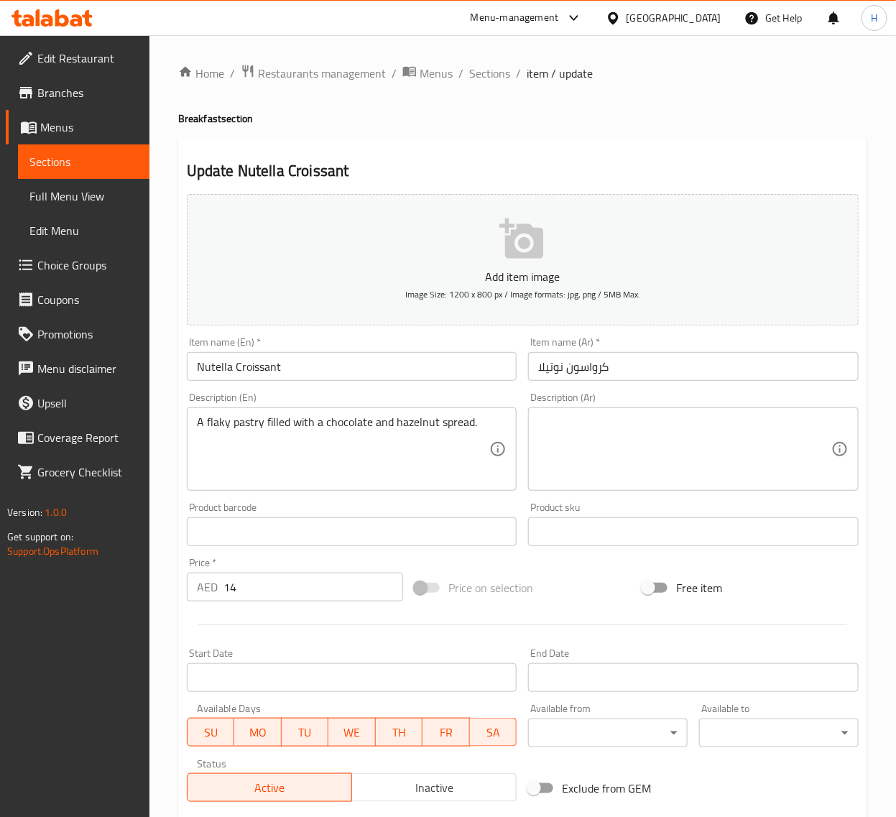
click at [685, 442] on textarea at bounding box center [684, 449] width 293 height 68
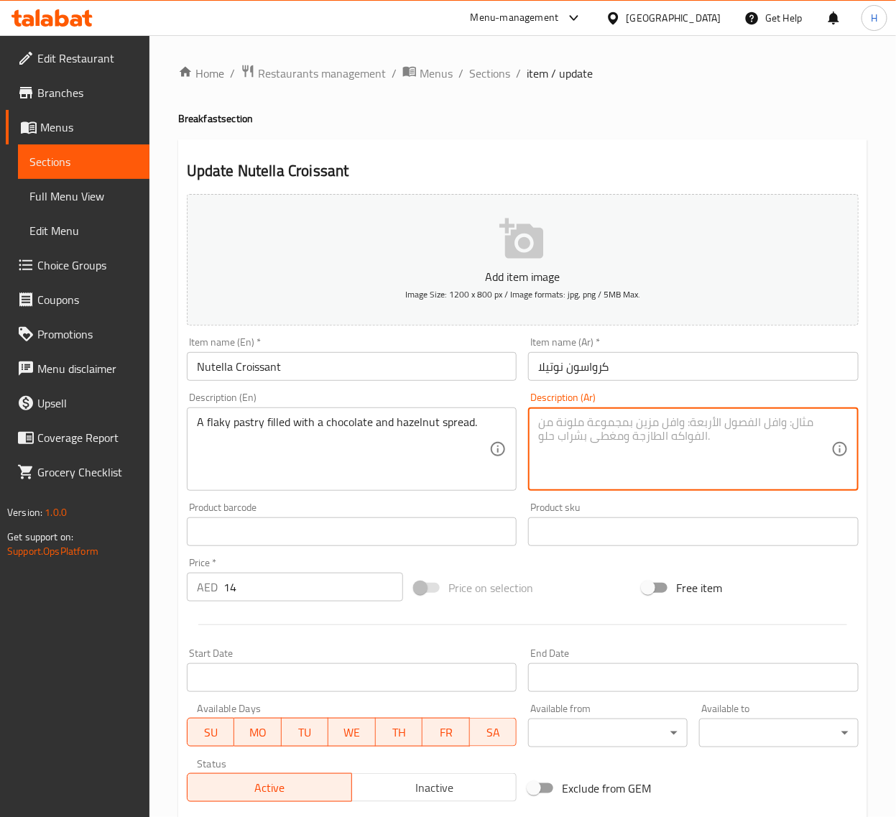
click at [685, 442] on textarea at bounding box center [684, 449] width 293 height 68
paste textarea "معجنات متقشرة محشوة بطبقة من الشوكولاتة والبندق."
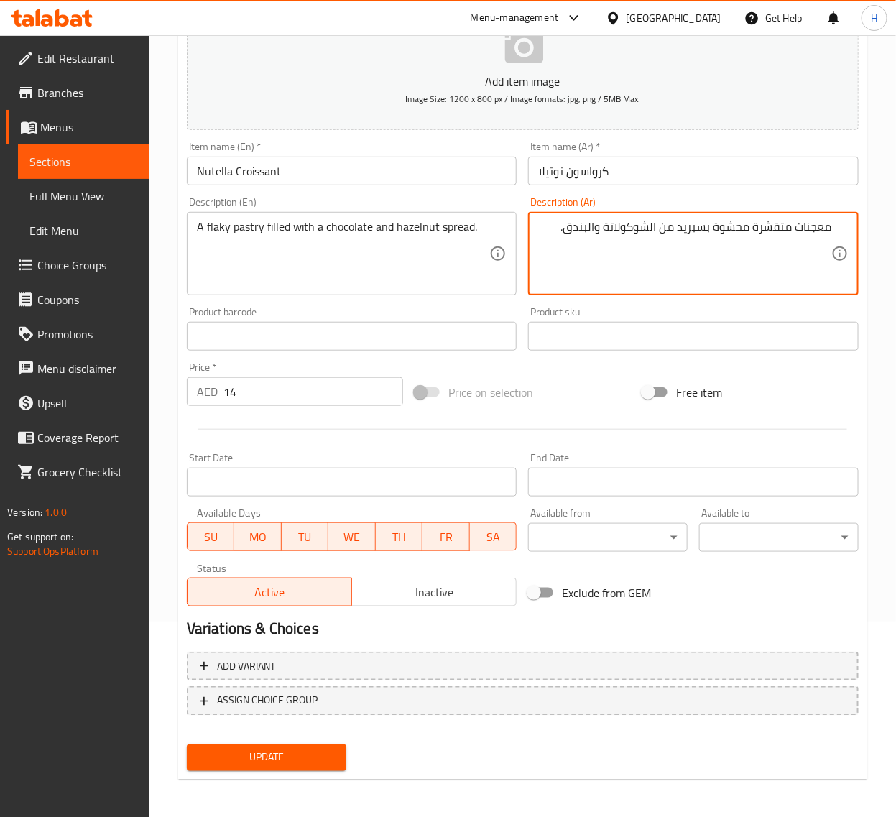
type textarea "معجنات متقشرة محشوة بسبريد من الشوكولاتة والبندق."
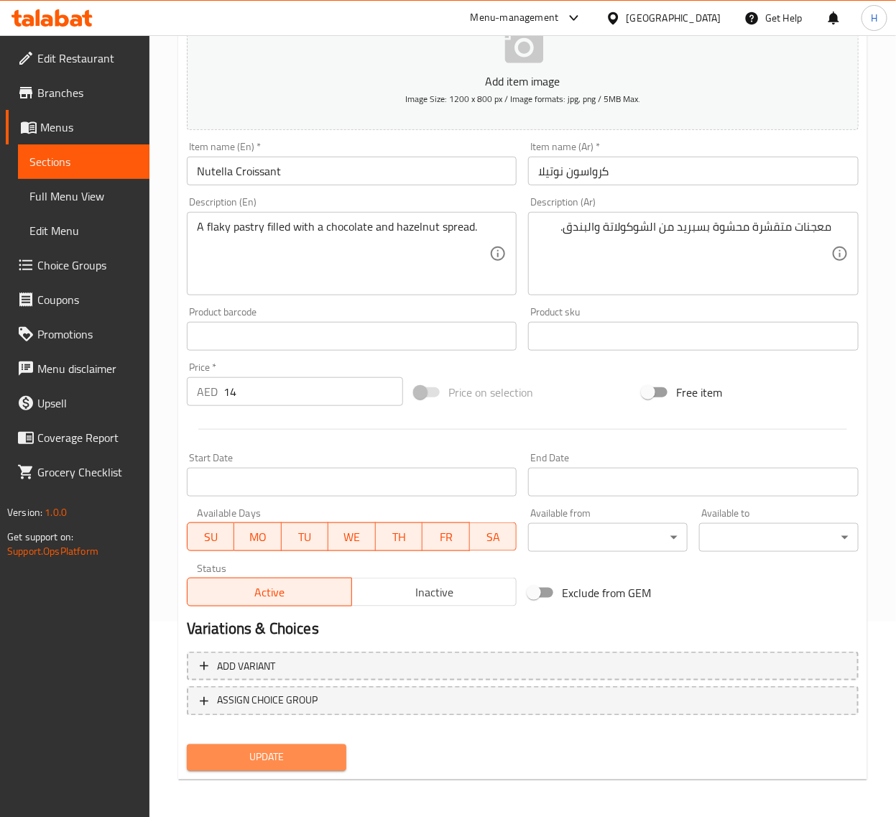
click at [307, 752] on span "Update" at bounding box center [266, 758] width 137 height 18
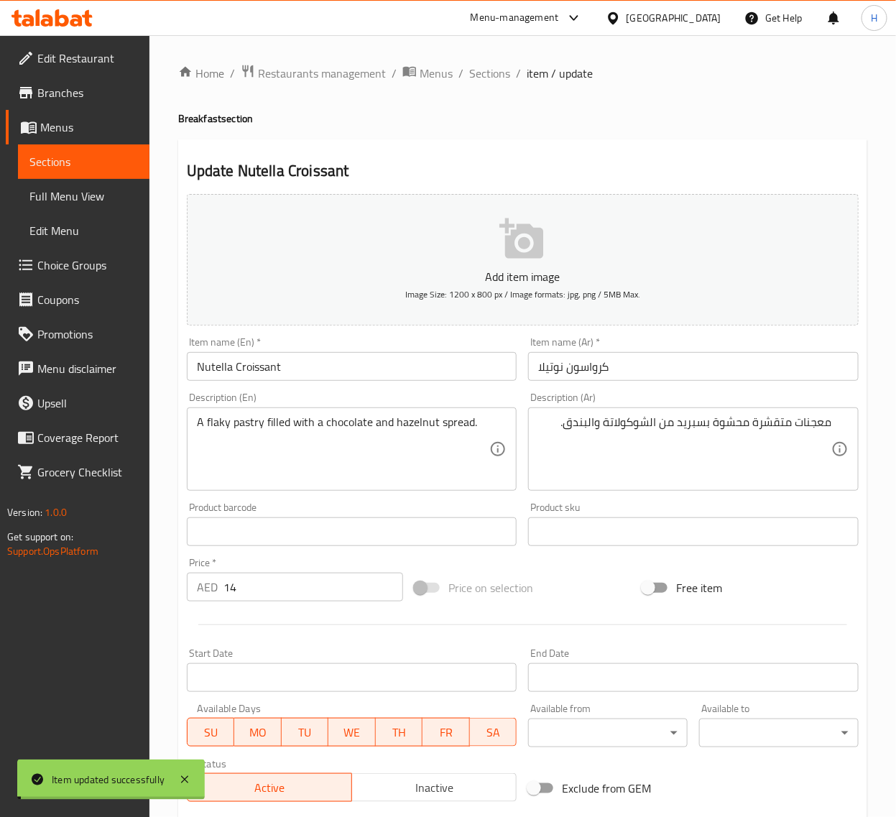
drag, startPoint x: 499, startPoint y: 73, endPoint x: 498, endPoint y: 9, distance: 64.0
click at [499, 73] on span "Sections" at bounding box center [489, 73] width 41 height 17
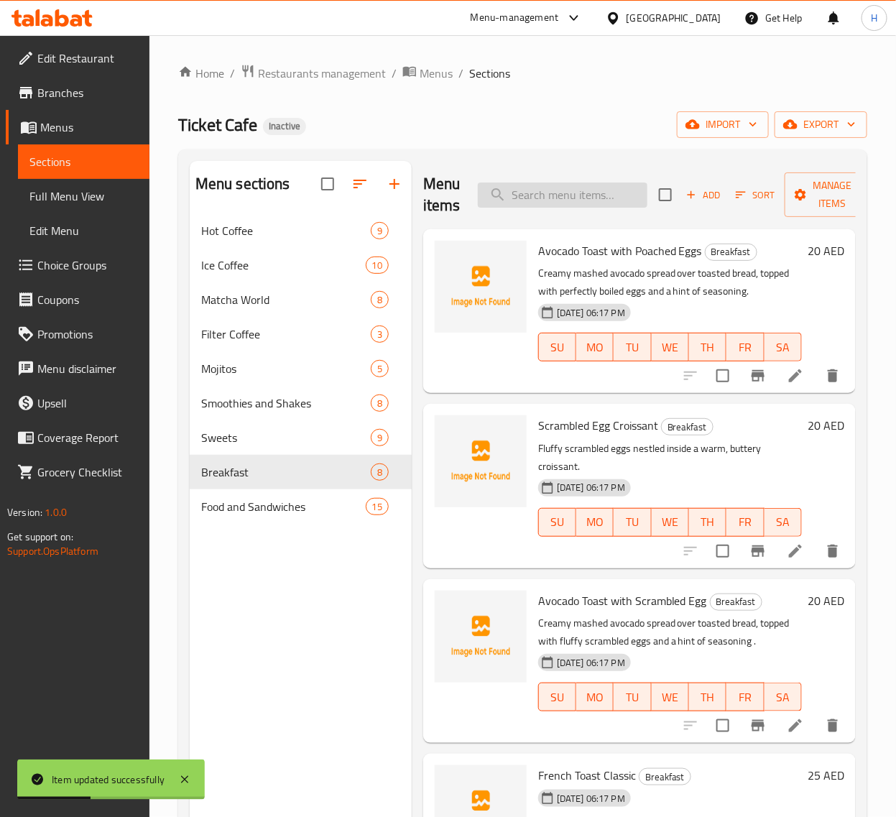
click at [558, 185] on input "search" at bounding box center [563, 195] width 170 height 25
paste input "English Breakfast"
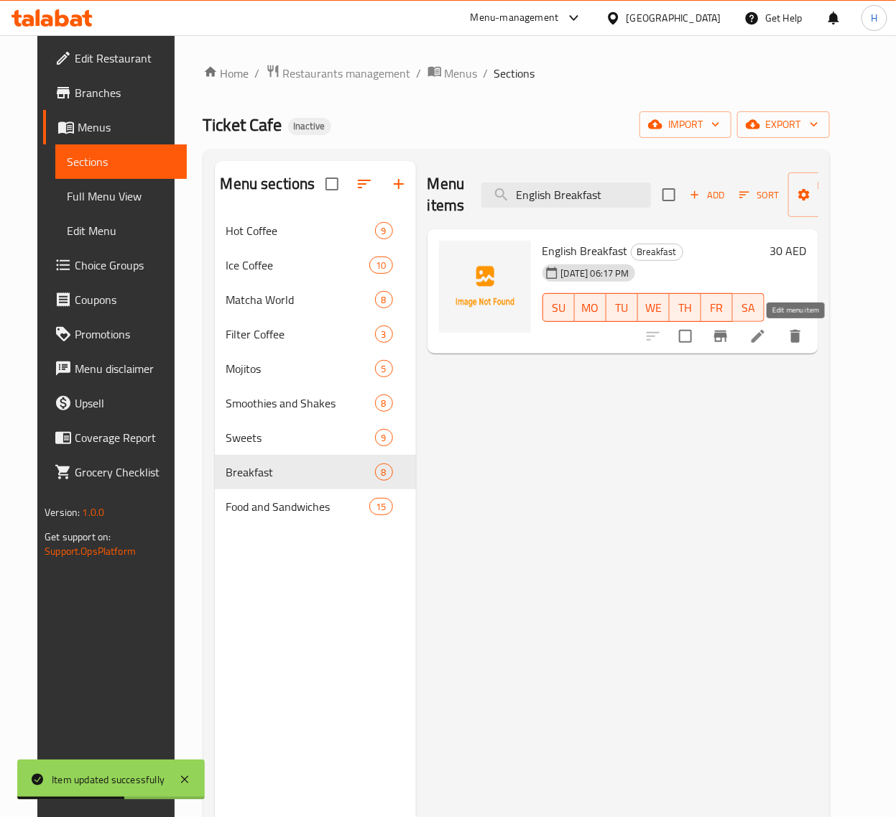
type input "English Breakfast"
click at [764, 339] on icon at bounding box center [758, 336] width 13 height 13
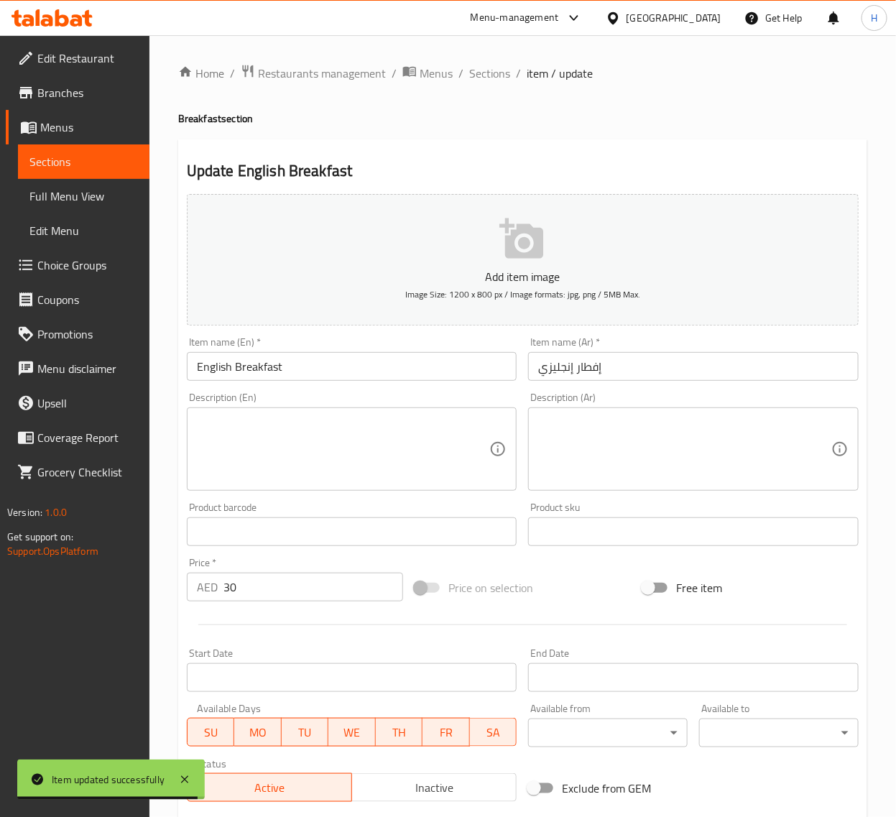
click at [360, 430] on textarea at bounding box center [343, 449] width 293 height 68
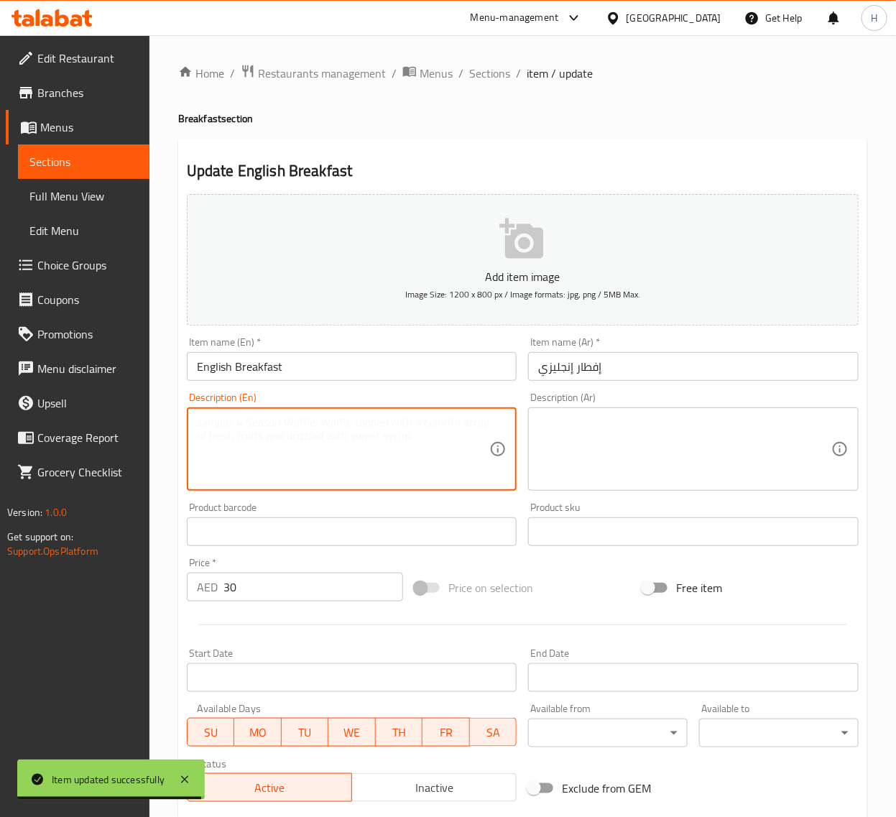
paste textarea "English breakfast: A hearty platter of eggs, sausage, mushrooms, tomatoes, and …"
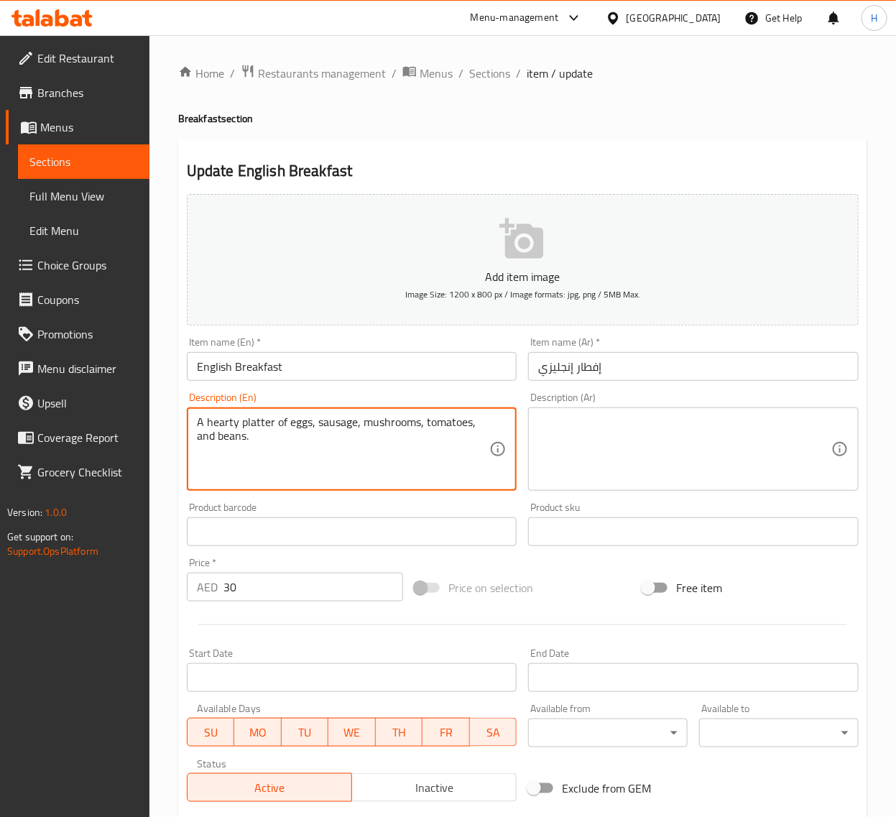
type textarea "A hearty platter of eggs, sausage, mushrooms, tomatoes, and beans."
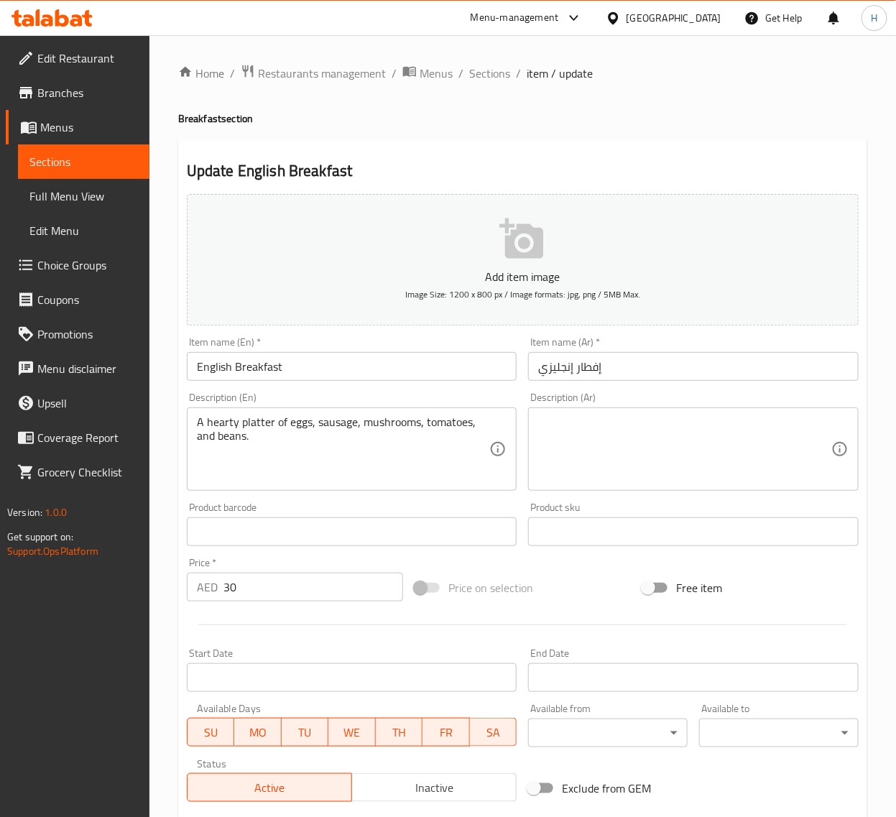
click at [701, 451] on textarea at bounding box center [684, 449] width 293 height 68
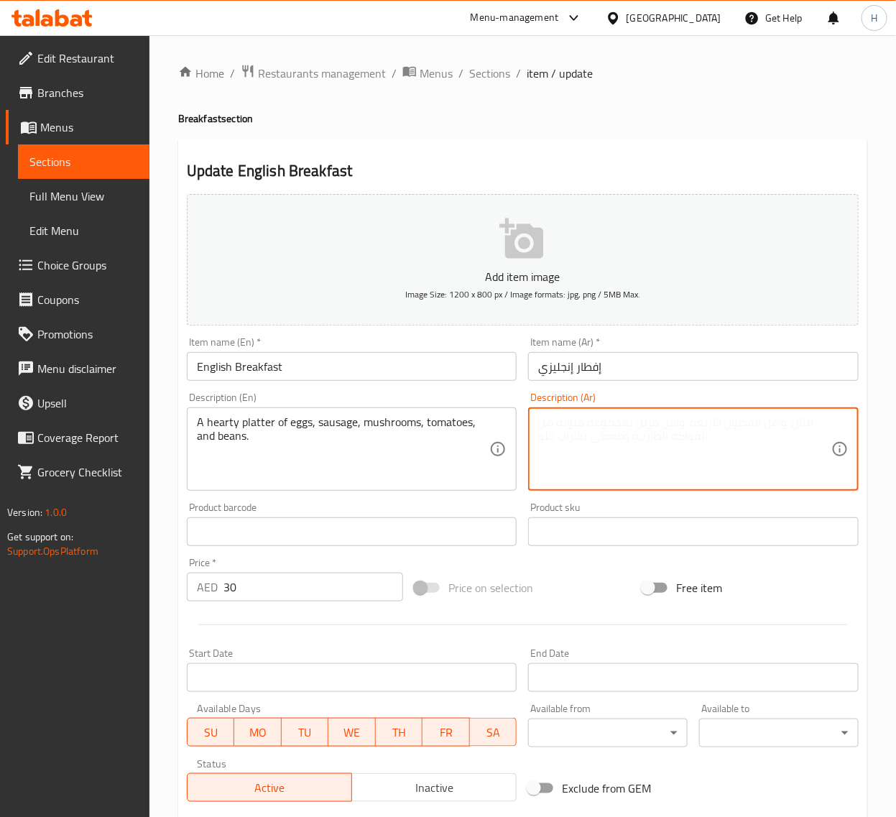
paste textarea "طبق شهي من البيض والنقانق والفطر والطماطم والفاصوليا."
click at [713, 422] on textarea "طبق هارتي من البيض والنقانق والفطر والطماطم والفاصوليا." at bounding box center [684, 449] width 293 height 68
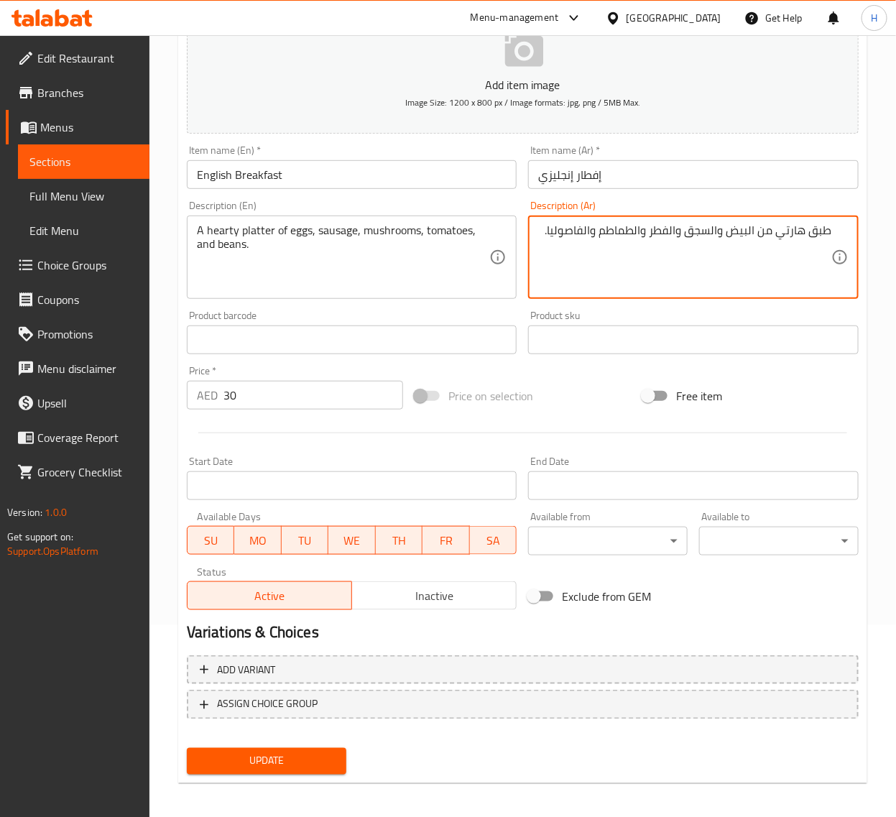
scroll to position [195, 0]
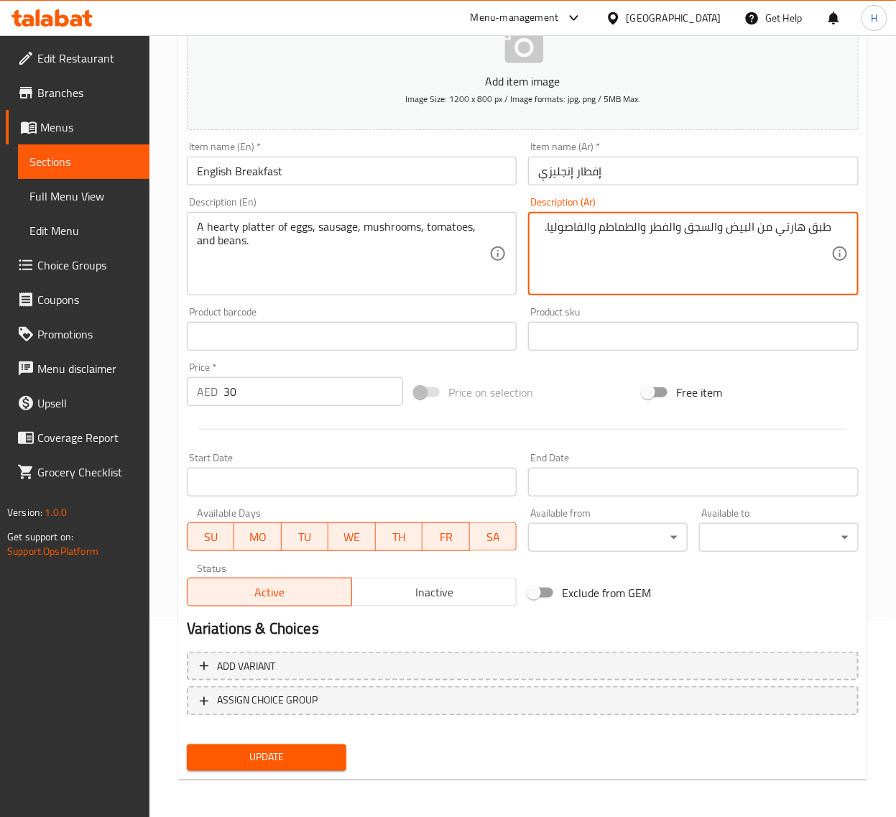
type textarea "طبق هارتي من البيض والسجق والفطر والطماطم والفاصوليا."
click at [274, 754] on span "Update" at bounding box center [266, 758] width 137 height 18
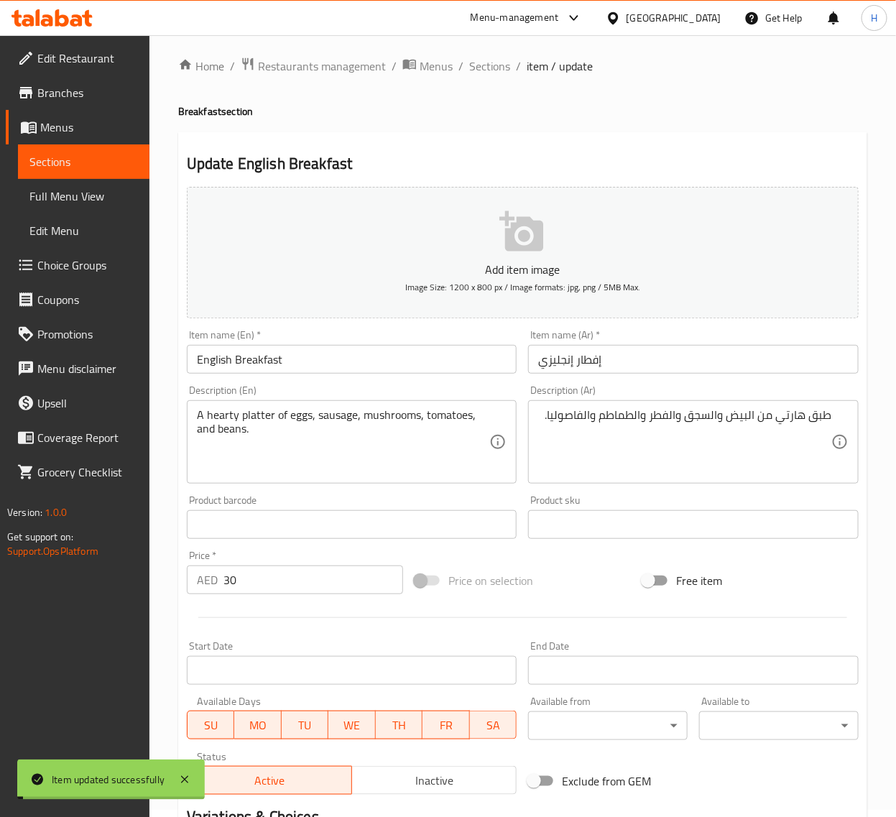
scroll to position [0, 0]
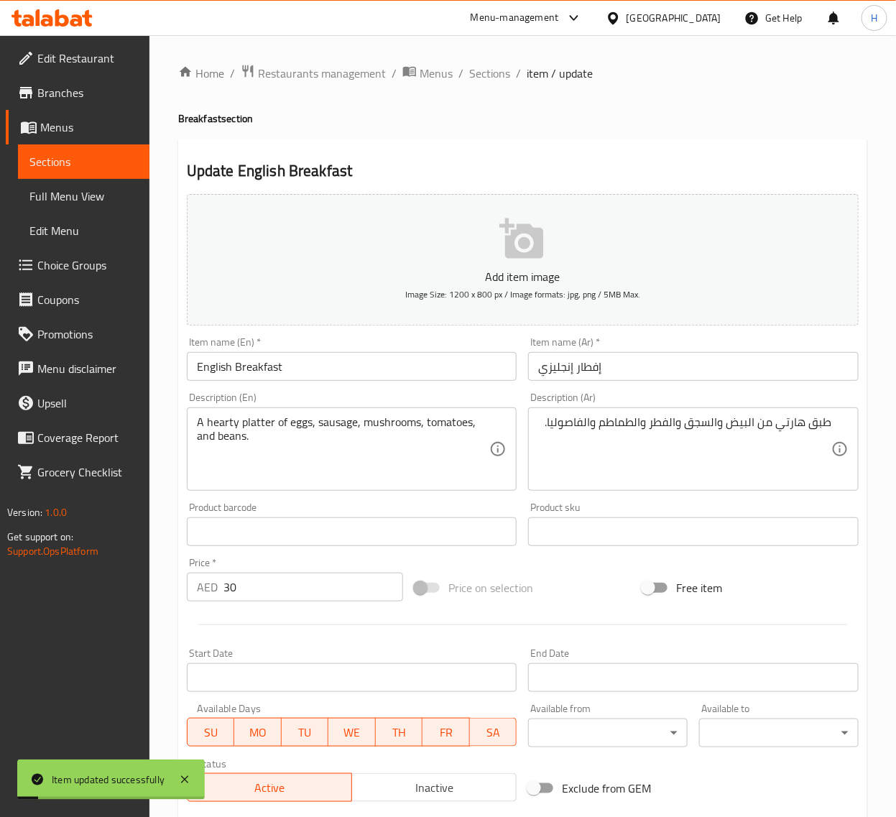
drag, startPoint x: 501, startPoint y: 73, endPoint x: 500, endPoint y: 32, distance: 41.0
click at [501, 73] on span "Sections" at bounding box center [489, 73] width 41 height 17
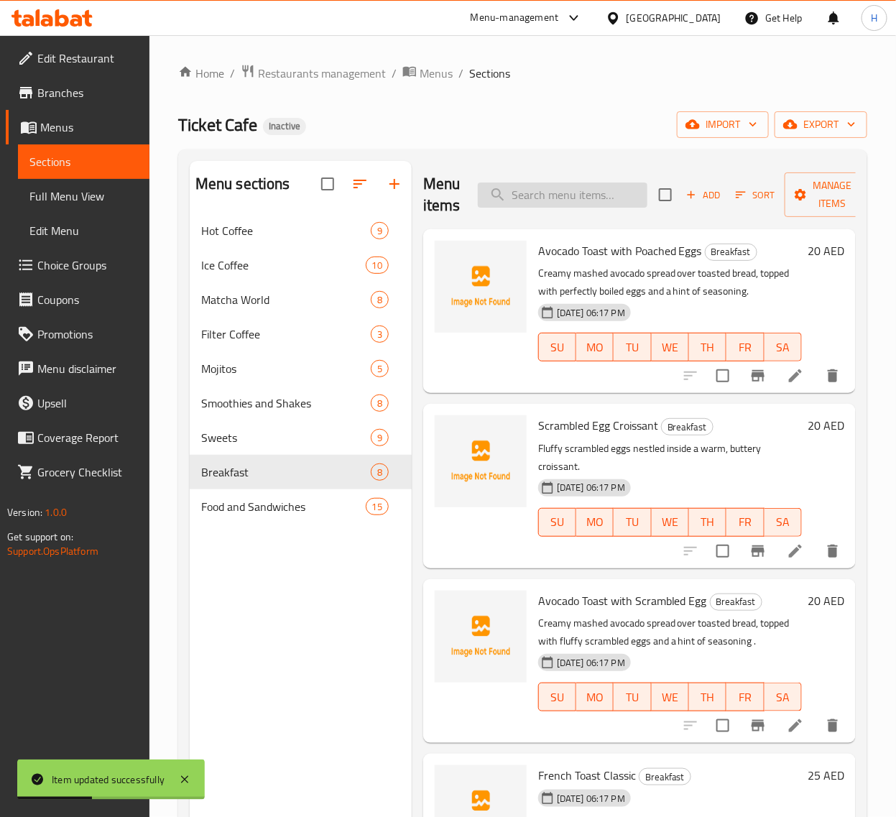
click at [570, 185] on input "search" at bounding box center [563, 195] width 170 height 25
paste input "Halloumi Sandwich"
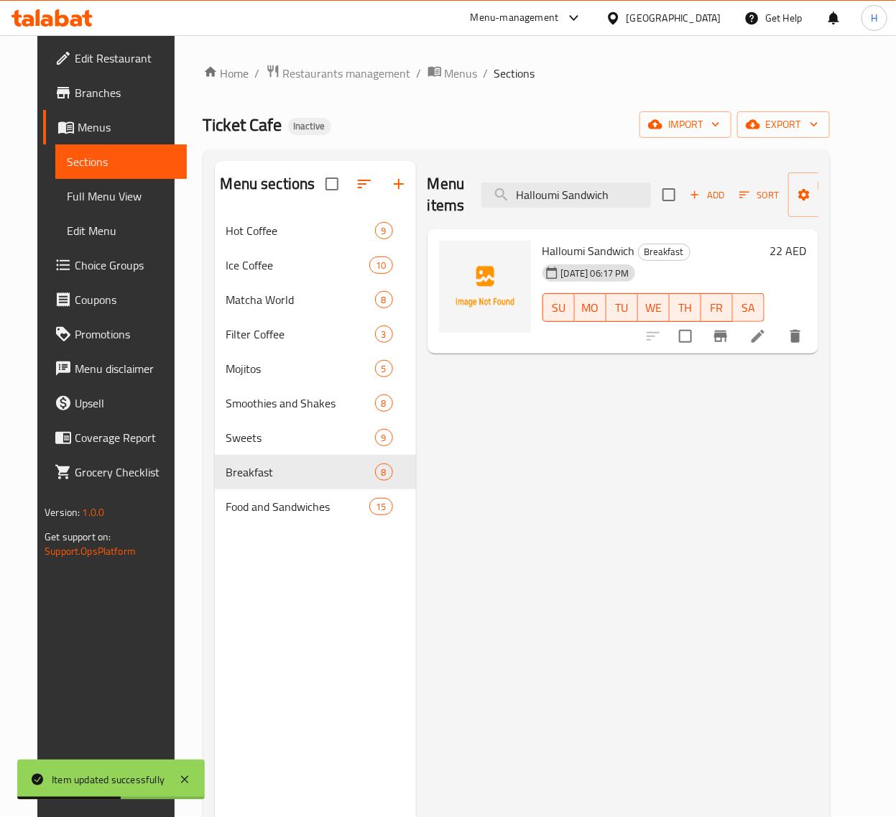
type input "Halloumi Sandwich"
click at [767, 336] on icon at bounding box center [757, 336] width 17 height 17
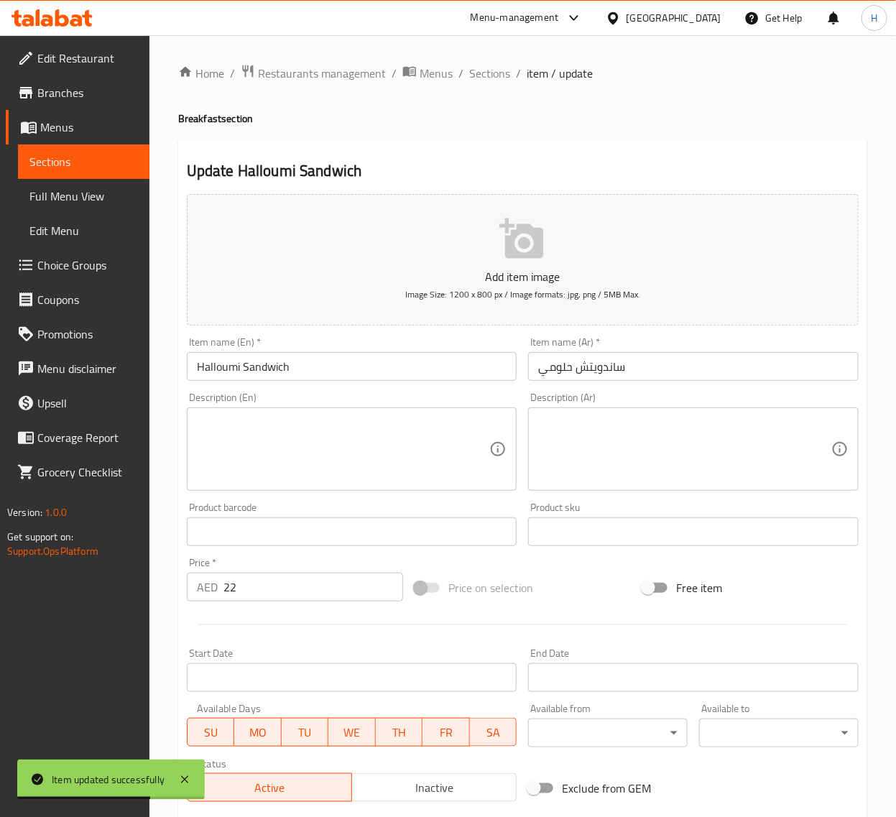
click at [449, 446] on textarea at bounding box center [343, 449] width 293 height 68
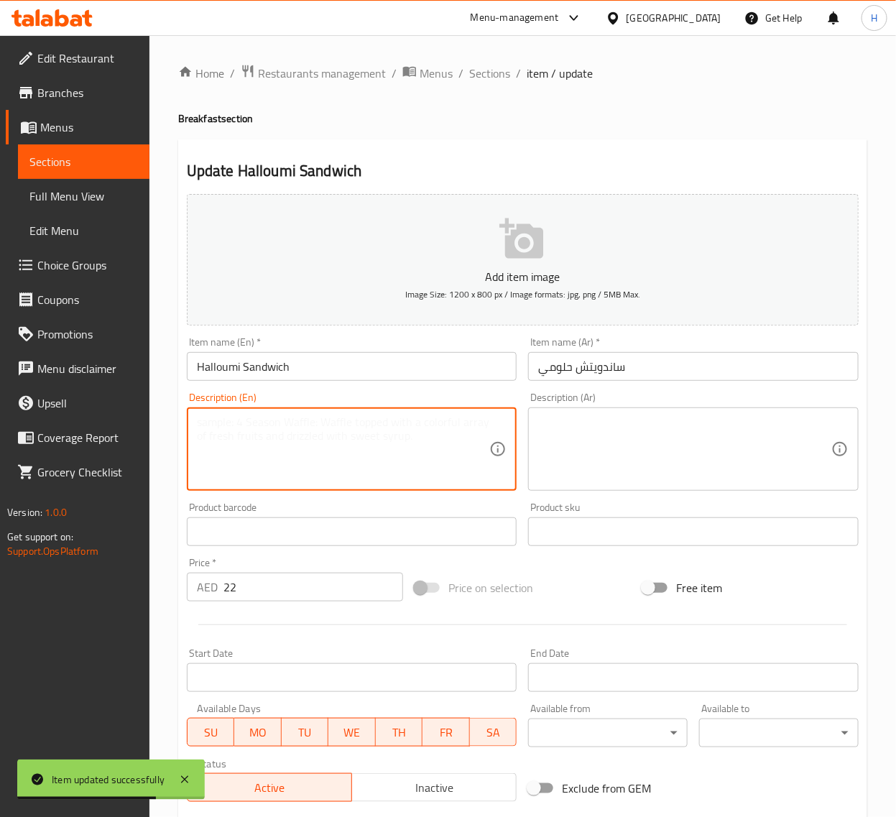
paste textarea "Halloumi sandwich: A grilled sandwich with a brined cheese made from a mix of g…"
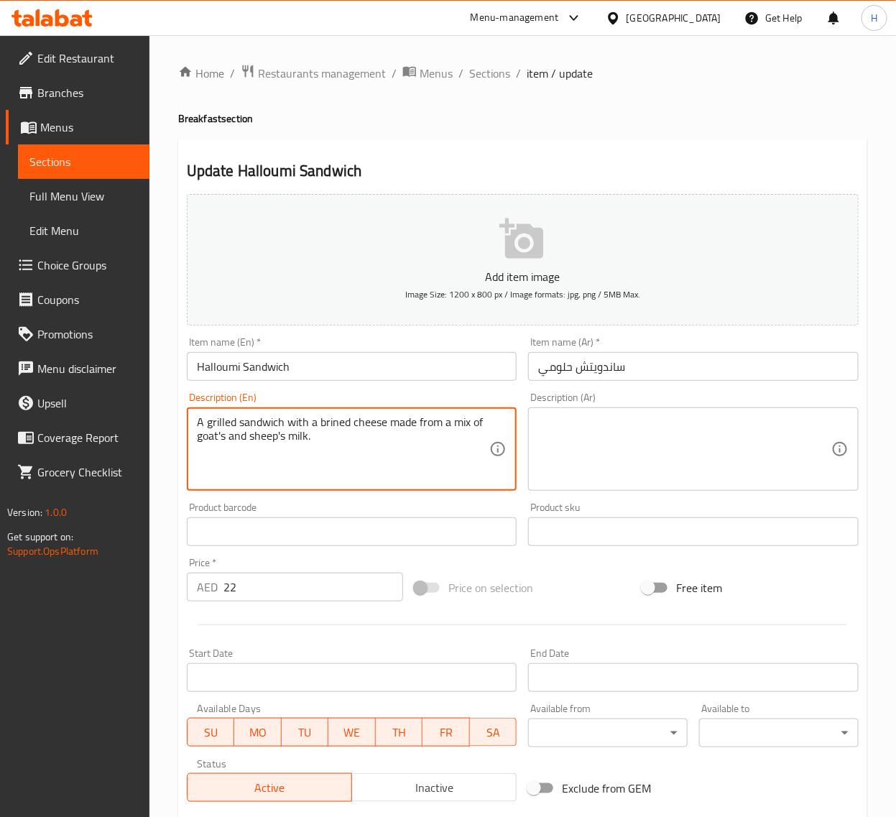
type textarea "A grilled sandwich with a brined cheese made from a mix of goat's and sheep's m…"
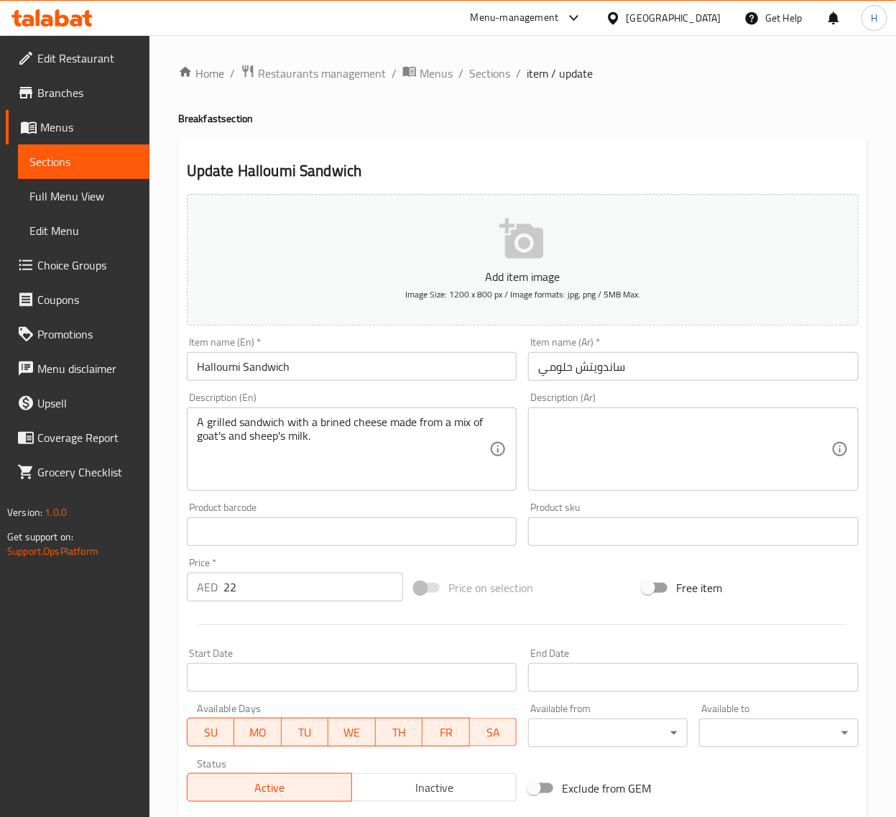
click at [652, 462] on textarea at bounding box center [684, 449] width 293 height 68
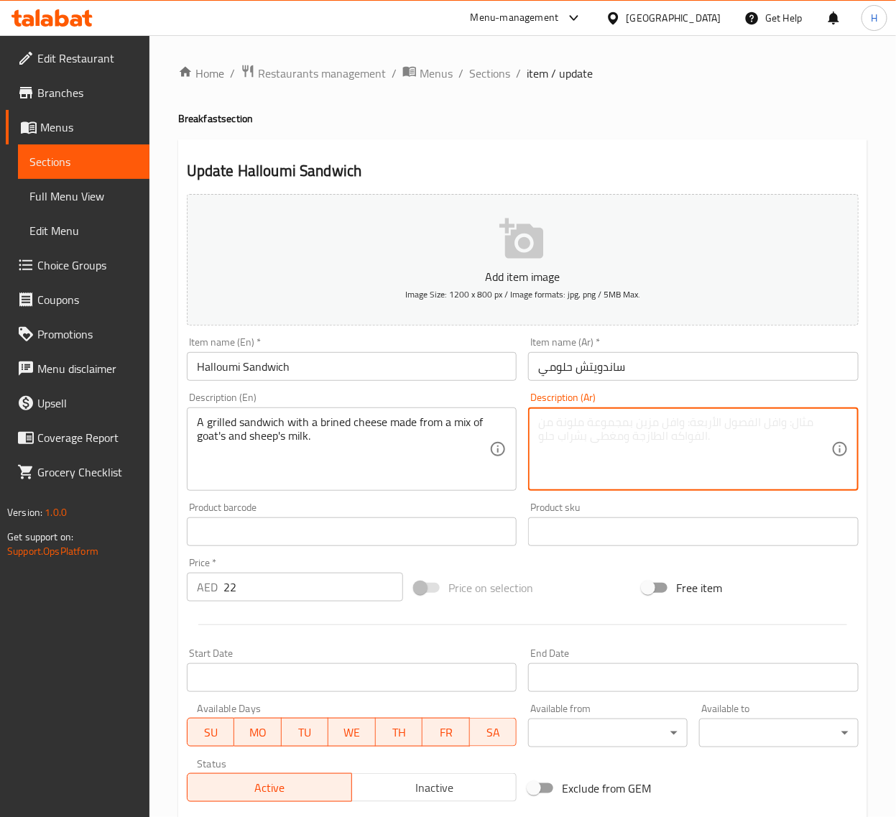
paste textarea "ساندويتش مشوي مع جبن مملح مصنوع من مزيج من حليب الماعز والأغنام."
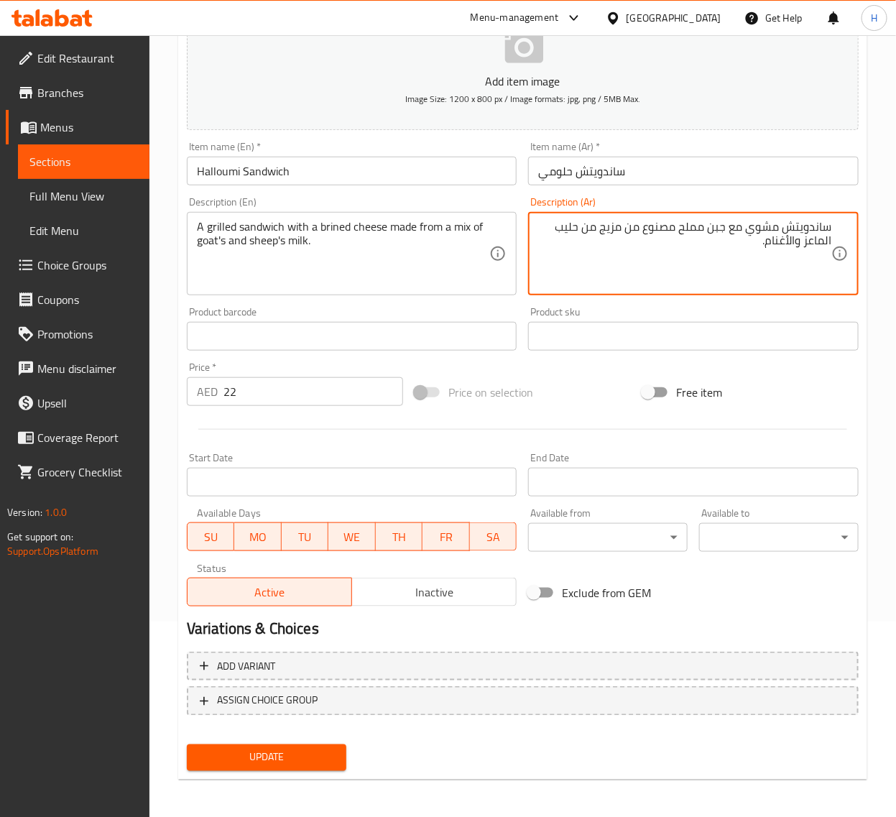
type textarea "ساندويتش مشوي مع جبن مملح مصنوع من مزيج من حليب الماعز والأغنام."
click at [320, 749] on span "Update" at bounding box center [266, 758] width 137 height 18
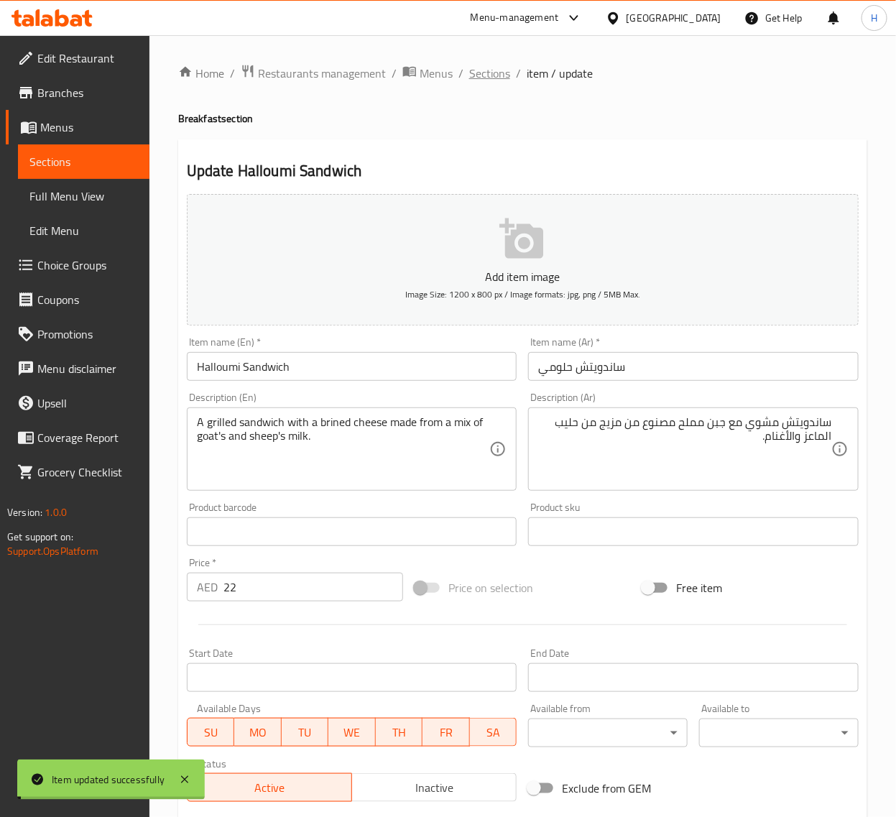
click at [505, 72] on span "Sections" at bounding box center [489, 73] width 41 height 17
